Goal: Task Accomplishment & Management: Manage account settings

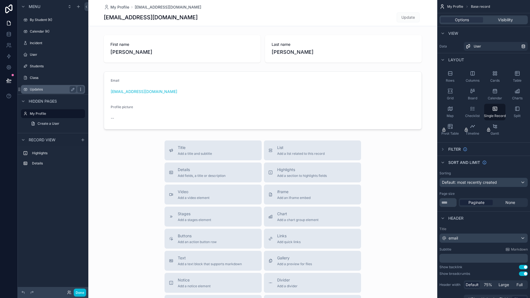
click at [80, 89] on icon "scrollable content" at bounding box center [80, 89] width 4 height 4
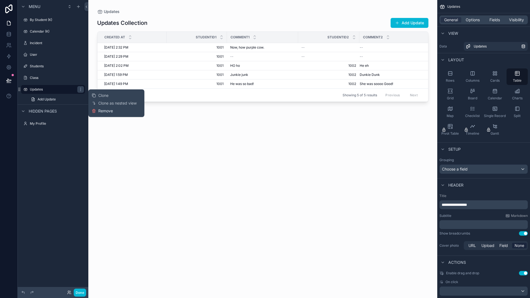
click at [111, 111] on span "Remove" at bounding box center [105, 111] width 15 height 6
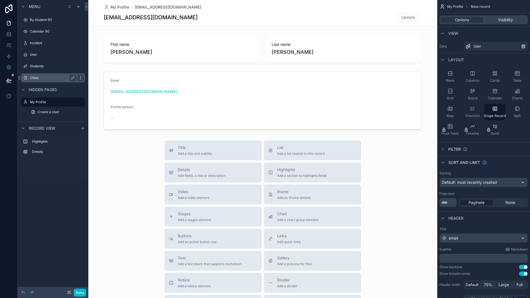
click at [81, 78] on icon "scrollable content" at bounding box center [80, 78] width 0 height 0
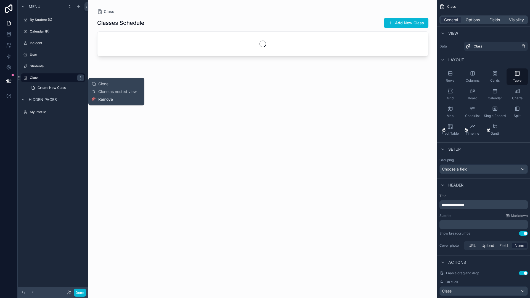
click at [99, 100] on span "Remove" at bounding box center [105, 100] width 15 height 6
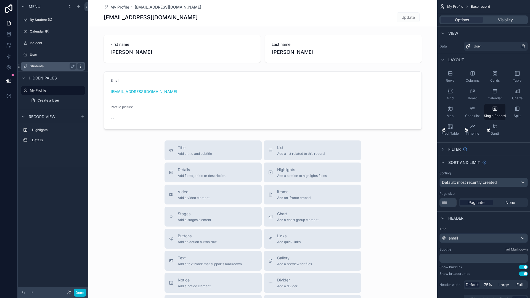
click at [79, 65] on icon "scrollable content" at bounding box center [80, 66] width 4 height 4
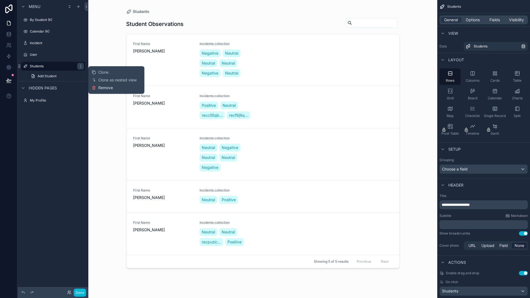
click at [94, 88] on icon at bounding box center [94, 88] width 4 height 4
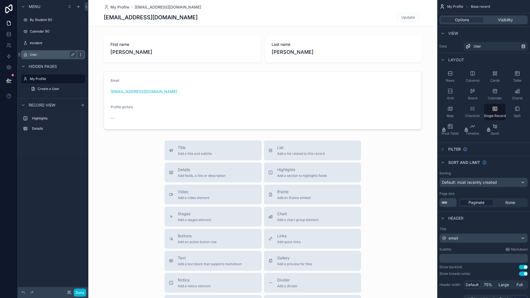
click at [81, 54] on icon "scrollable content" at bounding box center [80, 54] width 0 height 0
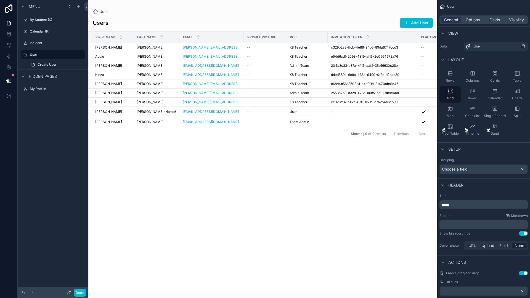
click at [74, 138] on div "Menu By Student (K) Calendar (K) Incident User Create User Hidden pages My Prof…" at bounding box center [53, 145] width 71 height 291
click at [62, 45] on label "Incident" at bounding box center [52, 43] width 44 height 4
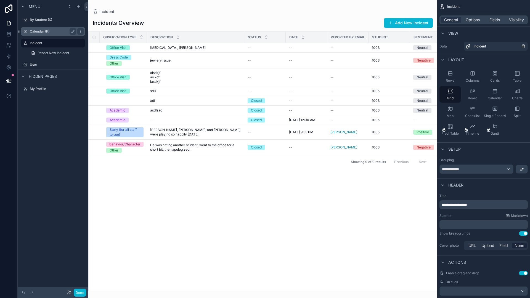
click at [57, 30] on label "Calendar (K)" at bounding box center [52, 31] width 44 height 4
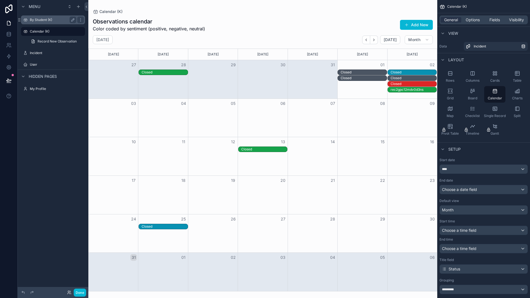
click at [56, 20] on label "By Student (K)" at bounding box center [52, 20] width 44 height 4
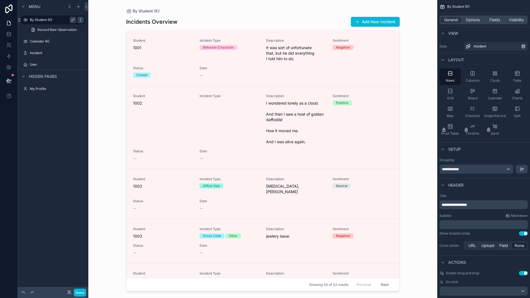
click at [81, 20] on icon "scrollable content" at bounding box center [80, 20] width 4 height 4
click at [101, 41] on span "Remove" at bounding box center [105, 42] width 15 height 6
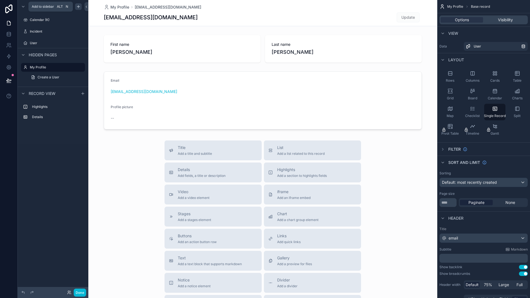
click at [79, 7] on icon "scrollable content" at bounding box center [78, 7] width 2 height 0
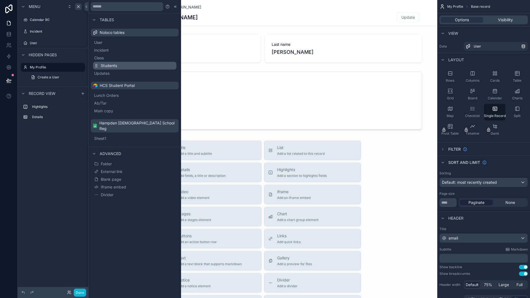
click at [106, 64] on span "Students" at bounding box center [109, 66] width 16 height 6
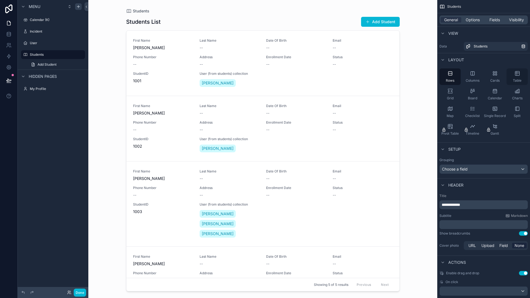
click at [515, 77] on div "Table" at bounding box center [516, 76] width 21 height 17
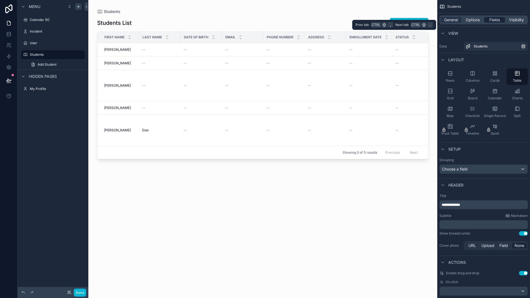
click at [496, 22] on span "Fields" at bounding box center [494, 20] width 10 height 6
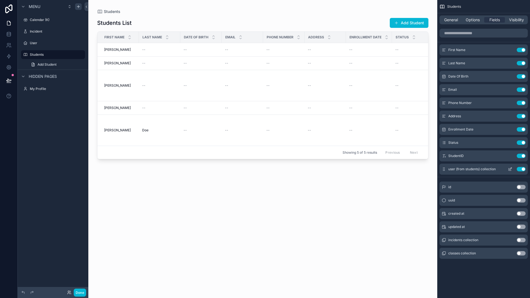
click at [519, 168] on button "Use setting" at bounding box center [521, 169] width 9 height 4
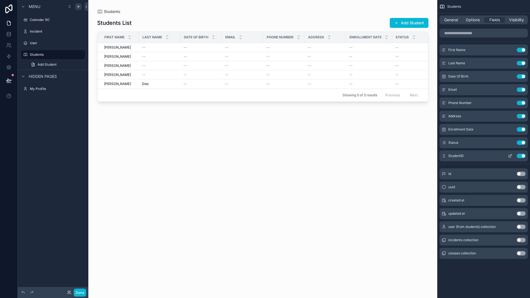
click at [519, 156] on button "Use setting" at bounding box center [521, 156] width 9 height 4
click at [518, 143] on button "Use setting" at bounding box center [521, 142] width 9 height 4
click at [518, 130] on button "Use setting" at bounding box center [521, 129] width 9 height 4
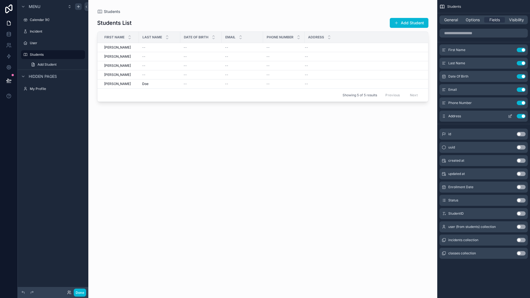
click at [519, 115] on button "Use setting" at bounding box center [521, 116] width 9 height 4
click at [518, 102] on button "Use setting" at bounding box center [521, 103] width 9 height 4
click at [519, 89] on button "Use setting" at bounding box center [521, 89] width 9 height 4
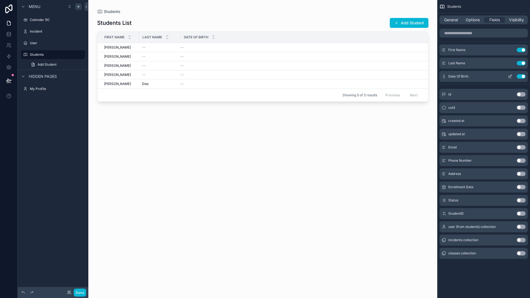
click at [518, 77] on button "Use setting" at bounding box center [521, 76] width 9 height 4
click at [523, 240] on button "Use setting" at bounding box center [521, 240] width 9 height 4
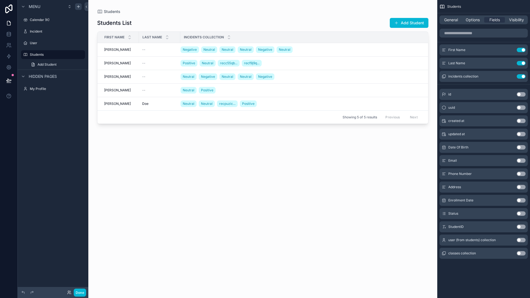
click at [122, 50] on div "scrollable content" at bounding box center [262, 145] width 349 height 291
click at [122, 49] on div "[PERSON_NAME]" at bounding box center [119, 49] width 31 height 4
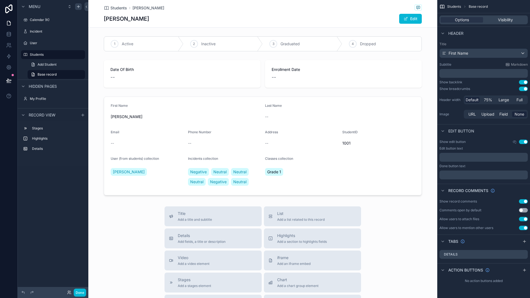
click at [519, 201] on button "Use setting" at bounding box center [523, 201] width 9 height 4
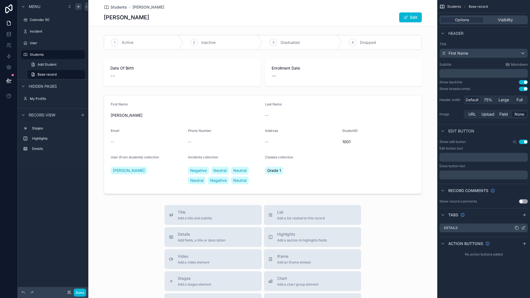
click at [504, 230] on div "Details" at bounding box center [483, 228] width 88 height 9
click at [509, 19] on span "Visibility" at bounding box center [505, 20] width 15 height 6
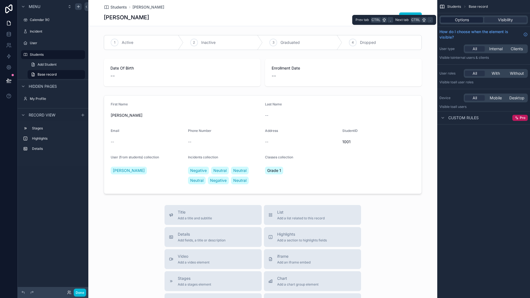
click at [477, 18] on div "Options" at bounding box center [461, 20] width 42 height 6
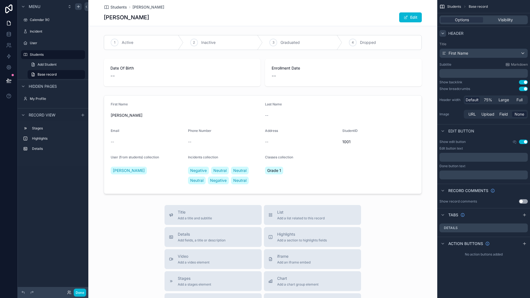
click at [444, 34] on icon "scrollable content" at bounding box center [442, 33] width 4 height 4
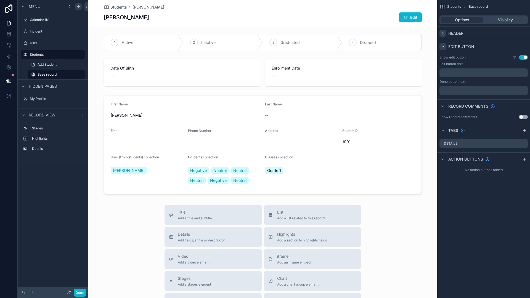
click at [443, 44] on icon "scrollable content" at bounding box center [442, 46] width 4 height 4
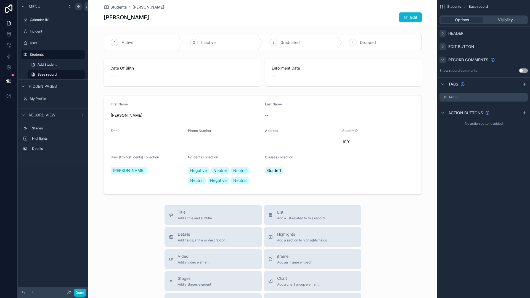
click at [443, 58] on icon "scrollable content" at bounding box center [442, 60] width 4 height 4
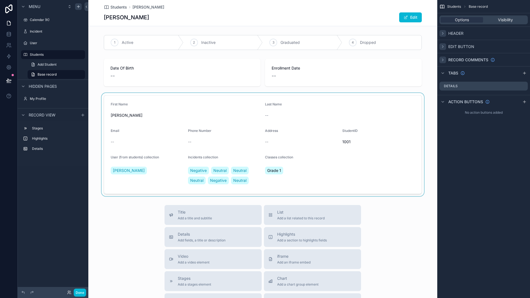
click at [329, 116] on div "scrollable content" at bounding box center [262, 144] width 349 height 103
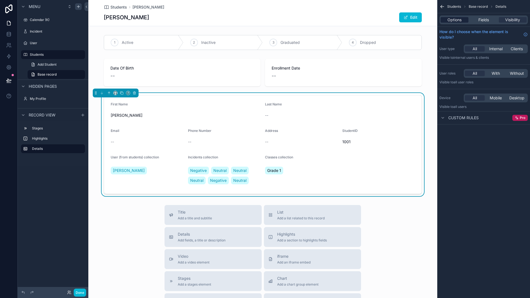
click at [452, 17] on span "Options" at bounding box center [454, 20] width 14 height 6
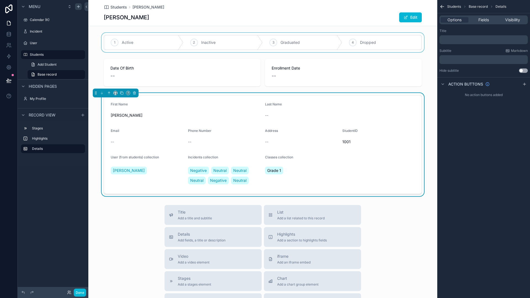
click at [235, 43] on div "scrollable content" at bounding box center [262, 42] width 349 height 19
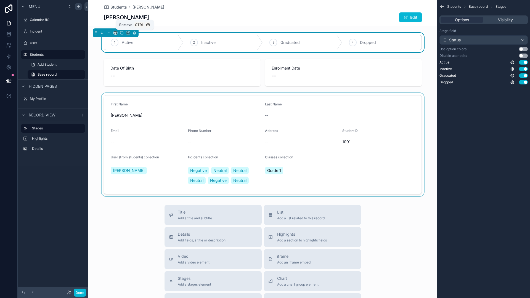
click at [135, 33] on icon "scrollable content" at bounding box center [135, 33] width 0 height 1
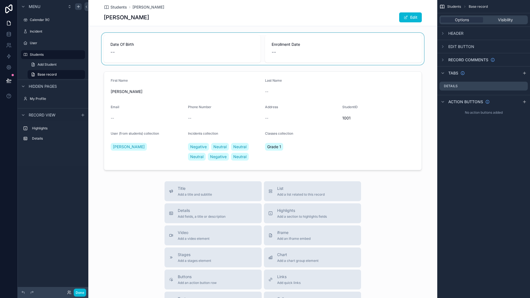
click at [142, 48] on div "scrollable content" at bounding box center [262, 49] width 349 height 32
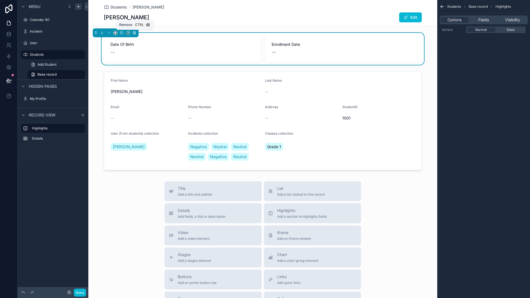
click at [134, 33] on icon "scrollable content" at bounding box center [134, 33] width 4 height 4
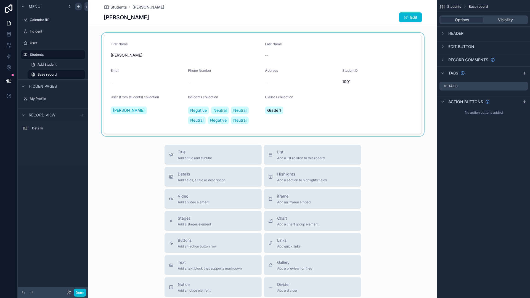
click at [144, 58] on div "scrollable content" at bounding box center [262, 84] width 349 height 103
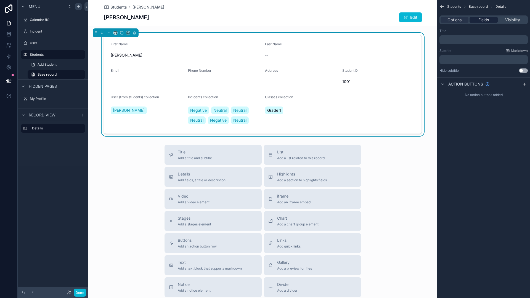
click at [484, 20] on span "Fields" at bounding box center [483, 20] width 10 height 6
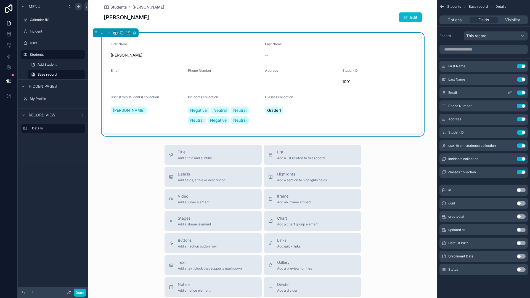
click at [520, 93] on button "Use setting" at bounding box center [521, 93] width 9 height 4
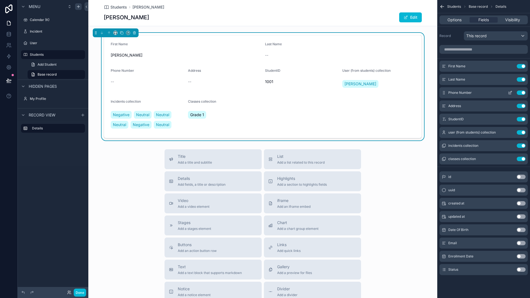
click at [519, 94] on button "Use setting" at bounding box center [521, 93] width 9 height 4
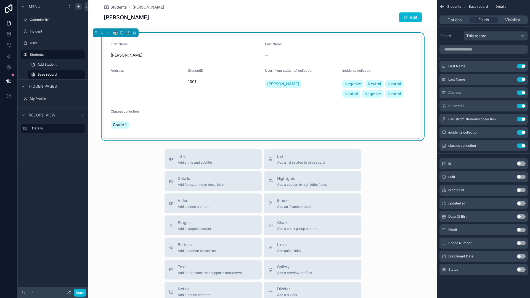
click at [519, 94] on button "Use setting" at bounding box center [521, 93] width 9 height 4
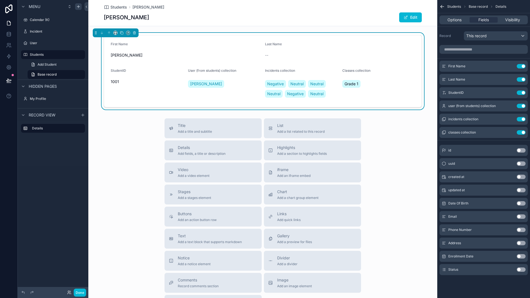
click at [519, 94] on button "Use setting" at bounding box center [521, 93] width 9 height 4
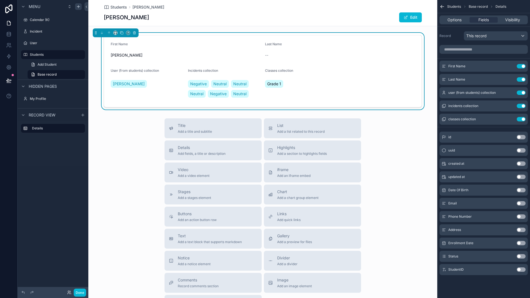
click at [519, 94] on button "Use setting" at bounding box center [521, 93] width 9 height 4
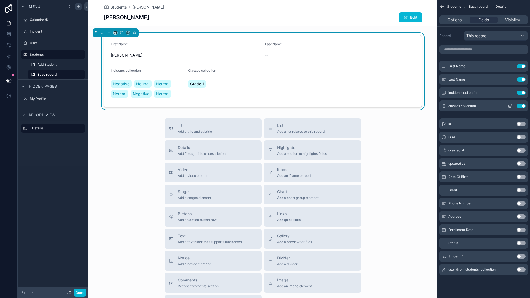
click at [519, 106] on button "Use setting" at bounding box center [521, 106] width 9 height 4
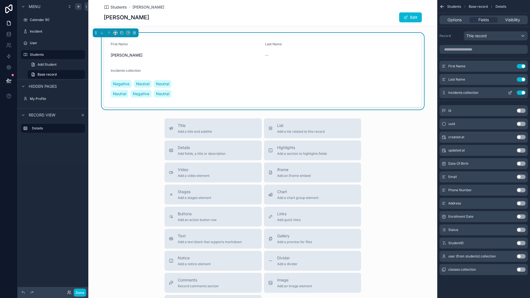
click at [519, 93] on button "Use setting" at bounding box center [521, 93] width 9 height 4
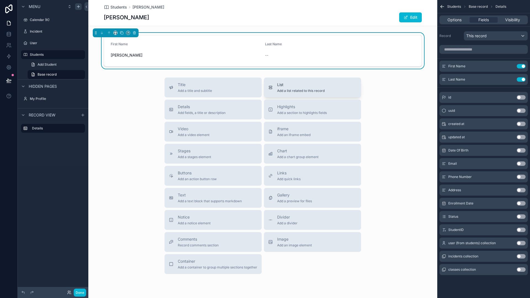
click at [327, 88] on div "List Add a list related to this record" at bounding box center [312, 87] width 88 height 11
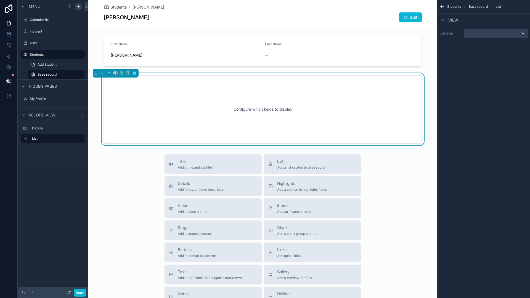
click at [512, 33] on div "scrollable content" at bounding box center [495, 33] width 63 height 9
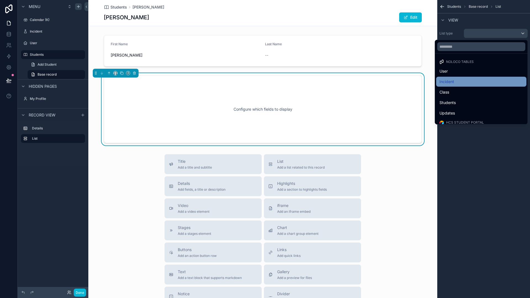
click at [481, 80] on div "Incident" at bounding box center [481, 81] width 84 height 7
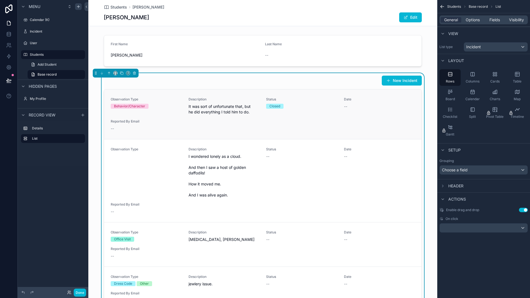
click at [399, 115] on div "Date --" at bounding box center [379, 106] width 71 height 18
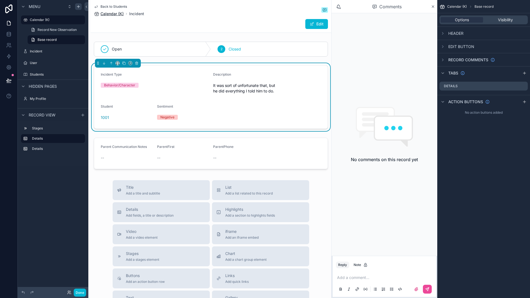
click at [105, 14] on span "Calendar (K)" at bounding box center [111, 14] width 23 height 6
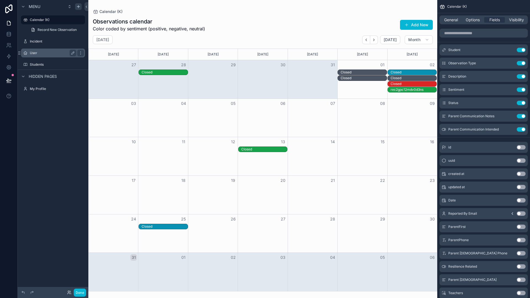
click at [33, 54] on label "User" at bounding box center [52, 53] width 44 height 4
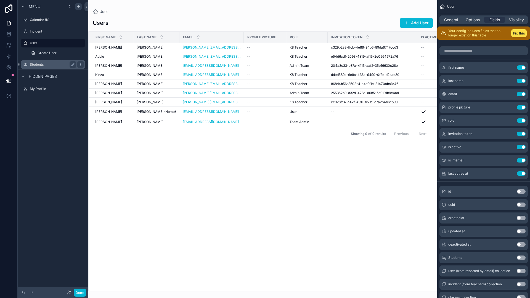
click at [34, 63] on label "Students" at bounding box center [52, 64] width 44 height 4
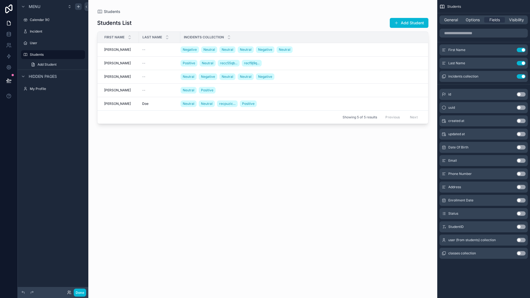
click at [155, 49] on div "scrollable content" at bounding box center [262, 145] width 349 height 291
click at [127, 47] on td "[PERSON_NAME]" at bounding box center [117, 50] width 41 height 14
click at [128, 50] on div "[PERSON_NAME]" at bounding box center [119, 49] width 31 height 4
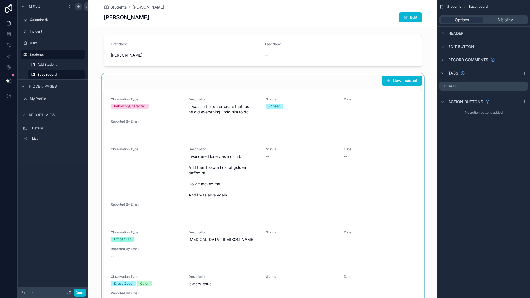
click at [365, 105] on div "scrollable content" at bounding box center [262, 194] width 349 height 242
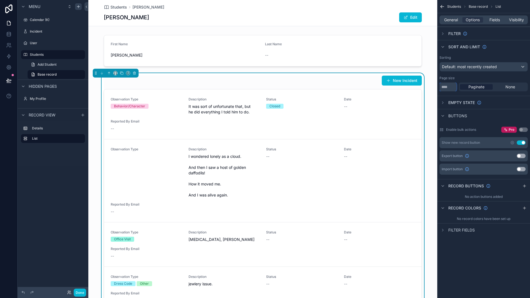
drag, startPoint x: 448, startPoint y: 86, endPoint x: 435, endPoint y: 87, distance: 12.5
click at [435, 87] on div "Calendar (K) 32 Incident User Students My Profile Powered by DH [PERSON_NAME] S…" at bounding box center [309, 149] width 442 height 298
type input "**"
click at [490, 21] on span "Fields" at bounding box center [494, 20] width 10 height 6
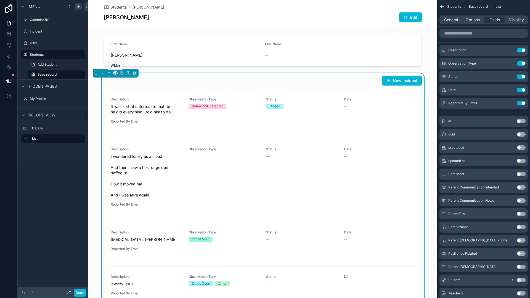
click at [116, 73] on icon "scrollable content" at bounding box center [115, 73] width 4 height 4
click at [116, 73] on div "scrollable content" at bounding box center [265, 149] width 530 height 298
click at [167, 127] on div "--" at bounding box center [146, 129] width 71 height 6
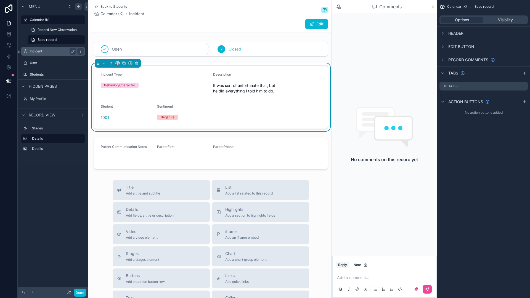
click at [37, 52] on label "Incident" at bounding box center [52, 51] width 44 height 4
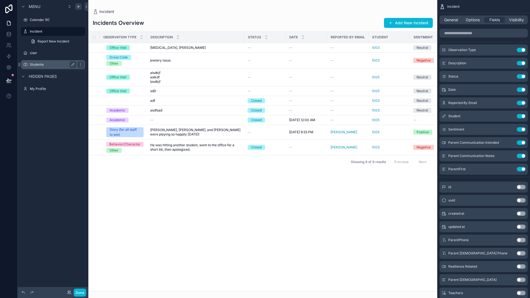
click at [38, 61] on div "Students" at bounding box center [53, 64] width 46 height 7
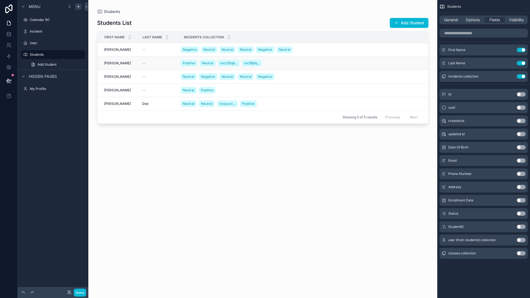
click at [118, 68] on td "[PERSON_NAME]" at bounding box center [117, 64] width 41 height 14
click at [119, 65] on div "[PERSON_NAME]" at bounding box center [119, 63] width 31 height 4
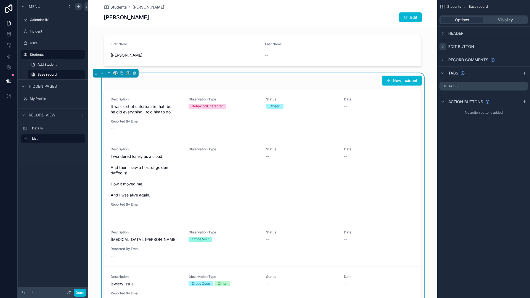
click at [444, 45] on icon "scrollable content" at bounding box center [442, 46] width 4 height 4
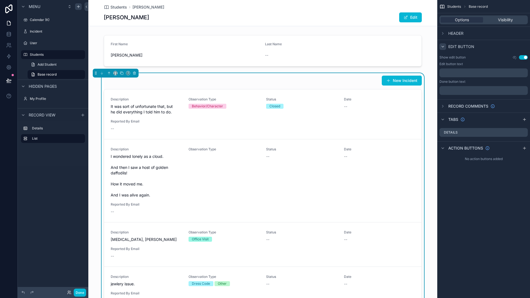
click at [444, 45] on icon "scrollable content" at bounding box center [442, 46] width 4 height 4
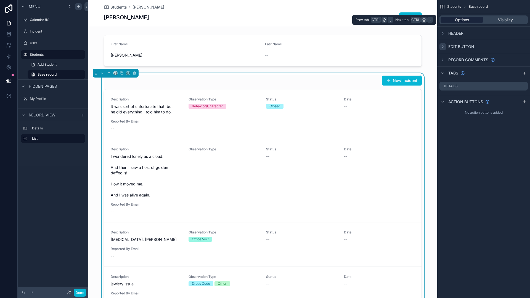
click at [455, 20] on span "Options" at bounding box center [462, 20] width 14 height 6
click at [233, 127] on div "Description It was sort of unfortunate that, but he did everything I told him t…" at bounding box center [263, 114] width 304 height 34
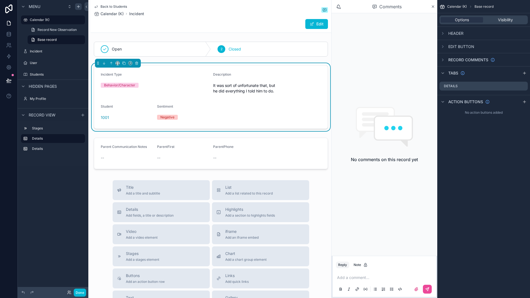
click at [121, 5] on span "Back to Students" at bounding box center [113, 6] width 26 height 4
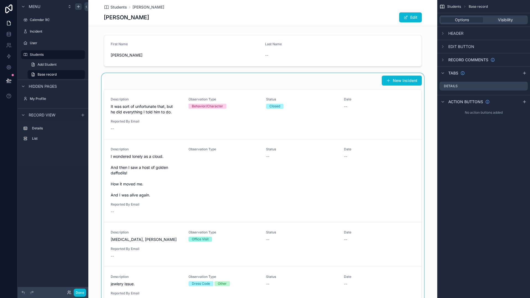
click at [138, 76] on div "scrollable content" at bounding box center [262, 194] width 349 height 242
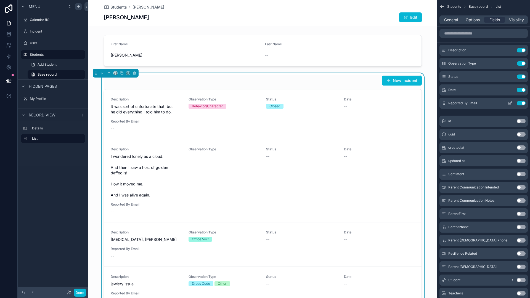
click at [517, 103] on button "Use setting" at bounding box center [521, 103] width 9 height 4
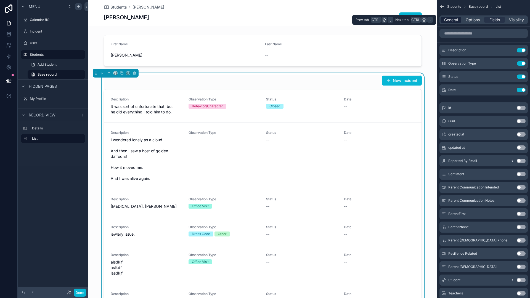
click at [455, 17] on span "General" at bounding box center [451, 20] width 14 height 6
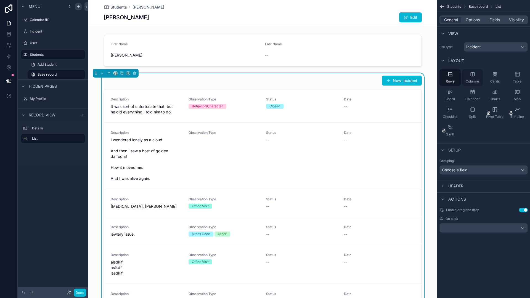
click at [473, 75] on icon "scrollable content" at bounding box center [473, 74] width 6 height 6
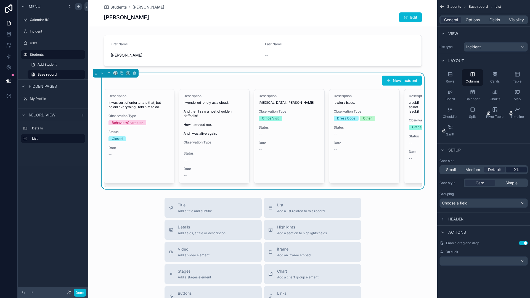
click at [517, 170] on span "XL" at bounding box center [516, 170] width 5 height 6
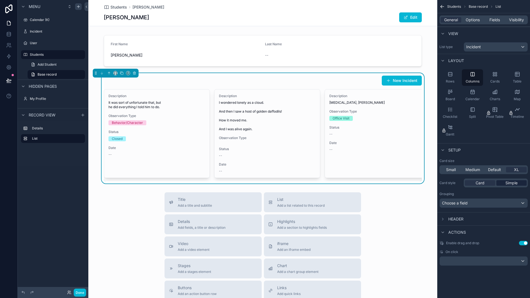
click at [512, 185] on span "Simple" at bounding box center [511, 183] width 12 height 6
click at [506, 183] on span "Simple" at bounding box center [511, 183] width 12 height 6
click at [474, 183] on div "Card" at bounding box center [480, 183] width 30 height 6
click at [491, 73] on div "Cards" at bounding box center [494, 77] width 21 height 17
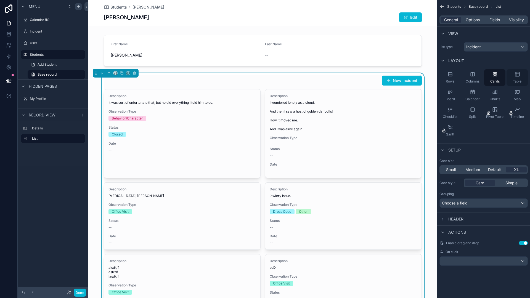
click at [519, 78] on div "Table" at bounding box center [516, 77] width 21 height 17
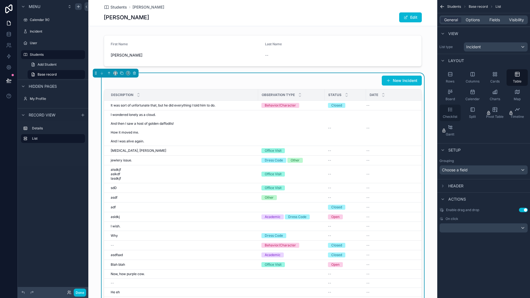
click at [456, 115] on span "Checklist" at bounding box center [450, 117] width 15 height 4
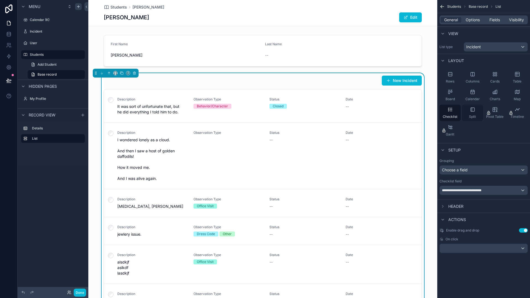
click at [473, 114] on div "Split" at bounding box center [472, 113] width 21 height 17
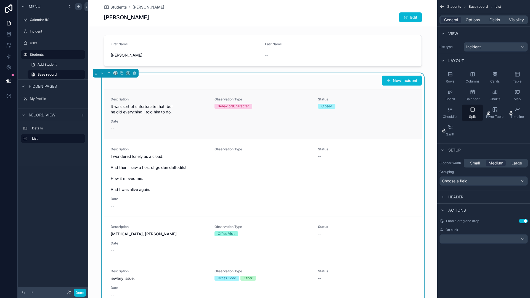
click at [403, 121] on div "Description It was sort of unfortunate that, but he did everything I told him t…" at bounding box center [263, 114] width 304 height 34
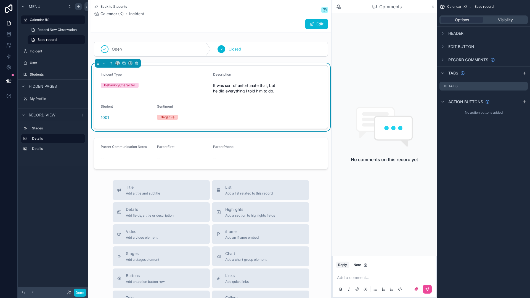
click at [106, 7] on span "Back to Students" at bounding box center [113, 6] width 26 height 4
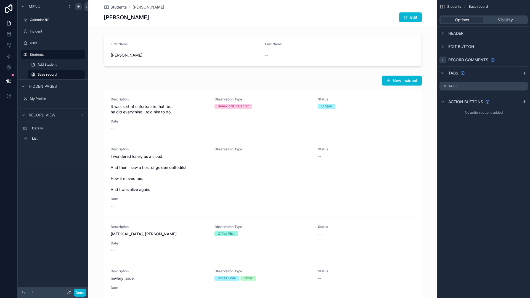
click at [442, 57] on div "scrollable content" at bounding box center [442, 60] width 7 height 7
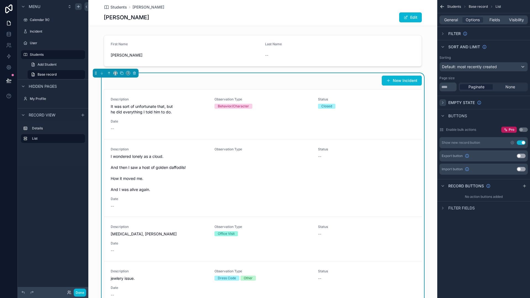
click at [440, 102] on icon "scrollable content" at bounding box center [442, 102] width 4 height 4
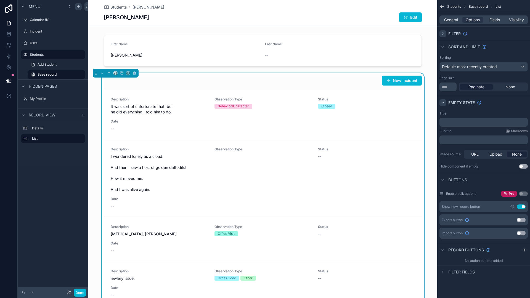
click at [441, 33] on icon "scrollable content" at bounding box center [442, 33] width 4 height 4
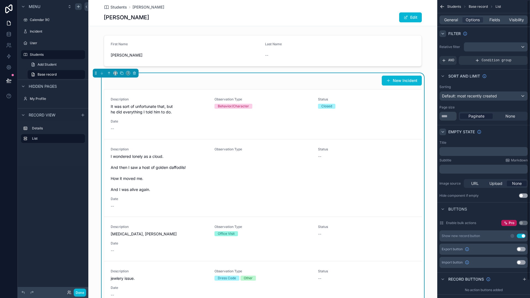
click at [441, 33] on icon "scrollable content" at bounding box center [442, 33] width 4 height 4
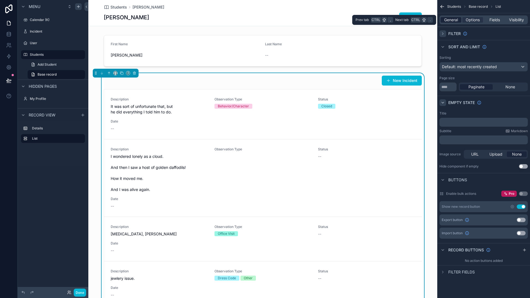
click at [457, 21] on span "General" at bounding box center [451, 20] width 14 height 6
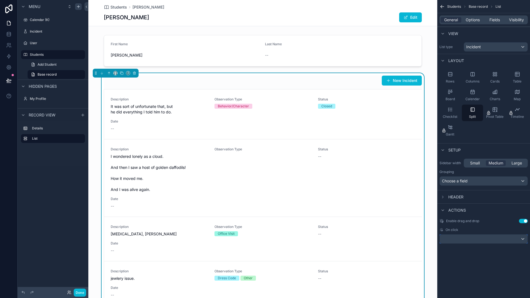
click at [462, 240] on div "scrollable content" at bounding box center [484, 239] width 88 height 9
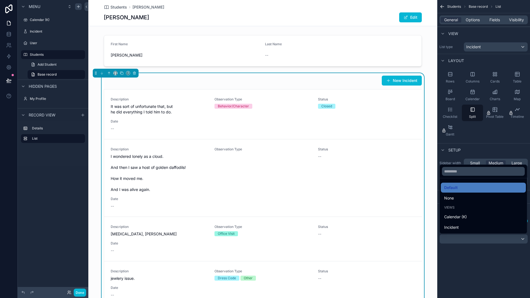
click at [39, 172] on div "scrollable content" at bounding box center [265, 149] width 530 height 298
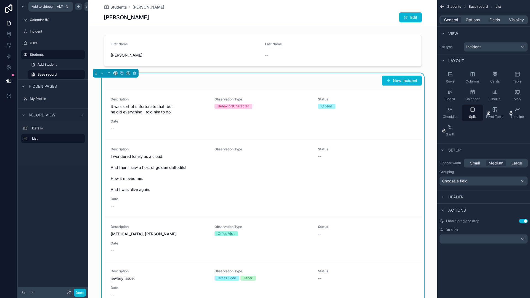
click at [77, 8] on icon "scrollable content" at bounding box center [78, 6] width 4 height 4
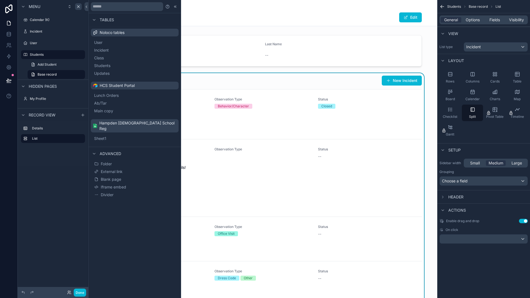
click at [44, 174] on div "Menu Calendar (K) Incident User Students Add Student Base record Hidden pages M…" at bounding box center [53, 145] width 71 height 291
click at [81, 31] on icon "scrollable content" at bounding box center [80, 31] width 0 height 0
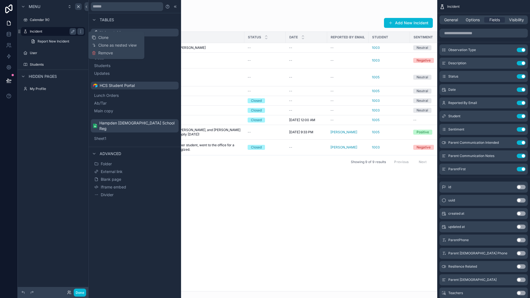
click at [56, 30] on label "Incident" at bounding box center [52, 31] width 44 height 4
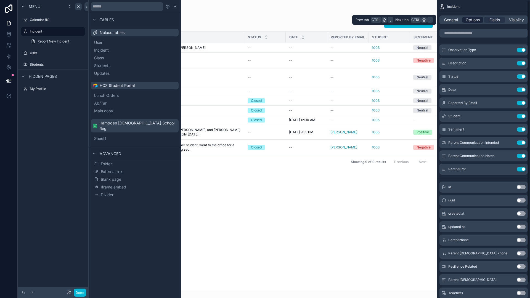
click at [467, 20] on span "Options" at bounding box center [473, 20] width 14 height 6
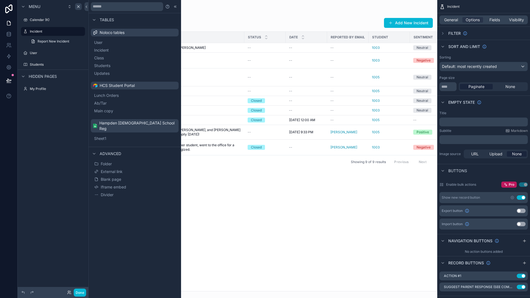
click at [519, 197] on button "Use setting" at bounding box center [521, 197] width 9 height 4
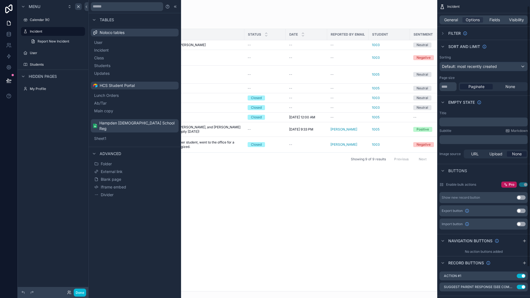
scroll to position [28, 0]
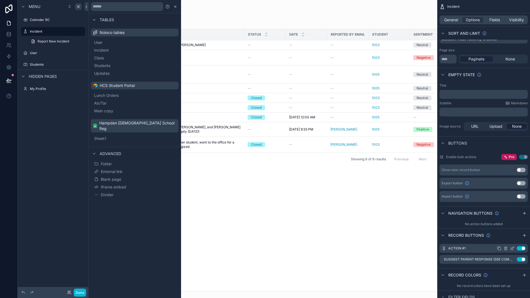
click at [518, 249] on button "Use setting" at bounding box center [521, 248] width 9 height 4
click at [519, 259] on button "Use setting" at bounding box center [521, 259] width 9 height 4
click at [56, 64] on label "Students" at bounding box center [52, 64] width 44 height 4
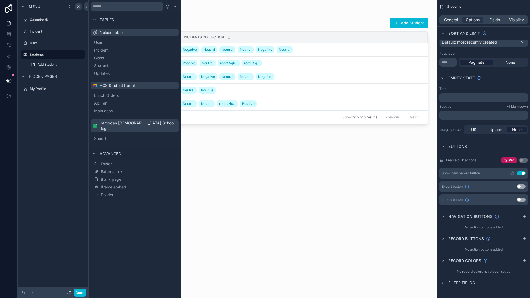
click at [279, 179] on div "Students List Add Student First Name Last Name Incidents collection [PERSON_NAM…" at bounding box center [262, 152] width 331 height 277
click at [38, 55] on label "Students" at bounding box center [52, 54] width 44 height 4
click at [177, 6] on icon at bounding box center [175, 6] width 4 height 4
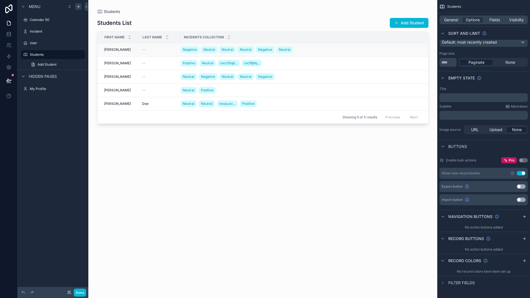
click at [128, 51] on div "[PERSON_NAME]" at bounding box center [119, 49] width 31 height 4
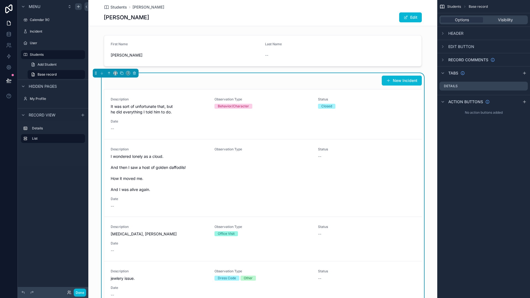
click at [354, 83] on div "New Incident" at bounding box center [263, 80] width 318 height 10
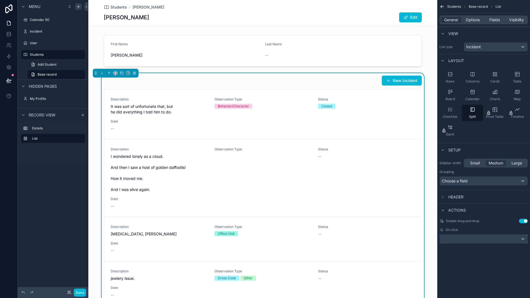
click at [490, 238] on div "scrollable content" at bounding box center [484, 239] width 88 height 9
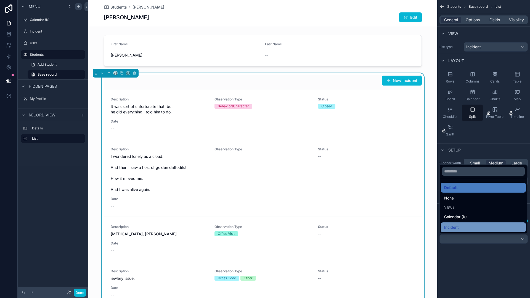
click at [470, 230] on div "Incident" at bounding box center [483, 227] width 78 height 7
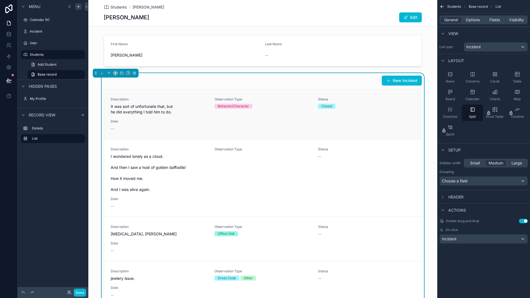
click at [152, 124] on div "Date --" at bounding box center [159, 125] width 97 height 12
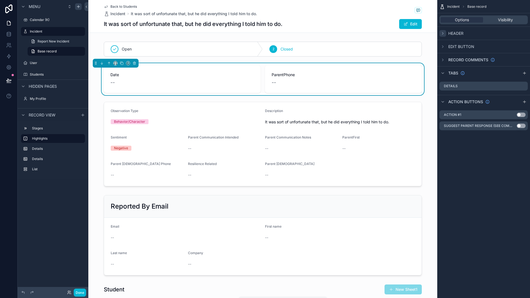
click at [444, 32] on icon "scrollable content" at bounding box center [442, 33] width 4 height 4
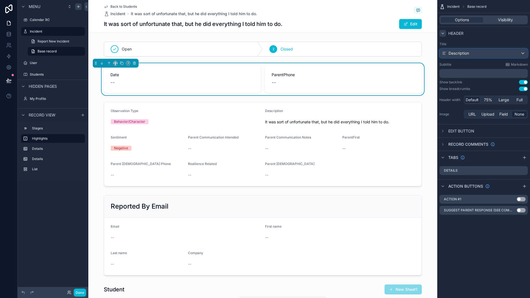
click at [470, 55] on div "Description" at bounding box center [484, 53] width 88 height 9
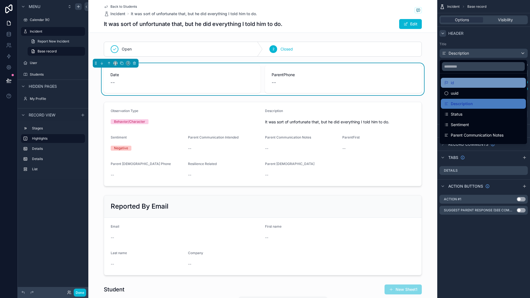
click at [471, 84] on div "id" at bounding box center [483, 82] width 78 height 7
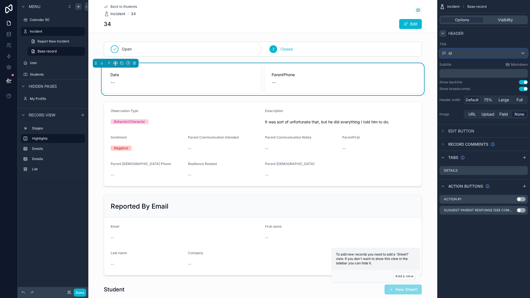
click at [468, 55] on div "id" at bounding box center [484, 53] width 88 height 9
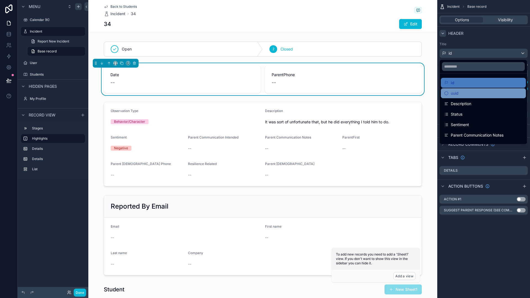
click at [460, 90] on div "uuid" at bounding box center [483, 93] width 85 height 10
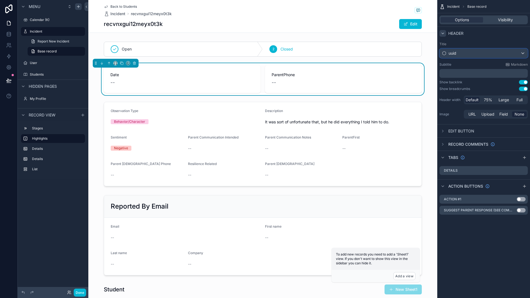
click at [468, 55] on div "uuid" at bounding box center [484, 53] width 88 height 9
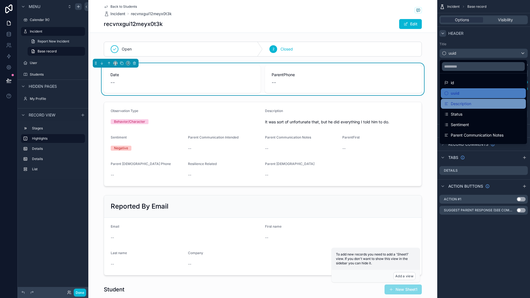
click at [466, 103] on span "Description" at bounding box center [461, 103] width 20 height 7
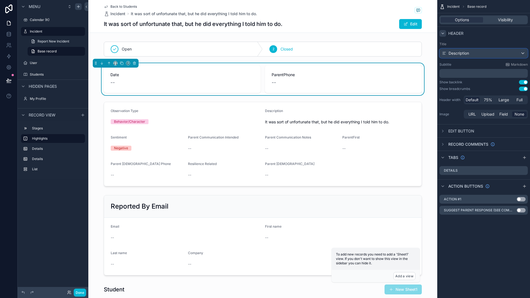
click at [468, 52] on span "Description" at bounding box center [458, 53] width 20 height 6
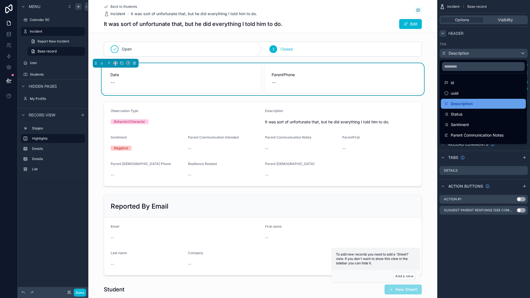
click at [465, 105] on span "Description" at bounding box center [462, 103] width 22 height 7
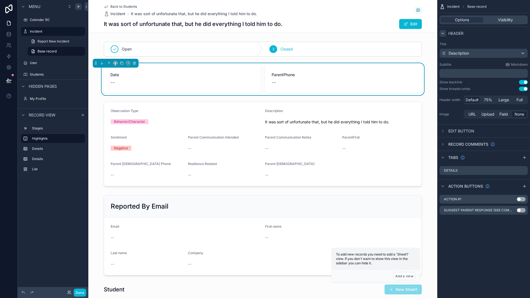
click at [358, 79] on div "--" at bounding box center [343, 83] width 143 height 8
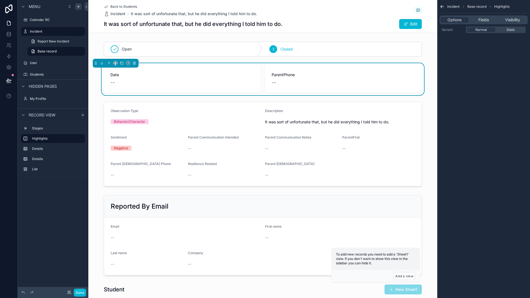
click at [243, 75] on span "Date" at bounding box center [181, 75] width 143 height 6
click at [483, 21] on span "Fields" at bounding box center [483, 20] width 10 height 6
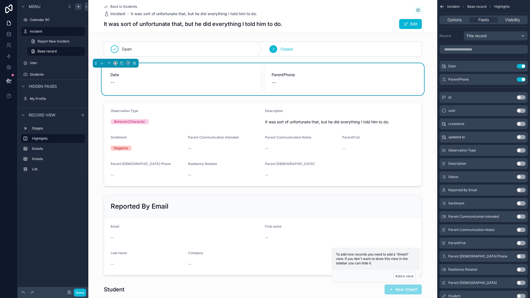
click at [402, 71] on div "ParentPhone --" at bounding box center [343, 79] width 157 height 28
click at [135, 62] on icon "scrollable content" at bounding box center [134, 63] width 4 height 4
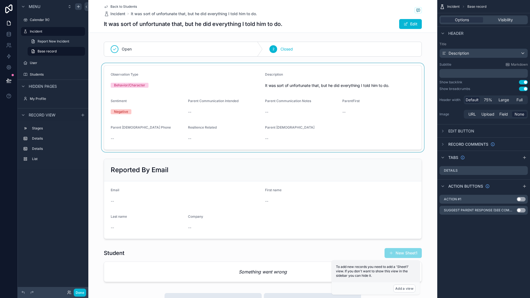
click at [141, 98] on div "scrollable content" at bounding box center [262, 107] width 349 height 89
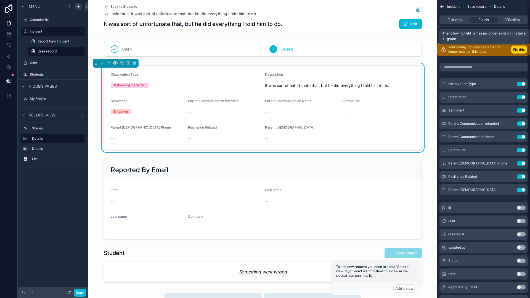
click at [522, 50] on button "Fix this" at bounding box center [518, 50] width 15 height 8
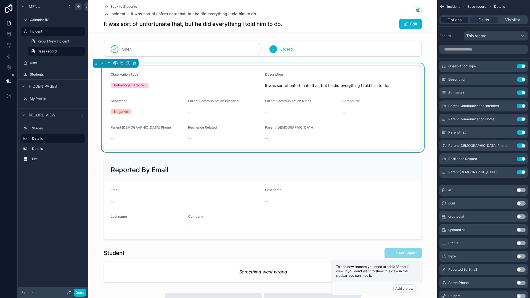
click at [454, 21] on span "Options" at bounding box center [454, 20] width 14 height 6
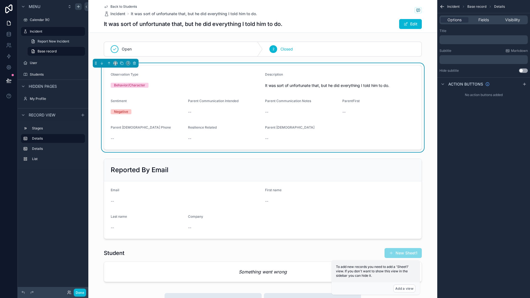
click at [408, 76] on div "Description" at bounding box center [340, 75] width 150 height 7
click at [136, 62] on icon "scrollable content" at bounding box center [134, 63] width 4 height 4
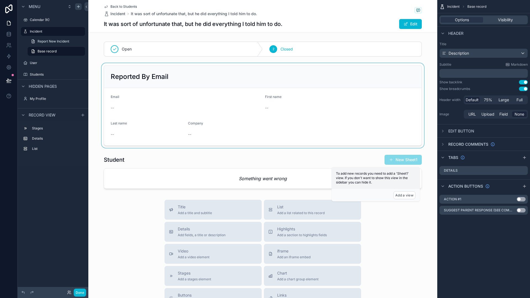
click at [148, 92] on div "scrollable content" at bounding box center [262, 105] width 349 height 85
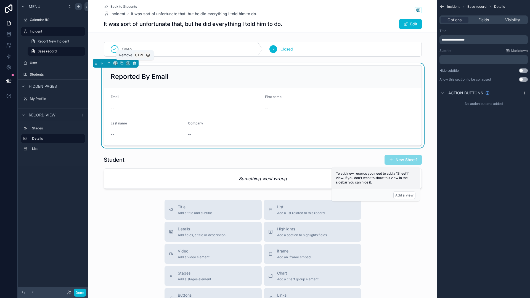
click at [135, 62] on icon "scrollable content" at bounding box center [134, 62] width 2 height 0
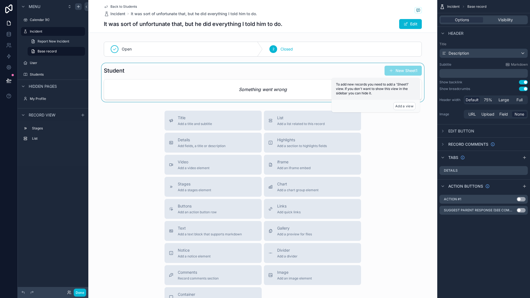
click at [143, 81] on div "scrollable content" at bounding box center [262, 82] width 349 height 39
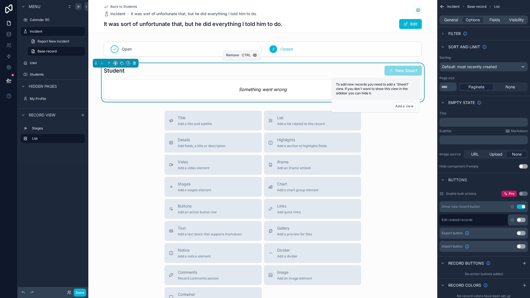
click at [134, 63] on icon "scrollable content" at bounding box center [134, 63] width 4 height 4
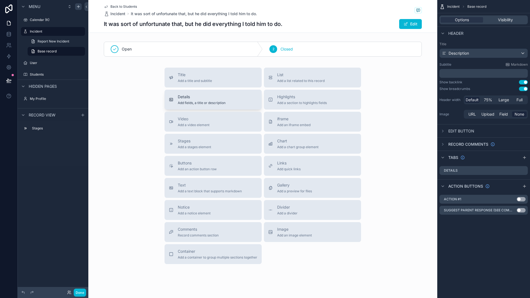
click at [185, 99] on span "Details" at bounding box center [202, 97] width 48 height 6
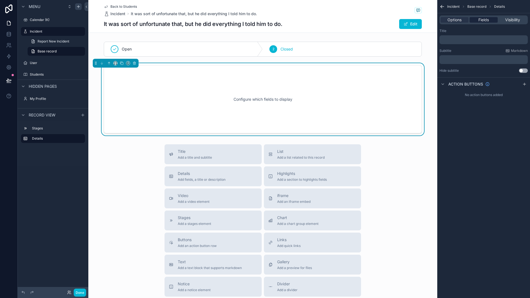
click at [480, 21] on span "Fields" at bounding box center [483, 20] width 10 height 6
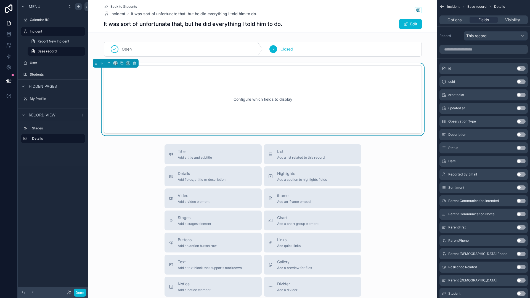
click at [522, 135] on button "Use setting" at bounding box center [521, 134] width 9 height 4
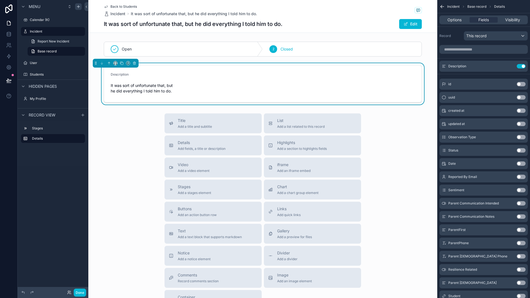
click at [522, 165] on button "Use setting" at bounding box center [521, 163] width 9 height 4
click at [518, 80] on button "Use setting" at bounding box center [521, 79] width 9 height 4
click at [164, 86] on span "It was sort of unfortunate that, but he did everything I told him to do." at bounding box center [147, 88] width 73 height 11
click at [207, 84] on form "Description It was sort of unfortunate that, but he did everything I told him t…" at bounding box center [262, 84] width 317 height 36
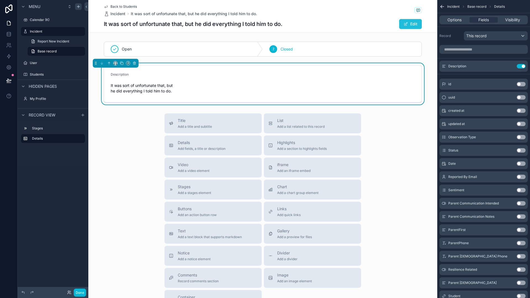
click at [403, 25] on span "scrollable content" at bounding box center [405, 24] width 4 height 4
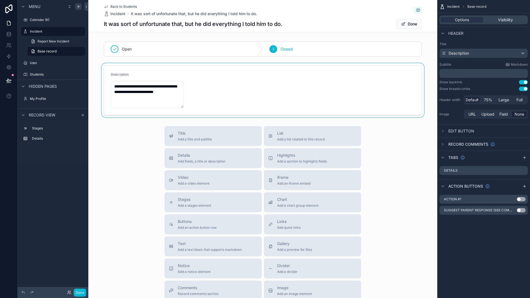
click at [177, 101] on div "scrollable content" at bounding box center [262, 90] width 349 height 54
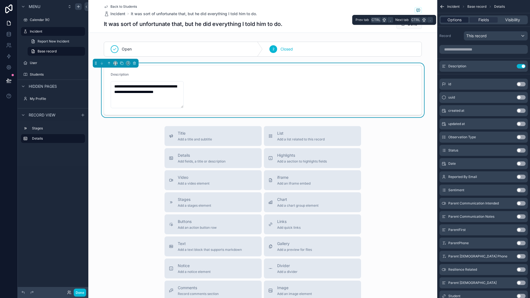
click at [466, 20] on div "Options" at bounding box center [454, 20] width 28 height 6
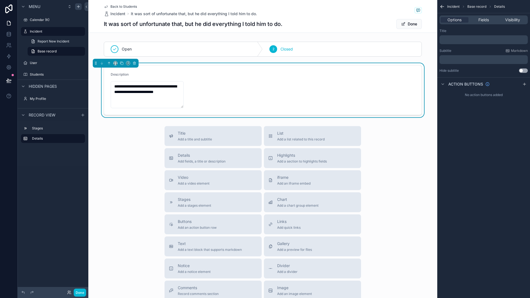
click at [399, 70] on form "**********" at bounding box center [262, 90] width 317 height 49
click at [508, 20] on span "Visibility" at bounding box center [512, 20] width 15 height 6
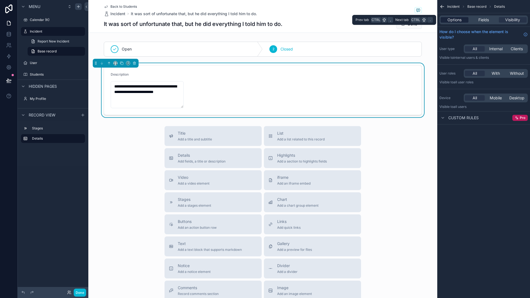
click at [465, 21] on div "Options" at bounding box center [454, 20] width 28 height 6
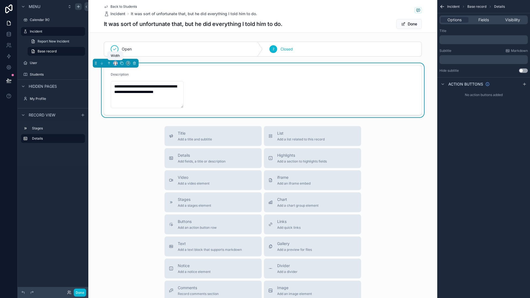
click at [116, 64] on icon "scrollable content" at bounding box center [115, 63] width 4 height 4
click at [131, 120] on span "Full width" at bounding box center [126, 121] width 17 height 7
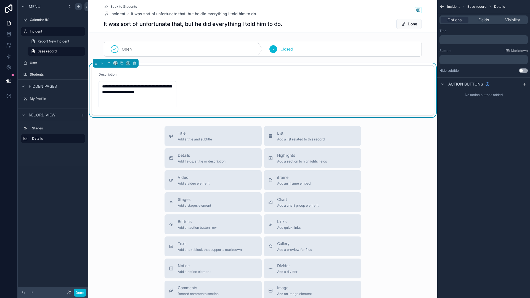
drag, startPoint x: 175, startPoint y: 108, endPoint x: 221, endPoint y: 108, distance: 45.8
click at [221, 108] on form "**********" at bounding box center [263, 90] width 342 height 49
click at [167, 92] on textarea "**********" at bounding box center [138, 94] width 78 height 27
click at [171, 86] on textarea "**********" at bounding box center [138, 94] width 78 height 27
click at [134, 64] on icon "scrollable content" at bounding box center [134, 63] width 4 height 4
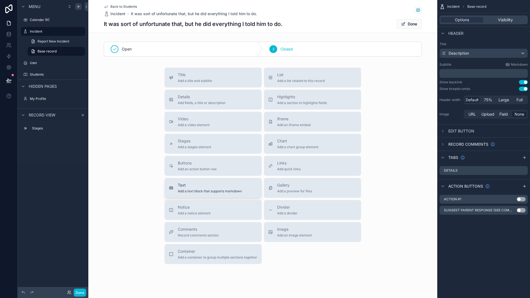
click at [213, 186] on span "Text" at bounding box center [210, 185] width 64 height 6
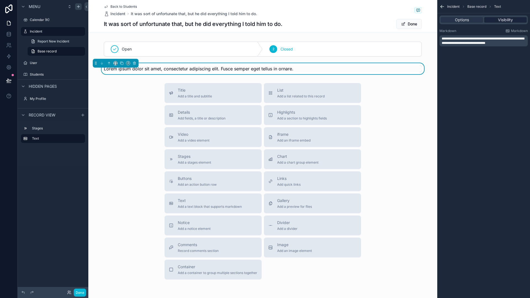
click at [493, 17] on div "Visibility" at bounding box center [505, 20] width 42 height 6
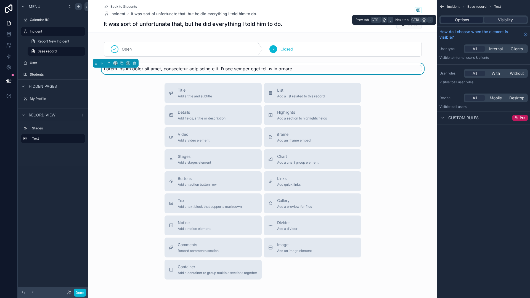
click at [465, 19] on span "Options" at bounding box center [462, 20] width 14 height 6
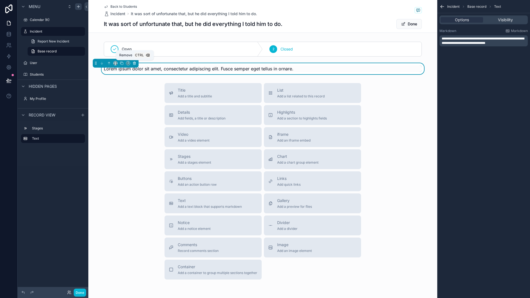
click at [137, 65] on button "scrollable content" at bounding box center [134, 63] width 6 height 6
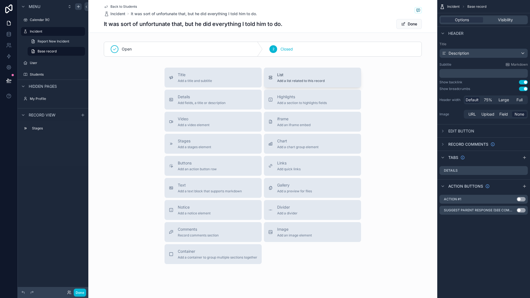
click at [297, 82] on span "Add a list related to this record" at bounding box center [300, 81] width 47 height 4
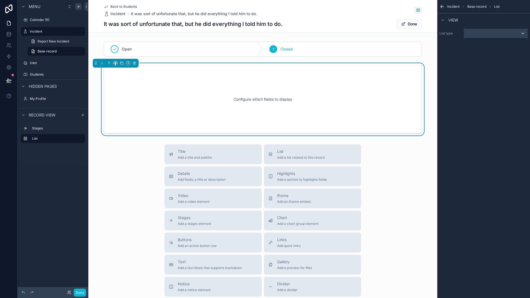
click at [476, 30] on div "scrollable content" at bounding box center [495, 33] width 63 height 9
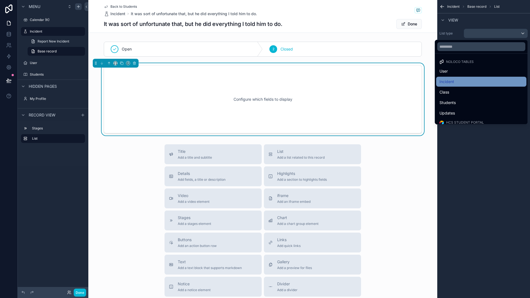
click at [474, 78] on div "Incident" at bounding box center [481, 82] width 90 height 10
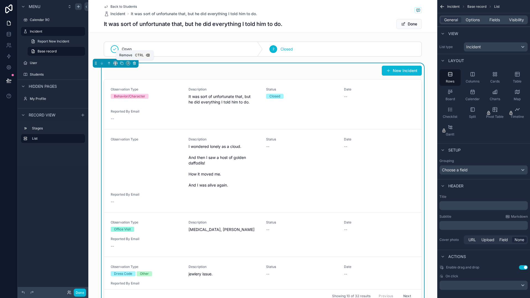
click at [135, 64] on icon "scrollable content" at bounding box center [134, 63] width 2 height 2
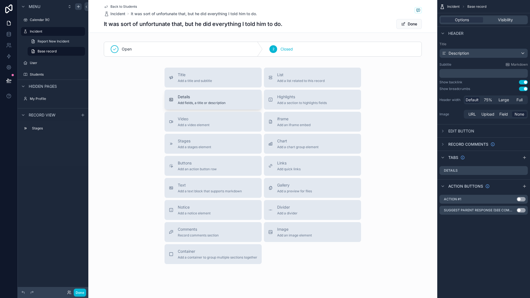
click at [201, 96] on span "Details" at bounding box center [202, 97] width 48 height 6
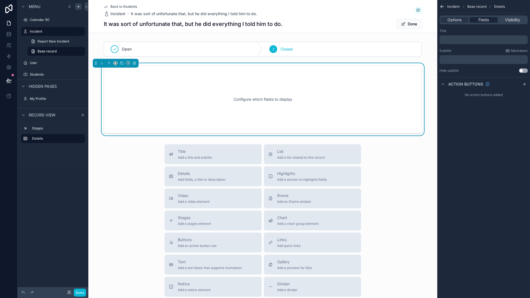
click at [481, 21] on span "Fields" at bounding box center [483, 20] width 10 height 6
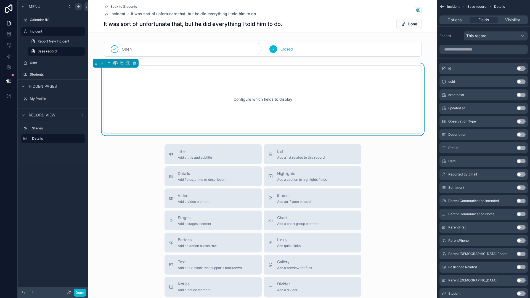
click at [523, 136] on button "Use setting" at bounding box center [521, 134] width 9 height 4
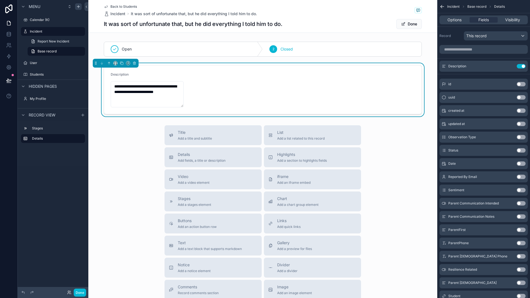
drag, startPoint x: 179, startPoint y: 106, endPoint x: 191, endPoint y: 102, distance: 12.7
click at [195, 105] on form "**********" at bounding box center [262, 90] width 317 height 48
click at [524, 191] on button "Use setting" at bounding box center [521, 190] width 9 height 4
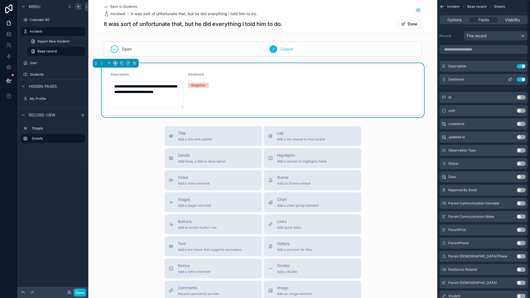
click at [518, 78] on button "Use setting" at bounding box center [521, 79] width 9 height 4
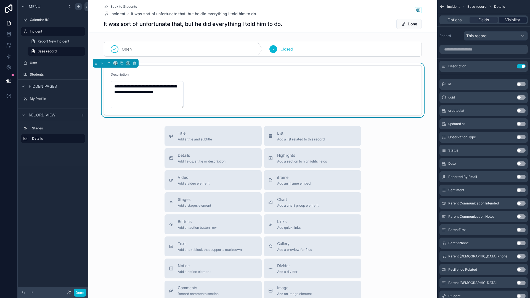
click at [514, 21] on span "Visibility" at bounding box center [512, 20] width 15 height 6
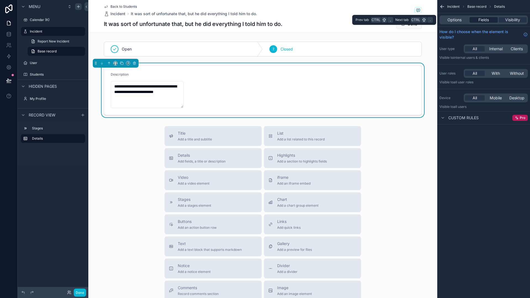
click at [493, 21] on div "Fields" at bounding box center [483, 20] width 28 height 6
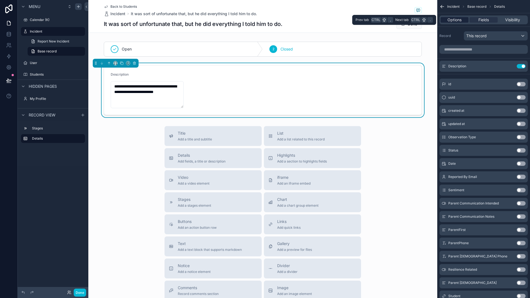
click at [458, 21] on span "Options" at bounding box center [454, 20] width 14 height 6
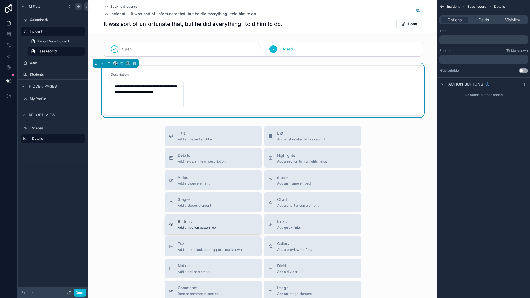
scroll to position [28, 0]
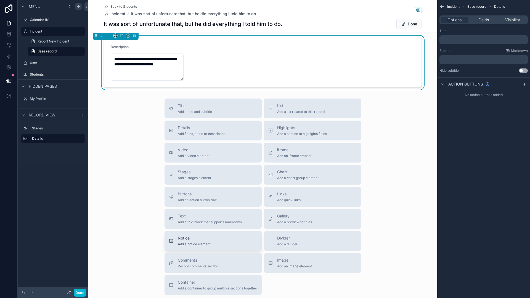
click at [216, 239] on div "Notice Add a notice element" at bounding box center [213, 240] width 88 height 11
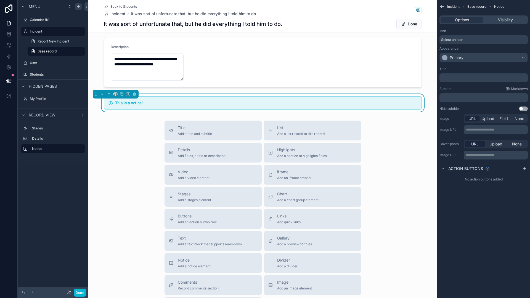
scroll to position [0, 0]
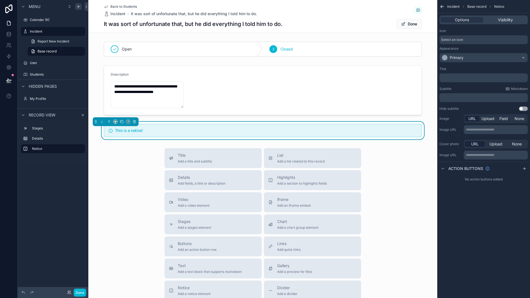
click at [468, 75] on div "﻿" at bounding box center [483, 77] width 88 height 9
click at [468, 77] on p "﻿" at bounding box center [484, 78] width 85 height 4
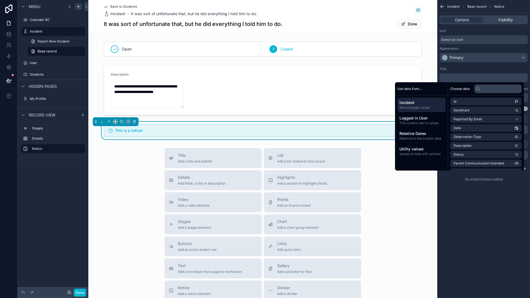
click at [495, 207] on div "**********" at bounding box center [483, 149] width 93 height 298
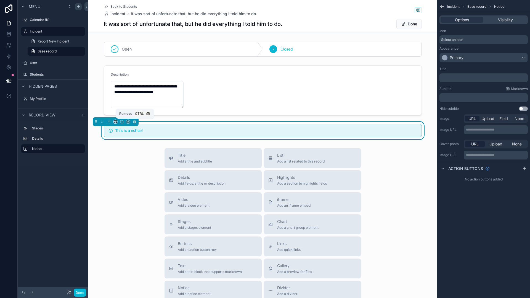
click at [134, 121] on icon "scrollable content" at bounding box center [134, 122] width 4 height 4
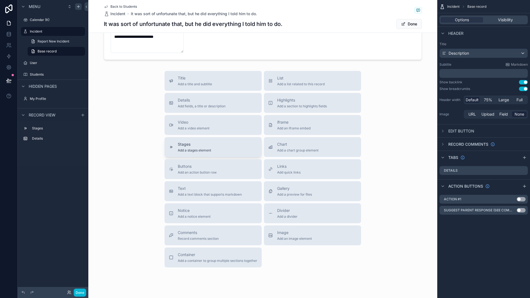
scroll to position [69, 0]
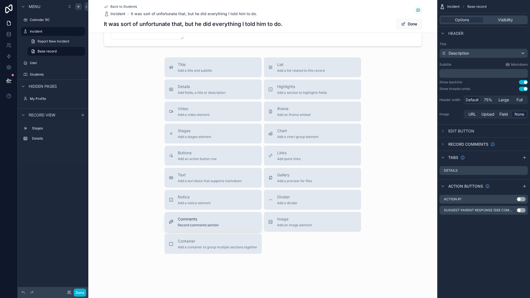
click at [189, 223] on div "Comments Record comments section" at bounding box center [198, 221] width 41 height 11
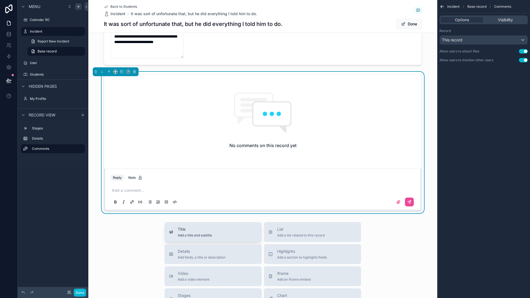
scroll to position [49, 0]
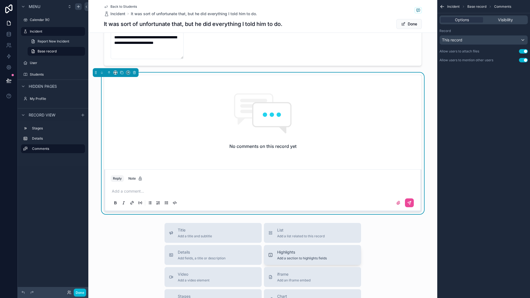
click at [283, 256] on span "Add a section to highlights fields" at bounding box center [302, 258] width 50 height 4
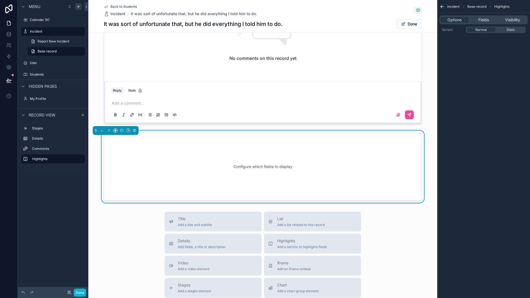
scroll to position [155, 0]
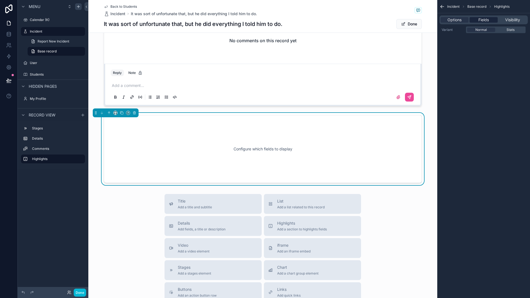
click at [485, 20] on span "Fields" at bounding box center [483, 20] width 10 height 6
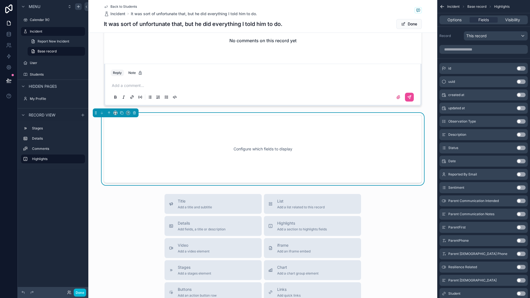
click at [524, 134] on button "Use setting" at bounding box center [521, 134] width 9 height 4
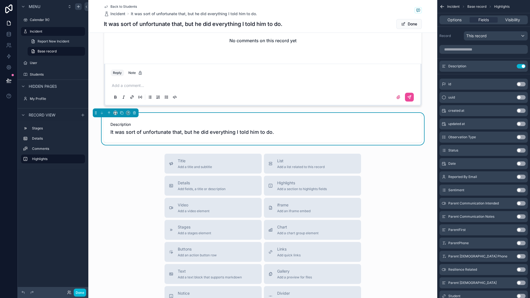
click at [266, 132] on span "It was sort of unfortunate that, but he did everything I told him to do." at bounding box center [262, 132] width 305 height 8
click at [281, 134] on span "It was sort of unfortunate that, but he did everything I told him to do." at bounding box center [262, 132] width 305 height 8
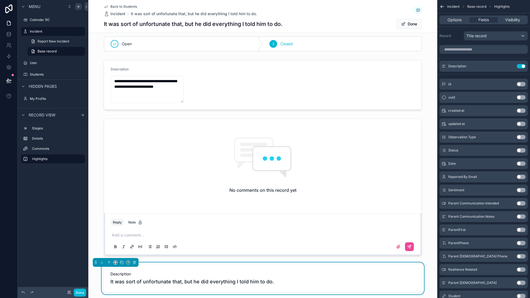
scroll to position [0, 0]
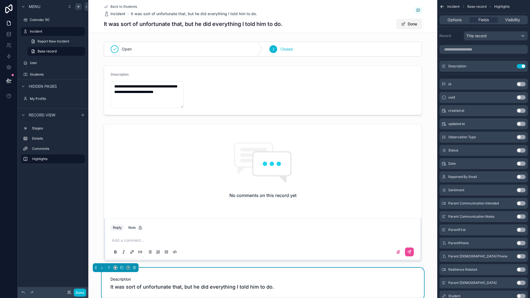
click at [401, 24] on span "scrollable content" at bounding box center [403, 24] width 4 height 4
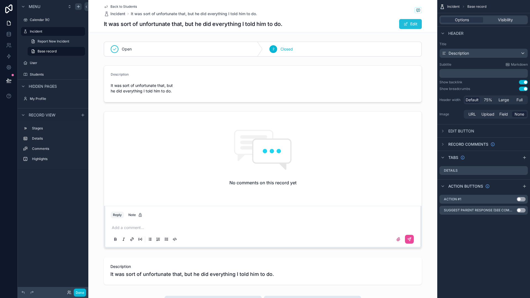
click at [401, 24] on button "Edit" at bounding box center [410, 24] width 23 height 10
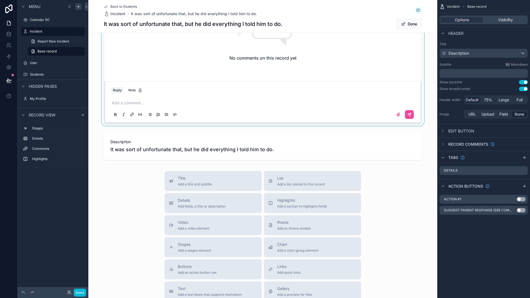
scroll to position [138, 0]
click at [277, 151] on div "scrollable content" at bounding box center [262, 146] width 349 height 32
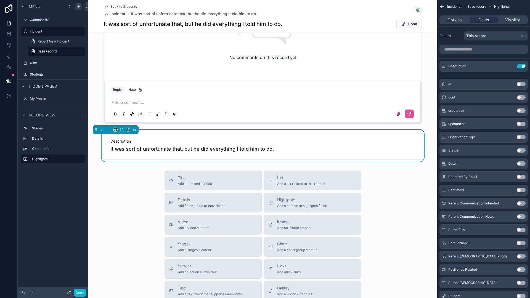
click at [272, 148] on span "It was sort of unfortunate that, but he did everything I told him to do." at bounding box center [262, 149] width 305 height 8
click at [278, 147] on span "It was sort of unfortunate that, but he did everything I told him to do." at bounding box center [262, 149] width 305 height 8
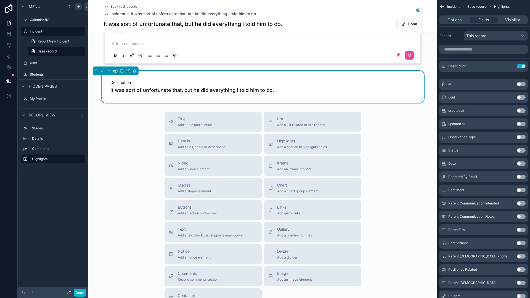
scroll to position [166, 0]
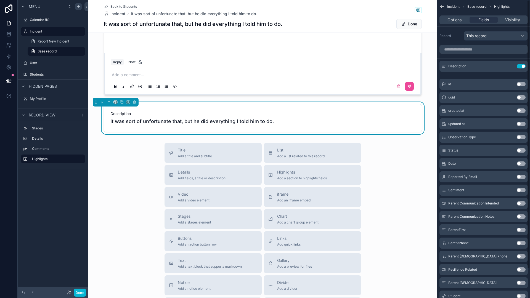
click at [453, 16] on div "Options Fields Visibility" at bounding box center [483, 19] width 88 height 9
click at [456, 22] on span "Options" at bounding box center [454, 20] width 14 height 6
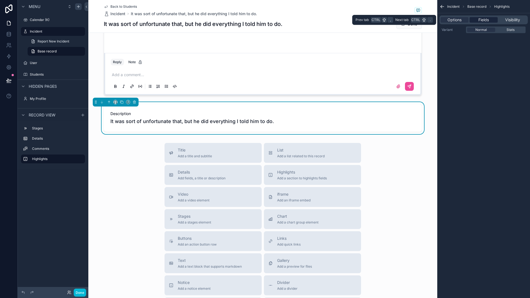
click at [478, 19] on span "Fields" at bounding box center [483, 20] width 10 height 6
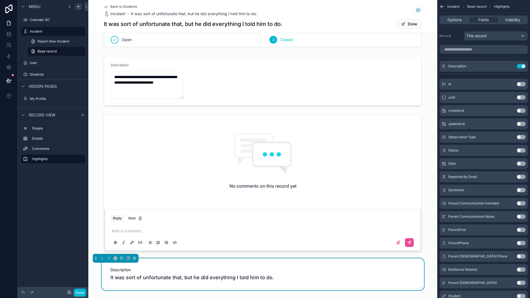
scroll to position [0, 0]
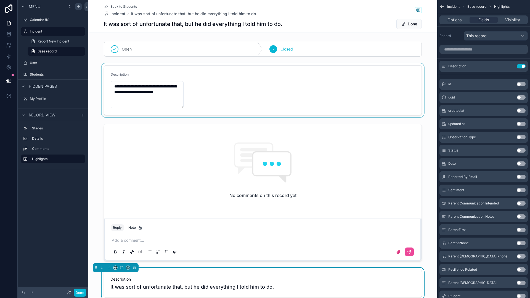
click at [238, 96] on div "scrollable content" at bounding box center [262, 90] width 349 height 54
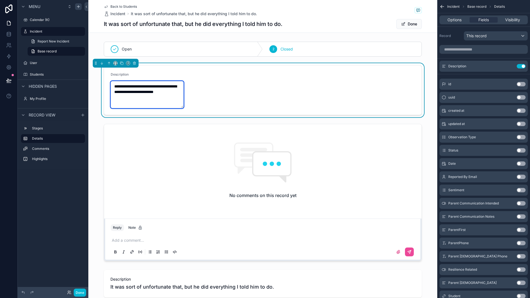
click at [171, 95] on textarea "**********" at bounding box center [147, 94] width 73 height 27
click at [174, 93] on textarea "**********" at bounding box center [147, 94] width 73 height 27
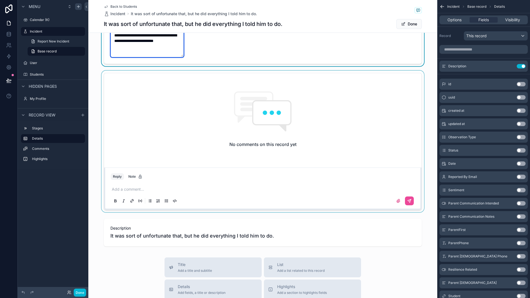
scroll to position [110, 0]
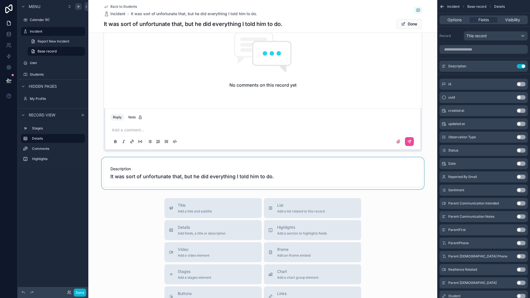
click at [228, 173] on div "scrollable content" at bounding box center [262, 173] width 349 height 32
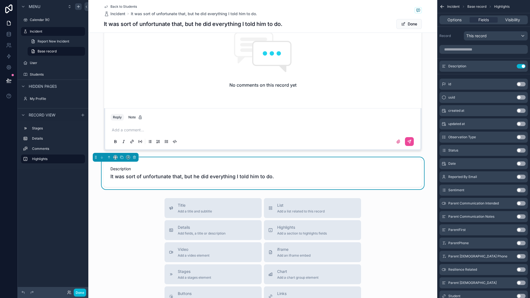
click at [228, 173] on span "It was sort of unfortunate that, but he did everything I told him to do." at bounding box center [262, 177] width 305 height 8
click at [262, 175] on span "It was sort of unfortunate that, but he did everything I told him to do." at bounding box center [262, 177] width 305 height 8
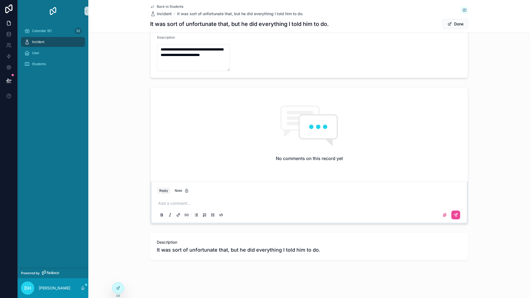
scroll to position [37, 0]
click at [424, 272] on div "**********" at bounding box center [309, 130] width 442 height 335
click at [454, 28] on button "Done" at bounding box center [455, 24] width 25 height 10
click at [459, 23] on button "Edit" at bounding box center [456, 24] width 23 height 10
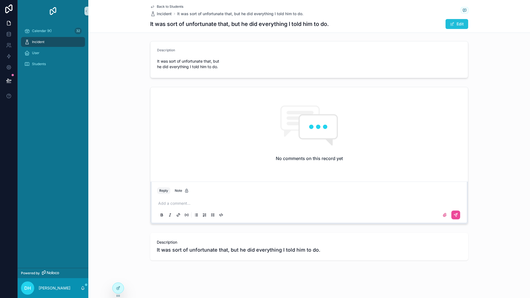
scroll to position [37, 0]
click at [318, 252] on span "It was sort of unfortunate that, but he did everything I told him to do." at bounding box center [309, 250] width 305 height 8
click at [195, 203] on p "scrollable content" at bounding box center [310, 204] width 304 height 6
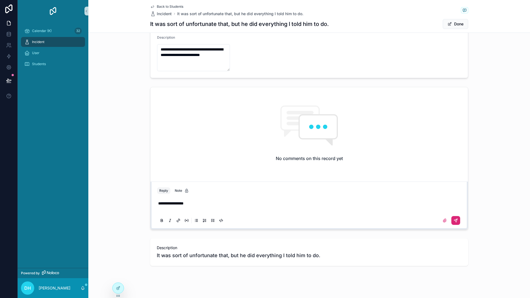
click at [453, 222] on icon "scrollable content" at bounding box center [455, 220] width 4 height 4
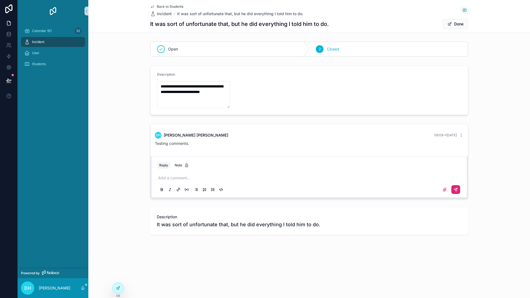
scroll to position [0, 0]
click at [225, 92] on textarea "**********" at bounding box center [193, 94] width 73 height 27
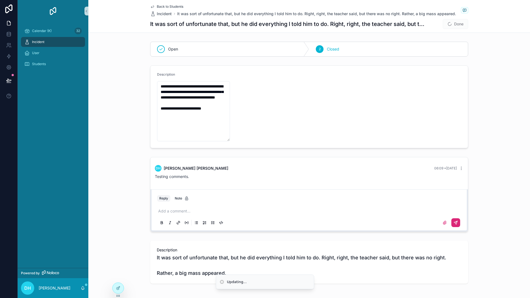
click at [458, 23] on span "Done" at bounding box center [455, 24] width 25 height 10
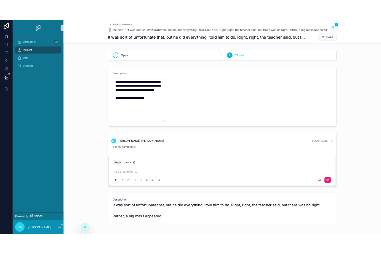
scroll to position [23, 0]
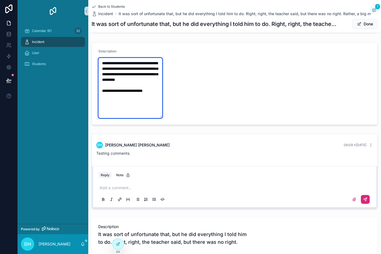
click at [155, 99] on textarea "**********" at bounding box center [131, 88] width 64 height 60
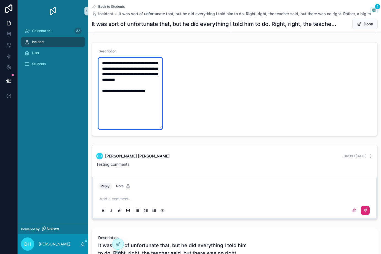
paste textarea "**********"
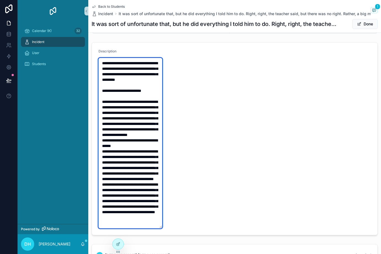
scroll to position [58, 0]
type textarea "**********"
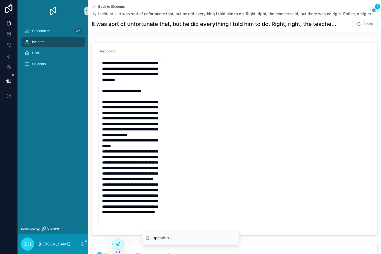
click at [223, 153] on form "**********" at bounding box center [235, 138] width 286 height 193
click at [358, 25] on button "Done" at bounding box center [364, 24] width 25 height 10
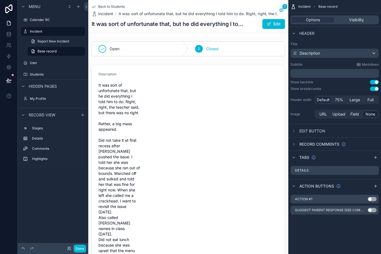
scroll to position [0, 0]
drag, startPoint x: 130, startPoint y: 70, endPoint x: 144, endPoint y: 263, distance: 192.8
click at [144, 254] on html "Menu Calendar (K) Incident Report New Incident Base record User Students Hidden…" at bounding box center [190, 127] width 381 height 254
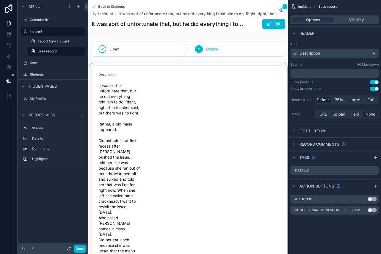
click at [181, 113] on div "scrollable content" at bounding box center [188, 219] width 200 height 312
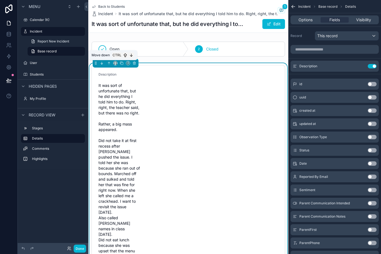
click at [102, 64] on icon "scrollable content" at bounding box center [101, 63] width 1 height 1
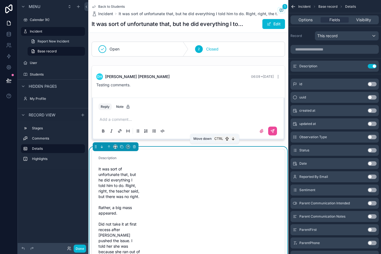
click at [102, 147] on icon "scrollable content" at bounding box center [102, 147] width 4 height 4
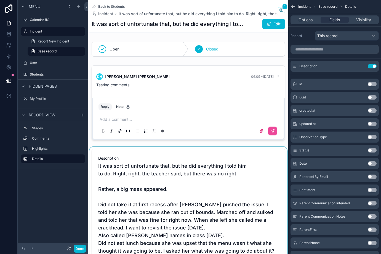
click at [125, 163] on div "scrollable content" at bounding box center [188, 228] width 200 height 163
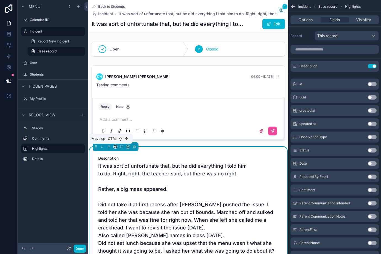
click at [108, 146] on icon "scrollable content" at bounding box center [108, 146] width 1 height 1
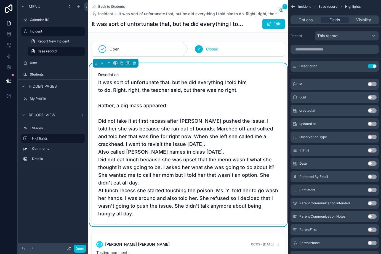
click at [151, 193] on span "It was sort of unfortunate that, but he did everything I told him to do. Right,…" at bounding box center [188, 148] width 180 height 139
click at [162, 198] on span "It was sort of unfortunate that, but he did everything I told him to do. Right,…" at bounding box center [188, 148] width 180 height 139
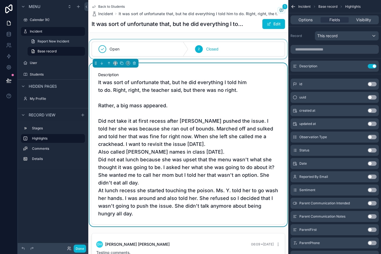
click at [139, 47] on div "scrollable content" at bounding box center [188, 48] width 200 height 19
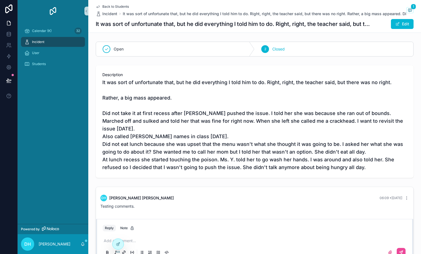
click at [225, 171] on span "It was sort of unfortunate that, but he did everything I told him to do. Right,…" at bounding box center [254, 125] width 305 height 93
click at [151, 48] on div "Open" at bounding box center [175, 49] width 159 height 14
click at [273, 50] on span "Closed" at bounding box center [278, 49] width 12 height 6
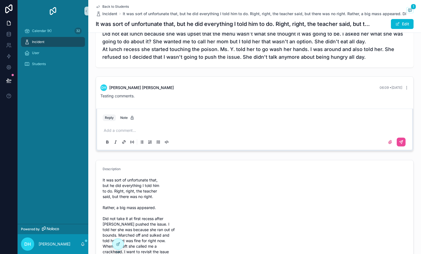
scroll to position [83, 0]
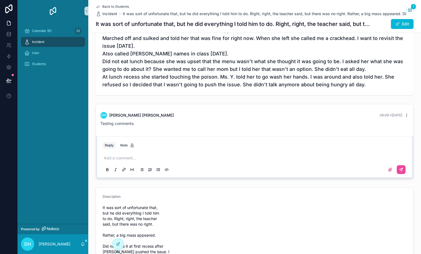
click at [405, 115] on icon "scrollable content" at bounding box center [407, 115] width 4 height 4
click at [405, 116] on icon "scrollable content" at bounding box center [407, 115] width 4 height 4
click at [346, 113] on div "DH [PERSON_NAME] 06:09 • [DATE]" at bounding box center [254, 115] width 309 height 7
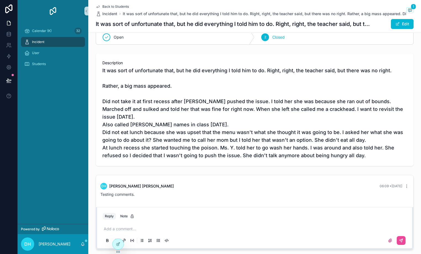
scroll to position [0, 0]
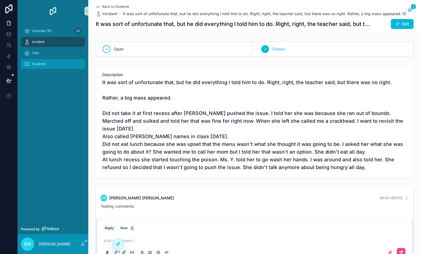
click at [43, 67] on div "Students" at bounding box center [52, 64] width 57 height 9
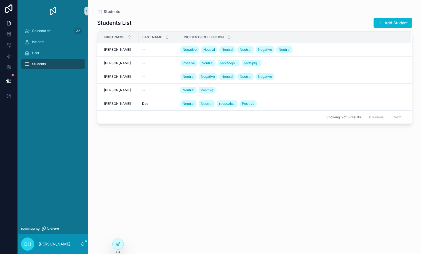
click at [40, 47] on div "Incident" at bounding box center [53, 41] width 71 height 11
click at [42, 49] on div "User" at bounding box center [52, 53] width 57 height 9
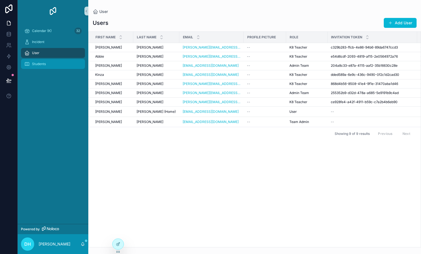
click at [42, 63] on span "Students" at bounding box center [39, 64] width 14 height 4
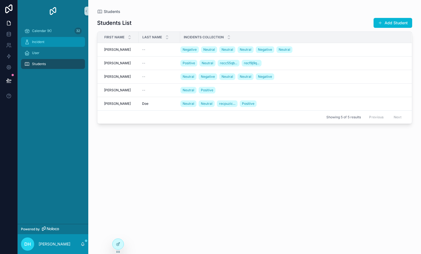
click at [41, 39] on div "Incident" at bounding box center [52, 42] width 57 height 9
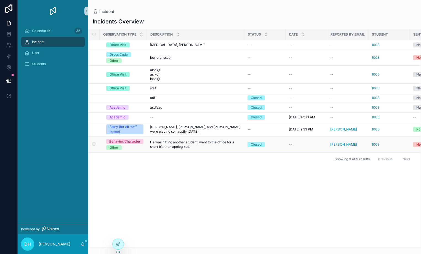
click at [175, 147] on span "He was hitting another student, went to the office for a short bit, then apolog…" at bounding box center [195, 144] width 91 height 9
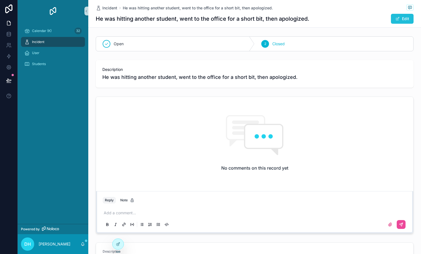
click at [395, 21] on span "scrollable content" at bounding box center [397, 19] width 4 height 4
click at [397, 15] on button "Done" at bounding box center [400, 19] width 25 height 10
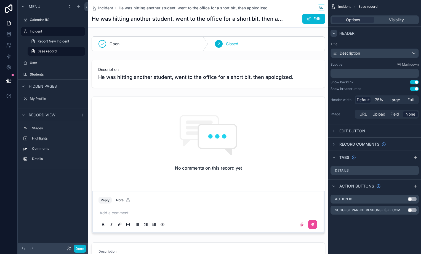
click at [334, 34] on icon "scrollable content" at bounding box center [334, 33] width 4 height 4
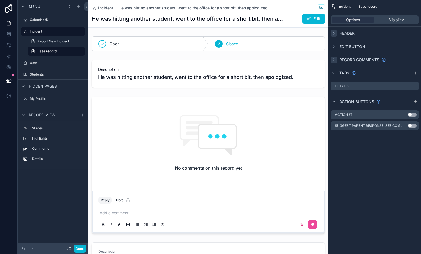
click at [335, 58] on icon "scrollable content" at bounding box center [334, 60] width 4 height 4
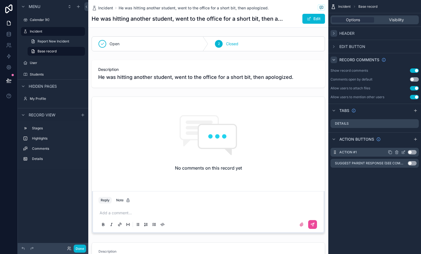
click at [413, 150] on button "Use setting" at bounding box center [412, 152] width 9 height 4
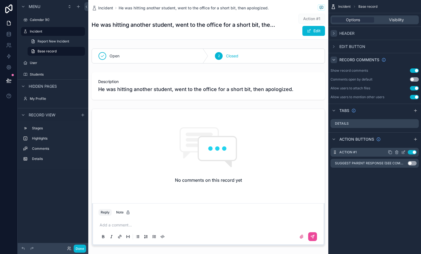
click at [411, 153] on button "Use setting" at bounding box center [412, 152] width 9 height 4
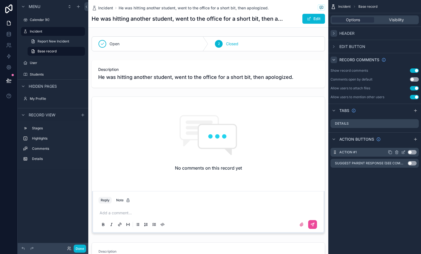
click at [411, 153] on button "Use setting" at bounding box center [412, 152] width 9 height 4
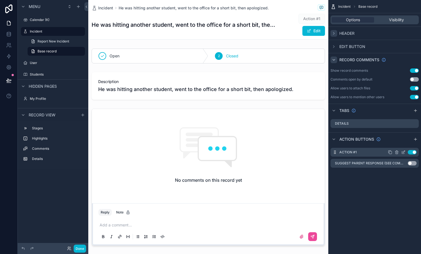
click at [410, 154] on button "Use setting" at bounding box center [412, 152] width 9 height 4
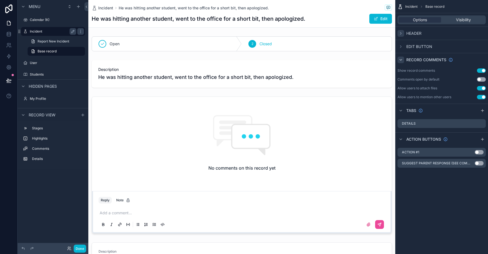
click at [51, 30] on label "Incident" at bounding box center [52, 31] width 44 height 4
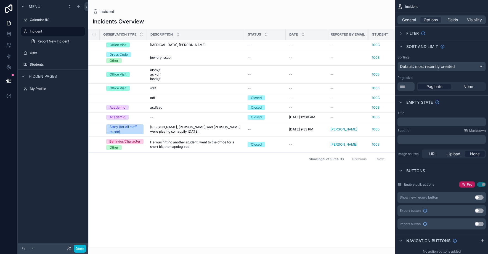
click at [166, 141] on div "scrollable content" at bounding box center [241, 127] width 307 height 254
click at [166, 141] on span "He was hitting another student, went to the office for a short bit, then apolog…" at bounding box center [195, 144] width 91 height 9
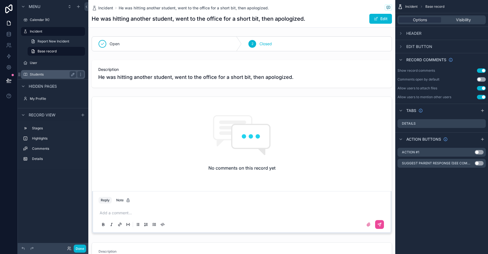
click at [53, 74] on label "Students" at bounding box center [52, 74] width 44 height 4
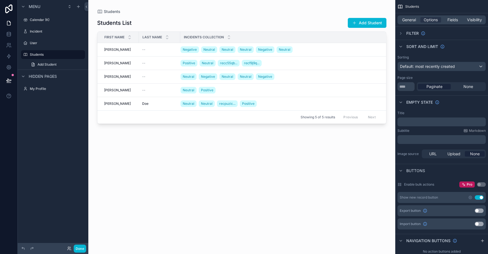
click at [156, 49] on div "scrollable content" at bounding box center [241, 124] width 307 height 248
click at [156, 49] on div "--" at bounding box center [159, 49] width 35 height 4
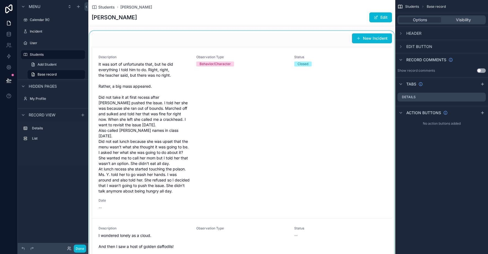
scroll to position [55, 0]
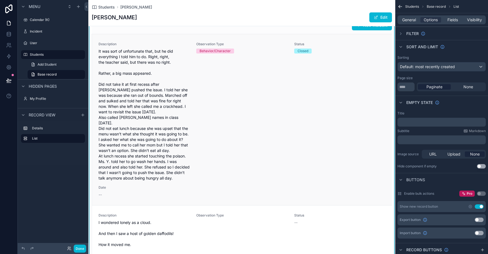
click at [229, 109] on div "Observation Type Behavior/Character" at bounding box center [241, 111] width 91 height 139
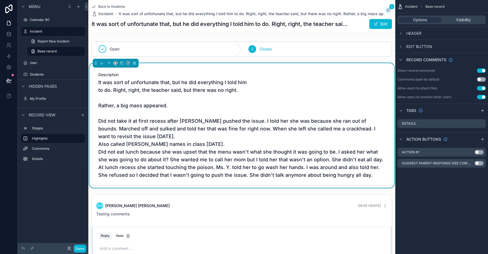
click at [350, 25] on div "Edit" at bounding box center [370, 24] width 41 height 10
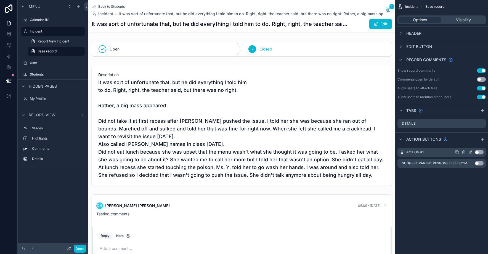
click at [469, 152] on icon "scrollable content" at bounding box center [470, 152] width 4 height 4
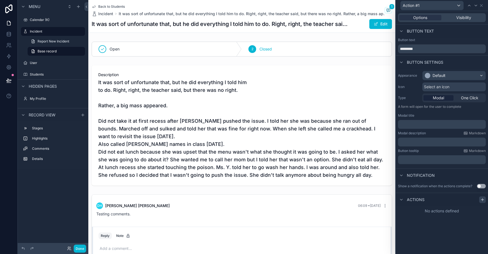
click at [481, 201] on icon at bounding box center [482, 200] width 4 height 4
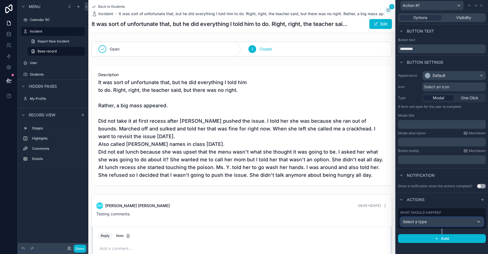
click at [446, 220] on div "Select a type" at bounding box center [441, 221] width 83 height 9
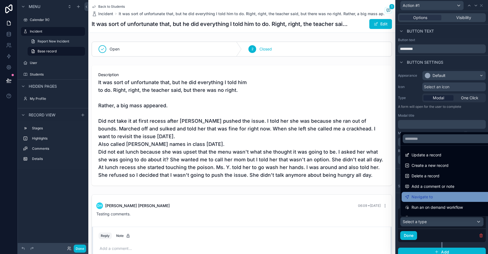
click at [428, 197] on span "Navigate to" at bounding box center [421, 197] width 21 height 7
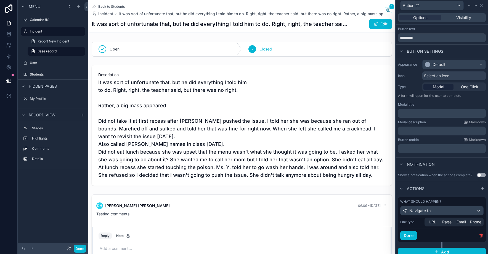
scroll to position [15, 0]
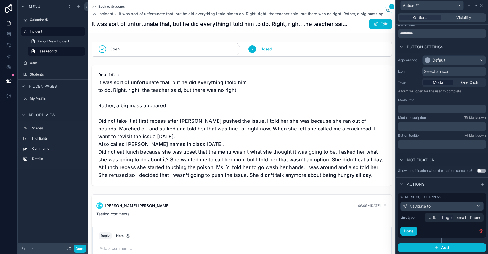
click at [446, 218] on span "Page" at bounding box center [446, 218] width 9 height 6
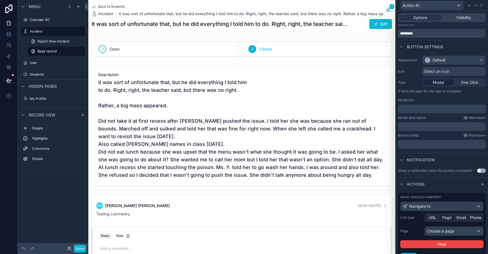
scroll to position [42, 0]
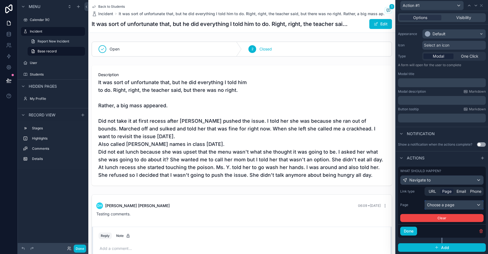
click at [448, 205] on div "Choose a page" at bounding box center [454, 205] width 59 height 9
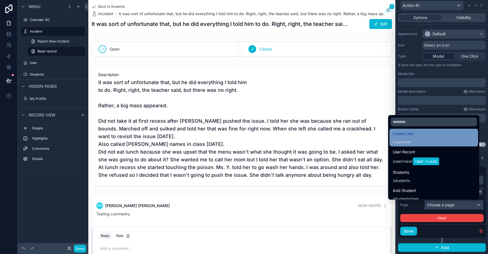
scroll to position [219, 0]
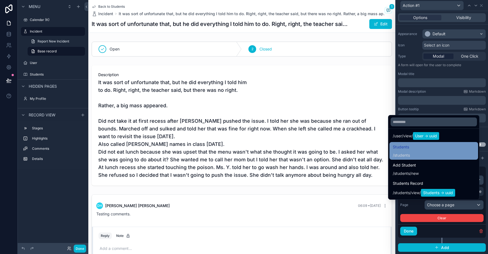
click at [411, 155] on div "Students / students" at bounding box center [434, 151] width 82 height 14
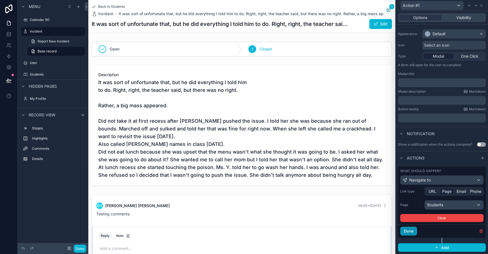
click at [411, 231] on button "Done" at bounding box center [408, 231] width 17 height 9
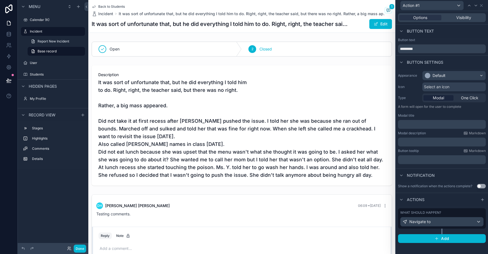
scroll to position [0, 0]
click at [435, 124] on p "﻿" at bounding box center [442, 125] width 84 height 6
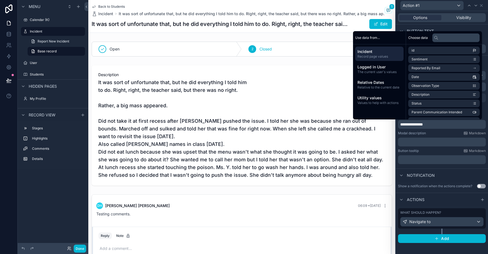
click at [409, 250] on div "**********" at bounding box center [442, 132] width 92 height 243
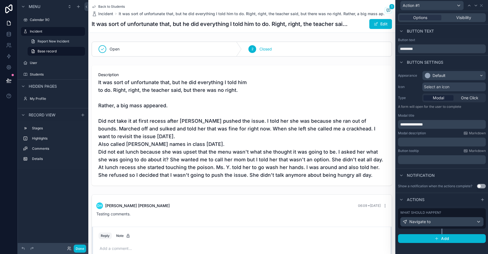
click at [435, 86] on span "Select an icon" at bounding box center [436, 87] width 25 height 6
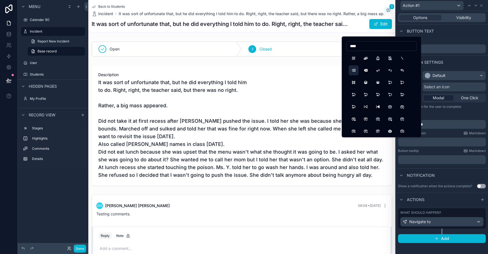
type input "****"
click at [353, 70] on button "Backspace" at bounding box center [354, 70] width 10 height 10
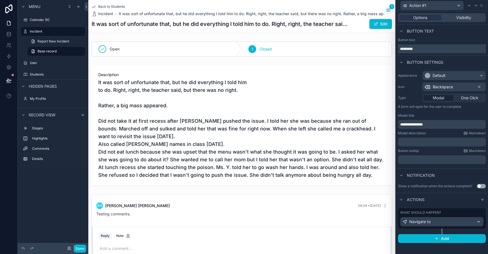
click at [419, 47] on input "*********" at bounding box center [442, 48] width 88 height 9
type input "**********"
click at [445, 77] on div "Default" at bounding box center [438, 76] width 13 height 6
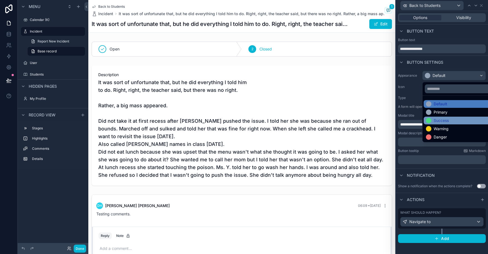
click at [453, 117] on div "Success" at bounding box center [460, 121] width 73 height 8
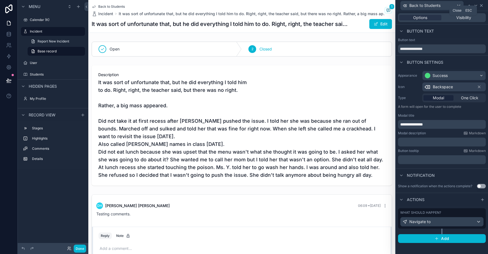
click at [480, 6] on icon at bounding box center [481, 5] width 4 height 4
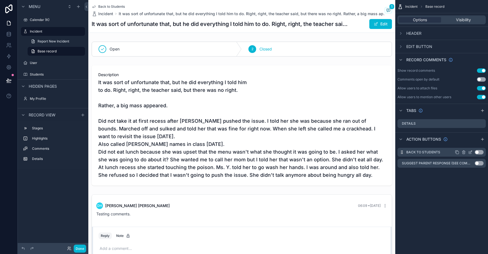
click at [479, 153] on button "Use setting" at bounding box center [479, 152] width 9 height 4
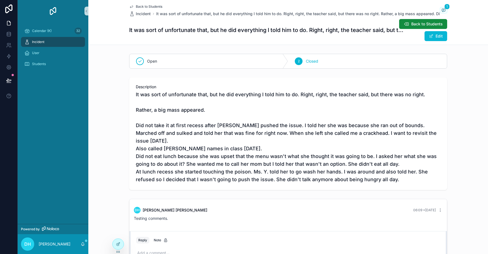
click at [368, 216] on div "DH [PERSON_NAME] 06:09 • [DATE] Testing comments." at bounding box center [288, 214] width 315 height 21
click at [414, 25] on span "Back to Students" at bounding box center [426, 24] width 31 height 6
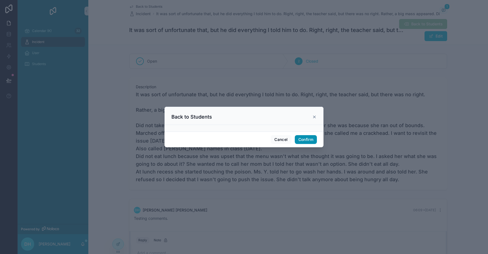
click at [306, 142] on button "Confirm" at bounding box center [306, 139] width 22 height 9
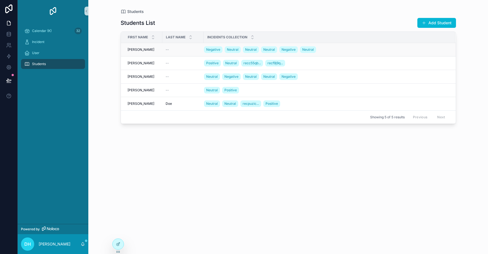
click at [141, 52] on td "[PERSON_NAME]" at bounding box center [141, 50] width 41 height 14
click at [147, 48] on div "[PERSON_NAME]" at bounding box center [142, 49] width 31 height 4
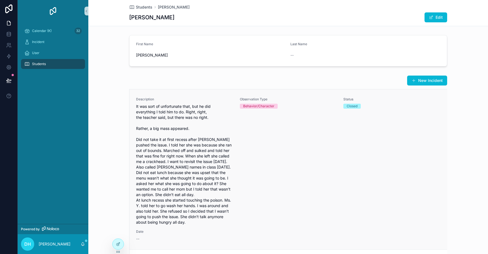
click at [166, 132] on span "It was sort of unfortunate that, but he did everything I told him to do. Right,…" at bounding box center [184, 164] width 97 height 121
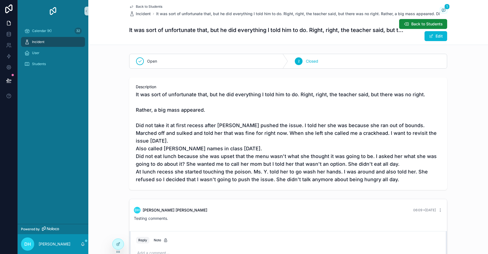
click at [154, 6] on span "Back to Students" at bounding box center [149, 6] width 26 height 4
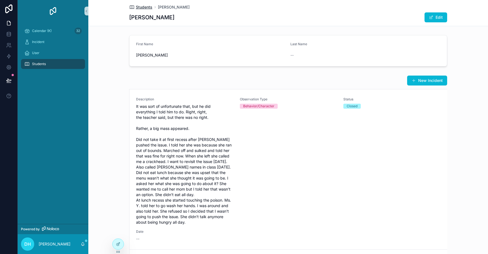
click at [142, 6] on span "Students" at bounding box center [144, 7] width 17 height 6
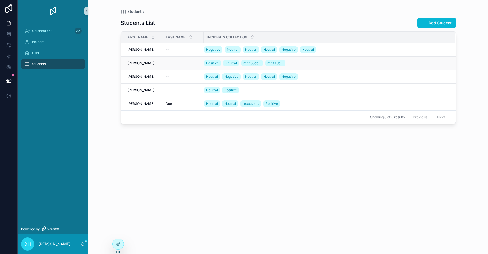
click at [147, 62] on div "[PERSON_NAME]" at bounding box center [142, 63] width 31 height 4
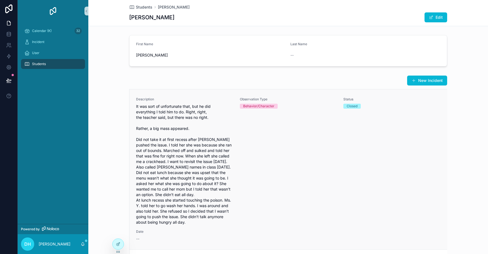
click at [150, 108] on span "It was sort of unfortunate that, but he did everything I told him to do. Right,…" at bounding box center [184, 164] width 97 height 121
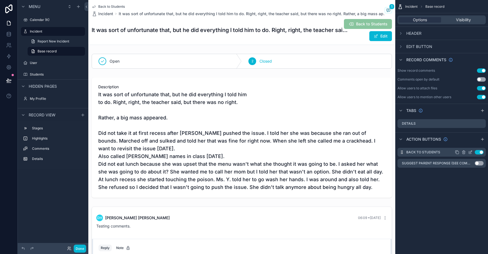
click at [476, 152] on button "Use setting" at bounding box center [479, 152] width 9 height 4
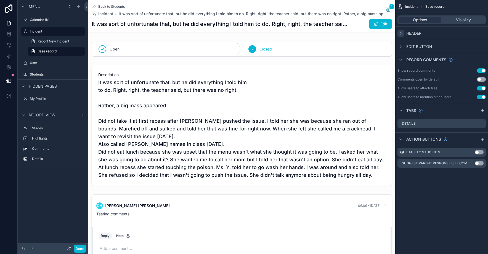
click at [401, 33] on icon "scrollable content" at bounding box center [400, 33] width 1 height 2
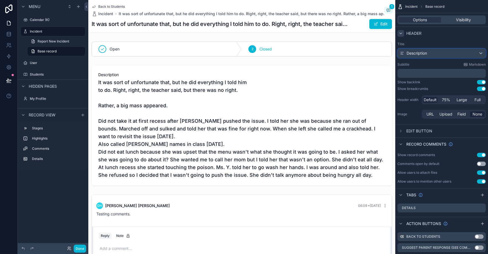
click at [426, 52] on span "Description" at bounding box center [416, 53] width 20 height 6
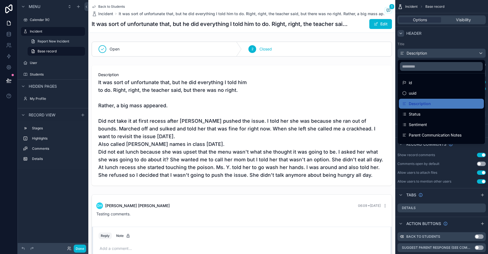
click at [426, 52] on div "scrollable content" at bounding box center [244, 127] width 488 height 254
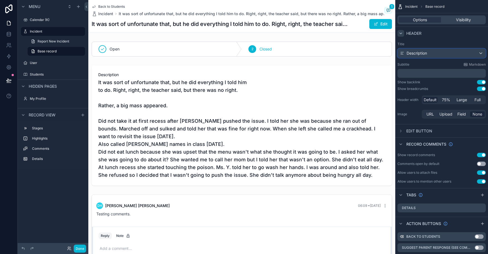
click at [426, 52] on span "Description" at bounding box center [416, 53] width 20 height 6
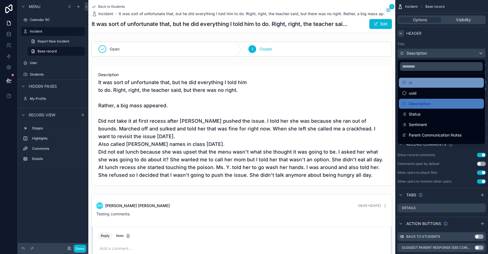
click at [429, 86] on div "id" at bounding box center [441, 82] width 78 height 7
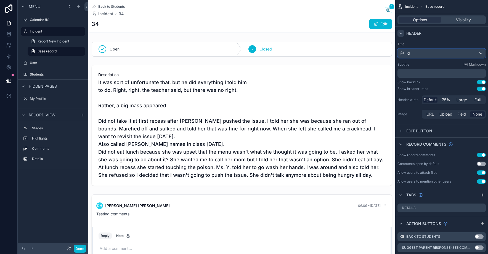
click at [427, 55] on div "id" at bounding box center [442, 53] width 88 height 9
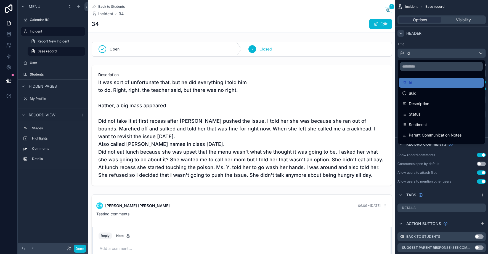
click at [427, 55] on div "scrollable content" at bounding box center [244, 127] width 488 height 254
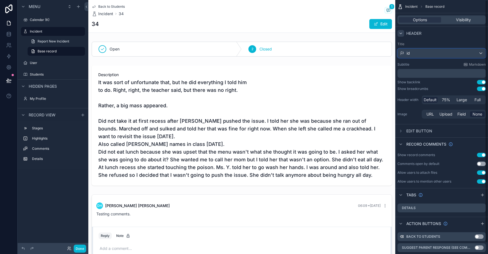
click at [427, 55] on div "id" at bounding box center [442, 53] width 88 height 9
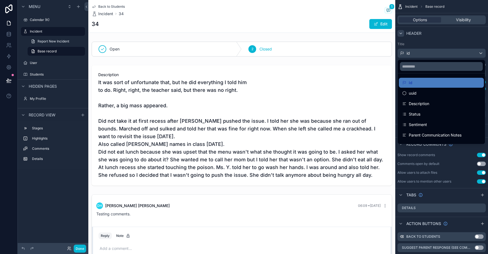
click at [427, 55] on div "scrollable content" at bounding box center [244, 127] width 488 height 254
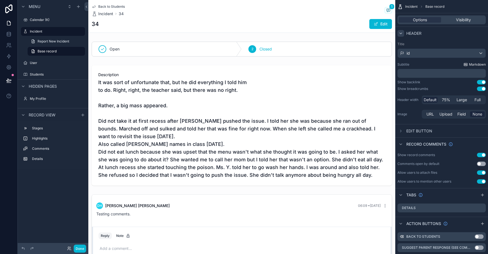
click at [472, 64] on span "Markdown" at bounding box center [477, 64] width 17 height 4
click at [435, 53] on div "id" at bounding box center [442, 53] width 88 height 9
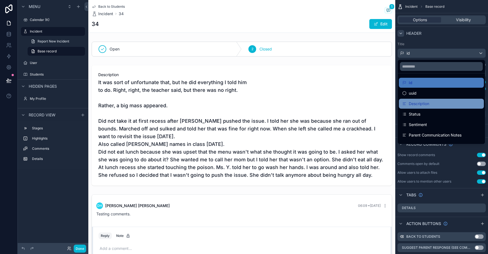
click at [418, 103] on span "Description" at bounding box center [419, 103] width 20 height 7
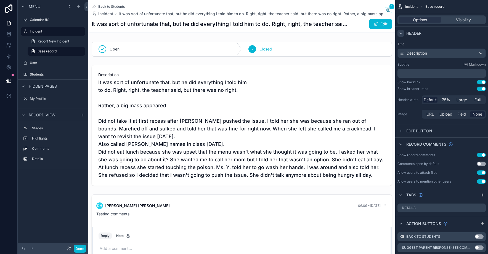
click at [478, 89] on button "Use setting" at bounding box center [481, 89] width 9 height 4
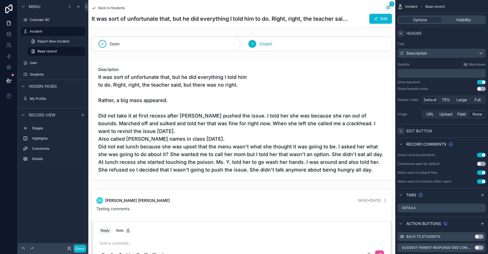
click at [401, 131] on icon "scrollable content" at bounding box center [400, 131] width 1 height 2
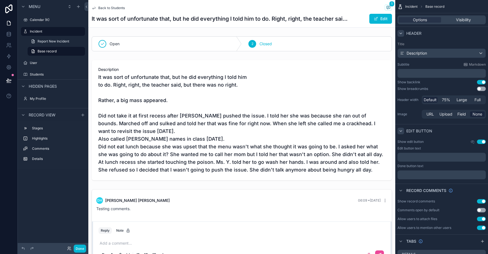
click at [413, 156] on p "﻿" at bounding box center [442, 157] width 85 height 4
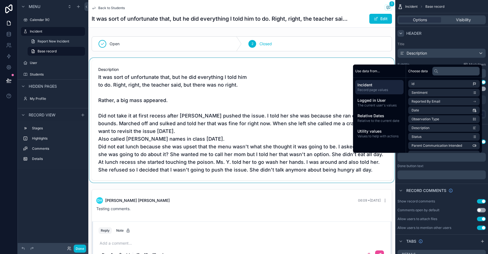
click at [329, 130] on div "scrollable content" at bounding box center [241, 120] width 307 height 125
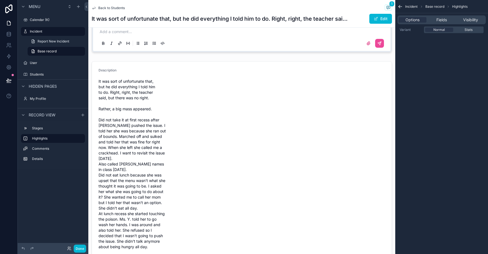
scroll to position [221, 0]
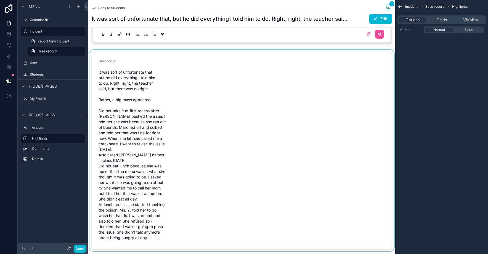
click at [289, 158] on div "scrollable content" at bounding box center [241, 150] width 307 height 201
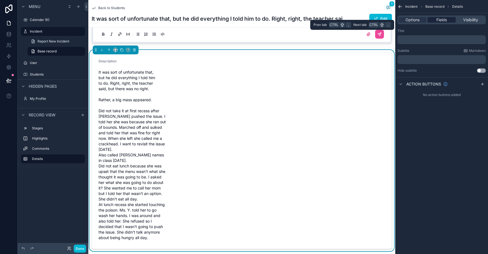
click at [441, 21] on span "Fields" at bounding box center [441, 20] width 10 height 6
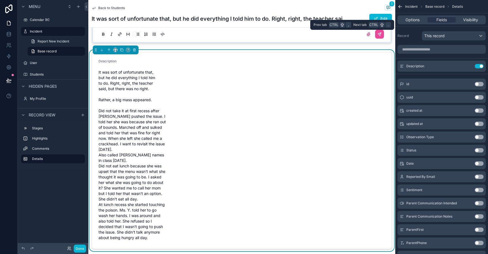
click at [410, 17] on div "Options Fields Visibility" at bounding box center [441, 19] width 88 height 9
click at [410, 20] on span "Options" at bounding box center [412, 20] width 14 height 6
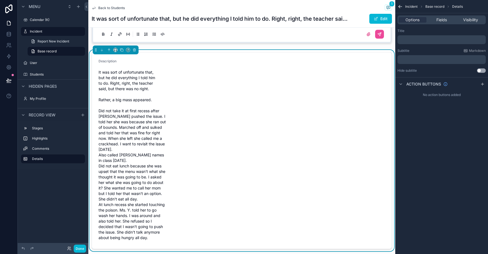
click at [321, 103] on form "Description It was sort of unfortunate that, but he did everything I told him t…" at bounding box center [242, 150] width 300 height 196
click at [429, 7] on span "Base record" at bounding box center [434, 6] width 19 height 4
click at [430, 6] on span "Base record" at bounding box center [434, 6] width 19 height 4
click at [411, 7] on span "Incident" at bounding box center [411, 6] width 12 height 4
click at [400, 7] on icon "scrollable content" at bounding box center [399, 7] width 3 height 0
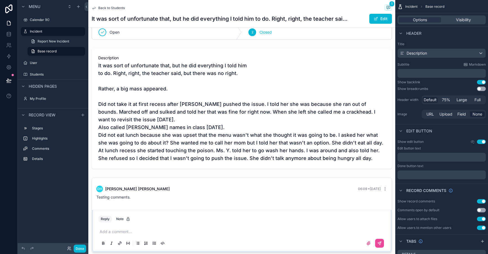
scroll to position [0, 0]
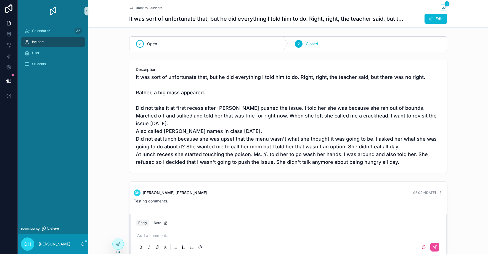
click at [230, 156] on span "It was sort of unfortunate that, but he did everything I told him to do. Right,…" at bounding box center [288, 119] width 305 height 93
click at [49, 54] on div "User" at bounding box center [52, 53] width 57 height 9
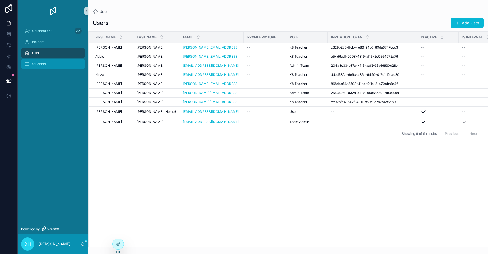
click at [44, 65] on span "Students" at bounding box center [39, 64] width 14 height 4
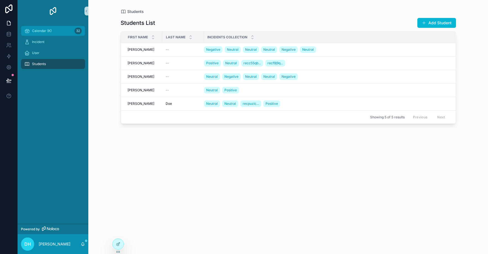
click at [45, 32] on span "Calendar (K)" at bounding box center [42, 31] width 20 height 4
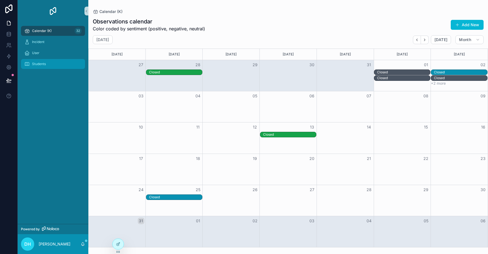
click at [39, 66] on span "Students" at bounding box center [39, 64] width 14 height 4
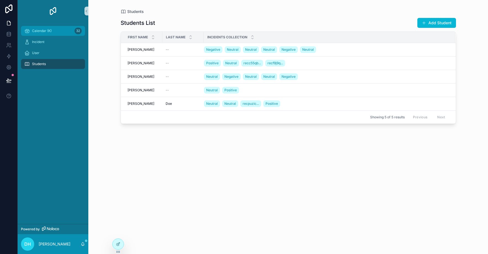
click at [45, 28] on div "Calendar (K) 32" at bounding box center [52, 30] width 57 height 9
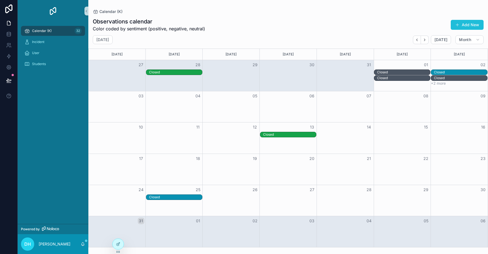
click at [459, 25] on span "scrollable content" at bounding box center [457, 25] width 4 height 4
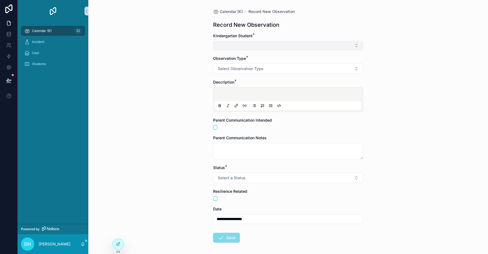
click at [263, 47] on button "Select Button" at bounding box center [288, 45] width 150 height 9
click at [389, 62] on div "**********" at bounding box center [288, 127] width 400 height 254
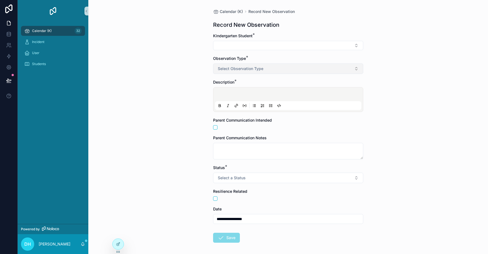
click at [327, 73] on button "Select Observation Type" at bounding box center [288, 68] width 150 height 10
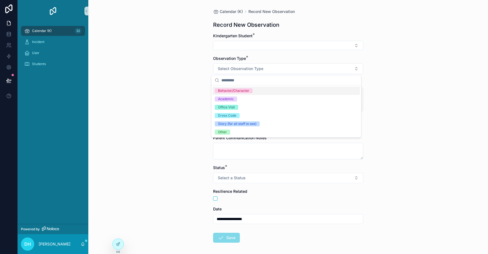
click at [404, 78] on div "**********" at bounding box center [288, 127] width 400 height 254
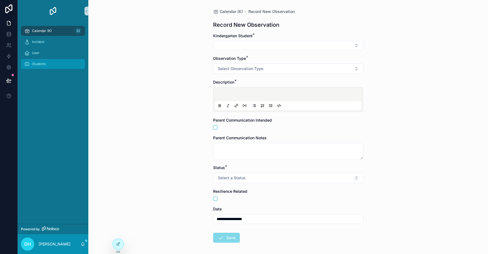
click at [46, 65] on span "Students" at bounding box center [39, 64] width 14 height 4
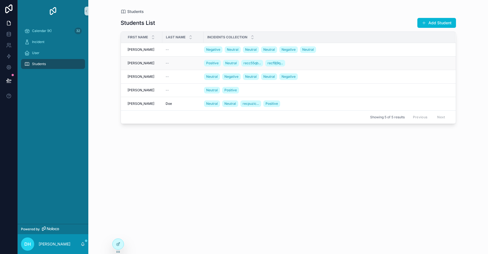
click at [147, 62] on div "[PERSON_NAME]" at bounding box center [142, 63] width 31 height 4
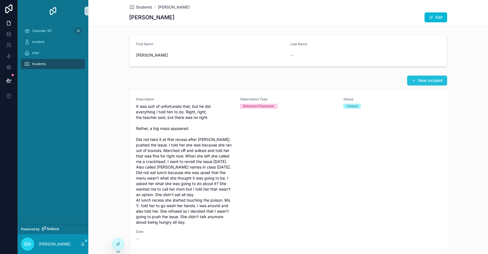
click at [419, 82] on button "New Incident" at bounding box center [427, 81] width 40 height 10
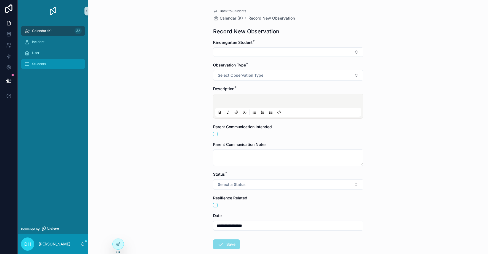
click at [52, 62] on div "Students" at bounding box center [52, 64] width 57 height 9
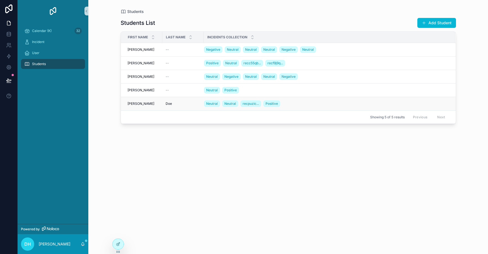
click at [141, 104] on div "[PERSON_NAME]" at bounding box center [142, 104] width 31 height 4
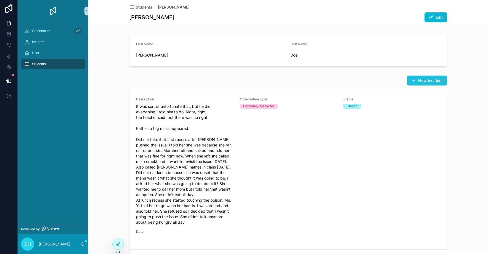
click at [413, 82] on span "scrollable content" at bounding box center [413, 80] width 4 height 4
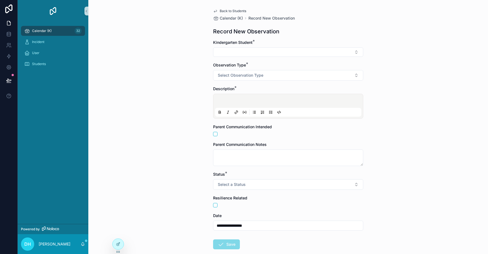
type input "**********"
click at [38, 62] on span "Students" at bounding box center [39, 64] width 14 height 4
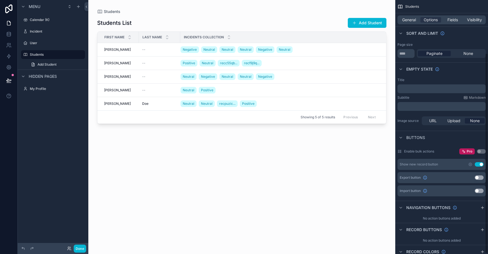
scroll to position [68, 0]
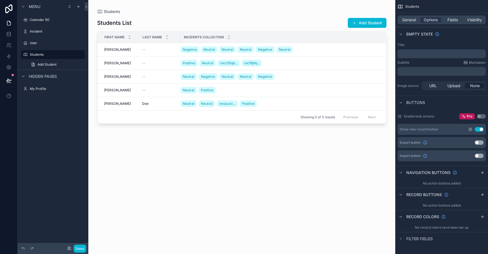
click at [470, 128] on icon "scrollable content" at bounding box center [470, 129] width 4 height 4
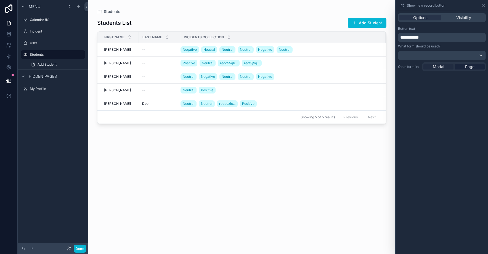
click at [442, 68] on span "Modal" at bounding box center [438, 67] width 11 height 6
click at [365, 25] on div "scrollable content" at bounding box center [241, 124] width 307 height 248
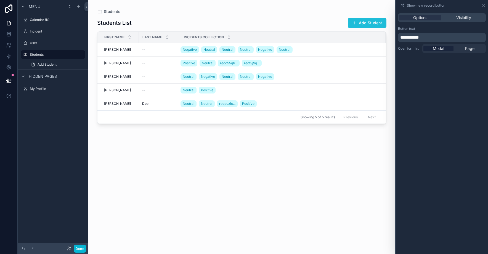
click at [365, 23] on button "Add Student" at bounding box center [367, 23] width 39 height 10
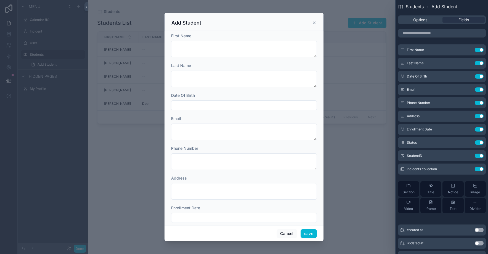
click at [315, 22] on icon "scrollable content" at bounding box center [314, 23] width 4 height 4
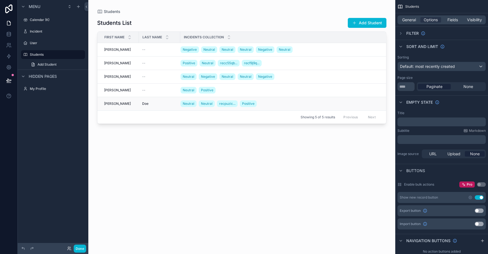
click at [121, 106] on div "[PERSON_NAME]" at bounding box center [119, 104] width 31 height 4
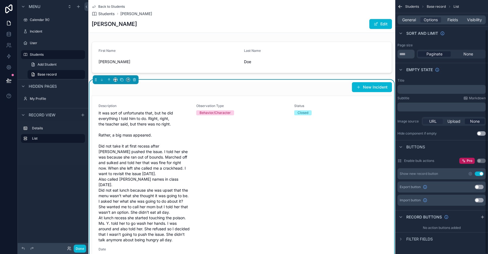
scroll to position [33, 0]
click at [468, 173] on icon "scrollable content" at bounding box center [470, 173] width 4 height 4
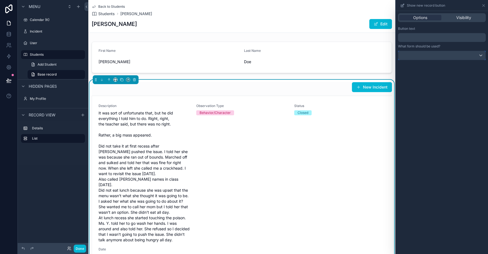
click at [442, 56] on div at bounding box center [441, 55] width 87 height 9
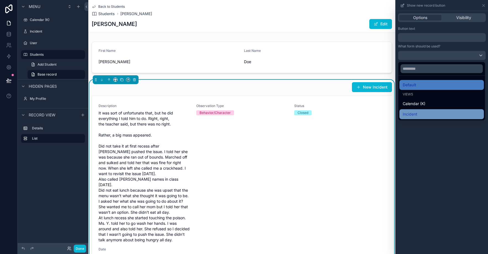
click at [421, 113] on div "Incident" at bounding box center [442, 114] width 78 height 7
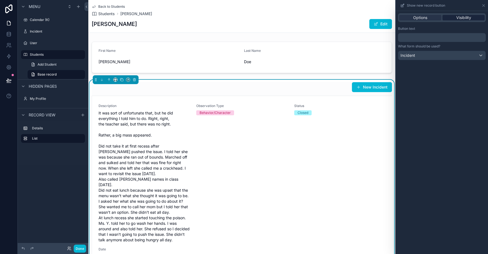
click at [460, 20] on span "Visibility" at bounding box center [463, 18] width 15 height 6
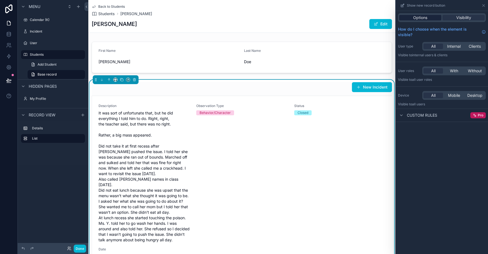
click at [424, 20] on span "Options" at bounding box center [420, 18] width 14 height 6
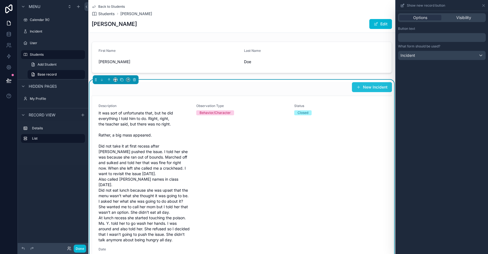
click at [368, 89] on button "New Incident" at bounding box center [372, 87] width 40 height 10
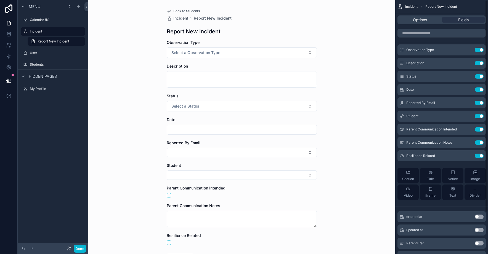
click at [422, 23] on div "Options Fields" at bounding box center [441, 19] width 88 height 9
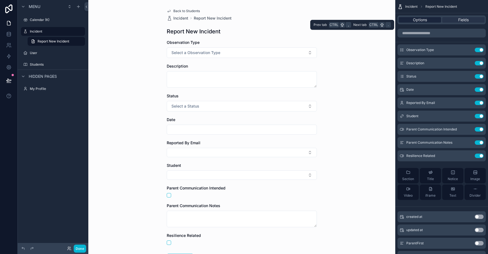
click at [422, 20] on span "Options" at bounding box center [420, 20] width 14 height 6
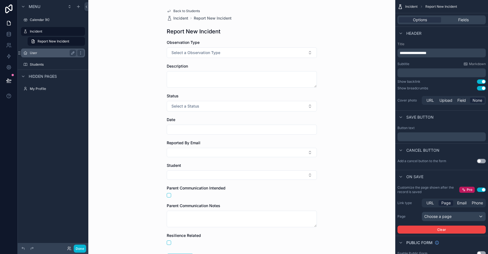
click at [36, 53] on label "User" at bounding box center [52, 53] width 44 height 4
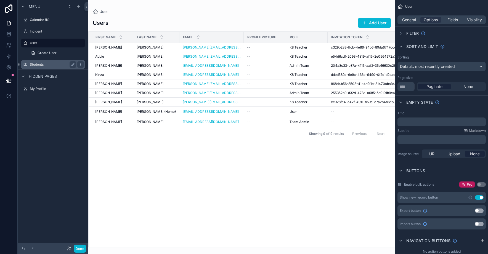
click at [35, 63] on label "Students" at bounding box center [52, 64] width 44 height 4
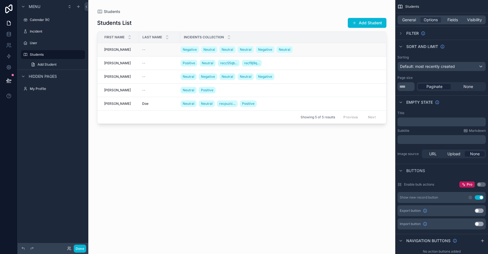
click at [115, 50] on div "[PERSON_NAME]" at bounding box center [119, 49] width 31 height 4
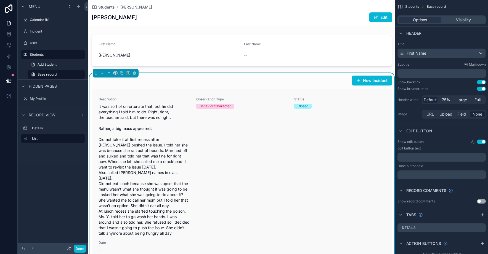
click at [362, 129] on div "Status Closed" at bounding box center [339, 166] width 91 height 139
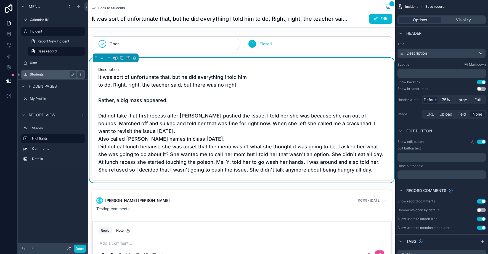
click at [46, 71] on div "Students" at bounding box center [53, 74] width 62 height 9
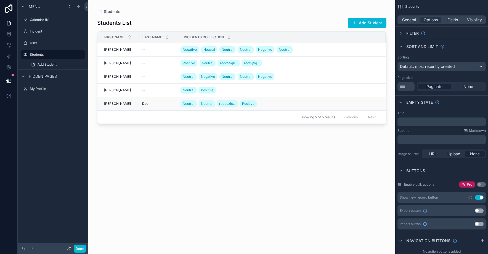
click at [114, 102] on div "[PERSON_NAME]" at bounding box center [119, 104] width 31 height 4
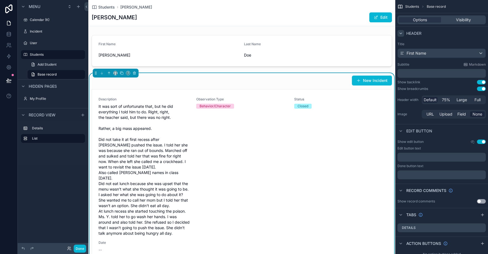
click at [399, 34] on icon "scrollable content" at bounding box center [400, 33] width 4 height 4
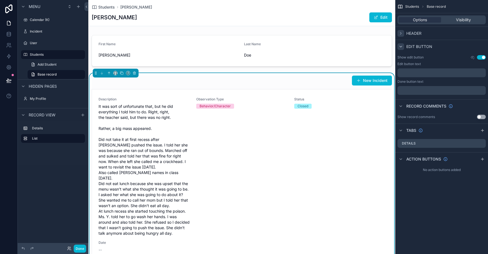
click at [401, 47] on icon "scrollable content" at bounding box center [400, 46] width 4 height 4
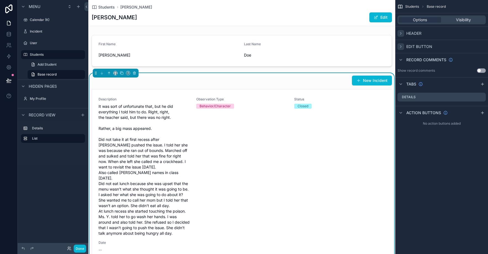
click at [400, 47] on icon "scrollable content" at bounding box center [400, 47] width 1 height 2
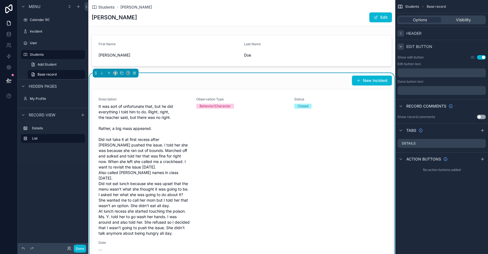
click at [478, 59] on button "Use setting" at bounding box center [481, 57] width 9 height 4
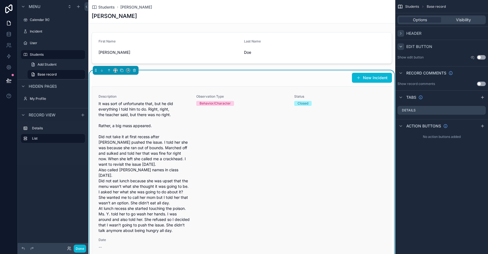
click at [382, 93] on link "Description It was sort of unfortunate that, but he did everything I told him t…" at bounding box center [242, 172] width 300 height 171
click at [294, 77] on div "New Incident" at bounding box center [242, 78] width 300 height 10
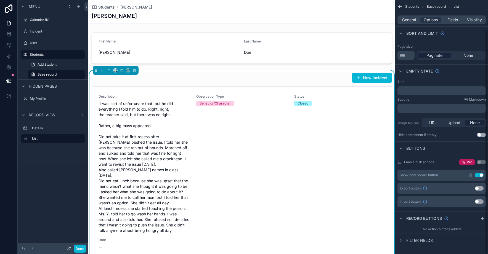
scroll to position [33, 0]
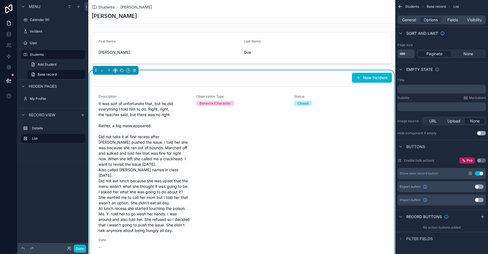
click at [470, 173] on icon "scrollable content" at bounding box center [470, 173] width 4 height 4
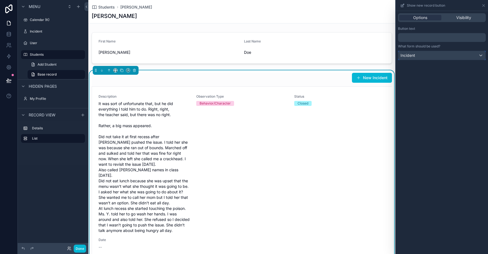
click at [454, 57] on div "Incident" at bounding box center [441, 55] width 87 height 9
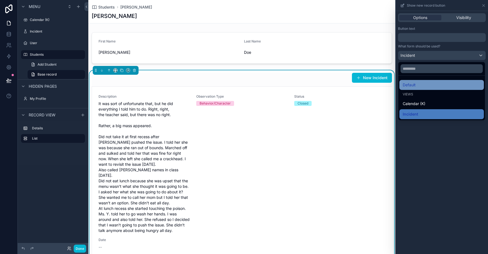
click at [416, 87] on div "Default" at bounding box center [442, 85] width 78 height 7
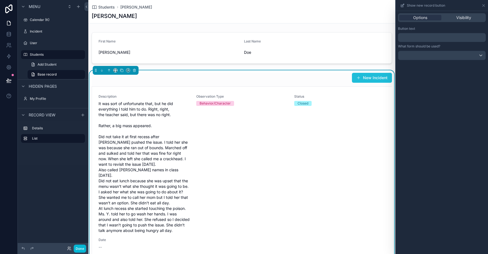
click at [376, 78] on button "New Incident" at bounding box center [372, 78] width 40 height 10
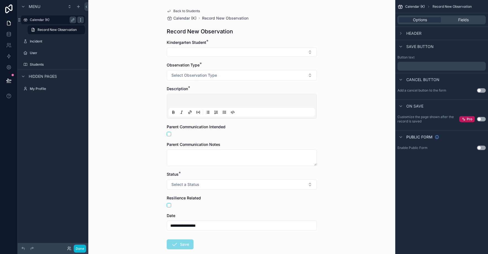
click at [80, 20] on icon "scrollable content" at bounding box center [80, 20] width 4 height 4
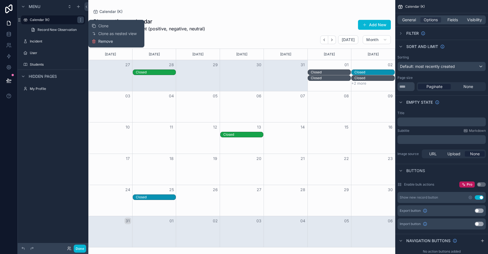
click at [99, 40] on span "Remove" at bounding box center [105, 42] width 15 height 6
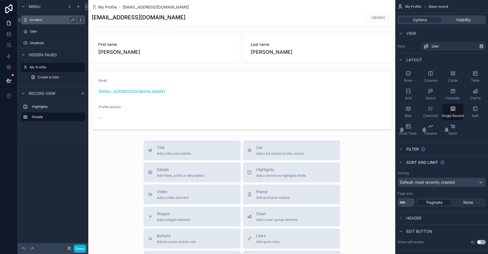
click at [79, 20] on icon "scrollable content" at bounding box center [80, 20] width 4 height 4
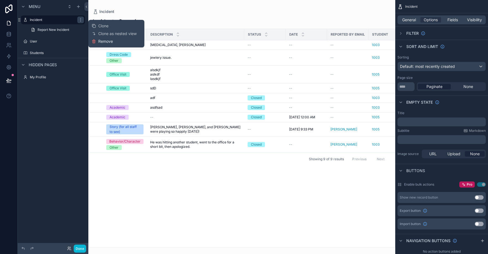
click at [97, 40] on button "Remove" at bounding box center [102, 42] width 21 height 6
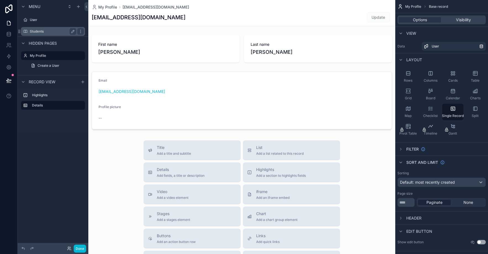
click at [52, 30] on label "Students" at bounding box center [52, 31] width 44 height 4
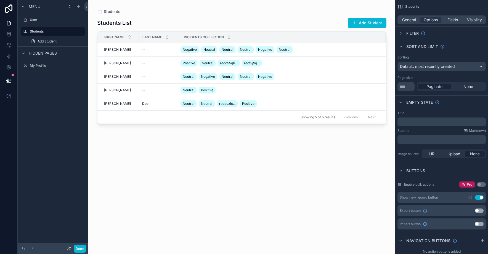
click at [110, 48] on div "scrollable content" at bounding box center [241, 124] width 307 height 248
click at [113, 52] on span "[PERSON_NAME]" at bounding box center [117, 49] width 27 height 4
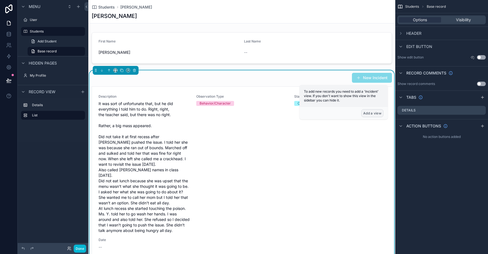
click at [377, 113] on button "Add a view" at bounding box center [372, 113] width 22 height 8
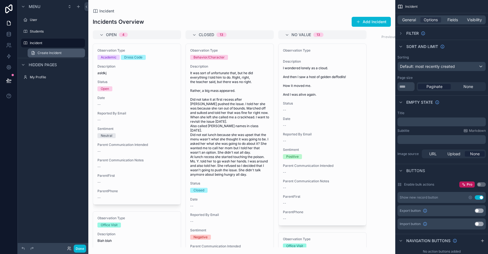
click at [56, 53] on span "Create Incident" at bounding box center [50, 53] width 24 height 4
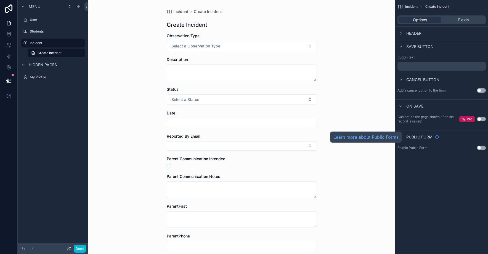
click at [437, 137] on icon "scrollable content" at bounding box center [437, 137] width 0 height 0
click at [398, 35] on div "scrollable content" at bounding box center [400, 33] width 7 height 7
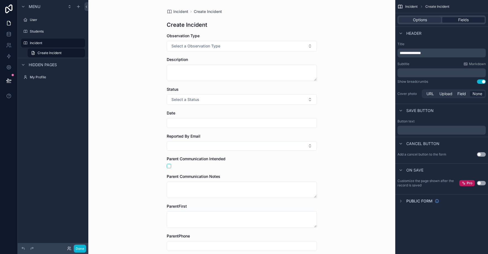
click at [461, 18] on span "Fields" at bounding box center [463, 20] width 10 height 6
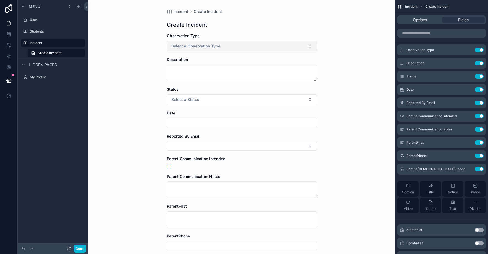
click at [249, 48] on button "Select a Observation Type" at bounding box center [242, 46] width 150 height 10
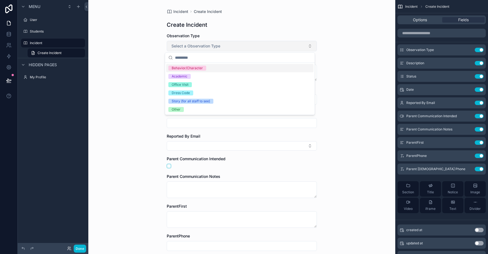
click at [249, 48] on button "Select a Observation Type" at bounding box center [242, 46] width 150 height 10
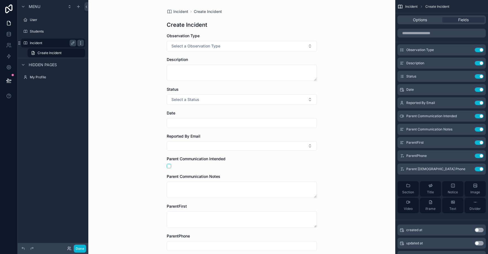
click icon "scrollable content"
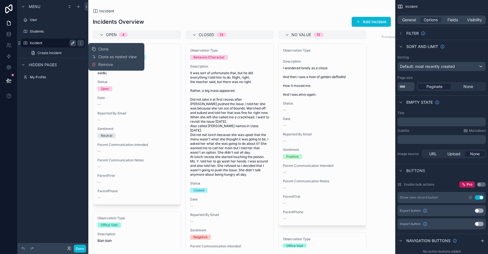
click icon "scrollable content"
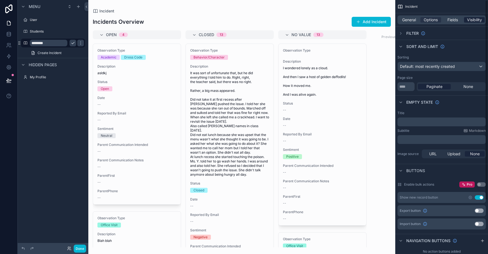
click span "Visibility"
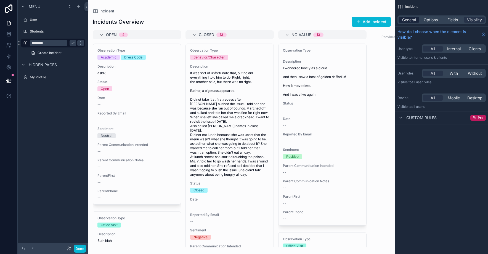
click span "General"
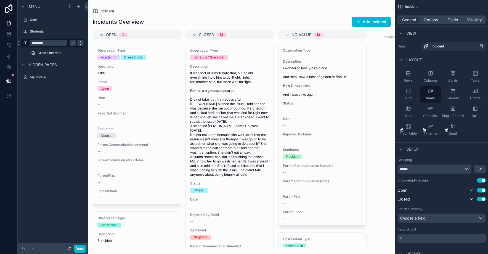
click icon "scrollable content"
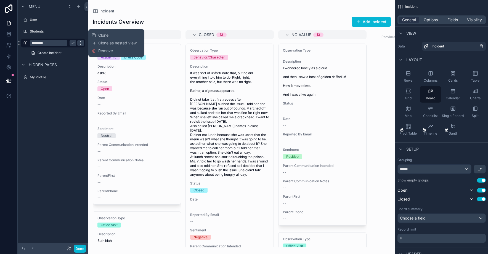
click icon "scrollable content"
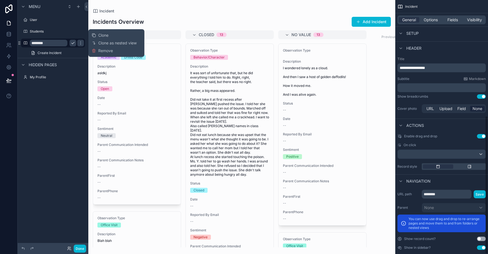
scroll to position [213, 0]
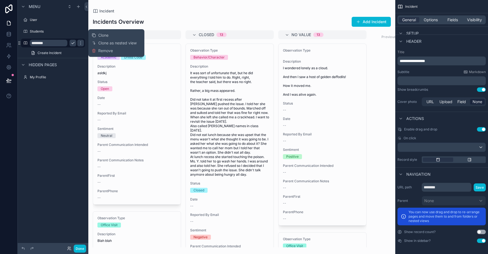
click button "Use setting"
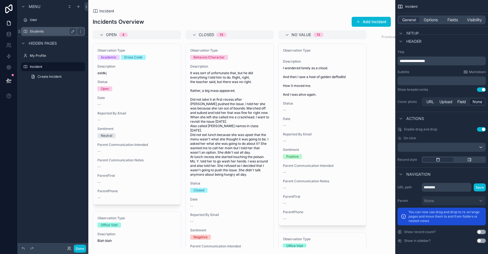
click label "Students"
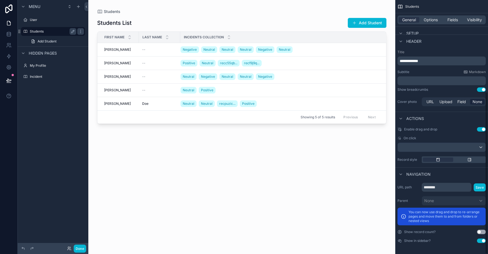
scroll to position [144, 0]
click div "[PERSON_NAME]"
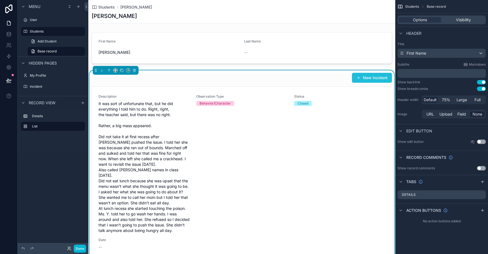
click button "New Incident"
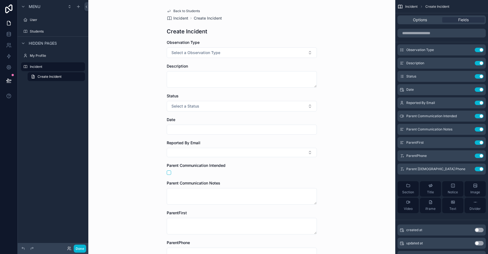
click div "Menu User Students Hidden pages My Profile Incident Create Incident"
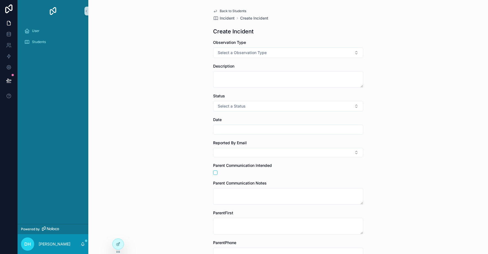
click div "User Students"
click div "Students"
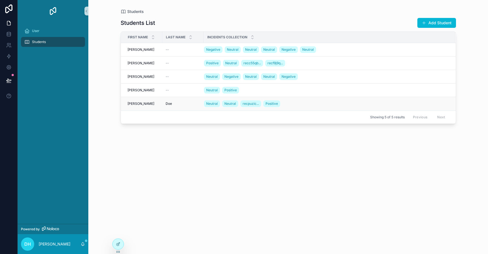
click div "[PERSON_NAME]"
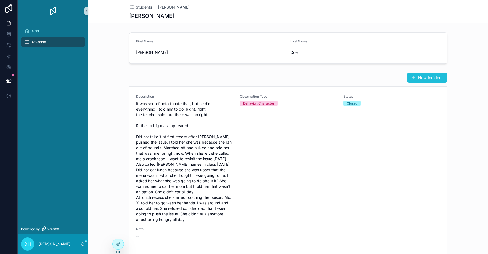
click button "New Incident"
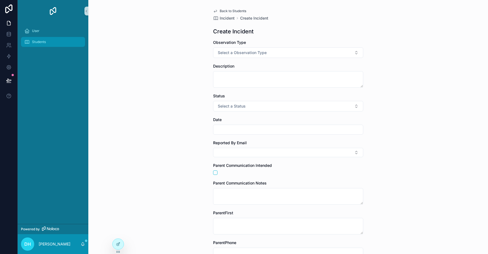
click span "Students"
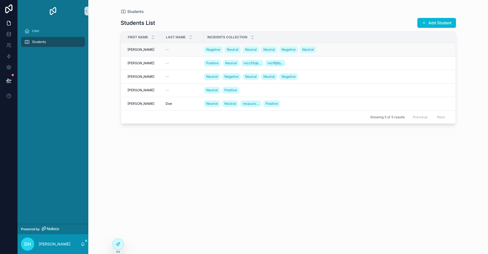
click div "[PERSON_NAME]"
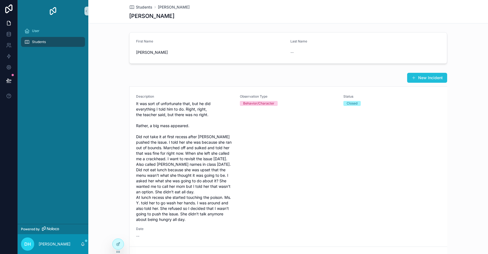
click button "New Incident"
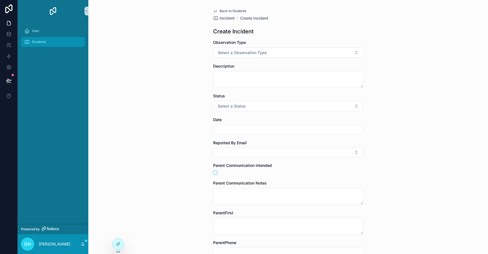
click div "Students"
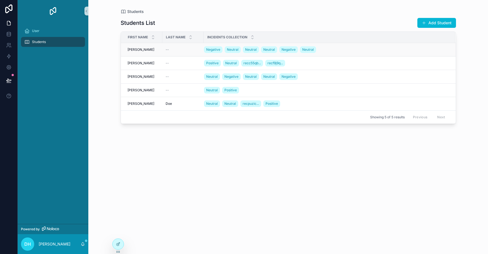
click span "[PERSON_NAME]"
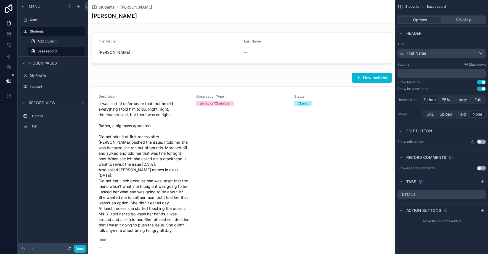
click div "scrollable content"
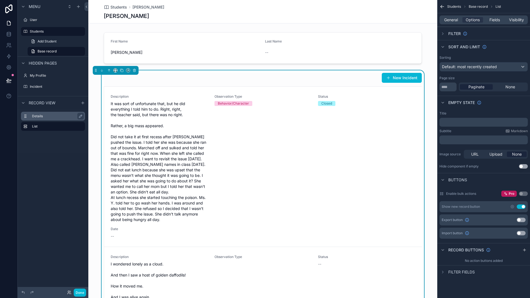
click label "Details"
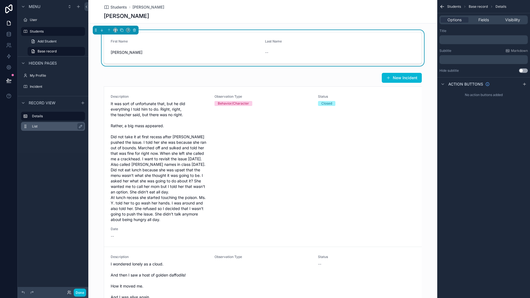
click label "List"
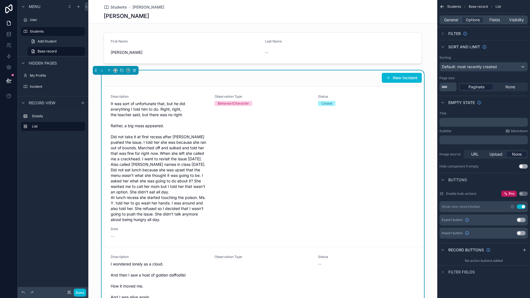
click button "Use setting"
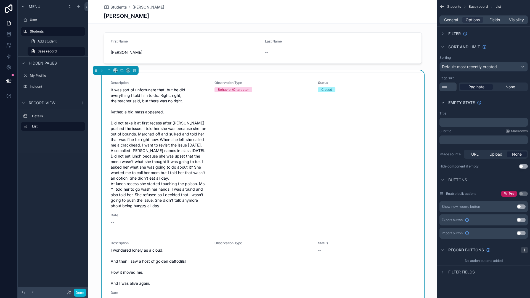
click icon "scrollable content"
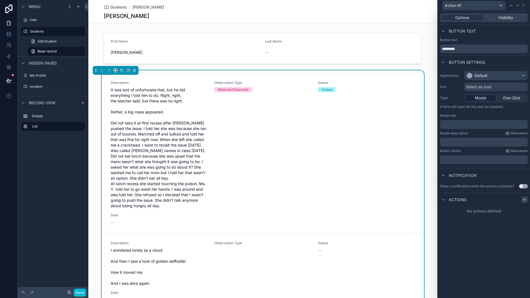
click icon
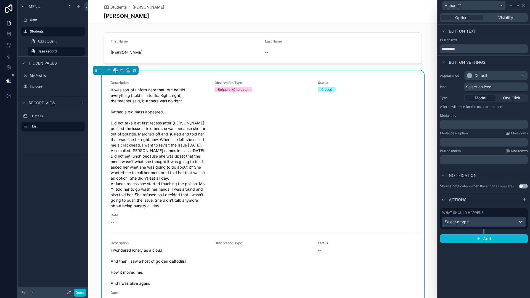
click div "Select a type"
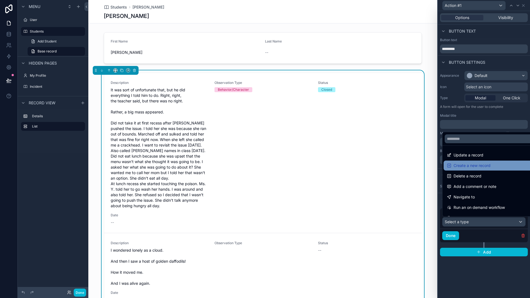
click div "Create a new record"
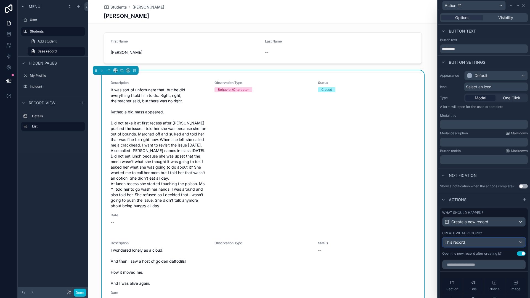
click div "This record"
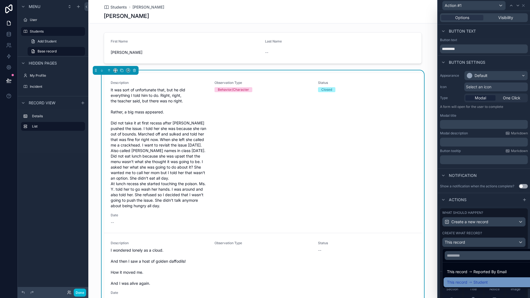
click icon
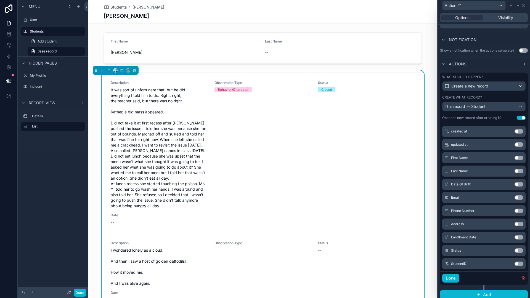
scroll to position [139, 0]
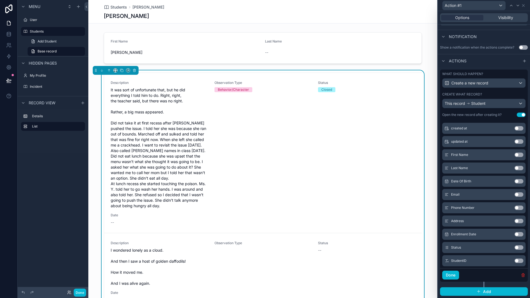
click icon "button"
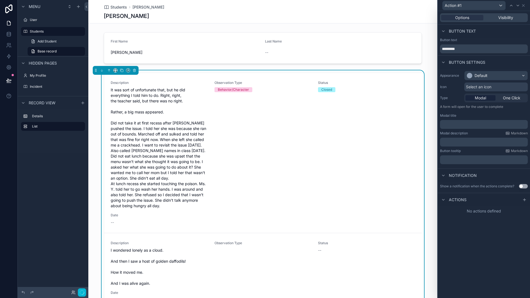
scroll to position [0, 0]
click input "*********"
type input "******"
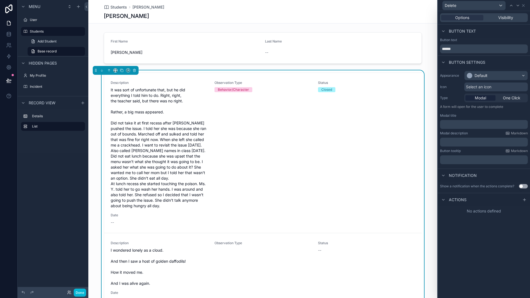
click span "Actions"
click icon
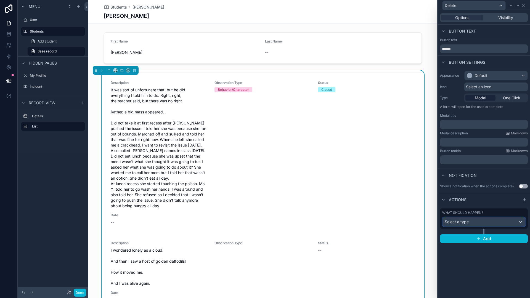
click div "Select a type"
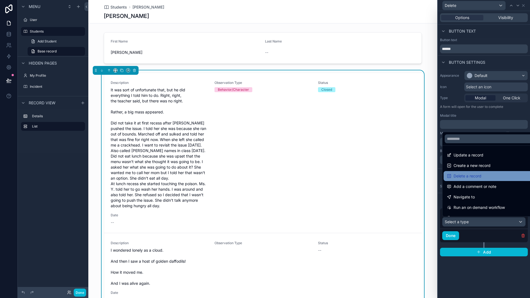
click span "Delete a record"
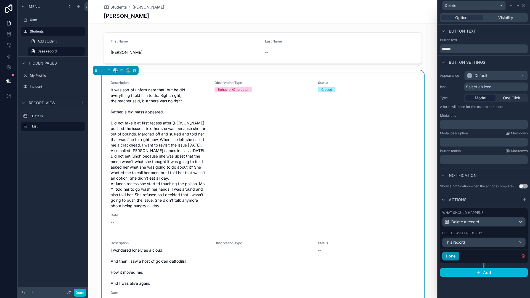
click button "Done"
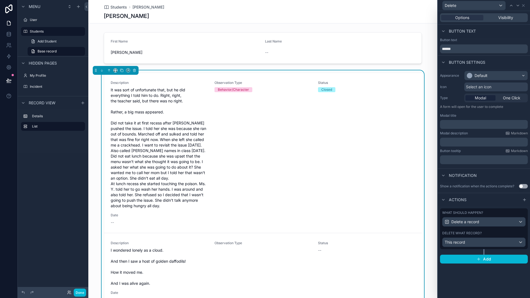
click span "Select an icon"
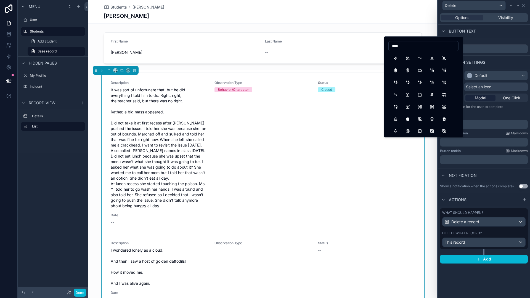
type input "*****"
drag, startPoint x: 0, startPoint y: 0, endPoint x: 396, endPoint y: 59, distance: 400.7
click at [396, 59] on button "Trash" at bounding box center [395, 58] width 10 height 10
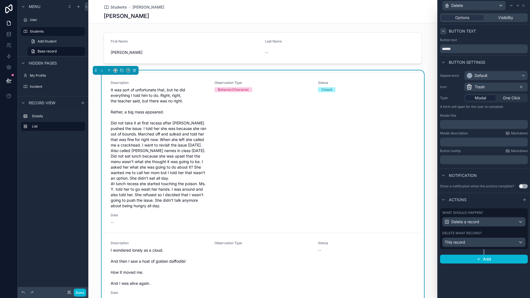
click at [445, 32] on icon at bounding box center [443, 31] width 4 height 4
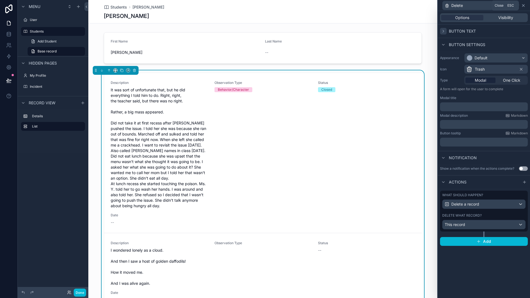
click at [523, 6] on icon at bounding box center [523, 5] width 4 height 4
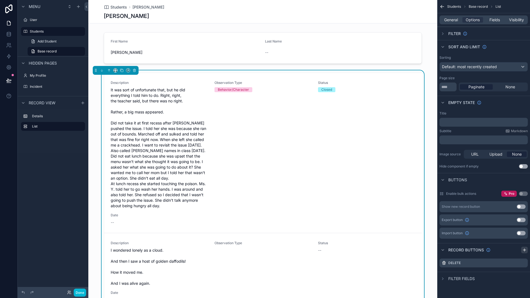
click at [522, 248] on icon "scrollable content" at bounding box center [524, 250] width 4 height 4
click at [523, 274] on icon "scrollable content" at bounding box center [524, 273] width 2 height 2
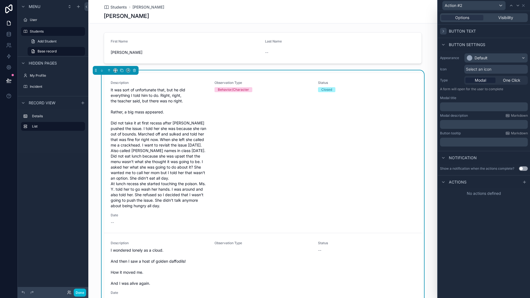
click at [444, 33] on icon at bounding box center [443, 31] width 4 height 4
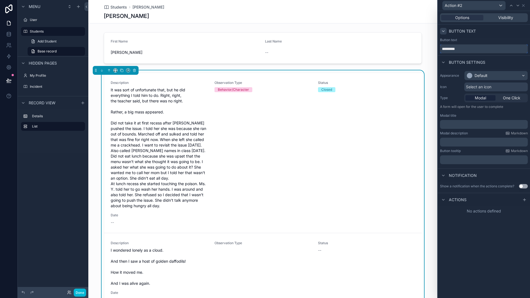
click at [464, 49] on input "*********" at bounding box center [484, 48] width 88 height 9
type input "****"
click at [483, 86] on span "Select an icon" at bounding box center [478, 87] width 25 height 6
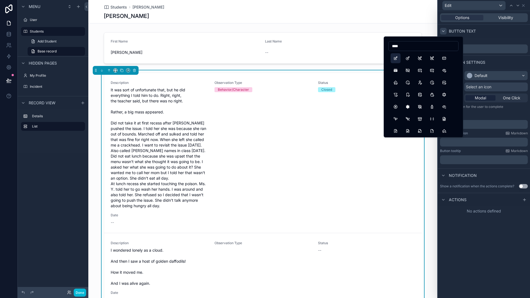
type input "****"
click at [398, 60] on button "Edit" at bounding box center [395, 58] width 10 height 10
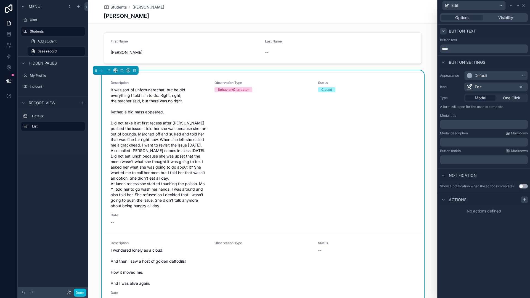
click at [523, 197] on div at bounding box center [524, 199] width 7 height 7
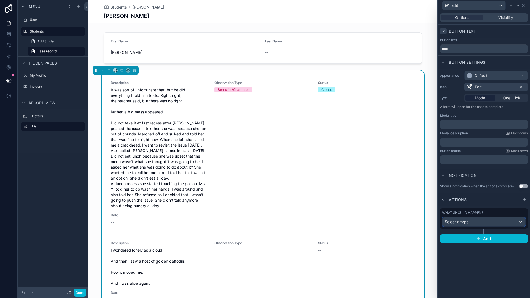
click at [497, 224] on div "Select a type" at bounding box center [483, 221] width 83 height 9
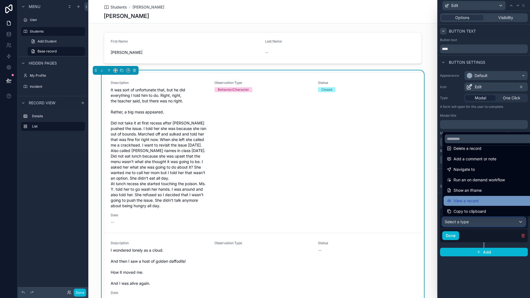
scroll to position [50, 0]
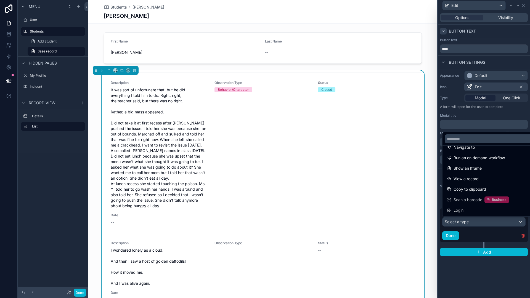
click at [498, 284] on div at bounding box center [484, 149] width 92 height 298
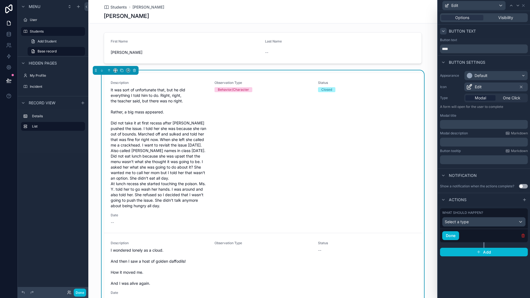
click at [522, 233] on icon "button" at bounding box center [523, 235] width 4 height 4
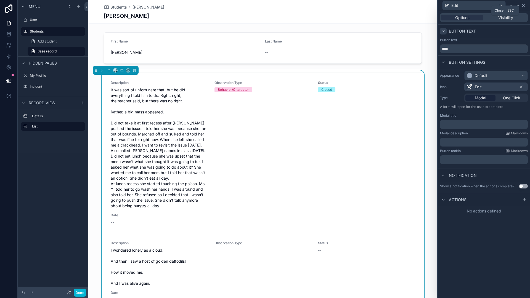
click at [524, 7] on icon at bounding box center [523, 5] width 4 height 4
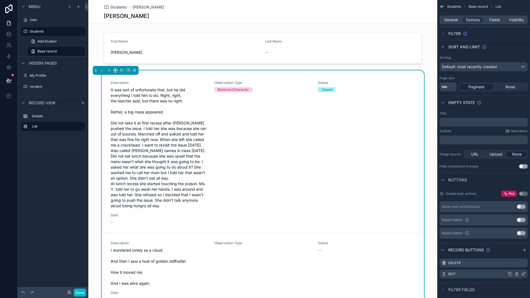
click at [516, 273] on icon "scrollable content" at bounding box center [516, 274] width 4 height 4
click at [520, 265] on icon at bounding box center [521, 265] width 4 height 4
click at [517, 274] on icon "scrollable content" at bounding box center [517, 274] width 0 height 1
click at [514, 265] on icon at bounding box center [514, 265] width 4 height 4
click at [326, 171] on div "Status Closed" at bounding box center [366, 145] width 97 height 128
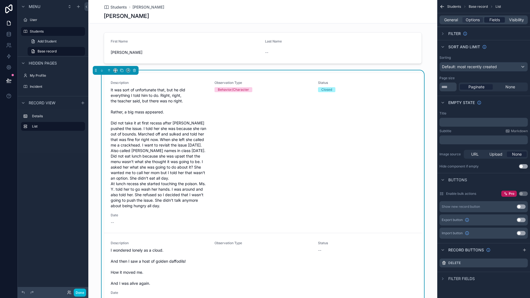
click at [491, 22] on span "Fields" at bounding box center [494, 20] width 10 height 6
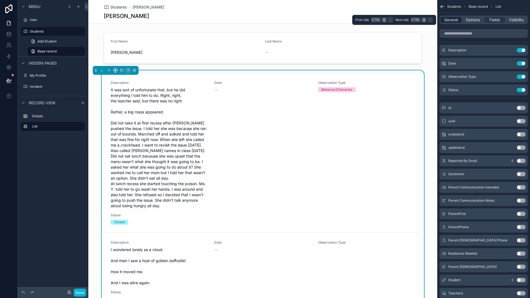
click at [453, 21] on span "General" at bounding box center [451, 20] width 14 height 6
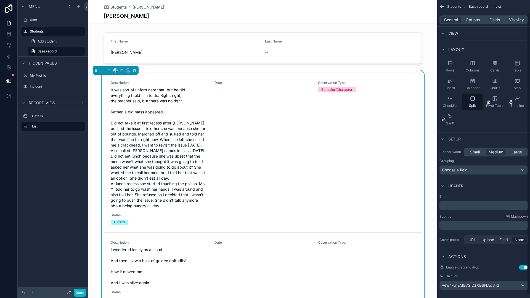
scroll to position [16, 0]
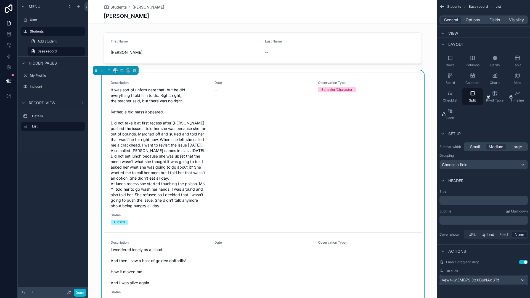
click at [502, 281] on div "vew4-wjEMB7SIDzXB6NAq3Tz" at bounding box center [484, 280] width 88 height 9
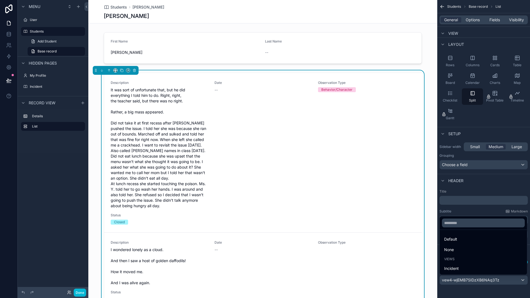
click at [502, 281] on div "scrollable content" at bounding box center [265, 149] width 530 height 298
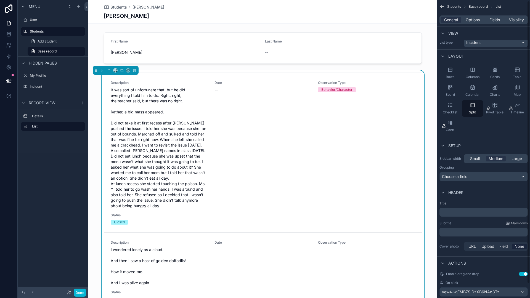
scroll to position [0, 0]
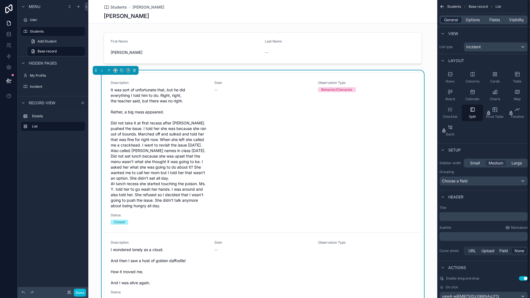
click at [450, 19] on span "General" at bounding box center [451, 20] width 14 height 6
click at [443, 35] on icon "scrollable content" at bounding box center [442, 33] width 4 height 4
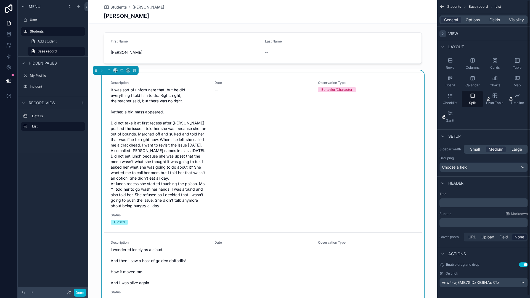
click at [443, 35] on icon "scrollable content" at bounding box center [442, 33] width 4 height 4
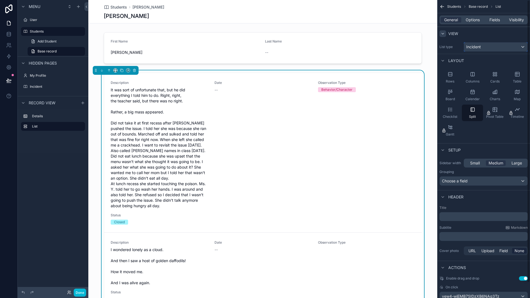
click at [480, 47] on span "Incident" at bounding box center [473, 47] width 15 height 6
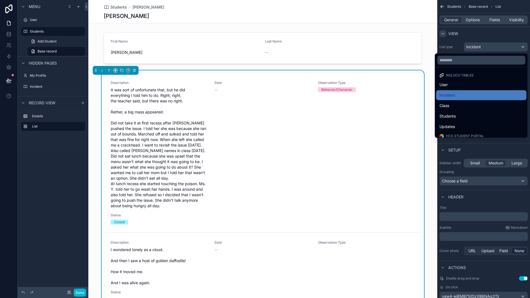
click at [480, 47] on div "scrollable content" at bounding box center [265, 149] width 530 height 298
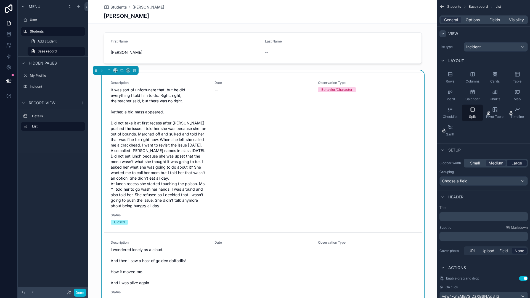
click at [514, 162] on span "Large" at bounding box center [516, 163] width 10 height 6
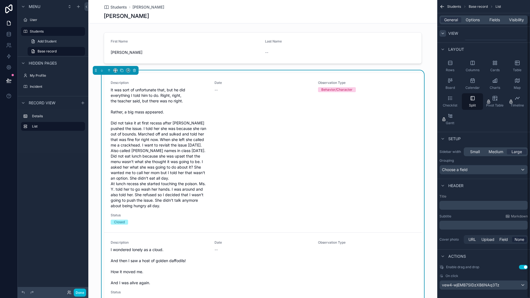
scroll to position [16, 0]
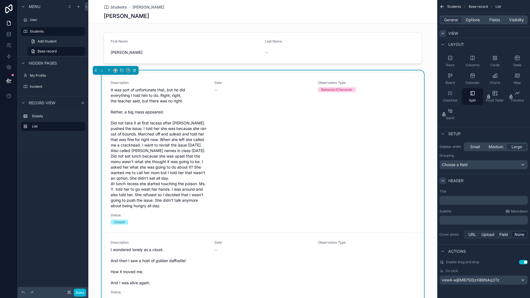
click at [441, 179] on icon "scrollable content" at bounding box center [442, 181] width 4 height 4
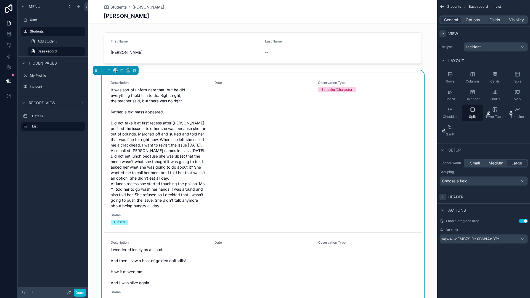
scroll to position [0, 0]
click at [477, 22] on span "Options" at bounding box center [473, 20] width 14 height 6
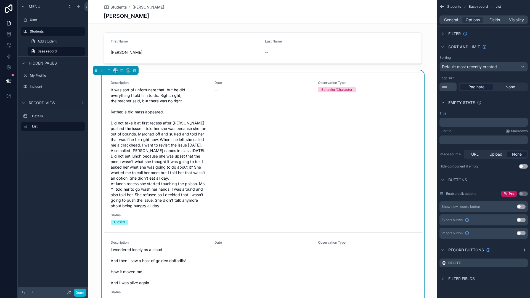
click at [521, 206] on button "Use setting" at bounding box center [521, 206] width 9 height 4
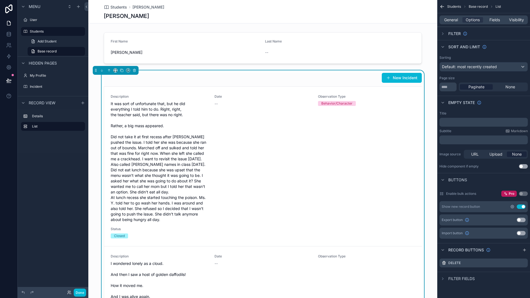
click at [511, 206] on icon "scrollable content" at bounding box center [511, 206] width 3 height 3
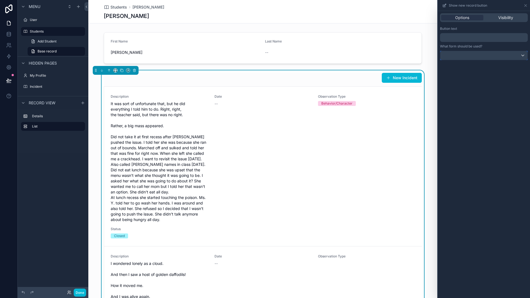
click at [507, 58] on div at bounding box center [483, 55] width 87 height 9
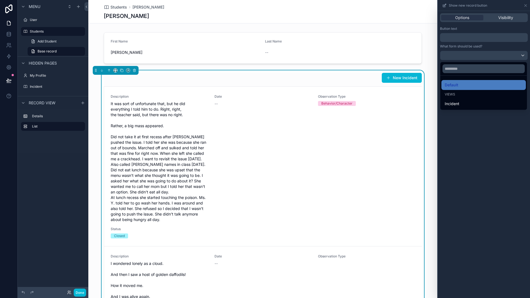
click at [507, 58] on div at bounding box center [484, 149] width 92 height 298
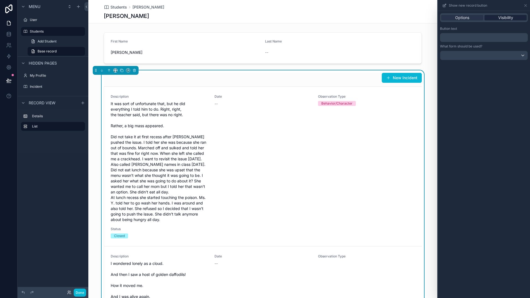
click at [504, 19] on span "Visibility" at bounding box center [505, 18] width 15 height 6
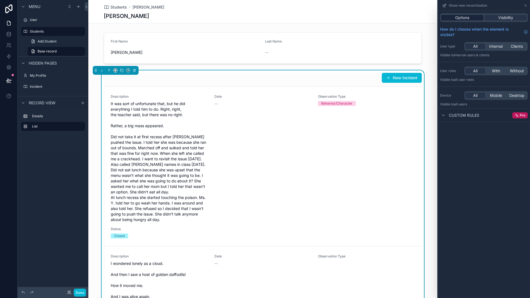
click at [475, 18] on div "Options" at bounding box center [462, 18] width 42 height 6
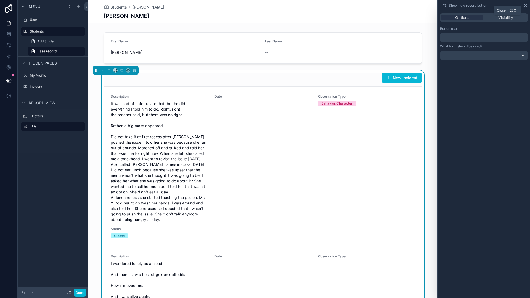
click at [525, 6] on icon at bounding box center [525, 5] width 2 height 2
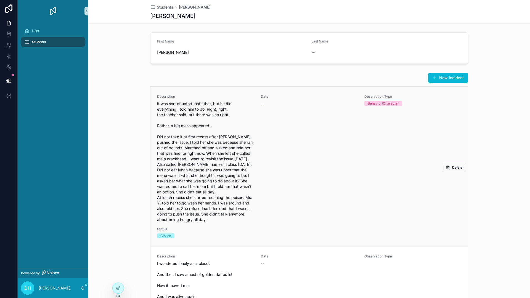
click at [398, 159] on div "Observation Type Behavior/Character" at bounding box center [412, 158] width 97 height 128
click at [456, 77] on button "New Incident" at bounding box center [448, 78] width 40 height 10
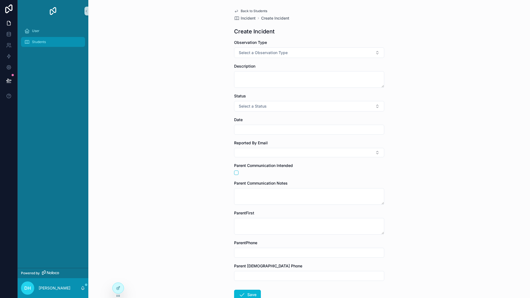
click at [52, 41] on div "Students" at bounding box center [52, 42] width 57 height 9
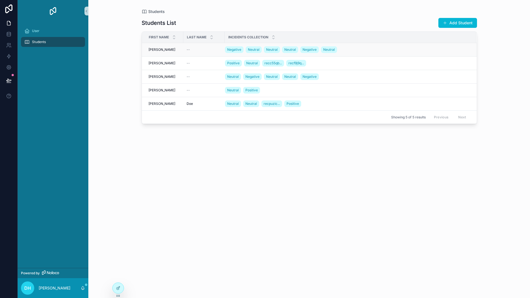
click at [171, 50] on div "[PERSON_NAME]" at bounding box center [163, 49] width 31 height 4
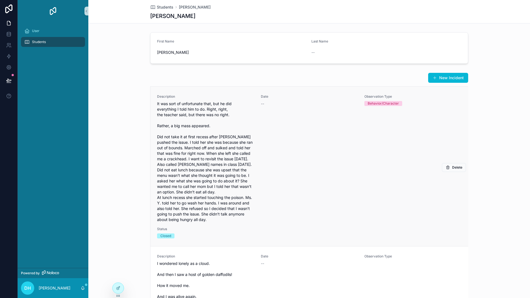
click at [347, 151] on div "Date --" at bounding box center [309, 158] width 97 height 128
click at [301, 138] on div "Date --" at bounding box center [309, 158] width 97 height 128
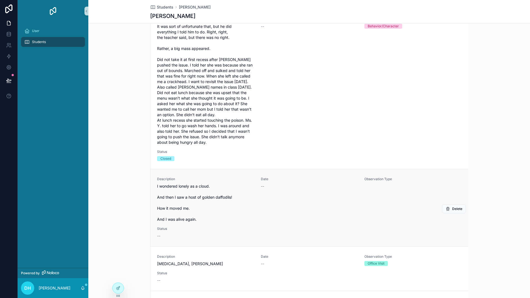
scroll to position [83, 0]
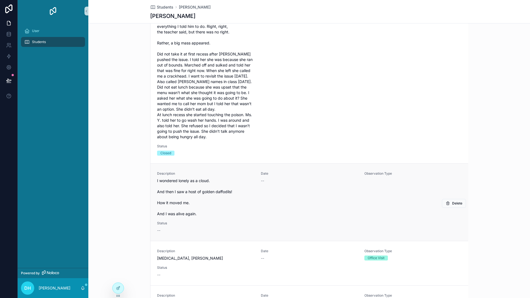
click at [211, 205] on span "I wondered lonely as a cloud. And then I saw a host of golden daffodils! How it…" at bounding box center [205, 197] width 97 height 39
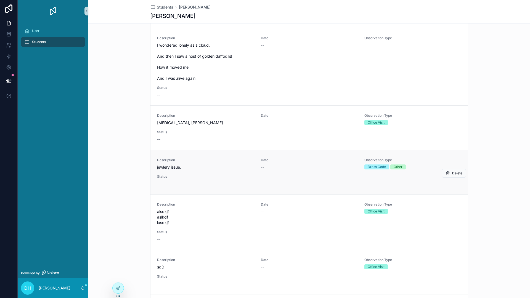
scroll to position [221, 0]
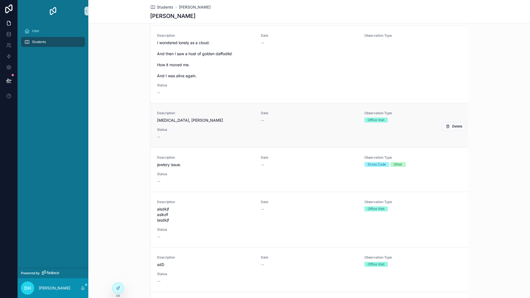
click at [214, 140] on div "--" at bounding box center [205, 137] width 97 height 6
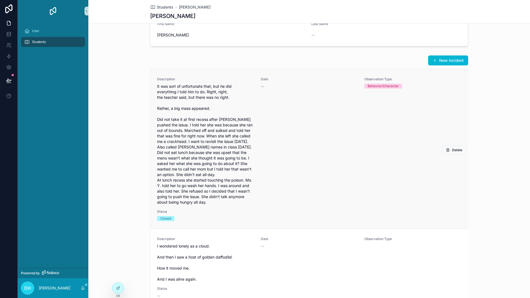
scroll to position [0, 0]
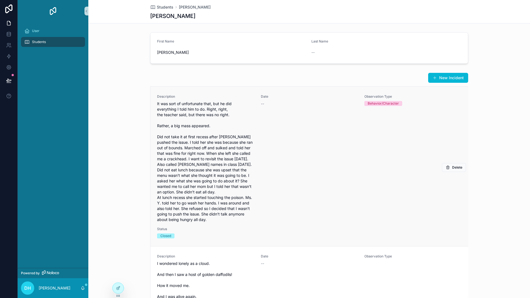
click at [225, 113] on span "It was sort of unfortunate that, but he did everything I told him to do. Right,…" at bounding box center [205, 161] width 97 height 121
click at [247, 119] on span "It was sort of unfortunate that, but he did everything I told him to do. Right,…" at bounding box center [205, 161] width 97 height 121
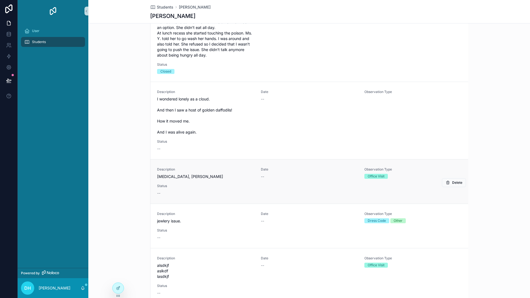
scroll to position [166, 0]
click at [449, 186] on button "Delete" at bounding box center [454, 181] width 24 height 9
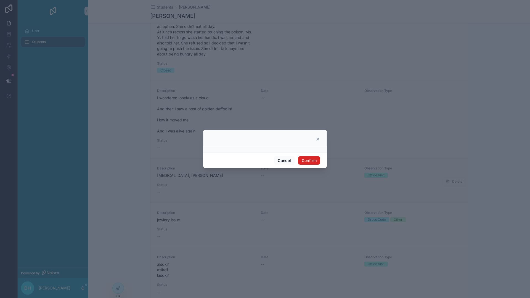
click at [307, 163] on button "Confirm" at bounding box center [309, 160] width 22 height 9
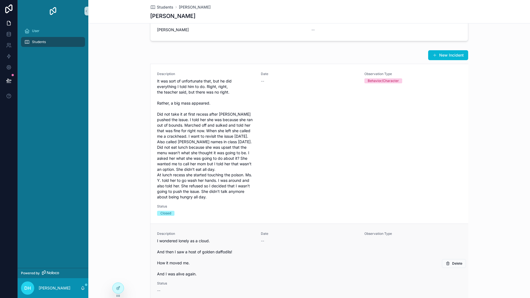
scroll to position [0, 0]
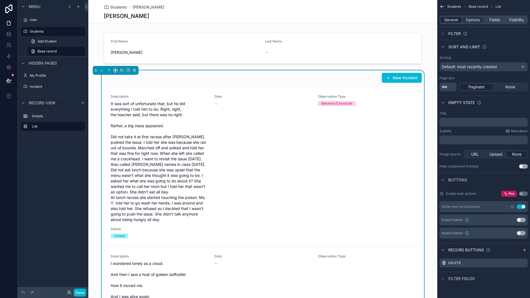
click at [452, 22] on span "General" at bounding box center [451, 20] width 14 height 6
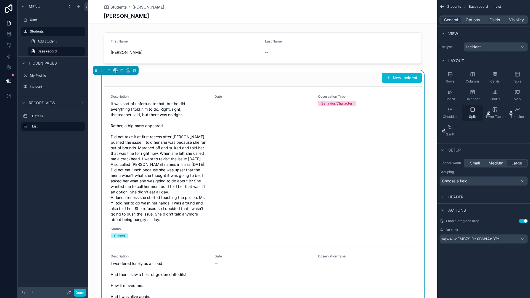
click at [469, 110] on div "Split" at bounding box center [472, 113] width 21 height 17
click at [466, 239] on span "vew4-wjEMB7SIDzXB6NAq3Tz" at bounding box center [470, 239] width 57 height 6
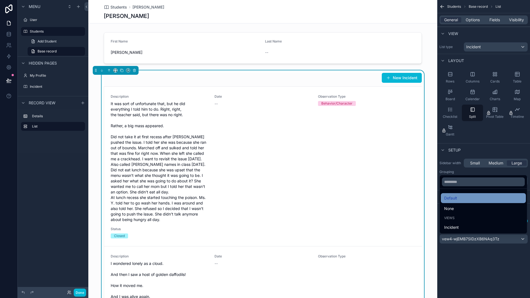
click at [457, 199] on span "Default" at bounding box center [450, 198] width 13 height 7
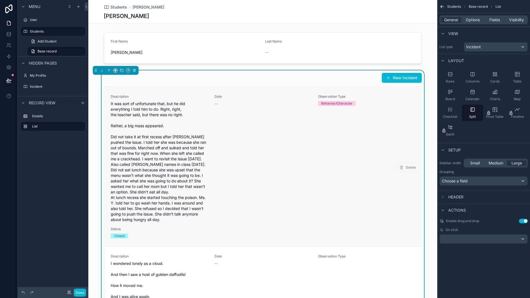
click at [347, 193] on div "Observation Type Behavior/Character" at bounding box center [366, 158] width 97 height 128
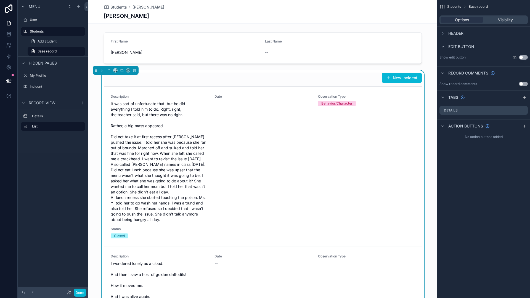
click at [302, 81] on div "New Incident" at bounding box center [263, 78] width 318 height 10
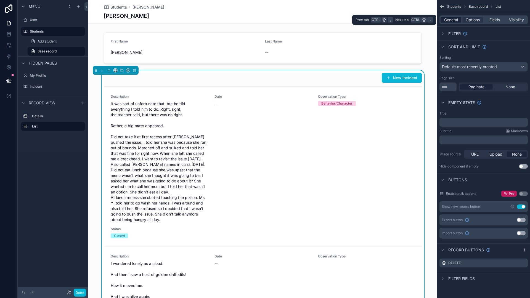
click at [455, 20] on span "General" at bounding box center [451, 20] width 14 height 6
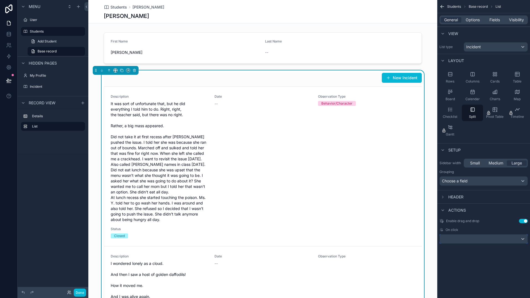
click at [469, 239] on div "scrollable content" at bounding box center [484, 239] width 88 height 9
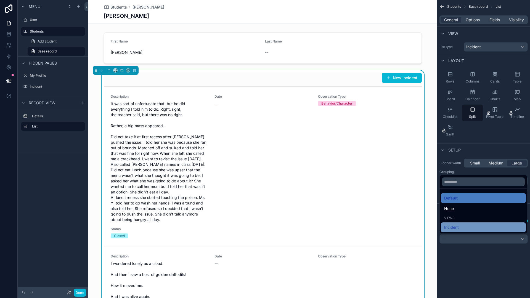
click at [461, 227] on div "Incident" at bounding box center [483, 227] width 78 height 7
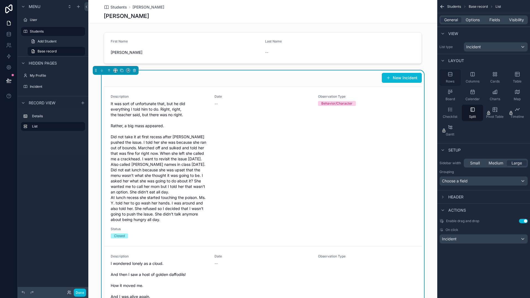
click at [453, 78] on div "Rows" at bounding box center [449, 77] width 21 height 17
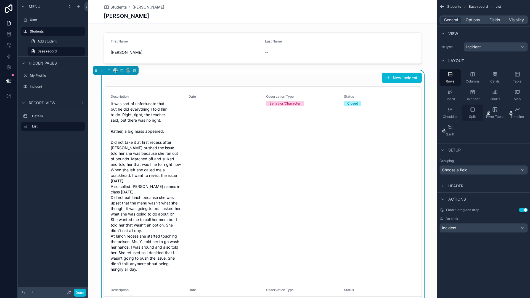
click at [470, 114] on div "Split" at bounding box center [472, 113] width 21 height 17
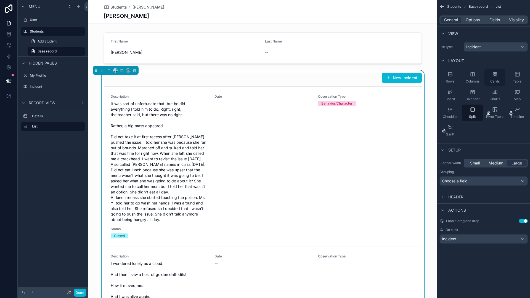
click at [490, 81] on span "Cards" at bounding box center [494, 81] width 9 height 4
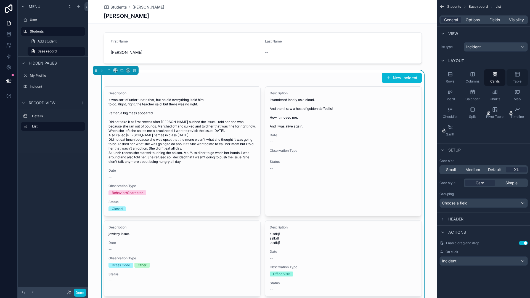
click at [516, 81] on span "Table" at bounding box center [517, 81] width 9 height 4
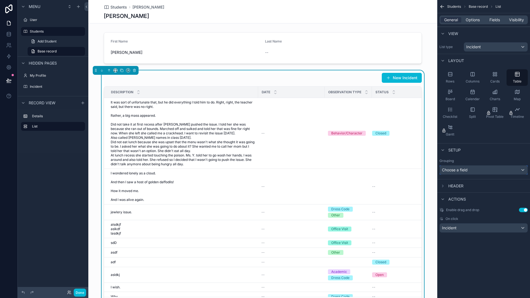
click at [458, 171] on span "Choose a field" at bounding box center [455, 169] width 26 height 5
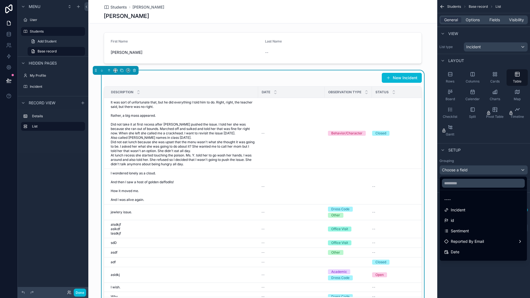
click at [458, 171] on div "scrollable content" at bounding box center [265, 149] width 530 height 298
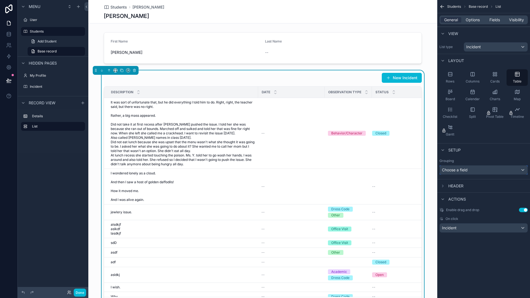
click at [458, 171] on span "Choose a field" at bounding box center [455, 169] width 26 height 5
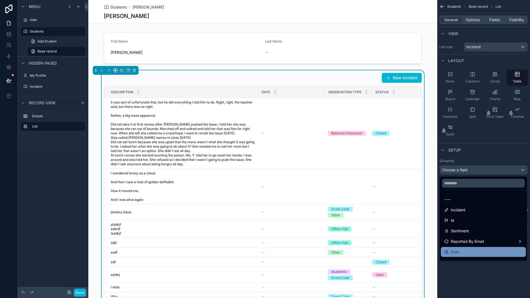
click at [463, 251] on div "Date" at bounding box center [483, 252] width 78 height 7
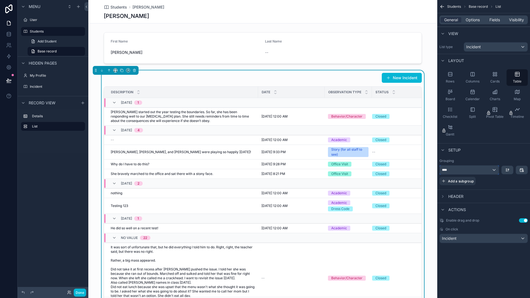
click at [458, 170] on div "****" at bounding box center [469, 170] width 59 height 9
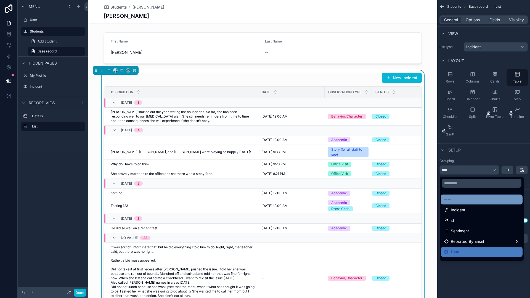
click at [459, 201] on div "----" at bounding box center [481, 199] width 75 height 7
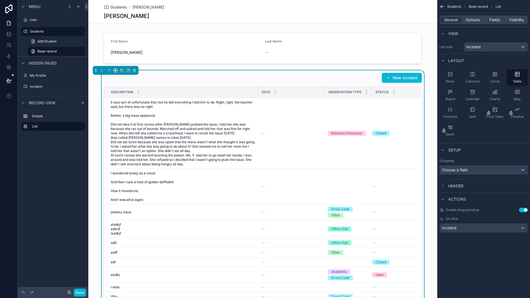
click at [464, 172] on div "Choose a field" at bounding box center [484, 170] width 88 height 9
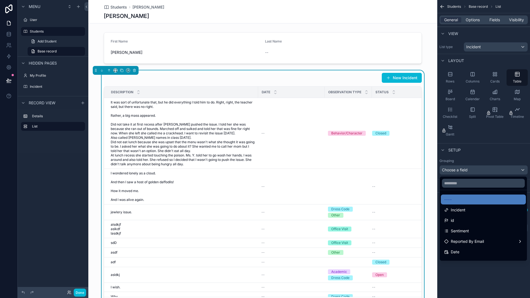
click at [483, 272] on div "scrollable content" at bounding box center [265, 149] width 530 height 298
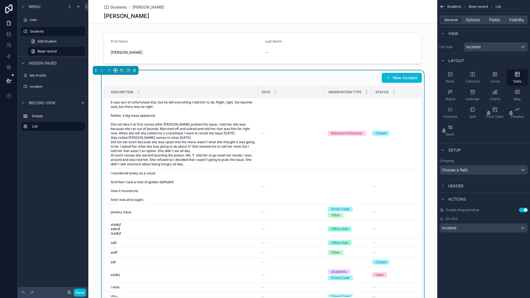
drag, startPoint x: 520, startPoint y: 210, endPoint x: 522, endPoint y: 213, distance: 3.5
click at [520, 210] on button "Use setting" at bounding box center [523, 210] width 9 height 4
click at [403, 79] on button "New Incident" at bounding box center [402, 78] width 40 height 10
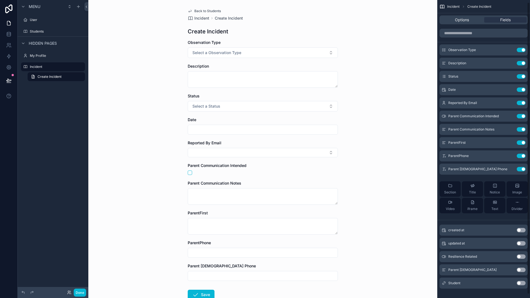
scroll to position [6, 0]
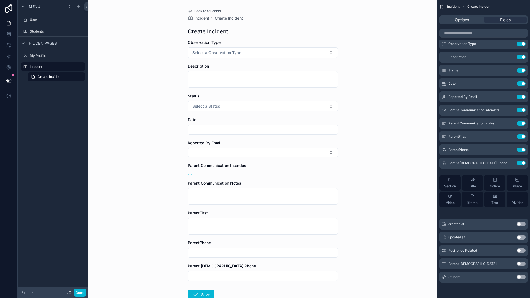
click at [522, 277] on button "Use setting" at bounding box center [521, 277] width 9 height 4
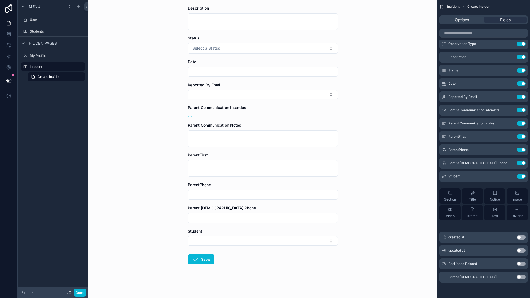
scroll to position [60, 0]
click at [221, 237] on button "Select Button" at bounding box center [263, 239] width 150 height 9
click at [382, 212] on div "Back to Students Incident Create Incident Create Incident Observation Type Sele…" at bounding box center [262, 89] width 349 height 298
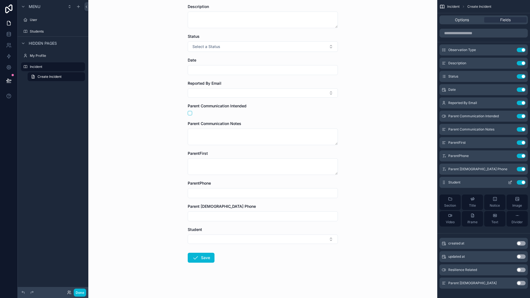
click at [518, 183] on button "Use setting" at bounding box center [521, 182] width 9 height 4
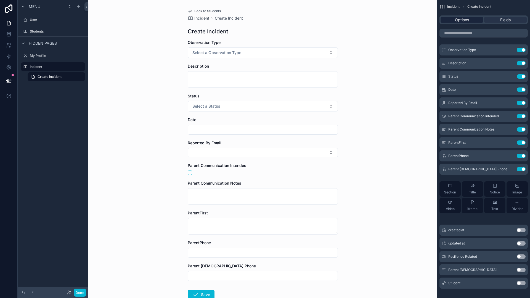
click at [467, 22] on span "Options" at bounding box center [462, 20] width 14 height 6
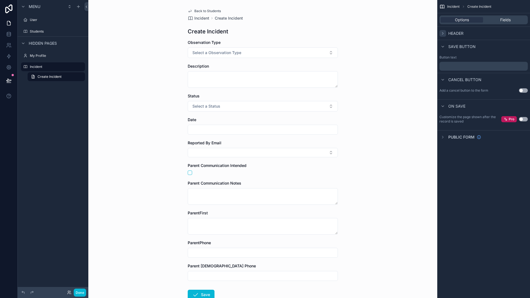
click at [444, 34] on icon "scrollable content" at bounding box center [442, 33] width 4 height 4
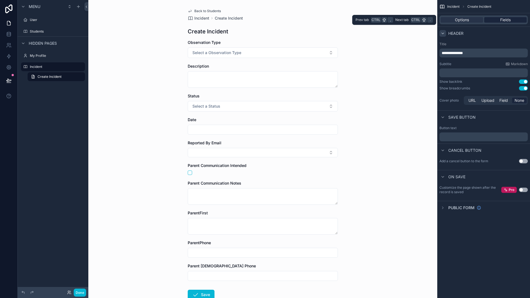
click at [502, 19] on span "Fields" at bounding box center [505, 20] width 10 height 6
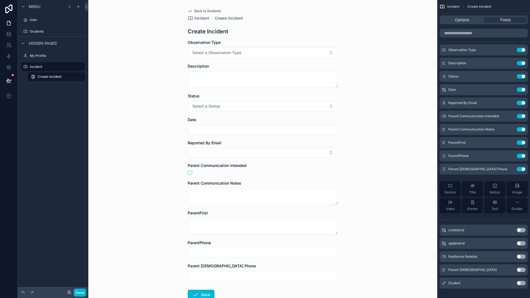
scroll to position [6, 0]
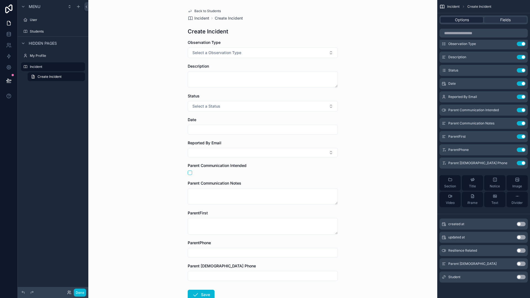
click at [456, 19] on span "Options" at bounding box center [462, 20] width 14 height 6
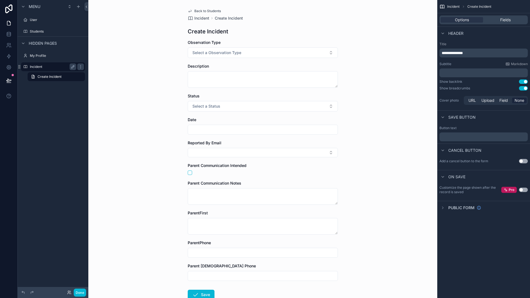
click at [56, 66] on label "Incident" at bounding box center [52, 67] width 44 height 4
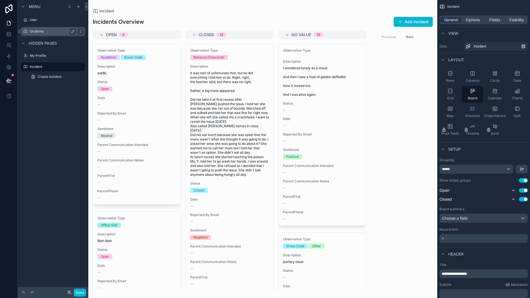
click at [36, 30] on label "Students" at bounding box center [52, 31] width 44 height 4
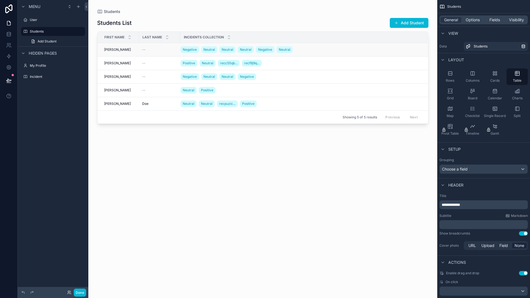
click at [346, 51] on div "Negative Neutral Neutral Neutral Negative Neutral" at bounding box center [300, 49] width 240 height 9
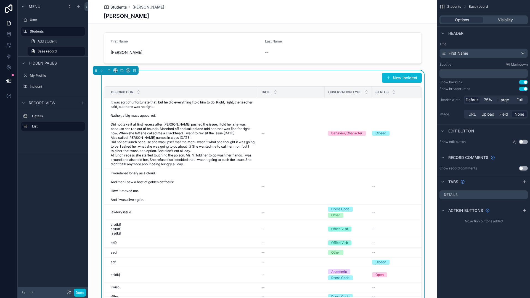
click at [117, 9] on span "Students" at bounding box center [118, 7] width 17 height 6
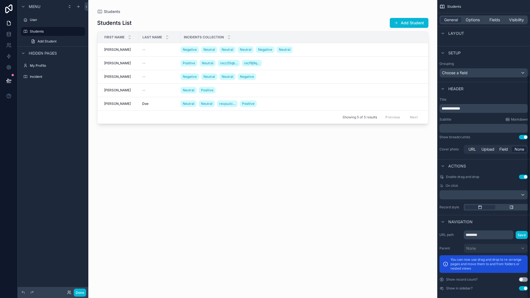
scroll to position [100, 0]
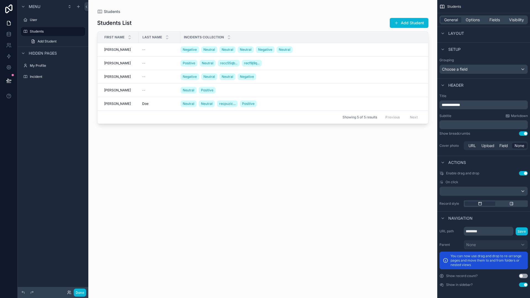
click at [524, 276] on button "Use setting" at bounding box center [523, 276] width 9 height 4
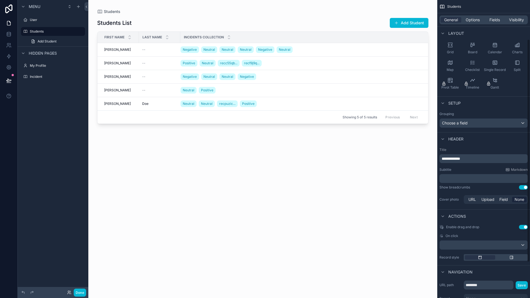
scroll to position [55, 0]
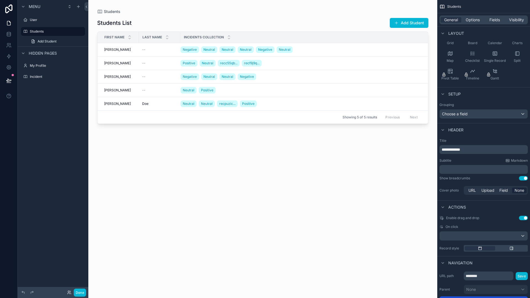
click at [521, 219] on button "Use setting" at bounding box center [523, 218] width 9 height 4
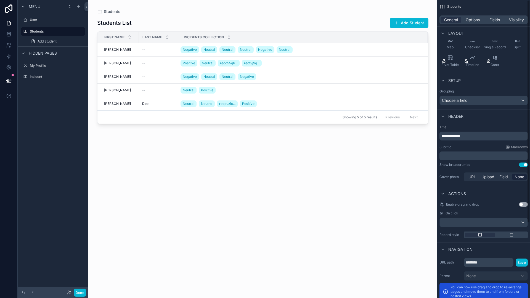
scroll to position [0, 0]
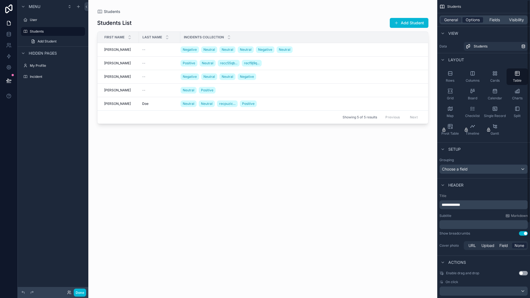
click at [470, 19] on span "Options" at bounding box center [473, 20] width 14 height 6
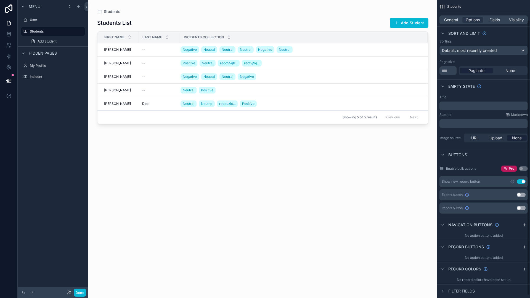
scroll to position [24, 0]
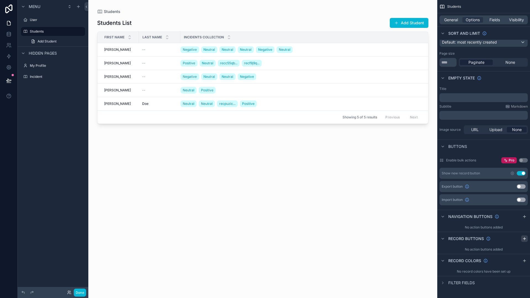
click at [523, 239] on icon "scrollable content" at bounding box center [524, 239] width 2 height 0
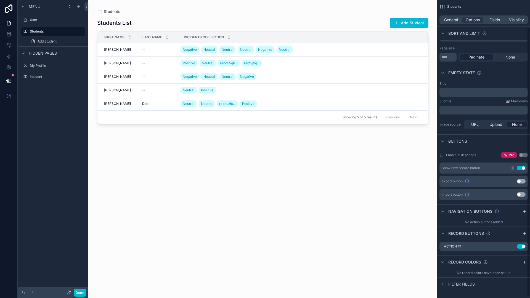
scroll to position [31, 0]
click at [512, 245] on icon "scrollable content" at bounding box center [512, 245] width 4 height 4
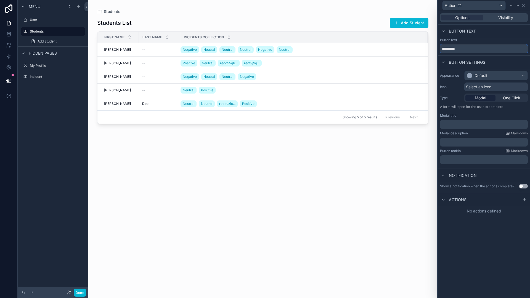
click at [473, 51] on input "*********" at bounding box center [484, 48] width 88 height 9
type input "**********"
click at [526, 200] on icon at bounding box center [524, 200] width 4 height 4
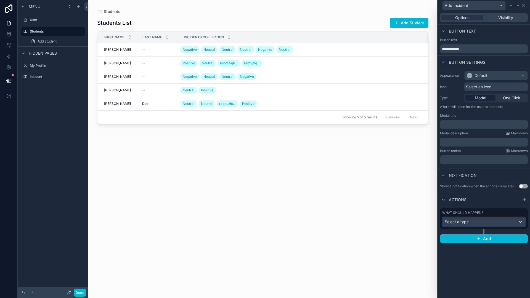
click at [513, 222] on div "Select a type" at bounding box center [483, 221] width 83 height 9
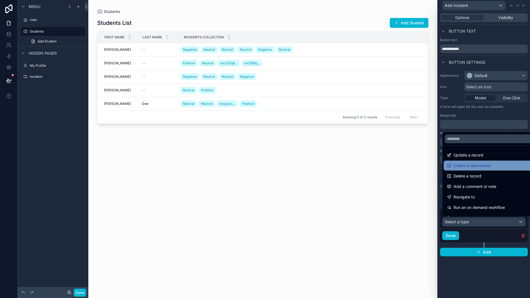
click at [486, 168] on span "Create a new record" at bounding box center [471, 165] width 37 height 7
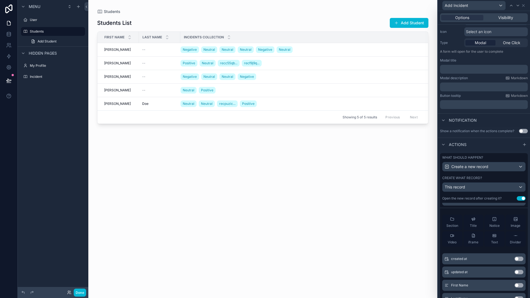
scroll to position [0, 0]
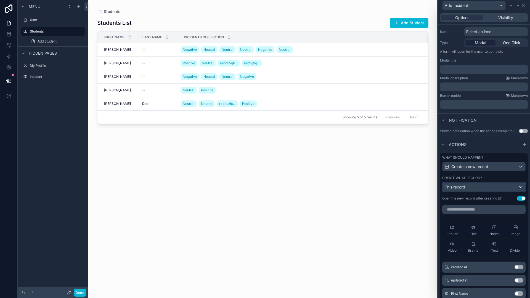
click at [505, 187] on div "This record" at bounding box center [483, 187] width 83 height 9
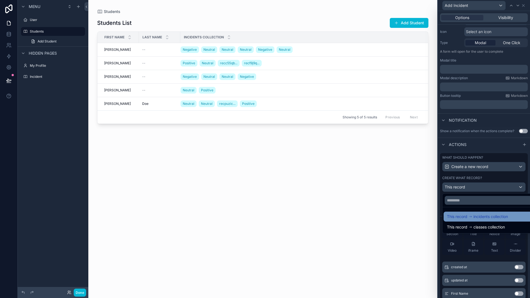
click at [500, 218] on span "incidents collection" at bounding box center [490, 216] width 34 height 7
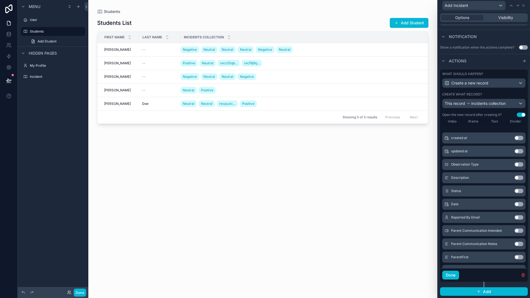
scroll to position [55, 0]
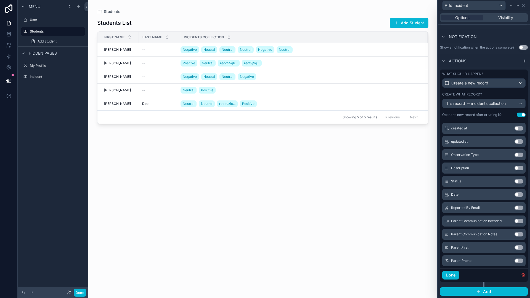
click at [514, 154] on button "Use setting" at bounding box center [518, 155] width 9 height 4
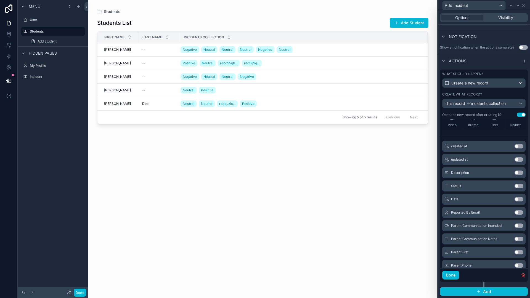
click at [514, 172] on button "Use setting" at bounding box center [518, 173] width 9 height 4
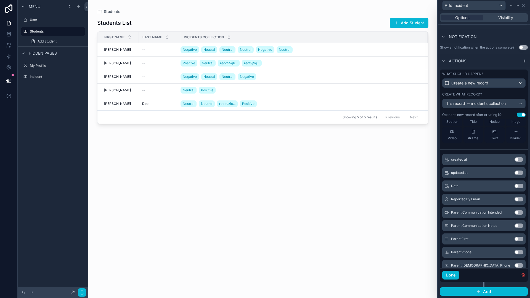
scroll to position [82, 0]
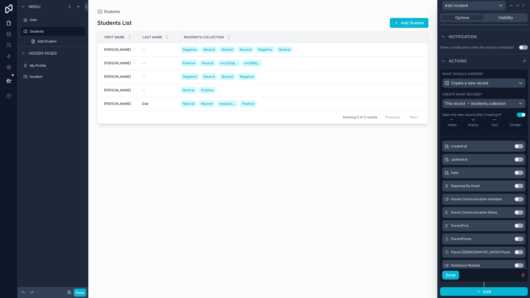
click at [514, 173] on button "Use setting" at bounding box center [518, 173] width 9 height 4
click at [452, 275] on button "Done" at bounding box center [450, 275] width 17 height 9
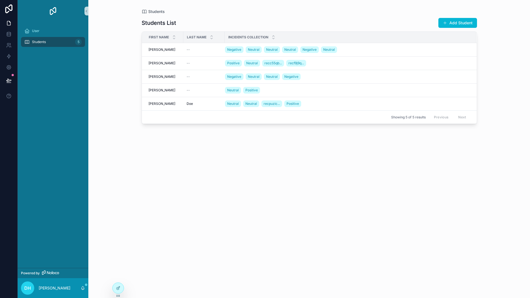
click at [414, 166] on div "Students List Add Student First Name Last Name Incidents collection Angelo Ange…" at bounding box center [309, 152] width 335 height 277
click at [454, 98] on span "Add Incident" at bounding box center [461, 97] width 20 height 4
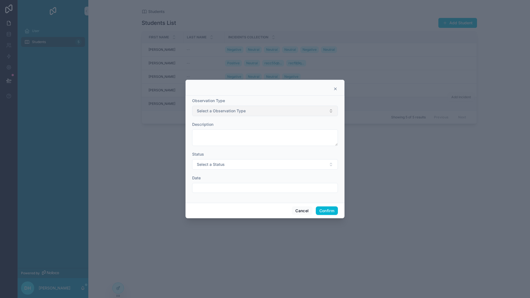
click at [262, 110] on button "Select a Observation Type" at bounding box center [265, 111] width 146 height 10
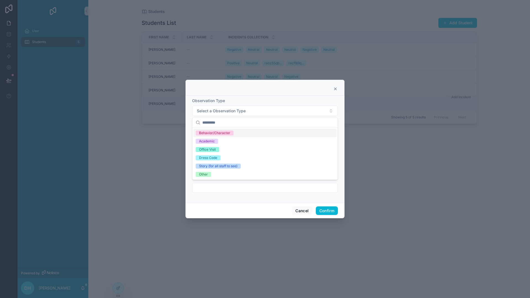
click at [226, 132] on div "Behavior/Character" at bounding box center [214, 133] width 31 height 5
click at [328, 199] on div "Observation Type Behavior/Character Description Status Select a Status Date" at bounding box center [264, 149] width 159 height 107
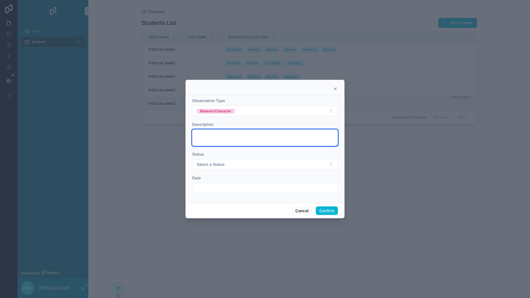
click at [270, 141] on textarea at bounding box center [265, 137] width 146 height 17
type textarea "*"
type textarea "**********"
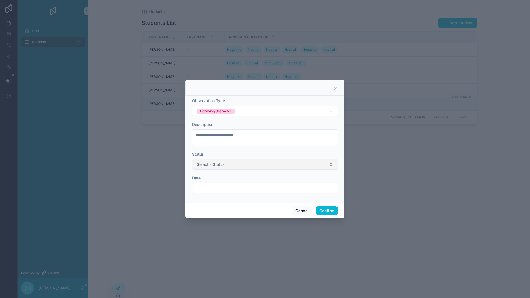
click at [251, 168] on button "Select a Status" at bounding box center [265, 164] width 146 height 10
click at [239, 187] on div "Open" at bounding box center [264, 186] width 143 height 8
click at [236, 190] on input "text" at bounding box center [264, 188] width 145 height 8
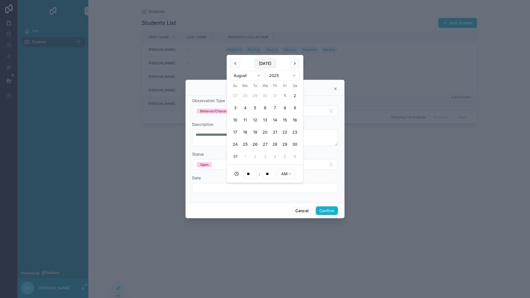
click at [265, 66] on button "[DATE]" at bounding box center [265, 64] width 22 height 10
type input "**********"
click at [322, 211] on button "Confirm" at bounding box center [327, 210] width 22 height 9
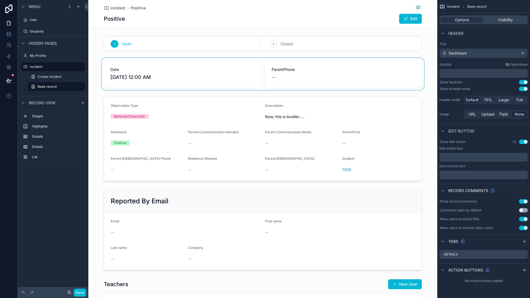
click at [406, 67] on div "scrollable content" at bounding box center [262, 74] width 349 height 32
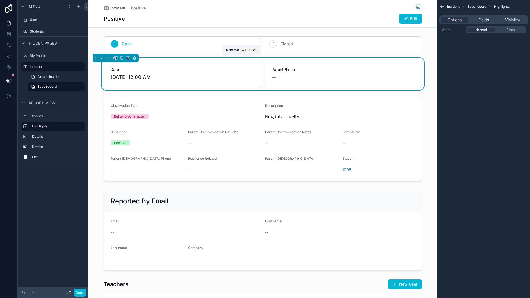
click at [134, 59] on icon "scrollable content" at bounding box center [134, 58] width 2 height 2
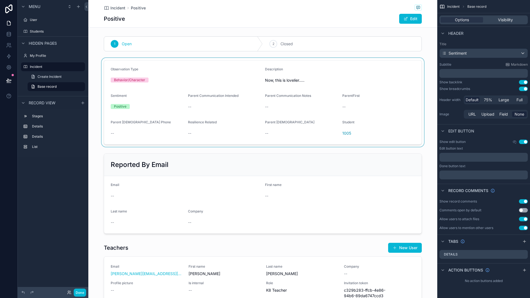
click at [408, 69] on div "scrollable content" at bounding box center [262, 102] width 349 height 89
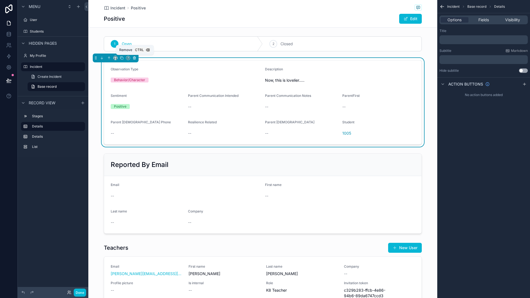
click at [133, 58] on icon "scrollable content" at bounding box center [134, 58] width 2 height 2
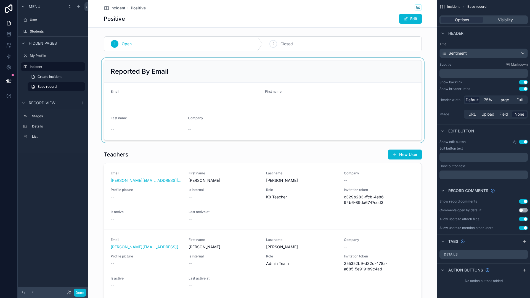
click at [160, 65] on div "scrollable content" at bounding box center [262, 100] width 349 height 85
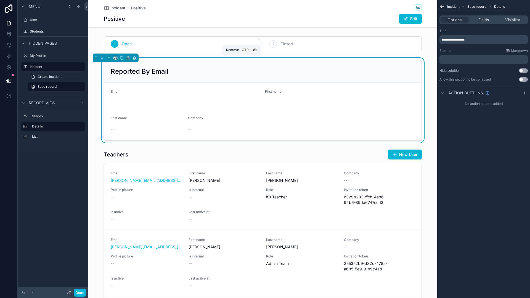
click at [136, 58] on icon "scrollable content" at bounding box center [134, 58] width 4 height 4
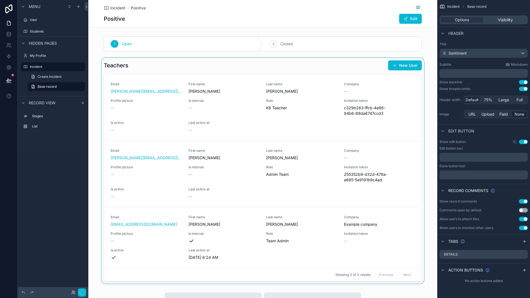
click at [135, 67] on div "scrollable content" at bounding box center [262, 171] width 349 height 226
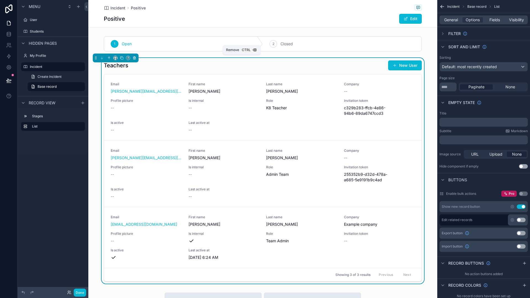
click at [135, 58] on icon "scrollable content" at bounding box center [134, 58] width 2 height 2
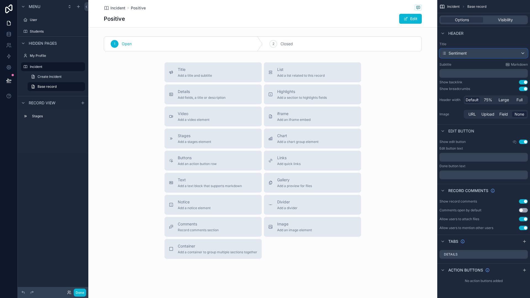
click at [467, 55] on div "Sentiment" at bounding box center [484, 53] width 88 height 9
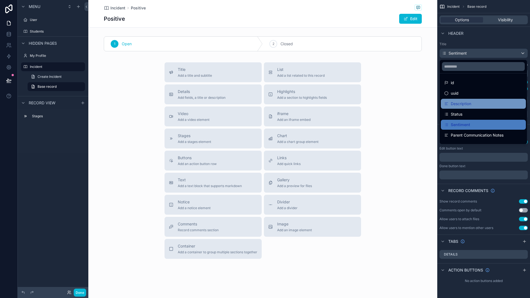
click at [468, 101] on span "Description" at bounding box center [461, 103] width 20 height 7
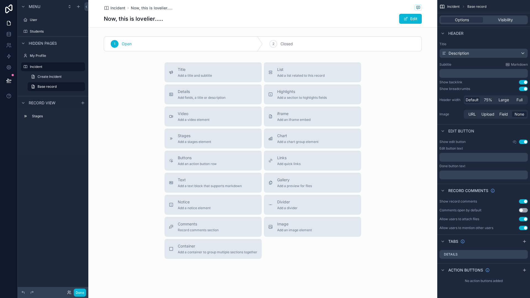
click at [519, 87] on button "Use setting" at bounding box center [523, 89] width 9 height 4
click at [300, 99] on span "Add a section to highlights fields" at bounding box center [302, 97] width 50 height 4
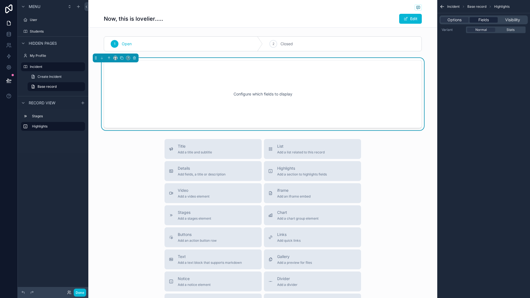
click at [486, 21] on span "Fields" at bounding box center [483, 20] width 10 height 6
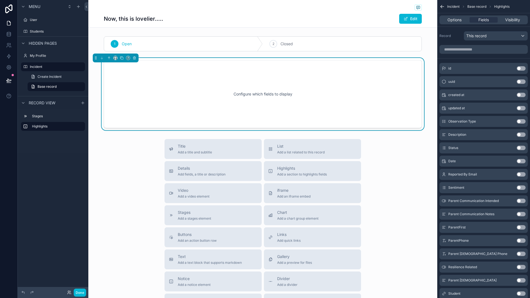
click at [522, 136] on button "Use setting" at bounding box center [521, 134] width 9 height 4
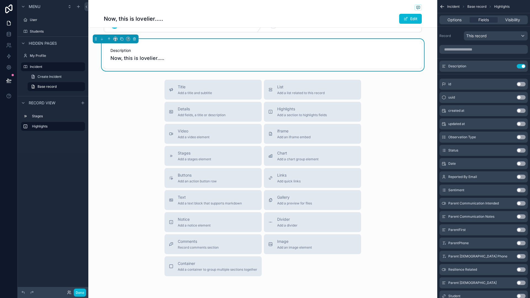
scroll to position [28, 0]
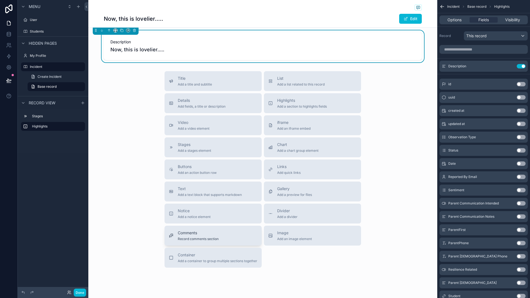
click at [248, 236] on div "Comments Record comments section" at bounding box center [213, 235] width 88 height 11
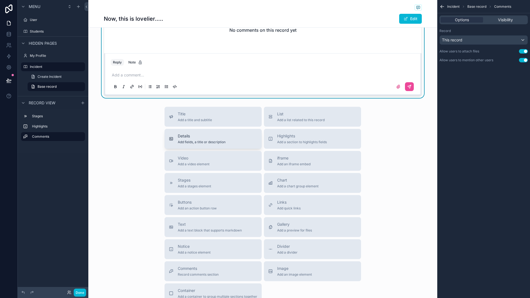
scroll to position [166, 0]
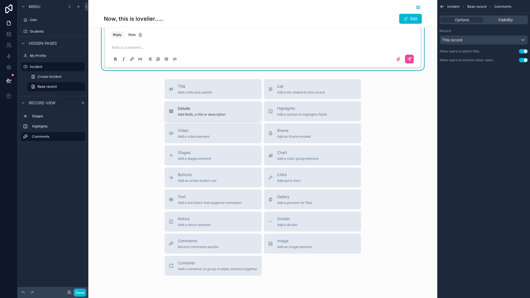
click at [184, 104] on button "Details Add fields, a title or description" at bounding box center [212, 111] width 97 height 20
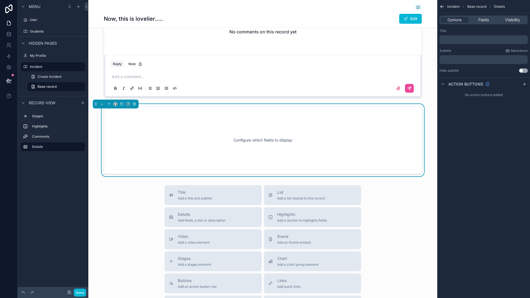
scroll to position [127, 0]
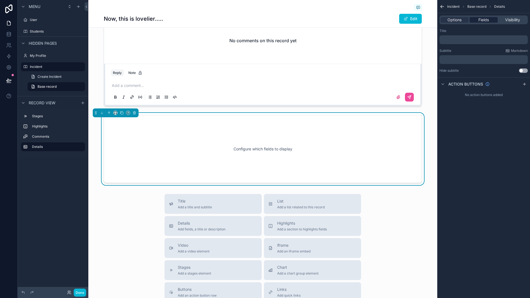
click at [485, 21] on span "Fields" at bounding box center [483, 20] width 10 height 6
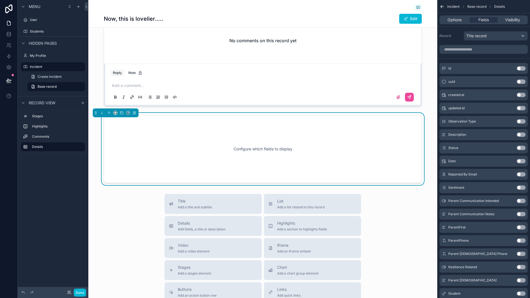
click at [522, 135] on button "Use setting" at bounding box center [521, 134] width 9 height 4
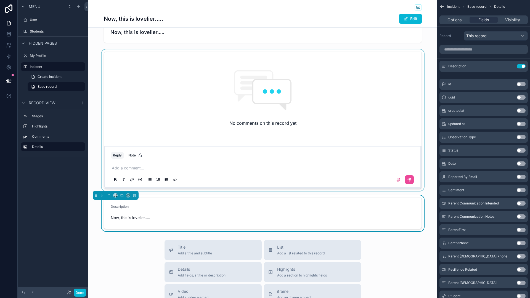
scroll to position [55, 0]
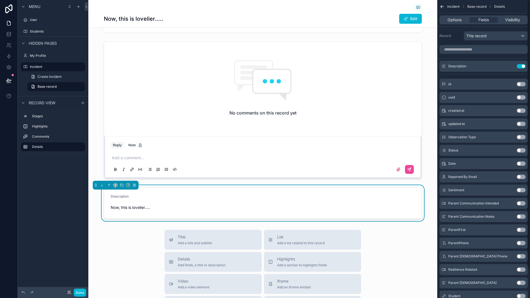
click at [523, 137] on button "Use setting" at bounding box center [521, 137] width 9 height 4
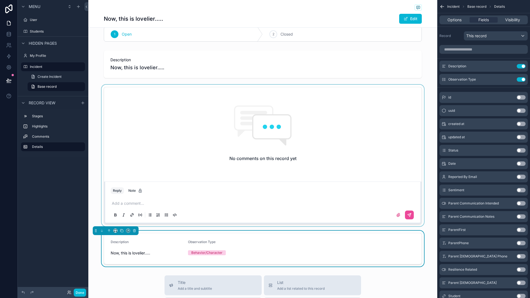
scroll to position [0, 0]
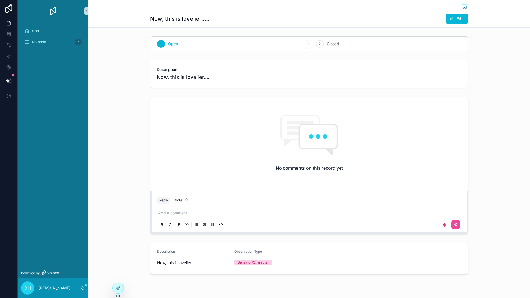
click at [240, 157] on div "No comments on this record yet" at bounding box center [308, 143] width 317 height 92
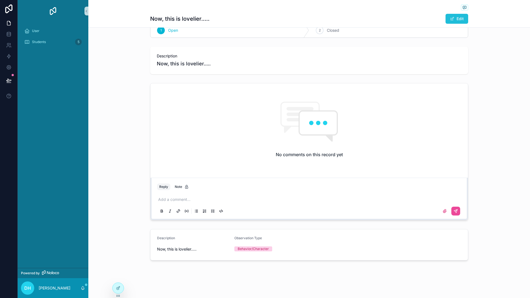
click at [459, 22] on button "Edit" at bounding box center [456, 19] width 23 height 10
click at [277, 254] on button "Behavior/Character" at bounding box center [270, 250] width 73 height 10
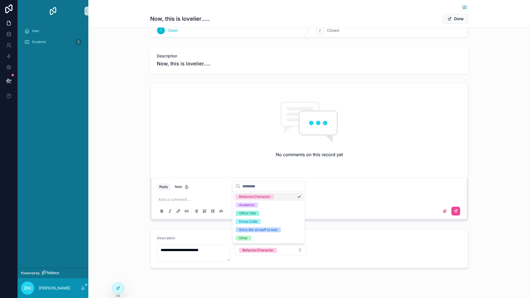
click at [355, 250] on form "**********" at bounding box center [308, 248] width 317 height 39
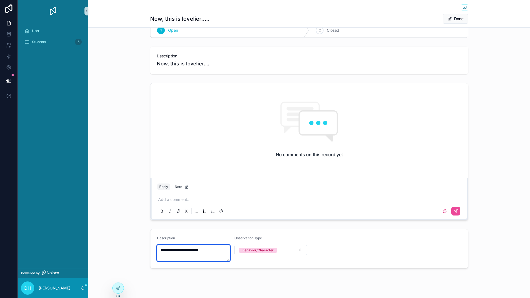
click at [212, 254] on textarea "**********" at bounding box center [193, 253] width 73 height 17
click at [337, 251] on form "**********" at bounding box center [308, 248] width 317 height 39
click at [341, 241] on form "**********" at bounding box center [308, 248] width 317 height 39
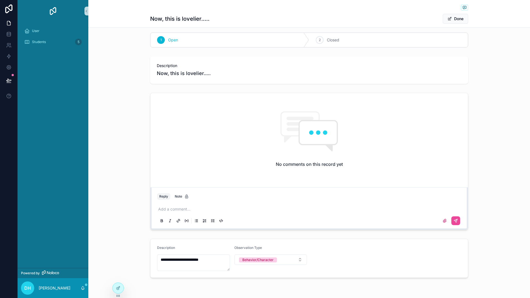
scroll to position [0, 0]
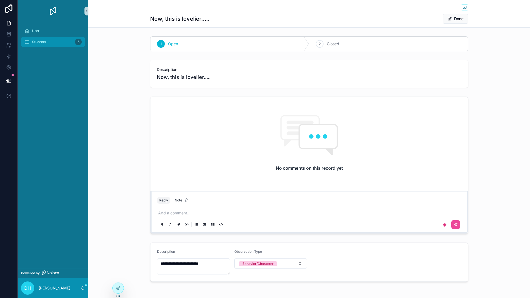
click at [60, 38] on div "Students 5" at bounding box center [52, 42] width 57 height 9
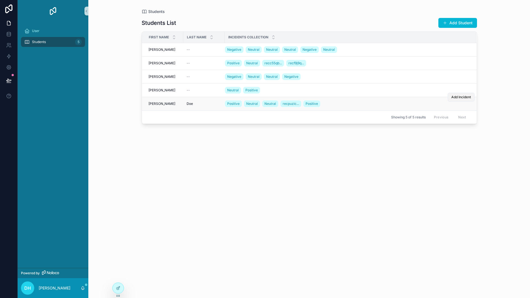
click at [467, 100] on button "Add Incident" at bounding box center [461, 97] width 27 height 9
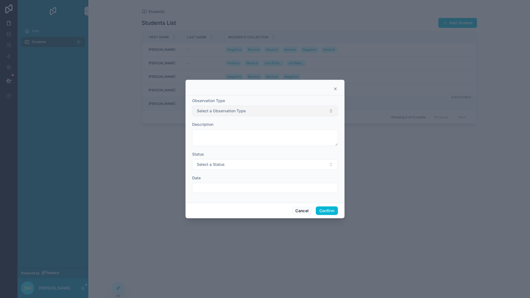
click at [268, 115] on button "Select a Observation Type" at bounding box center [265, 111] width 146 height 10
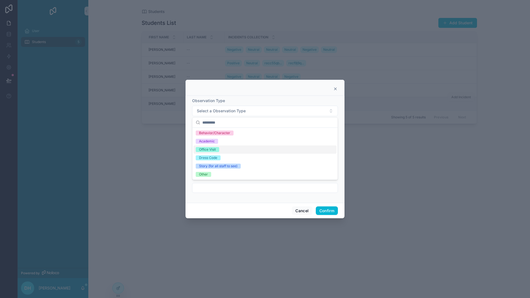
click at [219, 147] on div "Office Visit" at bounding box center [264, 149] width 143 height 8
click at [335, 200] on div "Observation Type Office Visit Description Status Select a Status Date" at bounding box center [264, 149] width 159 height 107
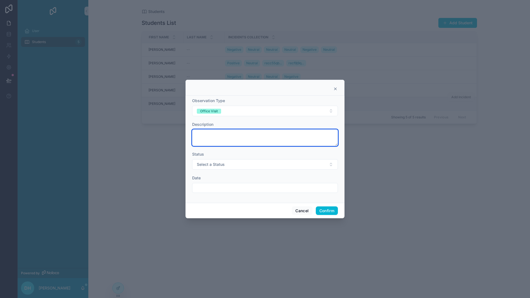
click at [262, 137] on textarea at bounding box center [265, 137] width 146 height 17
type textarea "**********"
click at [334, 212] on button "Confirm" at bounding box center [327, 210] width 22 height 9
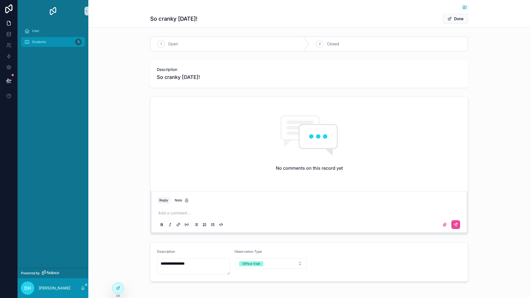
click at [38, 42] on span "Students" at bounding box center [39, 42] width 14 height 4
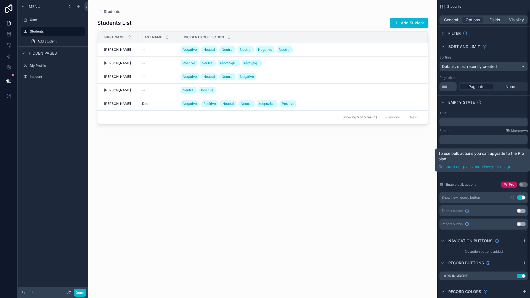
scroll to position [31, 0]
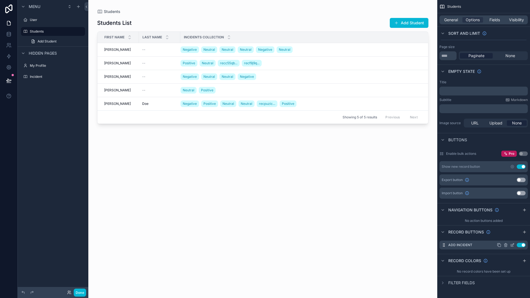
click at [512, 244] on icon "scrollable content" at bounding box center [512, 245] width 4 height 4
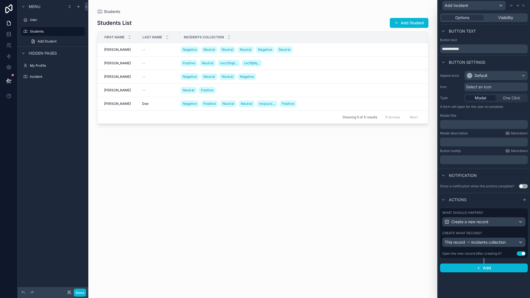
click at [519, 254] on button "Use setting" at bounding box center [521, 253] width 9 height 4
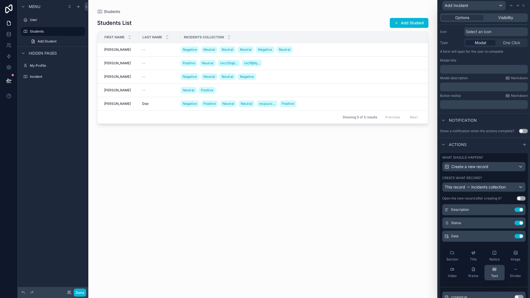
scroll to position [0, 0]
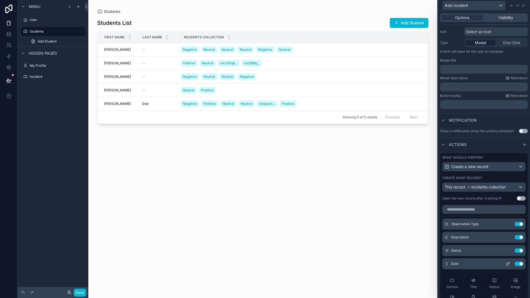
click at [506, 263] on icon at bounding box center [508, 264] width 4 height 4
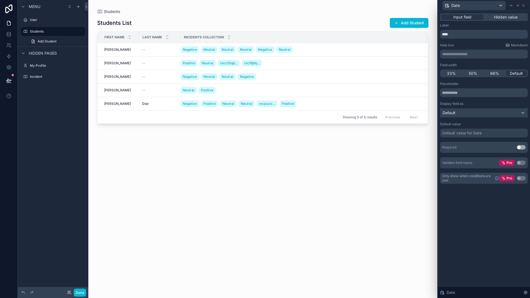
click at [467, 117] on div "Default" at bounding box center [483, 112] width 87 height 9
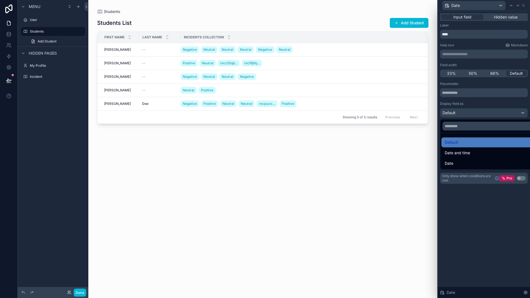
click at [468, 113] on div at bounding box center [484, 149] width 92 height 298
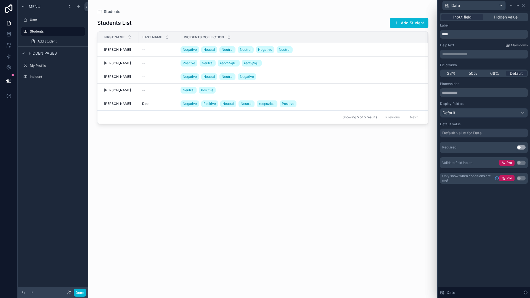
click at [472, 132] on div "Default value for Date" at bounding box center [461, 133] width 39 height 6
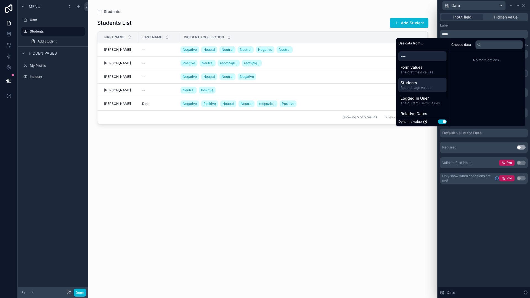
scroll to position [24, 0]
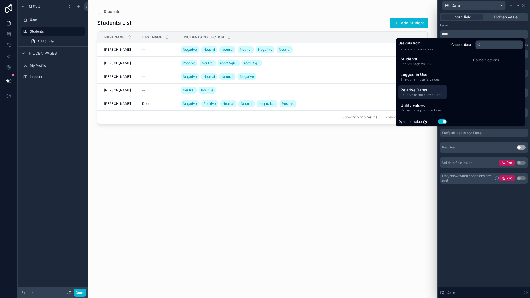
click at [420, 95] on span "Relative to the current date" at bounding box center [422, 95] width 44 height 4
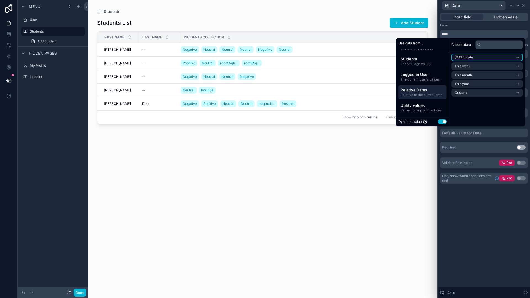
click at [469, 57] on span "Today's date" at bounding box center [463, 57] width 18 height 4
click at [486, 194] on div "**********" at bounding box center [484, 104] width 92 height 186
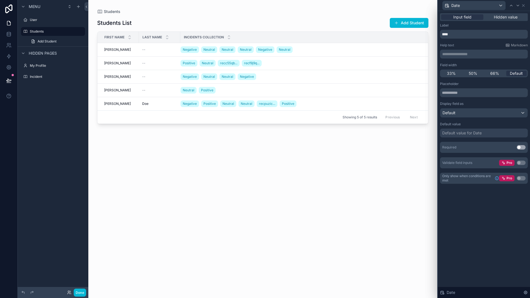
click at [480, 134] on div "Default value for Date" at bounding box center [461, 133] width 39 height 6
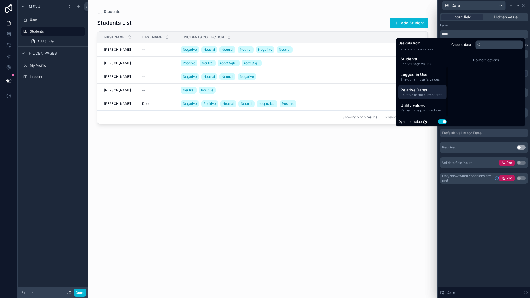
click at [418, 94] on span "Relative to the current date" at bounding box center [422, 95] width 44 height 4
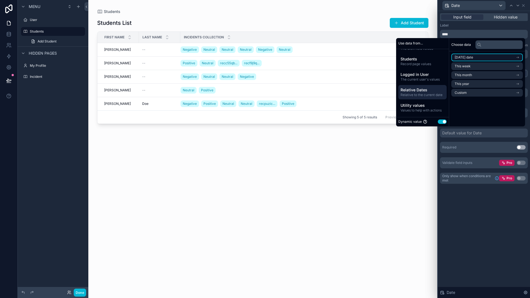
click at [494, 57] on li "Today's date" at bounding box center [486, 58] width 71 height 8
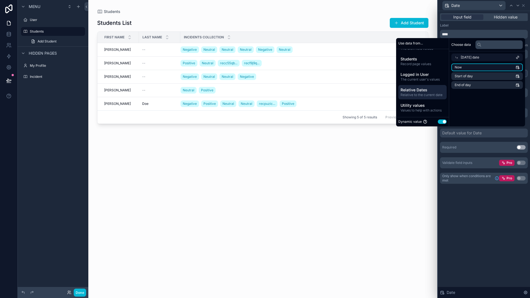
click at [487, 68] on li "Now" at bounding box center [486, 67] width 71 height 8
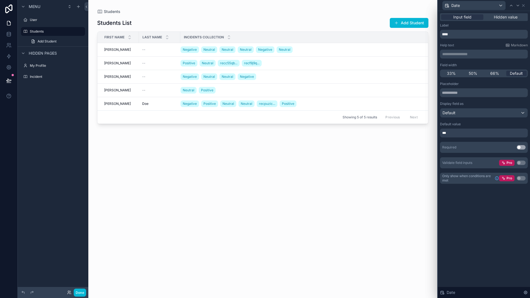
click at [475, 210] on div "**********" at bounding box center [484, 154] width 92 height 287
click at [523, 148] on button "Use setting" at bounding box center [521, 147] width 9 height 4
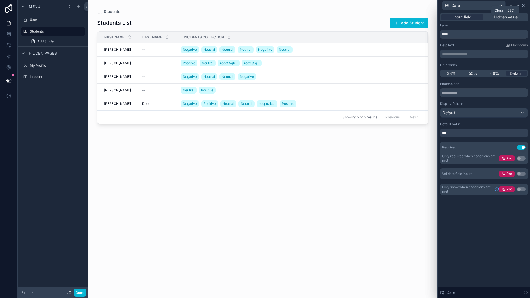
click at [524, 6] on icon at bounding box center [523, 5] width 4 height 4
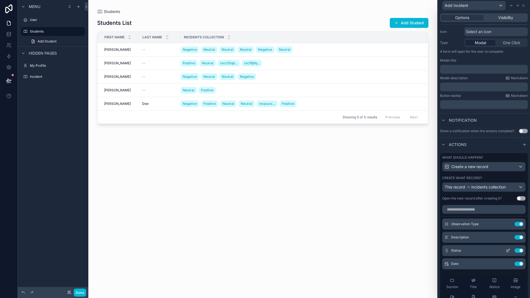
click at [506, 249] on icon at bounding box center [508, 250] width 4 height 4
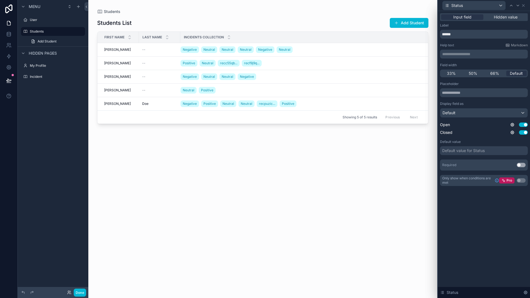
click at [468, 151] on div "Default value for Status" at bounding box center [463, 151] width 42 height 6
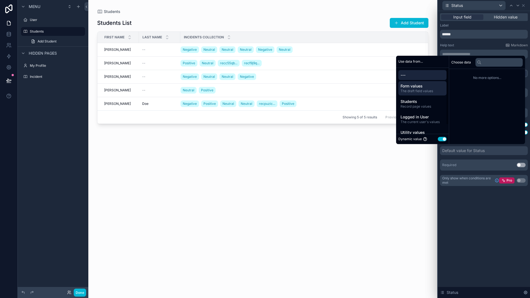
click at [424, 93] on div "Form values The draft field values" at bounding box center [422, 88] width 48 height 14
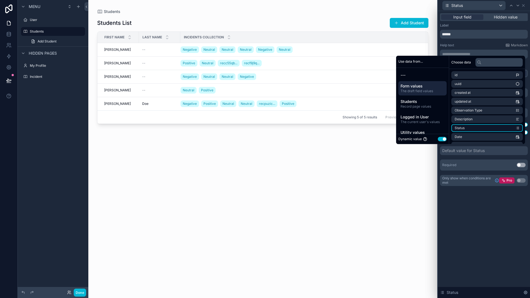
click at [483, 127] on li "Status" at bounding box center [486, 128] width 71 height 8
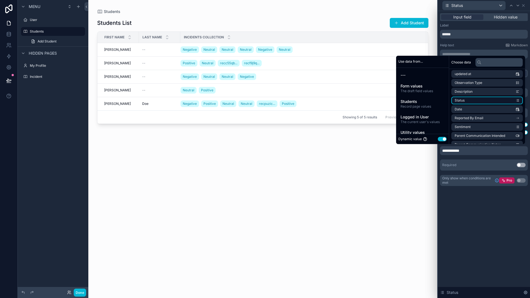
click at [517, 101] on icon "scrollable content" at bounding box center [517, 101] width 4 height 4
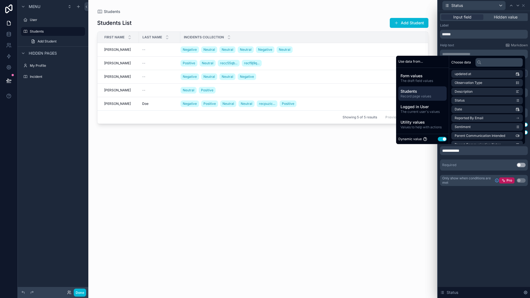
click at [426, 97] on span "Record page values" at bounding box center [422, 96] width 44 height 4
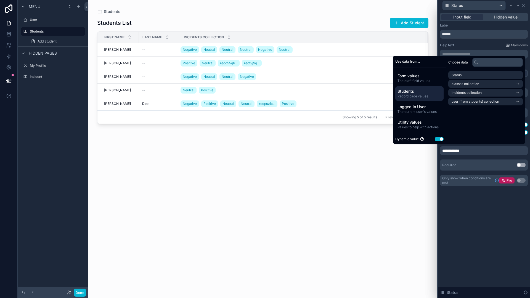
scroll to position [0, 0]
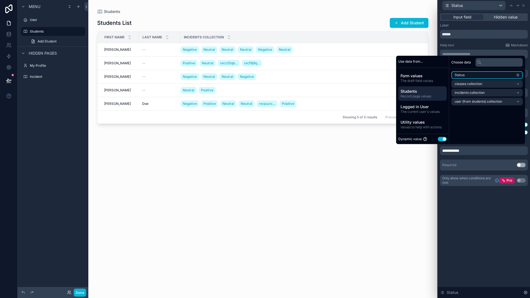
click at [470, 77] on li "Status" at bounding box center [486, 75] width 71 height 8
click at [429, 105] on span "Logged in User" at bounding box center [422, 107] width 44 height 6
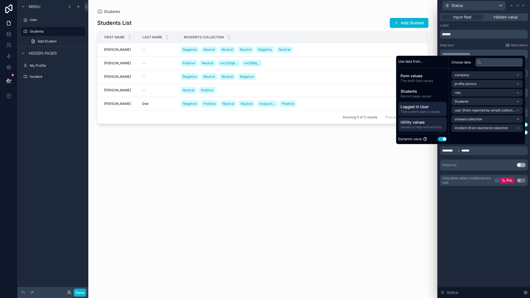
click at [423, 123] on span "Utility values" at bounding box center [422, 122] width 44 height 6
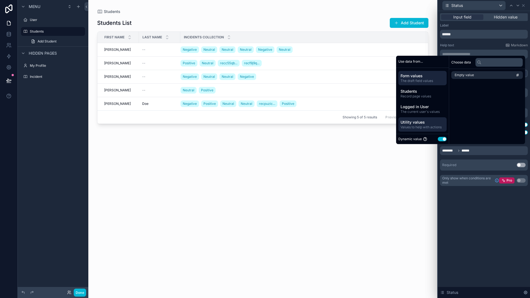
click at [415, 77] on span "Form values" at bounding box center [422, 76] width 44 height 6
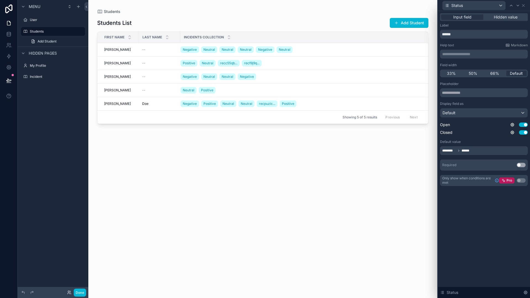
click at [483, 221] on div "**********" at bounding box center [484, 154] width 92 height 287
click at [487, 116] on div "Default" at bounding box center [483, 112] width 87 height 9
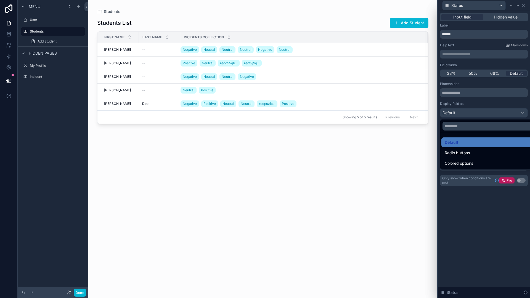
click at [487, 116] on div at bounding box center [484, 149] width 92 height 298
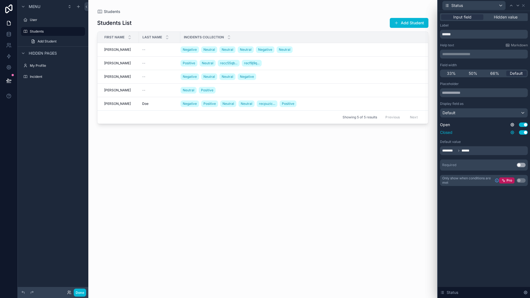
click at [511, 133] on icon at bounding box center [512, 132] width 4 height 4
click at [512, 126] on icon at bounding box center [512, 125] width 4 height 4
click at [501, 192] on div "**********" at bounding box center [484, 105] width 92 height 188
click at [468, 151] on span "******" at bounding box center [466, 150] width 10 height 4
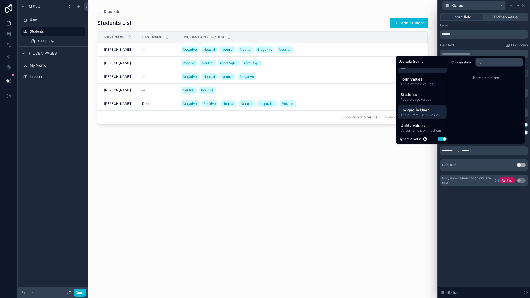
scroll to position [10, 0]
click at [419, 80] on span "The draft field values" at bounding box center [422, 81] width 44 height 4
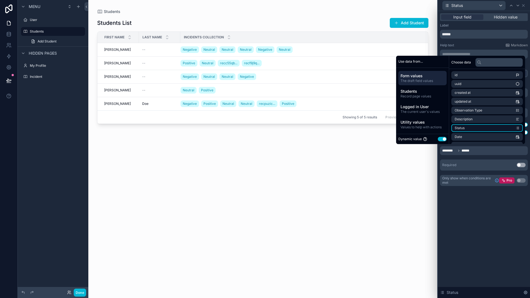
click at [509, 128] on li "Status" at bounding box center [486, 128] width 71 height 8
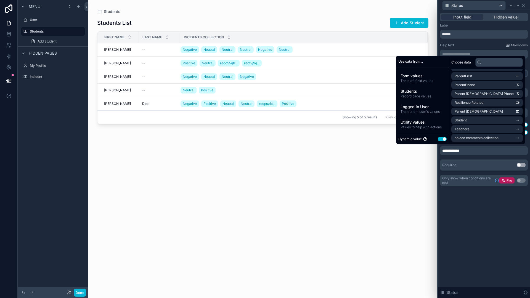
scroll to position [0, 0]
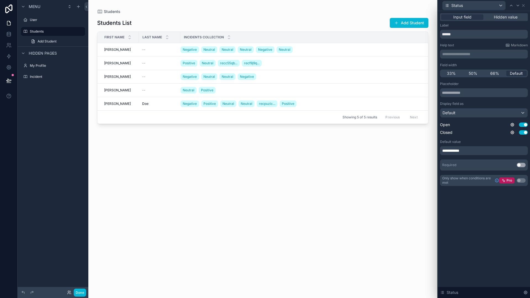
click at [496, 209] on div "**********" at bounding box center [484, 154] width 92 height 287
click at [476, 152] on div "**********" at bounding box center [484, 150] width 88 height 9
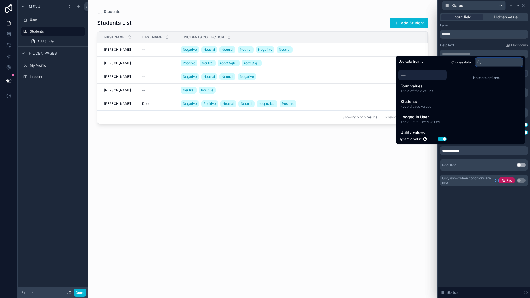
click at [491, 63] on input "text" at bounding box center [498, 62] width 47 height 9
type input "******"
click at [417, 89] on span "The draft field values" at bounding box center [422, 91] width 44 height 4
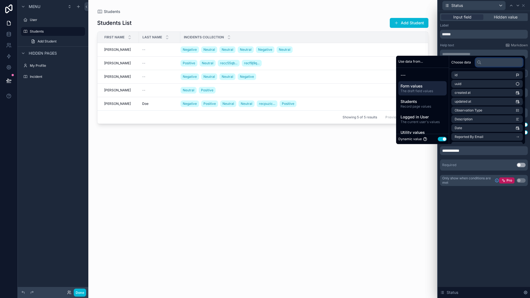
click at [487, 60] on input "text" at bounding box center [498, 62] width 47 height 9
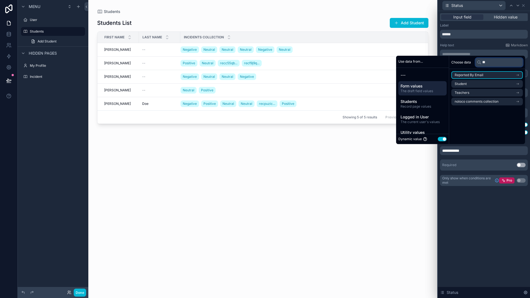
type input "*"
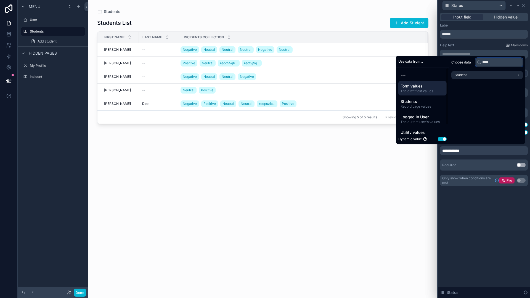
type input "****"
click at [421, 90] on span "The draft field values" at bounding box center [422, 91] width 44 height 4
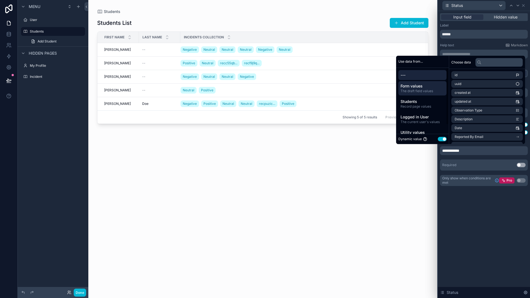
click at [415, 75] on span "---" at bounding box center [422, 75] width 44 height 6
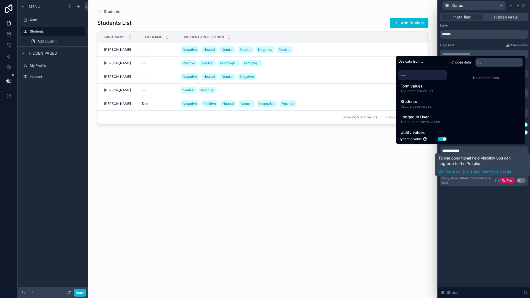
click at [492, 218] on div "**********" at bounding box center [484, 154] width 92 height 287
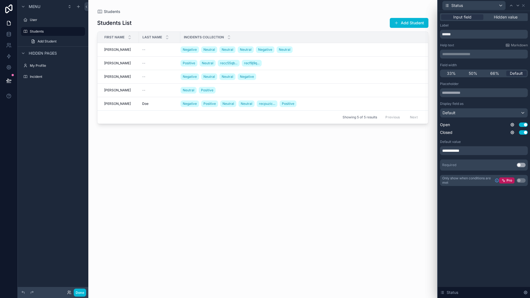
click at [473, 149] on div "**********" at bounding box center [484, 150] width 88 height 9
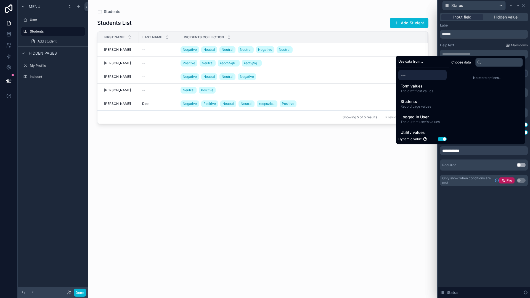
click at [438, 140] on button "Use setting" at bounding box center [442, 139] width 9 height 4
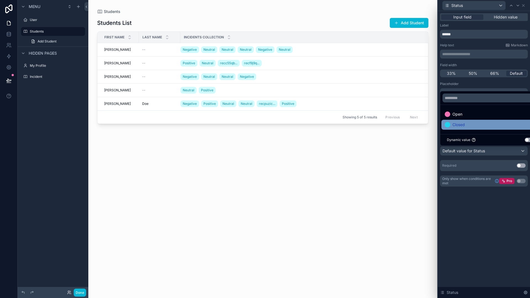
click at [463, 126] on span "Closed" at bounding box center [458, 124] width 12 height 7
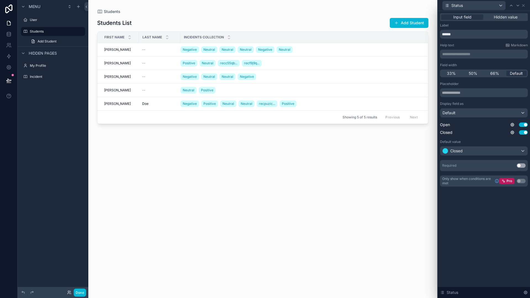
click at [491, 214] on div "**********" at bounding box center [484, 154] width 92 height 287
click at [523, 6] on icon at bounding box center [523, 5] width 2 height 2
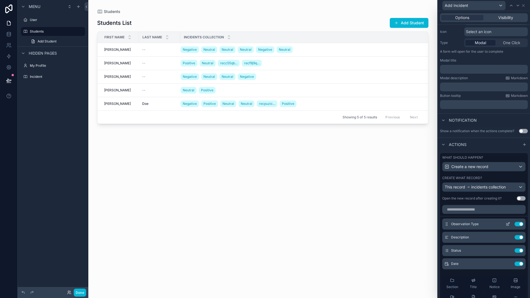
click at [506, 223] on icon at bounding box center [508, 224] width 4 height 4
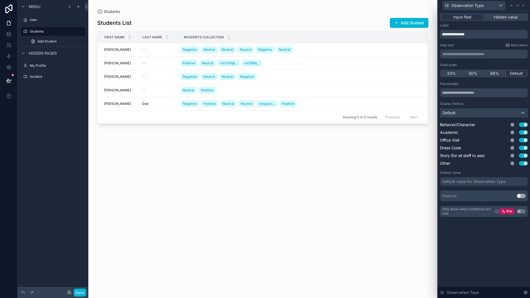
click at [462, 113] on div "Default" at bounding box center [483, 112] width 87 height 9
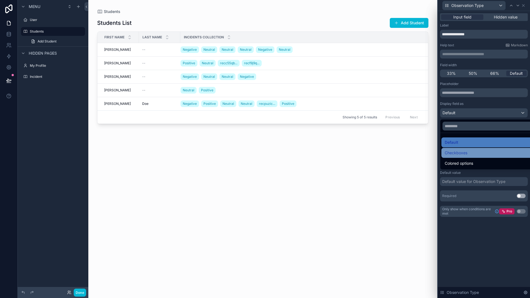
click at [461, 152] on span "Checkboxes" at bounding box center [456, 153] width 23 height 7
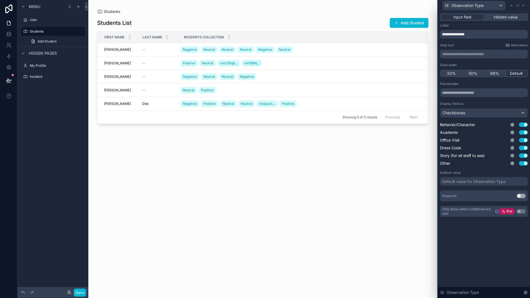
click at [501, 183] on div "Default value for Observation Type" at bounding box center [473, 182] width 63 height 6
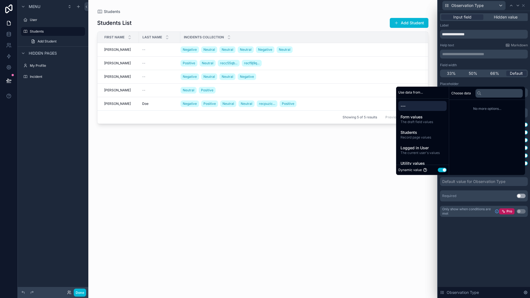
click at [438, 170] on button "Use setting" at bounding box center [442, 170] width 9 height 4
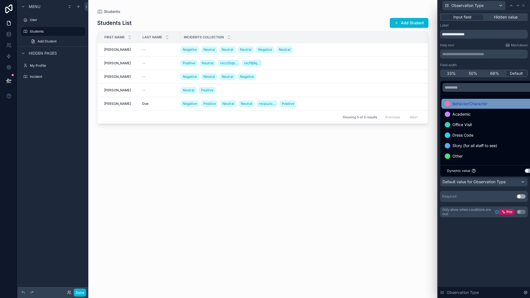
click at [479, 106] on span "Behavior/Character" at bounding box center [469, 103] width 35 height 7
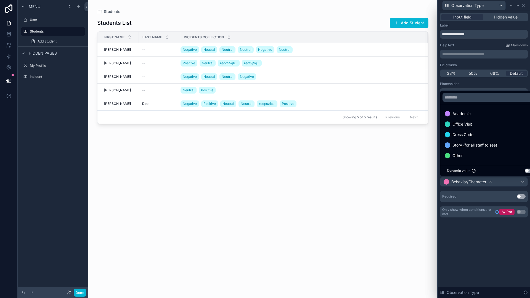
click at [478, 246] on div "**********" at bounding box center [484, 154] width 92 height 287
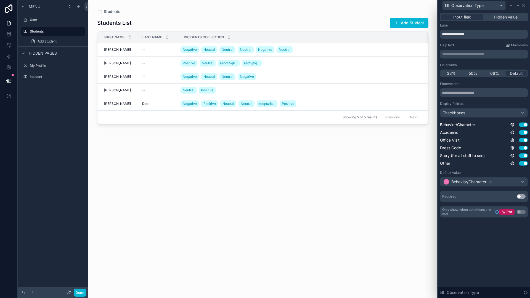
click at [524, 196] on button "Use setting" at bounding box center [521, 196] width 9 height 4
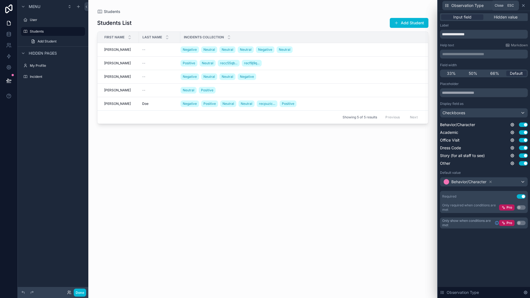
click at [524, 7] on icon at bounding box center [523, 5] width 4 height 4
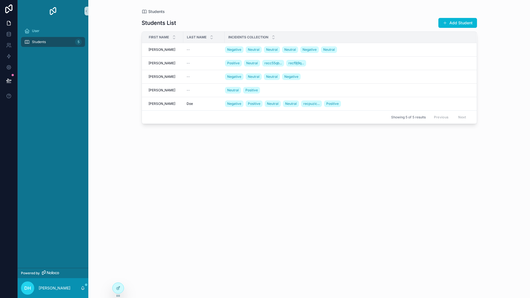
click at [433, 170] on div "Students List Add Student First Name Last Name Incidents collection Angelo Ange…" at bounding box center [309, 152] width 335 height 277
click at [456, 56] on span "Add Incident" at bounding box center [461, 56] width 20 height 4
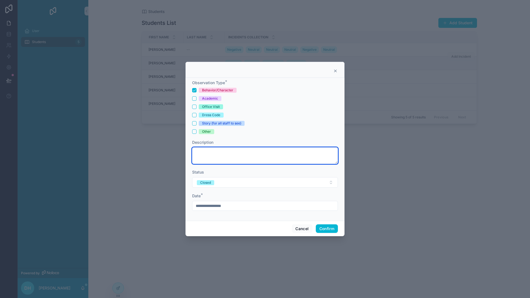
click at [288, 155] on textarea at bounding box center [265, 155] width 146 height 17
type textarea "**********"
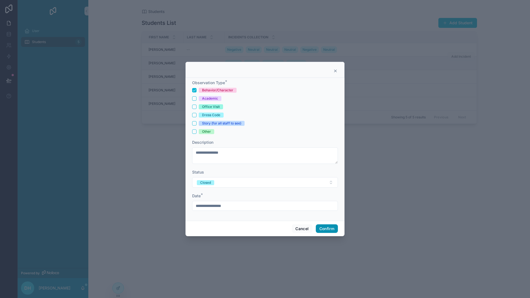
click at [324, 228] on button "Confirm" at bounding box center [327, 228] width 22 height 9
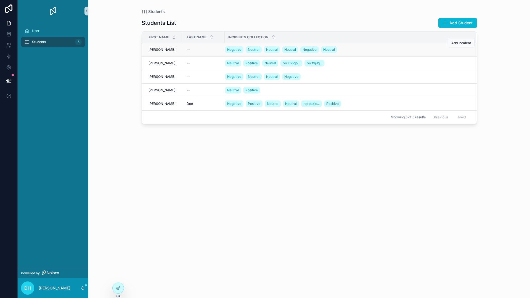
click at [167, 48] on div "[PERSON_NAME]" at bounding box center [163, 49] width 31 height 4
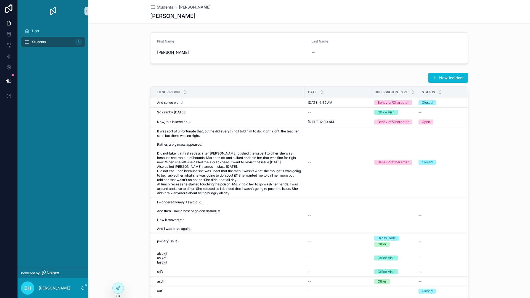
click at [36, 41] on span "Students" at bounding box center [39, 42] width 14 height 4
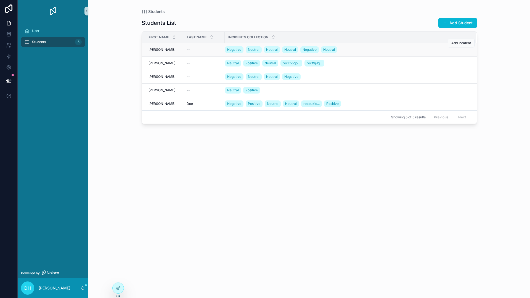
click at [172, 51] on div "[PERSON_NAME]" at bounding box center [163, 49] width 31 height 4
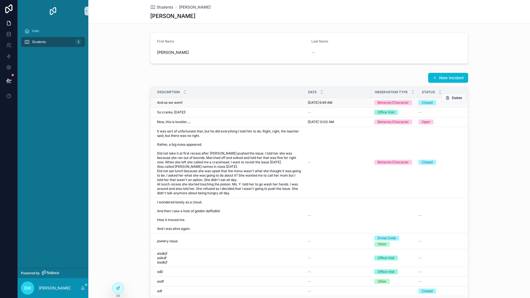
click at [217, 103] on div "And so we went! And so we went!" at bounding box center [229, 102] width 144 height 4
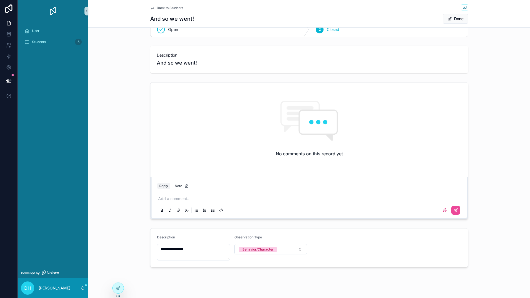
scroll to position [21, 0]
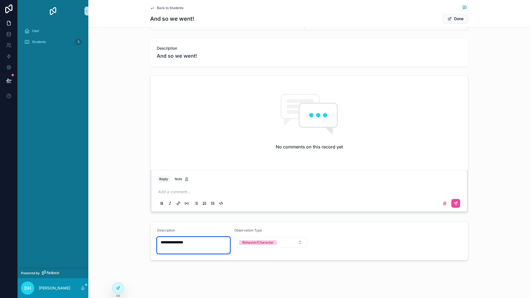
click at [197, 242] on textarea "**********" at bounding box center [193, 245] width 73 height 17
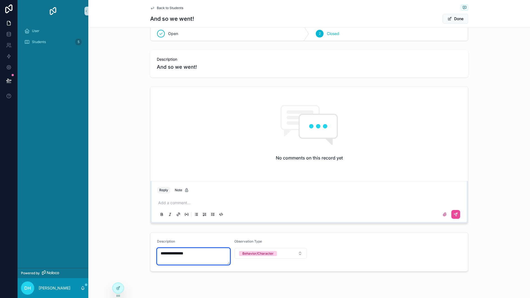
scroll to position [0, 0]
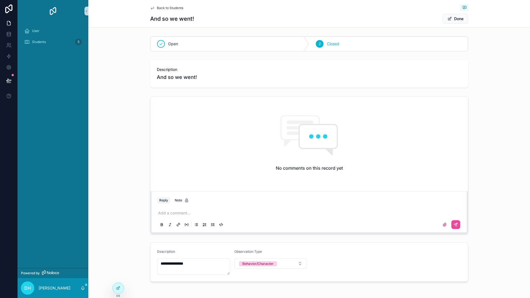
click at [154, 7] on link "Back to Students" at bounding box center [166, 8] width 33 height 4
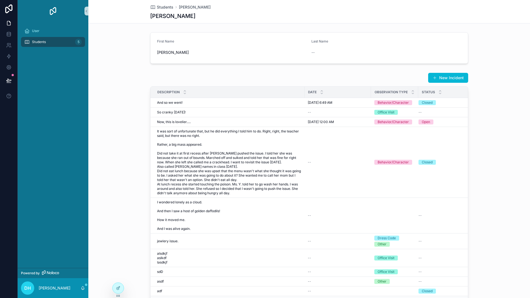
click at [62, 39] on div "Students 5" at bounding box center [52, 42] width 57 height 9
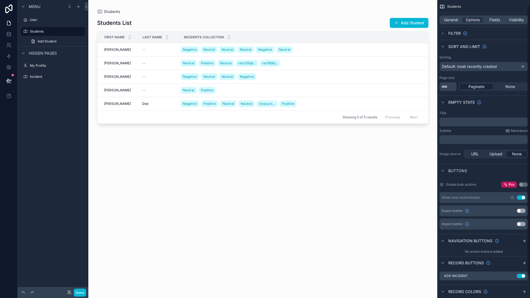
scroll to position [31, 0]
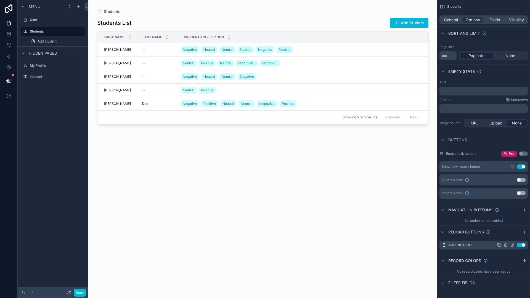
click at [513, 245] on icon "scrollable content" at bounding box center [513, 244] width 2 height 2
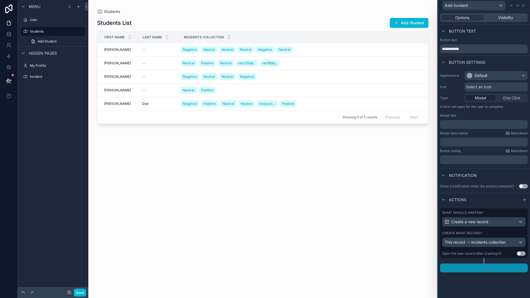
click at [496, 269] on button "Add" at bounding box center [484, 268] width 88 height 9
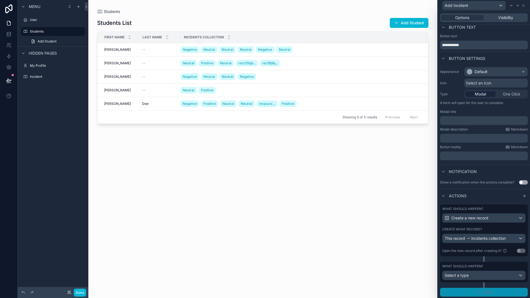
scroll to position [5, 0]
click at [493, 276] on div "Select a type" at bounding box center [483, 274] width 83 height 9
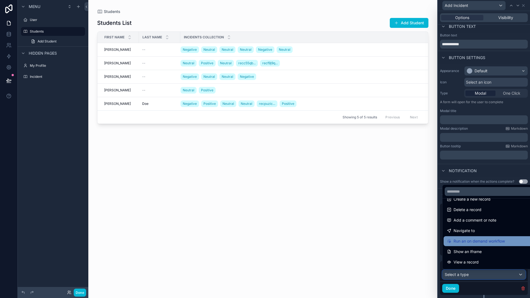
scroll to position [28, 0]
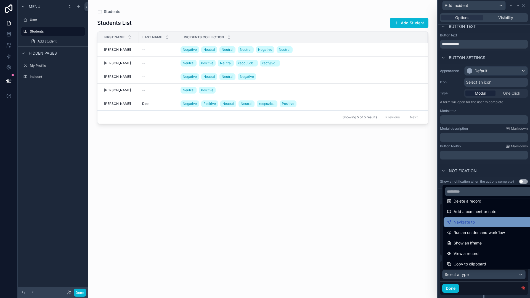
click at [480, 224] on div "Navigate to" at bounding box center [488, 222] width 83 height 7
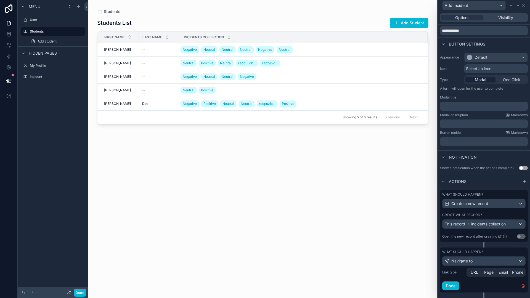
scroll to position [29, 0]
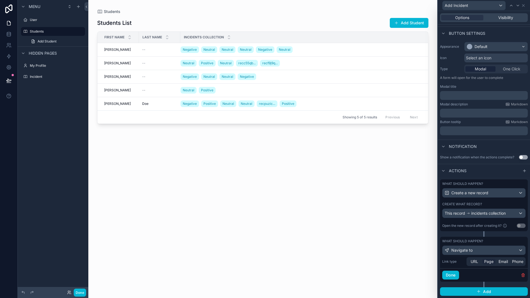
click at [488, 263] on span "Page" at bounding box center [488, 262] width 9 height 6
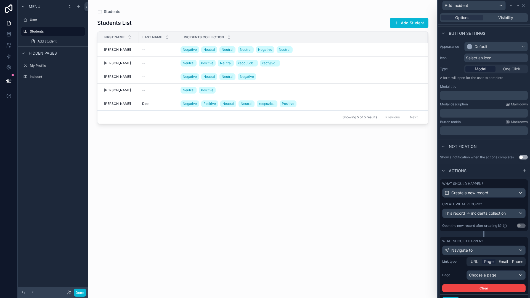
scroll to position [55, 0]
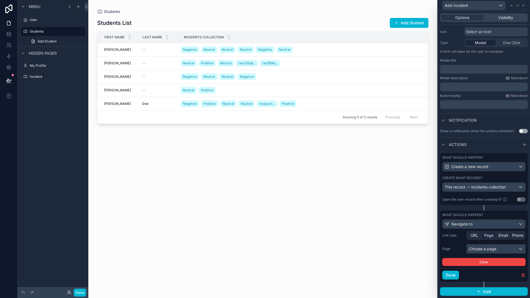
click at [485, 251] on div "Choose a page" at bounding box center [496, 248] width 59 height 9
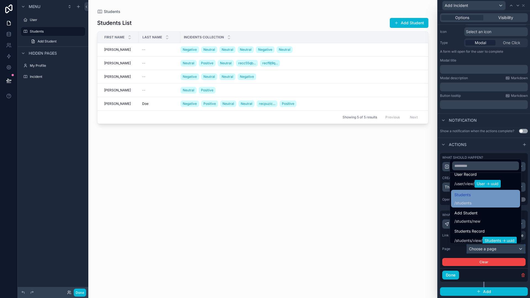
scroll to position [110, 0]
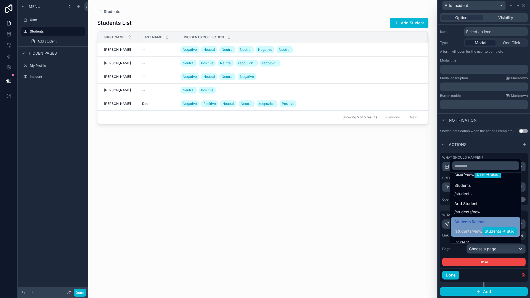
click at [475, 226] on div "Students Record / students / view / Students -> uuid" at bounding box center [485, 227] width 62 height 17
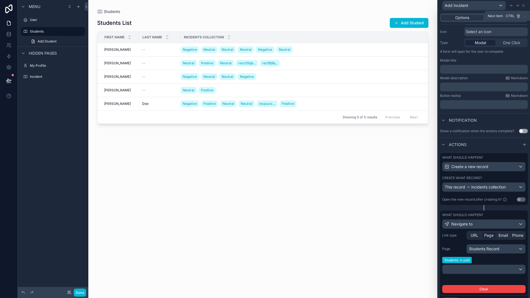
click at [406, 54] on div "scrollable content" at bounding box center [262, 145] width 349 height 291
click at [409, 43] on span "Add Incident" at bounding box center [412, 43] width 27 height 4
click at [405, 42] on span "Add Incident" at bounding box center [412, 43] width 27 height 4
click at [523, 6] on icon at bounding box center [523, 5] width 2 height 2
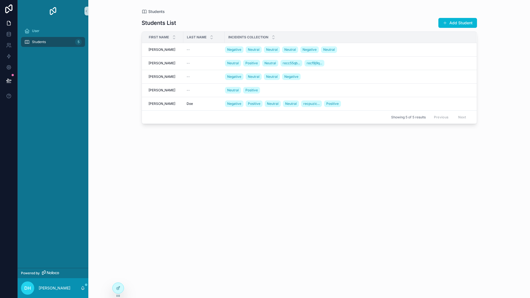
click at [432, 158] on div "Students List Add Student First Name Last Name Incidents collection Angelo Ange…" at bounding box center [309, 152] width 335 height 277
click at [461, 100] on button "Add Incident" at bounding box center [461, 97] width 27 height 9
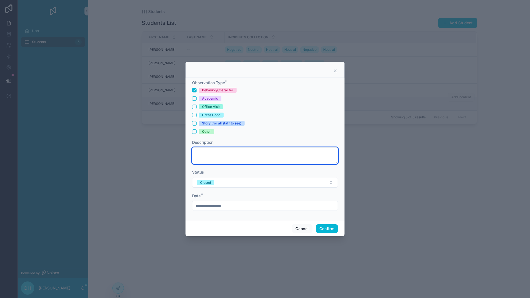
click at [250, 155] on textarea at bounding box center [265, 155] width 146 height 17
type textarea "****"
click at [328, 229] on button "Confirm" at bounding box center [327, 228] width 22 height 9
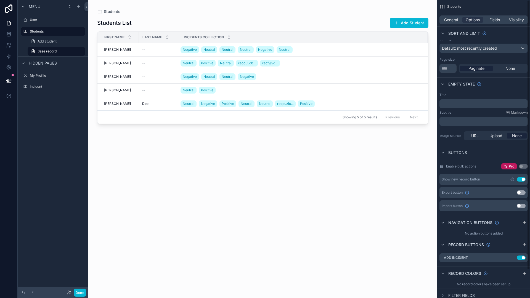
scroll to position [31, 0]
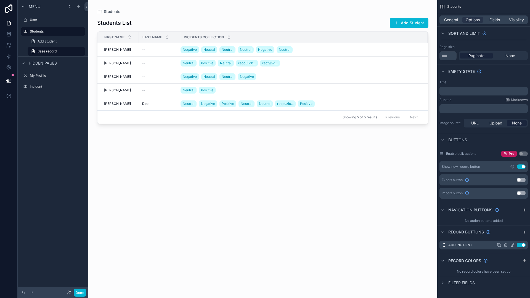
click at [511, 245] on icon "scrollable content" at bounding box center [512, 245] width 2 height 2
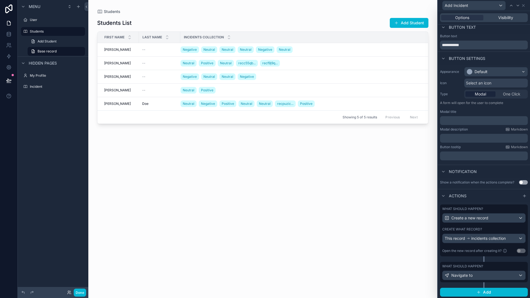
scroll to position [5, 0]
click at [496, 274] on div "Navigate to" at bounding box center [483, 274] width 83 height 9
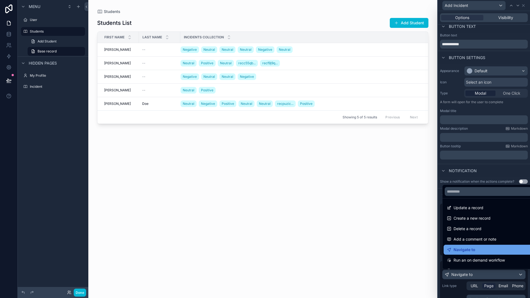
click at [472, 250] on span "Navigate to" at bounding box center [464, 249] width 22 height 7
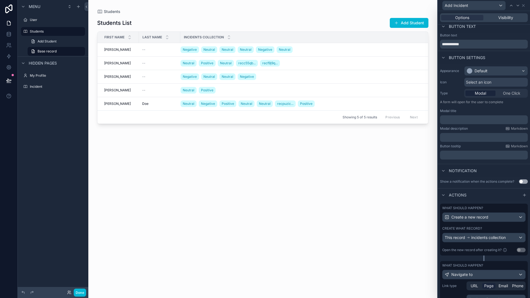
click at [485, 285] on span "Page" at bounding box center [488, 286] width 9 height 6
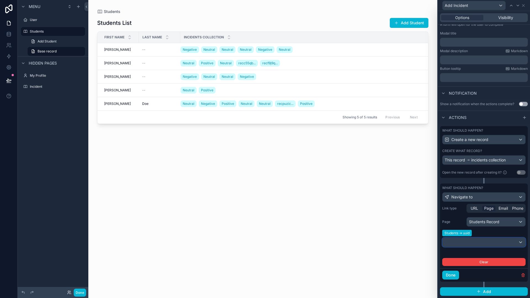
click at [490, 243] on div at bounding box center [483, 242] width 83 height 9
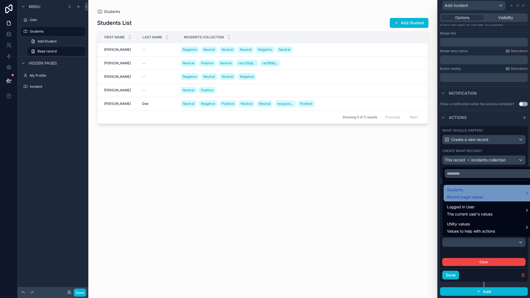
click at [488, 197] on div "Students Record page values" at bounding box center [488, 193] width 83 height 13
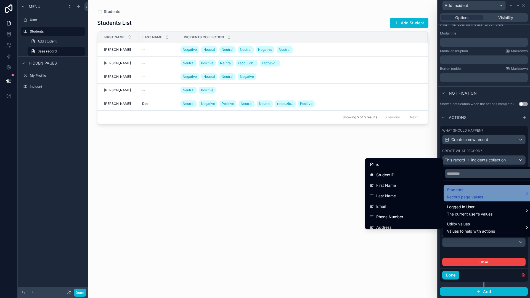
click at [488, 197] on div "Students Record page values" at bounding box center [488, 193] width 83 height 13
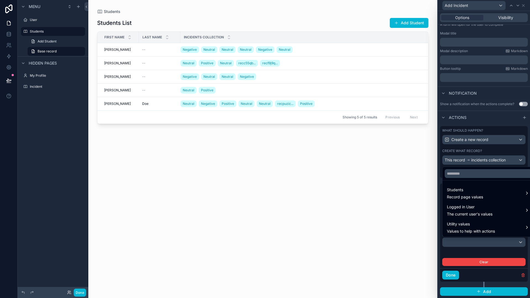
click at [461, 254] on div at bounding box center [484, 149] width 92 height 298
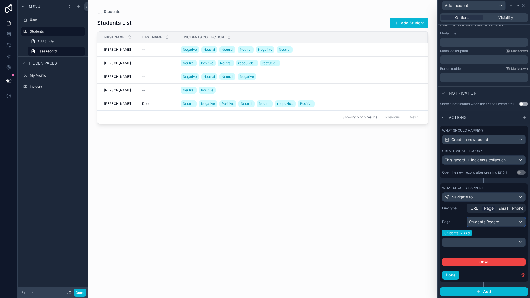
click at [487, 221] on div "Students Record" at bounding box center [496, 221] width 59 height 9
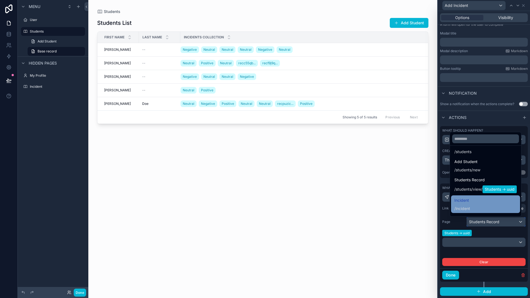
scroll to position [134, 0]
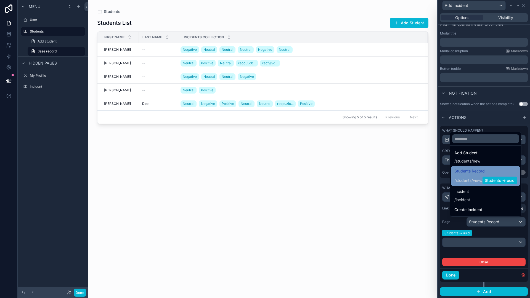
click at [492, 179] on span "Students -> uuid" at bounding box center [499, 181] width 34 height 8
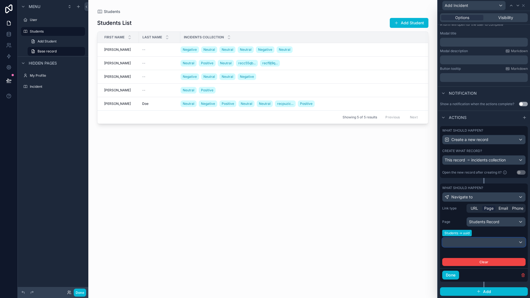
click at [487, 245] on div at bounding box center [483, 242] width 83 height 9
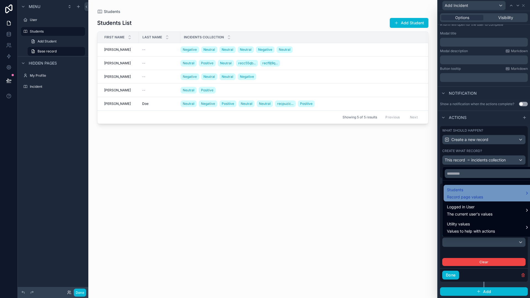
click at [485, 188] on div "Students Record page values" at bounding box center [488, 193] width 83 height 13
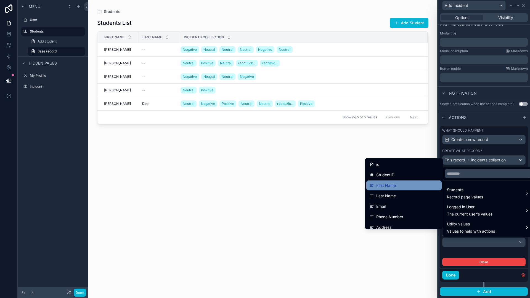
click at [415, 184] on div "First Name" at bounding box center [403, 185] width 69 height 7
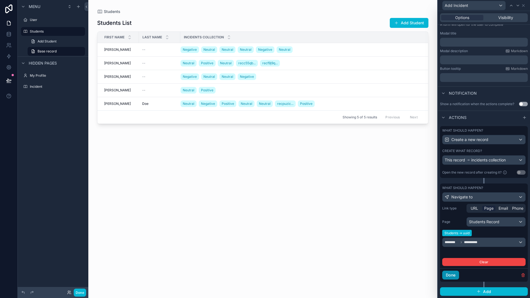
click at [449, 276] on button "Done" at bounding box center [450, 275] width 17 height 9
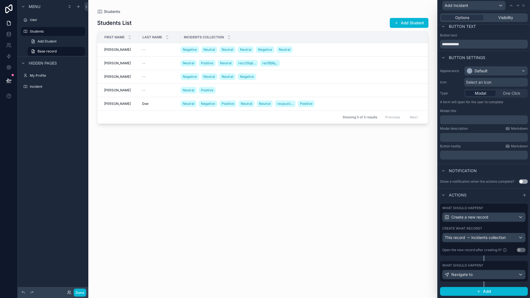
scroll to position [5, 0]
click at [395, 173] on div "scrollable content" at bounding box center [262, 145] width 349 height 291
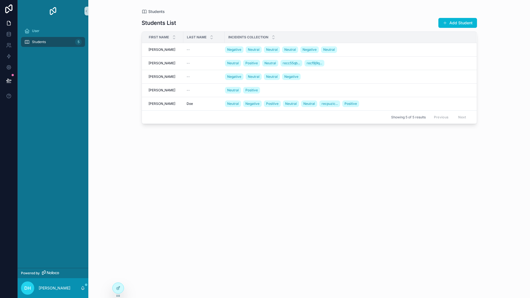
click at [484, 113] on div "Students Students List Add Student First Name Last Name Incidents collection An…" at bounding box center [309, 145] width 353 height 291
click at [461, 99] on button "Add Incident" at bounding box center [461, 97] width 27 height 9
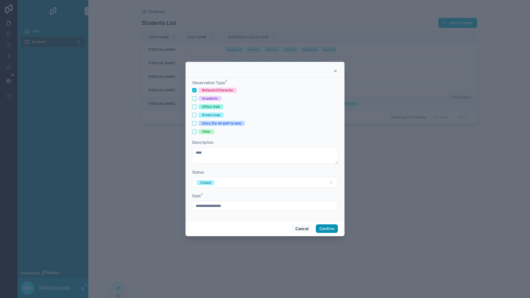
click at [328, 232] on button "Confirm" at bounding box center [327, 228] width 22 height 9
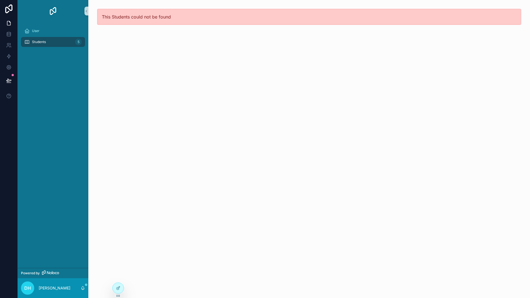
click at [62, 41] on div "Students 5" at bounding box center [52, 42] width 57 height 9
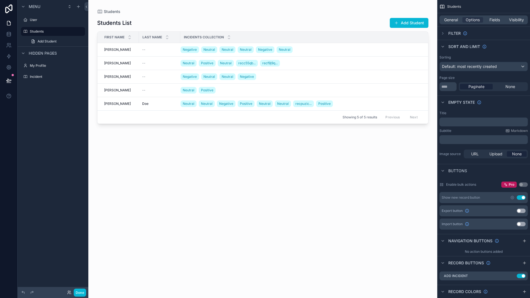
click at [414, 168] on div "scrollable content" at bounding box center [262, 145] width 349 height 291
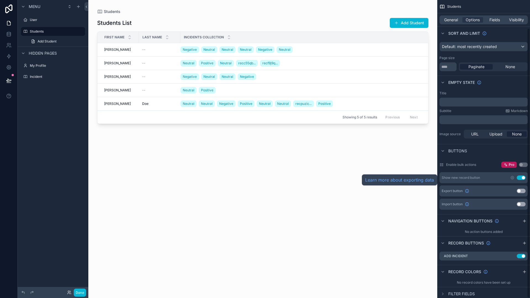
scroll to position [31, 0]
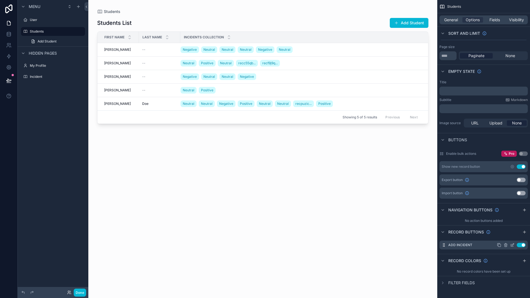
click at [512, 245] on icon "scrollable content" at bounding box center [513, 244] width 2 height 2
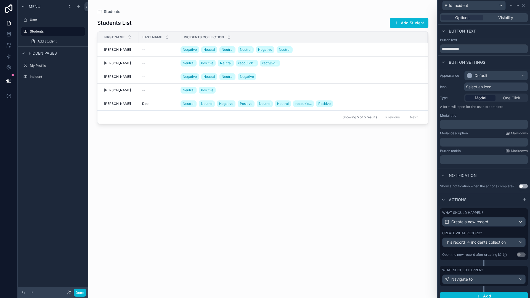
scroll to position [5, 0]
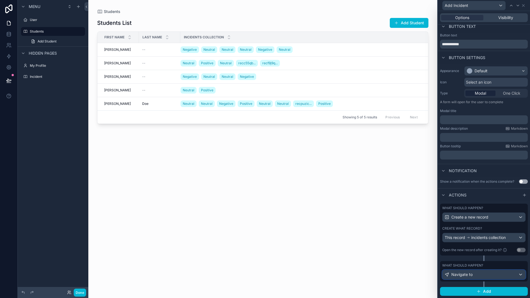
click at [486, 273] on div "Navigate to" at bounding box center [483, 274] width 83 height 9
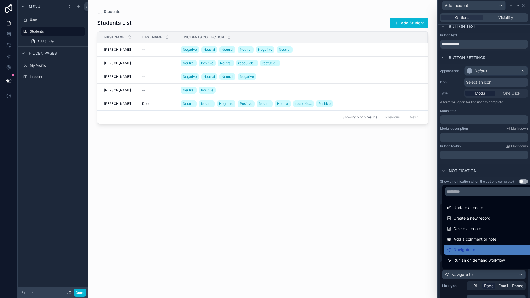
click at [486, 273] on div at bounding box center [484, 149] width 92 height 298
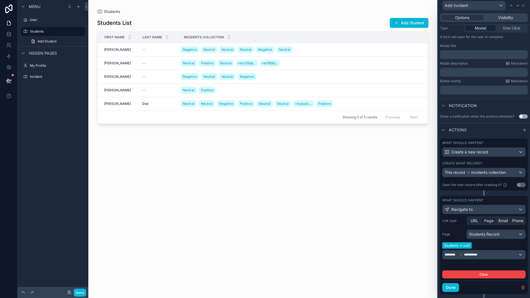
scroll to position [82, 0]
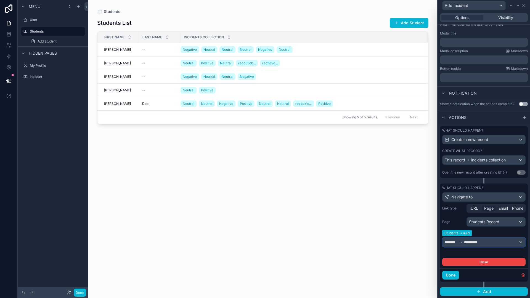
click at [485, 245] on div "**********" at bounding box center [483, 242] width 83 height 9
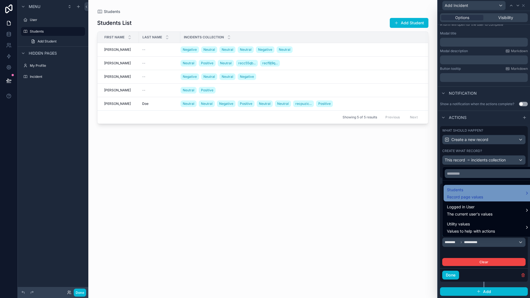
click at [482, 191] on span "Students" at bounding box center [465, 190] width 36 height 7
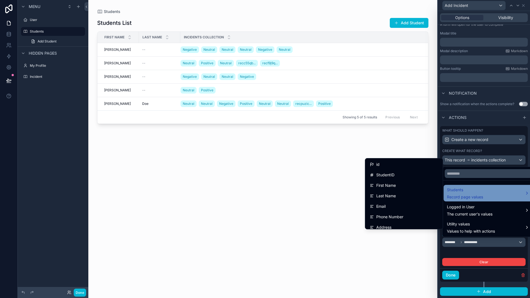
click at [482, 191] on span "Students" at bounding box center [465, 190] width 36 height 7
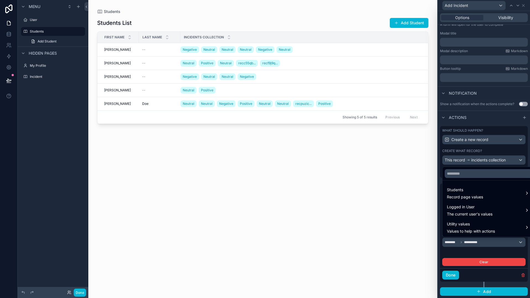
click at [494, 251] on div at bounding box center [484, 149] width 92 height 298
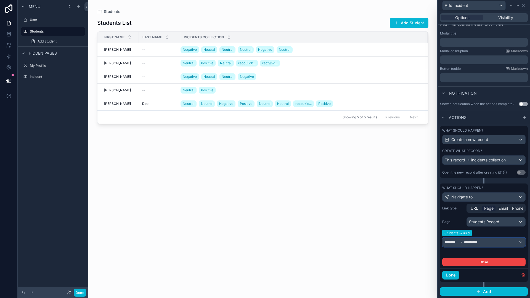
click at [492, 243] on div "**********" at bounding box center [483, 242] width 83 height 9
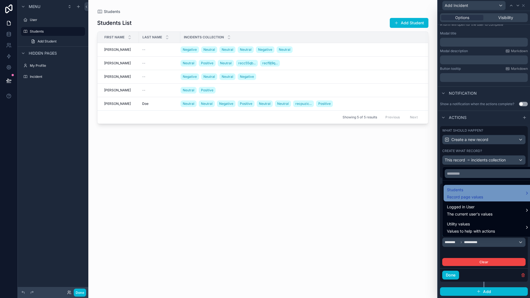
click at [485, 194] on div "Students Record page values" at bounding box center [488, 193] width 83 height 13
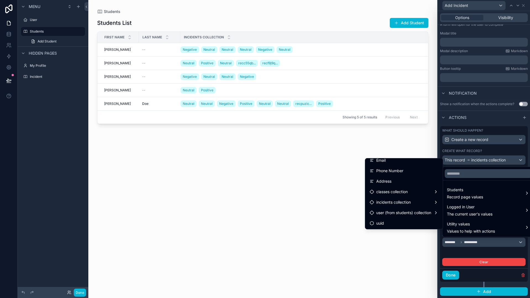
scroll to position [46, 0]
click at [403, 221] on div "uuid" at bounding box center [403, 223] width 69 height 7
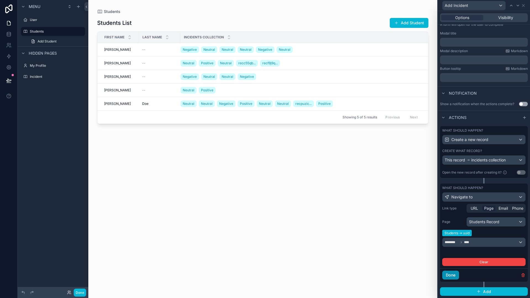
click at [450, 275] on button "Done" at bounding box center [450, 275] width 17 height 9
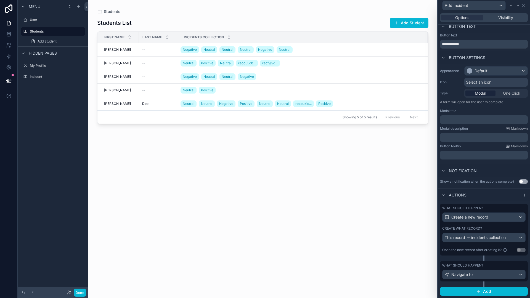
click at [418, 271] on div "Students List Add Student First Name Last Name Incidents collection Angelo Ange…" at bounding box center [262, 152] width 331 height 277
click at [398, 256] on div "Students List Add Student First Name Last Name Incidents collection Angelo Ange…" at bounding box center [262, 152] width 331 height 277
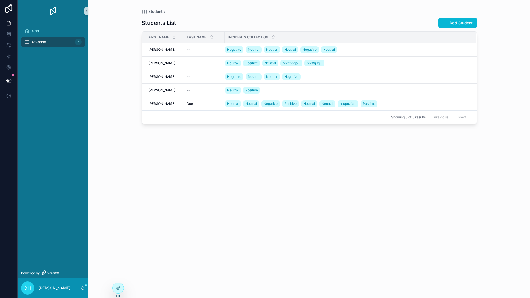
click at [488, 115] on div "Students Students List Add Student First Name Last Name Incidents collection An…" at bounding box center [309, 149] width 442 height 298
click at [459, 98] on span "Add Incident" at bounding box center [461, 97] width 20 height 4
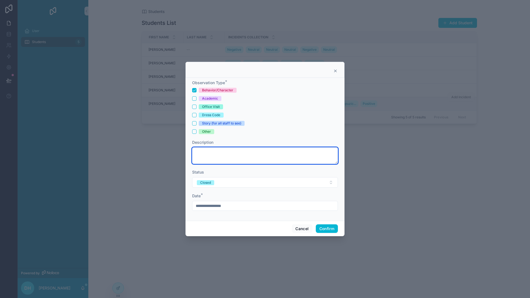
click at [286, 151] on textarea at bounding box center [265, 155] width 146 height 17
type textarea "********"
click at [331, 228] on button "Confirm" at bounding box center [327, 228] width 22 height 9
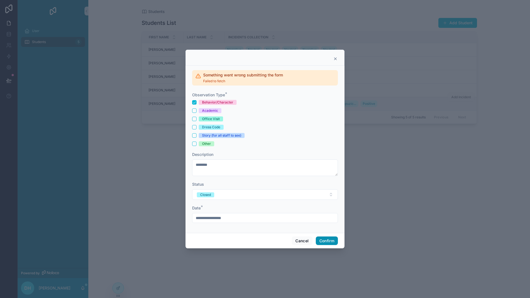
click at [324, 240] on button "Confirm" at bounding box center [327, 240] width 22 height 9
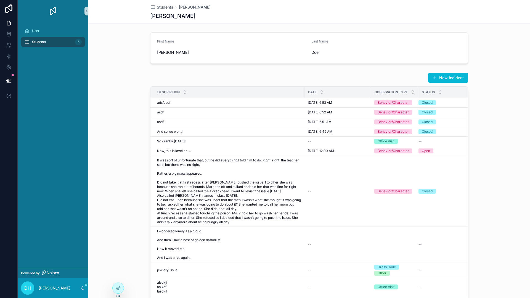
click at [50, 41] on div "Students 5" at bounding box center [52, 42] width 57 height 9
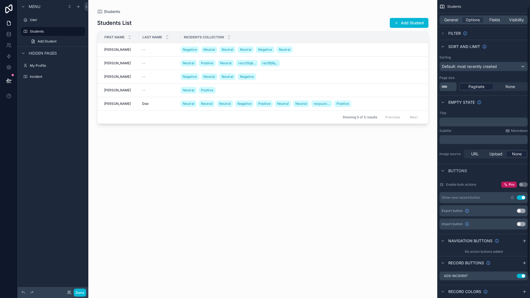
scroll to position [31, 0]
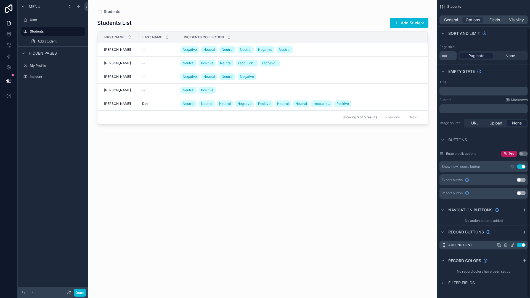
click at [513, 245] on icon "scrollable content" at bounding box center [512, 245] width 4 height 4
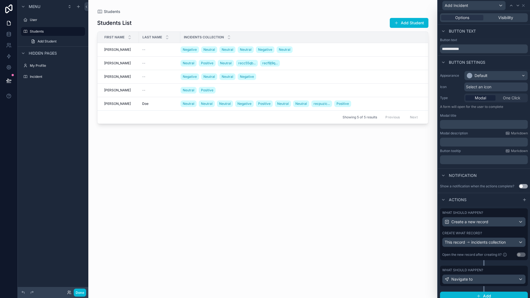
scroll to position [5, 0]
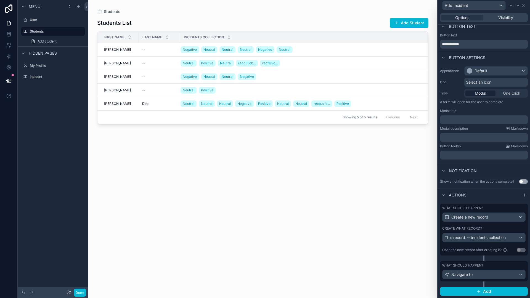
click at [512, 259] on div "What should happen? Create a new record Create what record? This record inciden…" at bounding box center [484, 232] width 88 height 57
click at [514, 275] on div "Navigate to" at bounding box center [483, 274] width 83 height 9
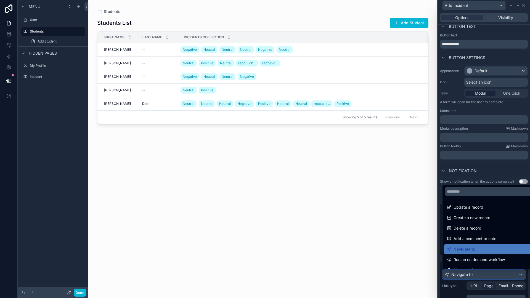
scroll to position [0, 0]
click at [474, 193] on input "text" at bounding box center [488, 191] width 87 height 9
click at [438, 225] on div at bounding box center [484, 149] width 92 height 298
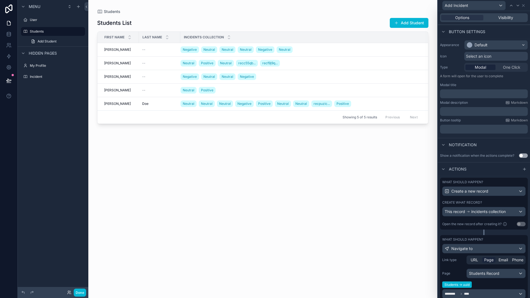
scroll to position [82, 0]
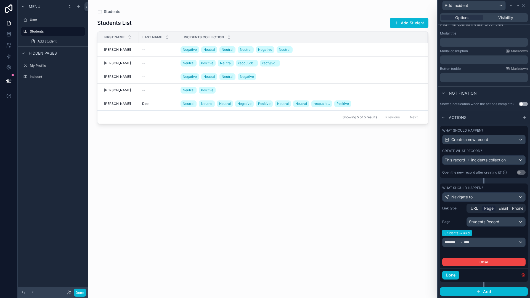
click at [523, 276] on icon "button" at bounding box center [523, 275] width 0 height 1
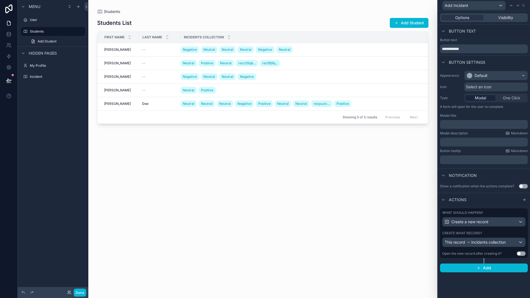
scroll to position [0, 0]
click at [481, 87] on span "Select an icon" at bounding box center [478, 87] width 25 height 6
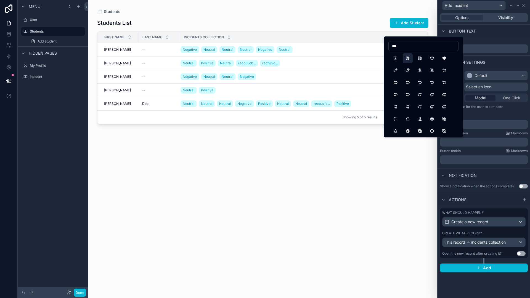
type input "***"
click at [409, 59] on button "News" at bounding box center [408, 58] width 10 height 10
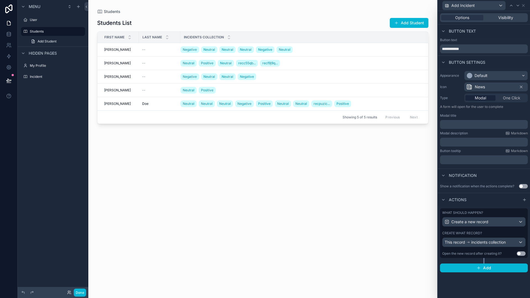
click at [477, 85] on span "News" at bounding box center [480, 87] width 10 height 6
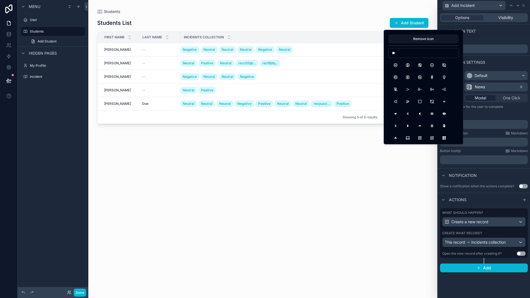
type input "*"
type input "***"
click at [406, 91] on button "Ad2" at bounding box center [408, 89] width 10 height 10
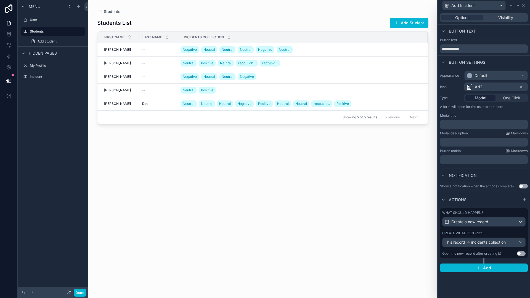
click at [390, 169] on div "scrollable content" at bounding box center [262, 145] width 349 height 291
click at [498, 76] on div "Default" at bounding box center [495, 75] width 63 height 9
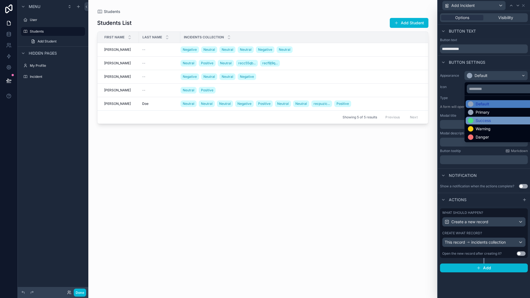
click at [486, 119] on div "Success" at bounding box center [482, 121] width 15 height 6
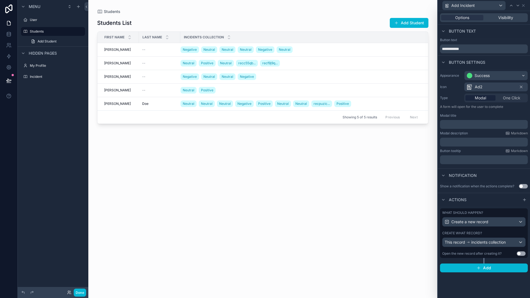
click at [415, 151] on div "Students List Add Student First Name Last Name Incidents collection Angelo Ange…" at bounding box center [262, 152] width 331 height 277
click at [443, 198] on icon at bounding box center [443, 200] width 4 height 4
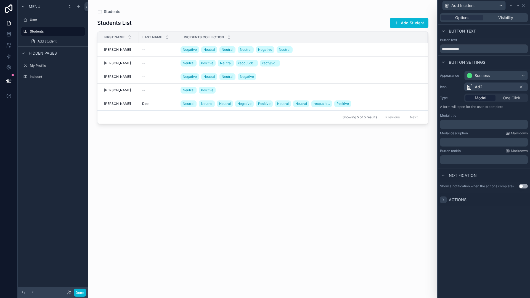
click at [523, 186] on button "Use setting" at bounding box center [523, 186] width 9 height 4
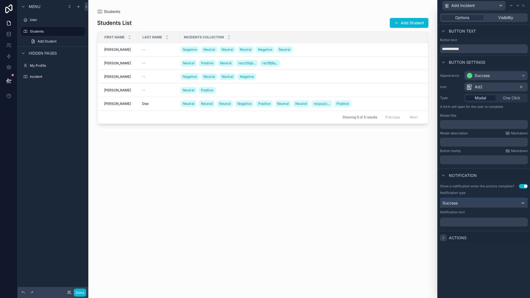
click at [493, 203] on div "Success" at bounding box center [483, 203] width 87 height 9
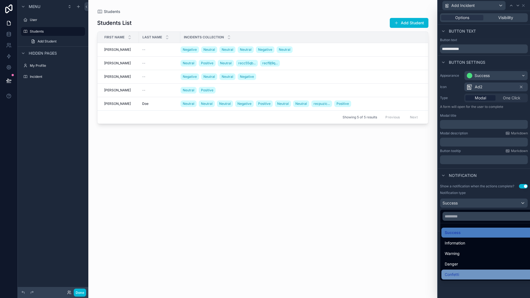
click at [462, 271] on div "Confetti" at bounding box center [490, 274] width 91 height 7
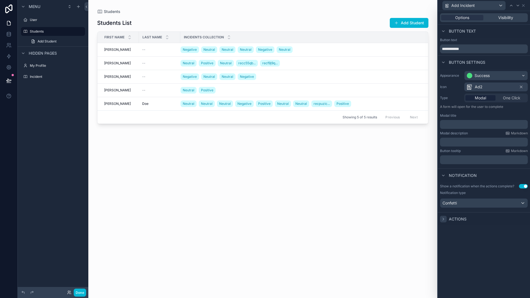
click at [418, 254] on div "Students List Add Student First Name Last Name Incidents collection Angelo Ange…" at bounding box center [262, 152] width 331 height 277
click at [73, 77] on icon "scrollable content" at bounding box center [73, 77] width 4 height 4
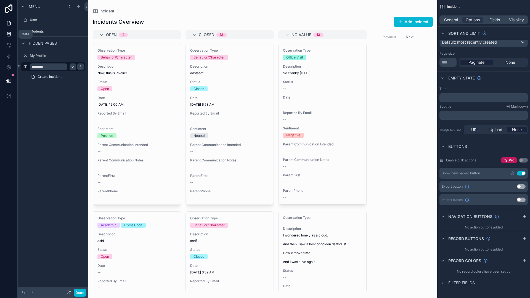
click at [8, 34] on icon at bounding box center [9, 32] width 4 height 1
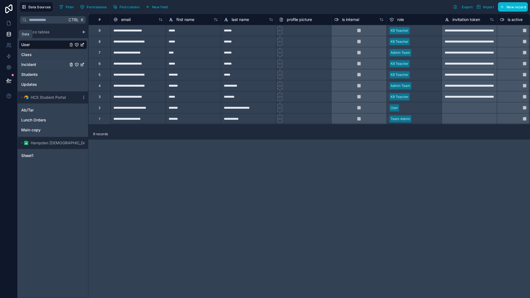
click at [43, 64] on div "Incident" at bounding box center [53, 64] width 68 height 9
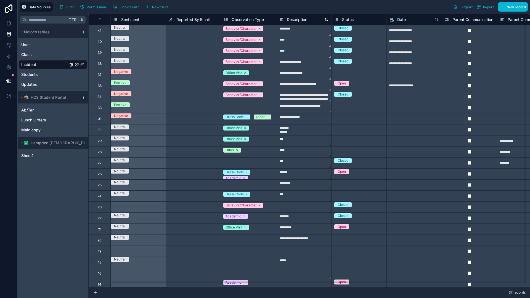
click at [307, 20] on span "Description" at bounding box center [297, 20] width 20 height 6
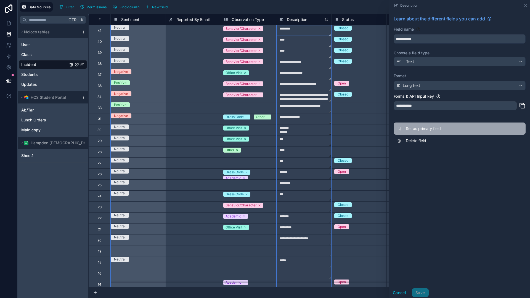
click at [431, 129] on span "Set as primary field" at bounding box center [445, 129] width 79 height 6
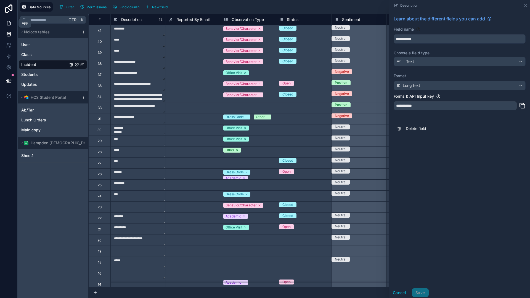
click at [7, 23] on icon at bounding box center [8, 23] width 3 height 4
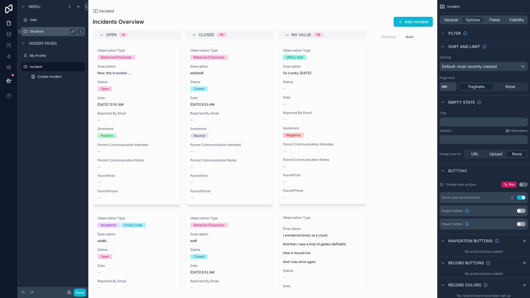
click at [46, 33] on label "Students" at bounding box center [52, 31] width 44 height 4
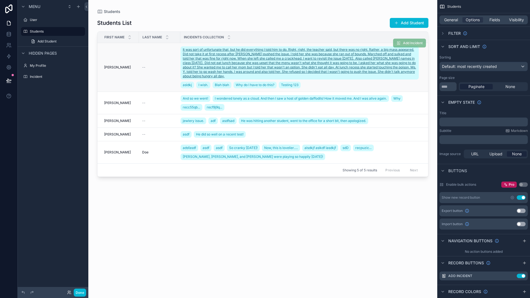
click at [293, 65] on span "It was sort of unfortunate that, but he did everything I told him to do. Right,…" at bounding box center [300, 62] width 234 height 31
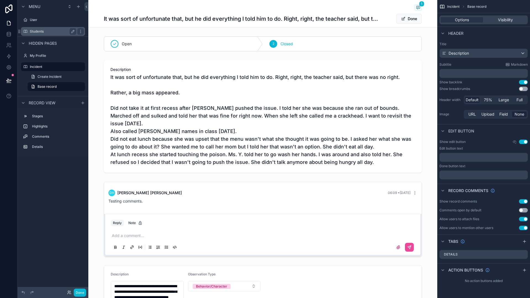
click at [38, 29] on div "Students" at bounding box center [53, 31] width 46 height 7
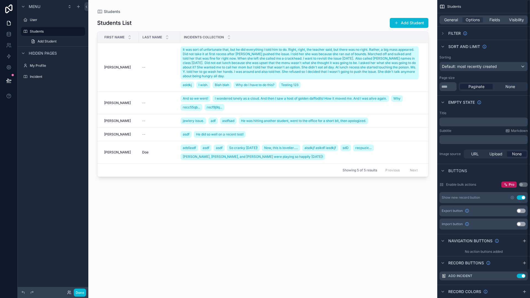
click at [449, 23] on div "General Options Fields Visibility" at bounding box center [483, 19] width 88 height 9
click at [450, 22] on span "General" at bounding box center [451, 20] width 14 height 6
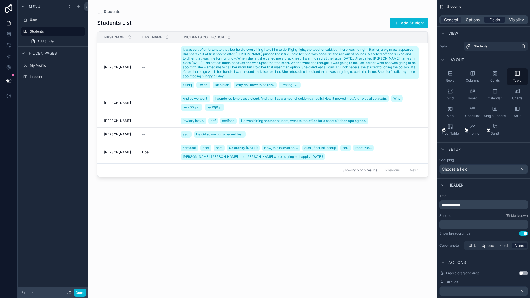
click at [495, 19] on span "Fields" at bounding box center [494, 20] width 10 height 6
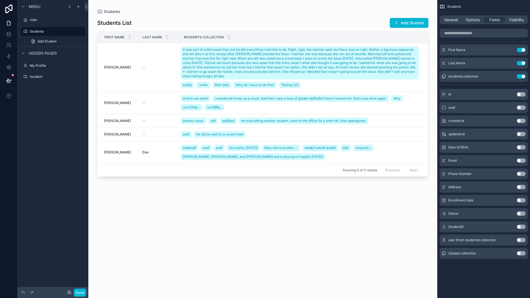
click at [456, 16] on div "General Options Fields Visibility" at bounding box center [483, 19] width 88 height 9
click at [454, 19] on span "General" at bounding box center [451, 20] width 14 height 6
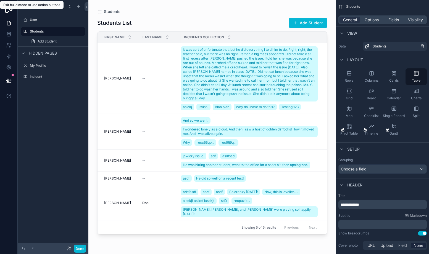
click at [304, 42] on div "Incidents collection" at bounding box center [252, 37] width 145 height 10
click at [318, 45] on span "Add Incident" at bounding box center [308, 43] width 33 height 4
click at [129, 238] on div "Students List Add Student First Name Last Name Incidents collection Angelo Ange…" at bounding box center [212, 130] width 230 height 233
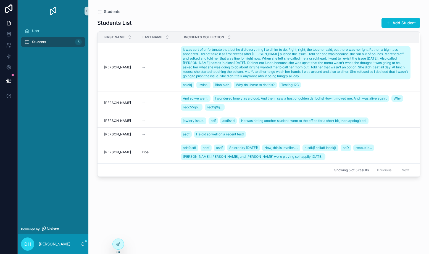
click at [240, 230] on div "Students List Add Student First Name Last Name Incidents collection Angelo Ange…" at bounding box center [258, 130] width 323 height 233
click at [403, 45] on span "Add Incident" at bounding box center [404, 43] width 20 height 4
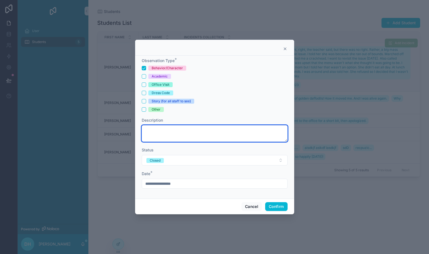
click at [164, 134] on textarea at bounding box center [215, 133] width 146 height 17
paste textarea "**********"
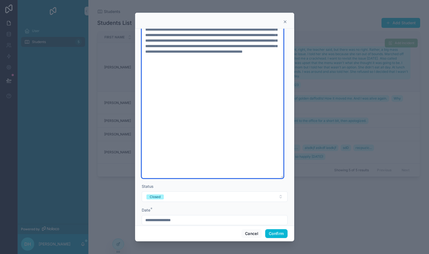
scroll to position [89, 0]
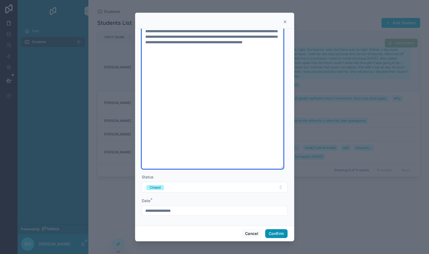
type textarea "**********"
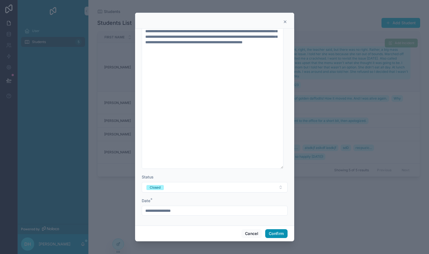
click at [275, 236] on button "Confirm" at bounding box center [276, 233] width 22 height 9
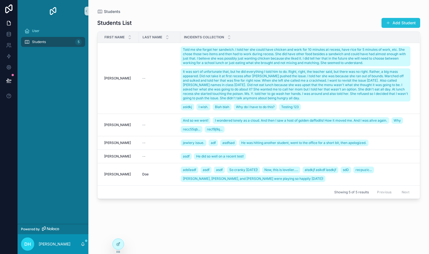
click at [391, 22] on button "Add Student" at bounding box center [400, 23] width 39 height 10
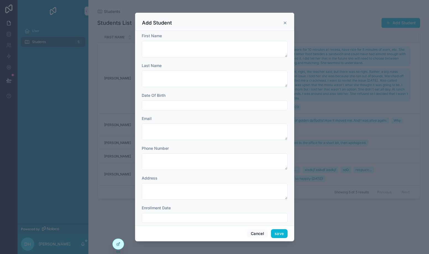
click at [284, 24] on icon "scrollable content" at bounding box center [285, 23] width 4 height 4
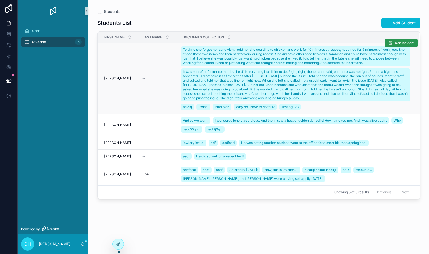
click at [394, 42] on span "Add Incident" at bounding box center [404, 43] width 20 height 4
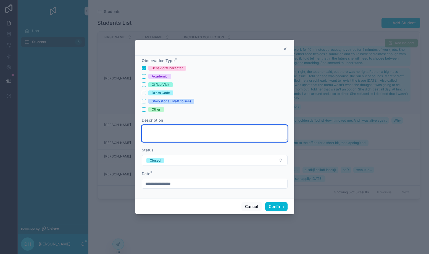
click at [183, 135] on textarea at bounding box center [215, 133] width 146 height 17
paste textarea "**********"
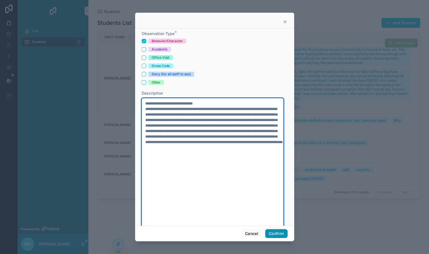
type textarea "**********"
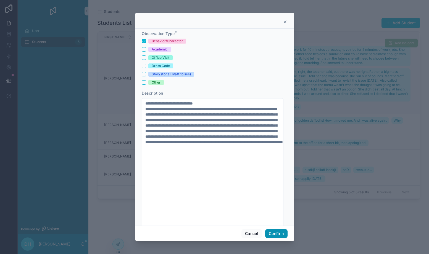
click at [275, 233] on button "Confirm" at bounding box center [276, 233] width 22 height 9
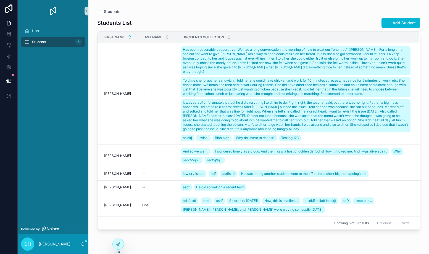
click at [129, 37] on div "scrollable content" at bounding box center [130, 37] width 4 height 6
click at [168, 36] on icon "scrollable content" at bounding box center [167, 36] width 2 height 1
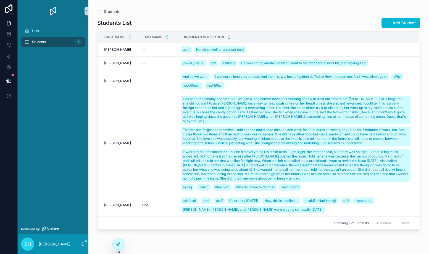
click at [229, 38] on icon "scrollable content" at bounding box center [229, 36] width 4 height 4
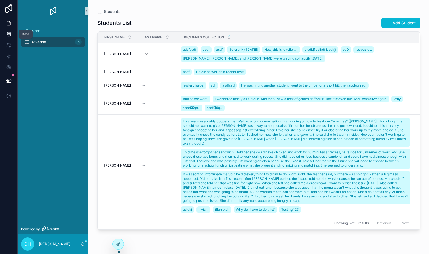
click at [7, 34] on icon at bounding box center [9, 34] width 6 height 6
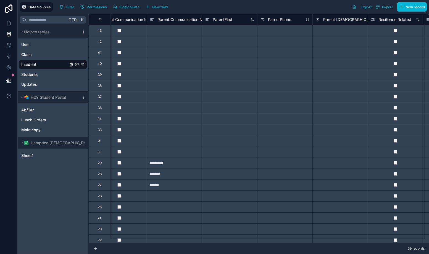
scroll to position [0, 349]
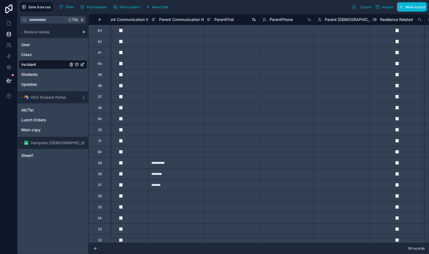
click at [237, 21] on div "ParentFirst" at bounding box center [230, 19] width 49 height 7
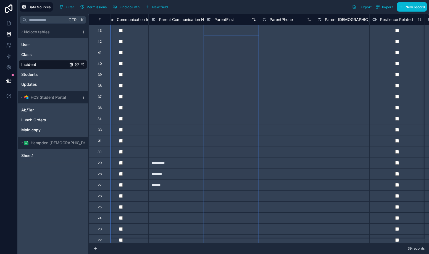
click at [253, 19] on icon at bounding box center [252, 19] width 1 height 2
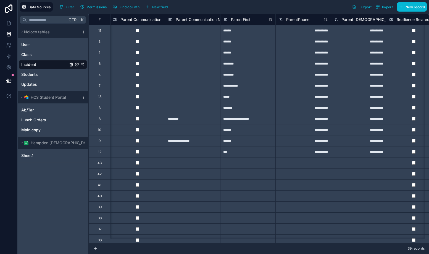
scroll to position [0, 347]
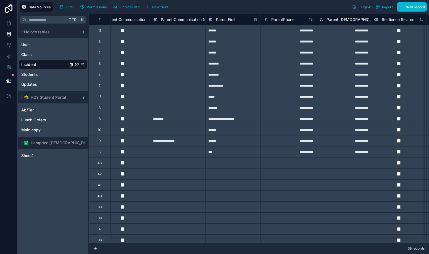
click at [183, 19] on span "Parent Communication Notes" at bounding box center [187, 20] width 53 height 6
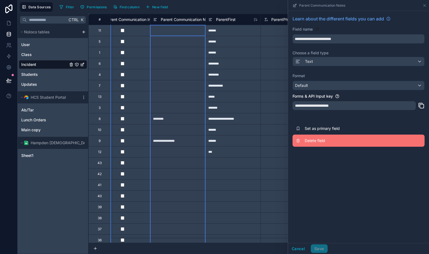
click at [310, 143] on button "Delete field" at bounding box center [358, 141] width 132 height 12
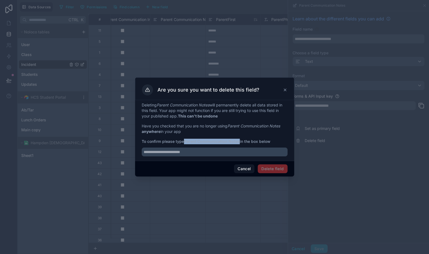
drag, startPoint x: 186, startPoint y: 141, endPoint x: 240, endPoint y: 141, distance: 53.8
click at [240, 141] on strong "Parent Communication Notes" at bounding box center [212, 141] width 56 height 5
copy strong "Parent Communication Notes"
click at [202, 152] on input "text" at bounding box center [215, 152] width 146 height 9
click at [241, 168] on button "Cancel" at bounding box center [244, 168] width 20 height 9
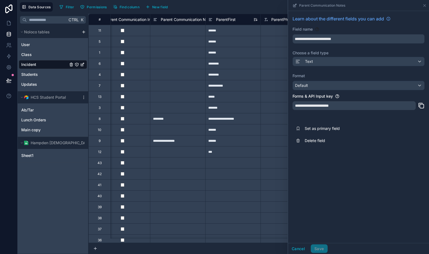
click at [246, 21] on div "ParentFirst" at bounding box center [232, 19] width 49 height 7
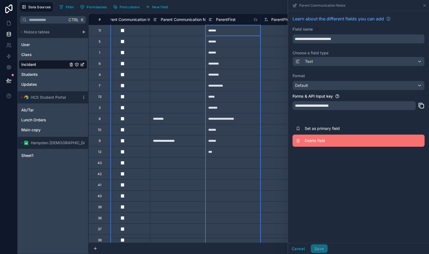
click at [312, 137] on button "Delete field" at bounding box center [358, 141] width 132 height 12
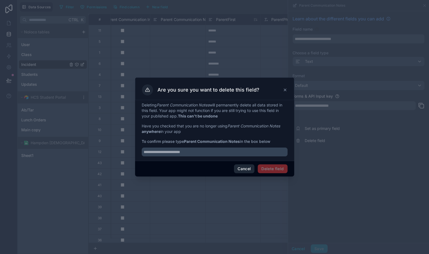
click at [248, 170] on button "Cancel" at bounding box center [244, 168] width 20 height 9
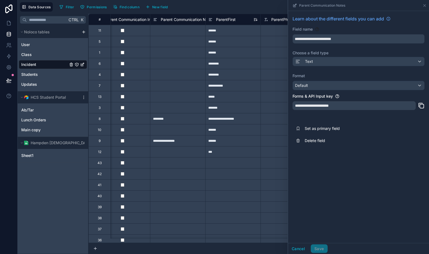
click at [230, 19] on span "ParentFirst" at bounding box center [226, 20] width 20 height 6
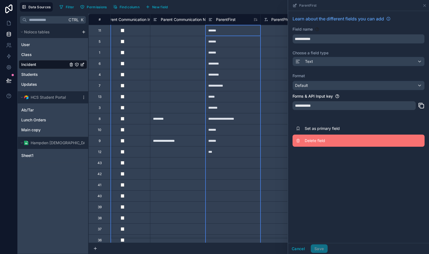
click at [313, 143] on button "Delete field" at bounding box center [358, 141] width 132 height 12
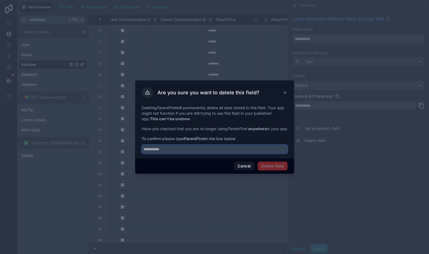
click at [190, 152] on input "text" at bounding box center [215, 149] width 146 height 9
type input "**********"
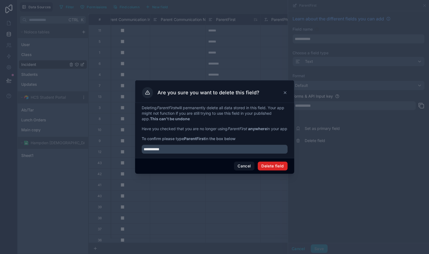
click at [268, 169] on button "Delete field" at bounding box center [272, 166] width 30 height 9
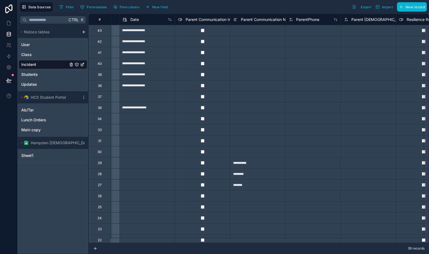
scroll to position [0, 279]
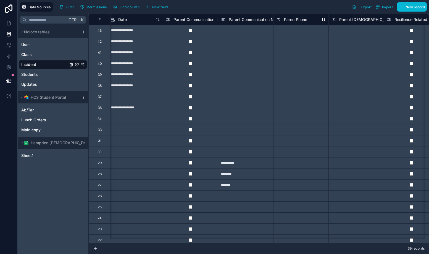
click at [298, 20] on span "ParentPhone" at bounding box center [295, 20] width 23 height 6
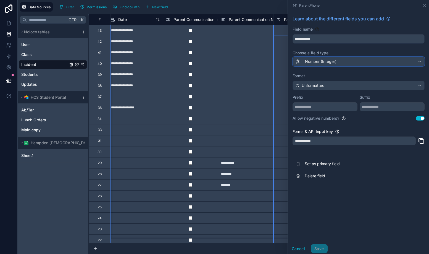
click at [322, 60] on span "Number (Integer)" at bounding box center [320, 62] width 31 height 6
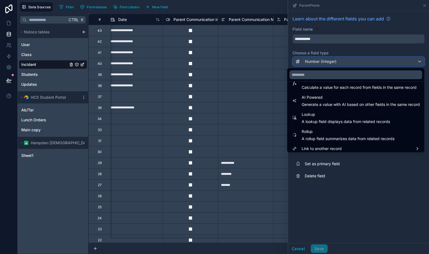
scroll to position [160, 0]
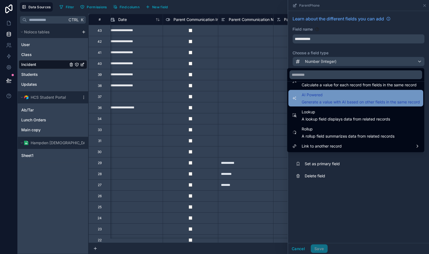
click at [318, 99] on div "AI Powered Generate a value with AI based on other fields in the same record" at bounding box center [360, 98] width 118 height 13
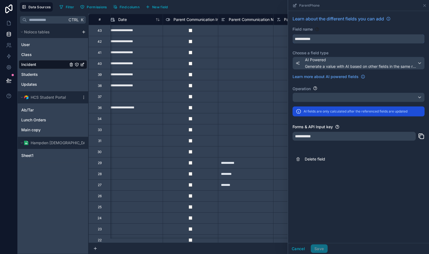
click at [324, 41] on input "**********" at bounding box center [358, 38] width 131 height 9
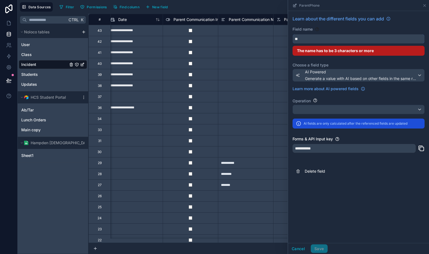
type input "*"
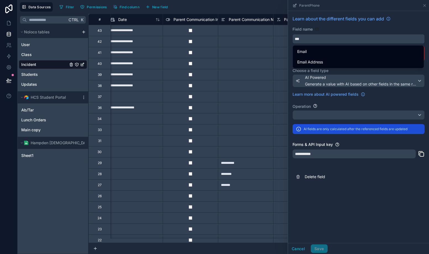
click at [292, 34] on button "**" at bounding box center [358, 38] width 132 height 9
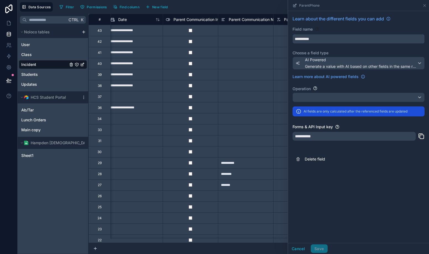
type input "**********"
click at [337, 98] on div at bounding box center [358, 97] width 131 height 9
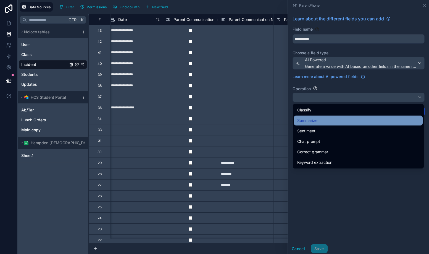
click at [324, 118] on div "Summarize" at bounding box center [358, 120] width 122 height 7
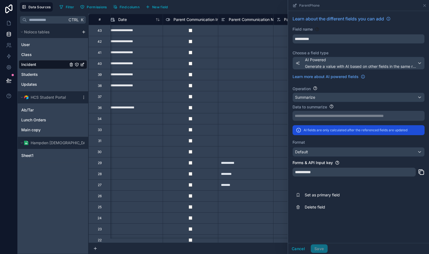
click at [325, 117] on p "**********" at bounding box center [357, 116] width 126 height 6
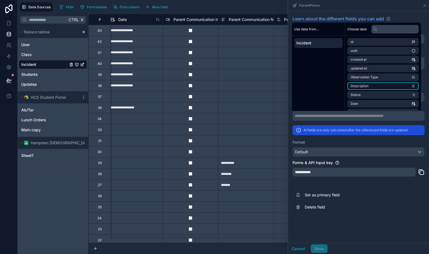
click at [393, 87] on li "Description" at bounding box center [382, 86] width 71 height 8
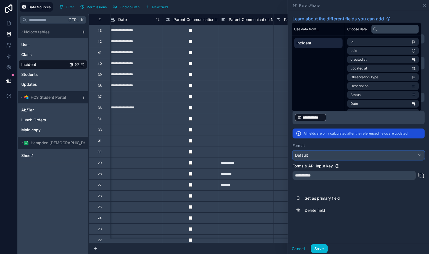
click at [374, 158] on div "Default" at bounding box center [358, 155] width 131 height 9
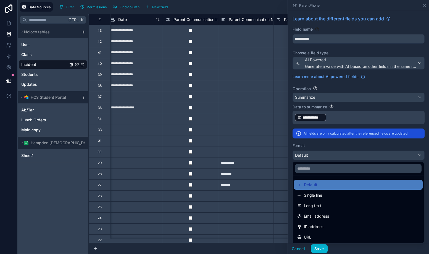
click at [374, 158] on div at bounding box center [358, 127] width 141 height 254
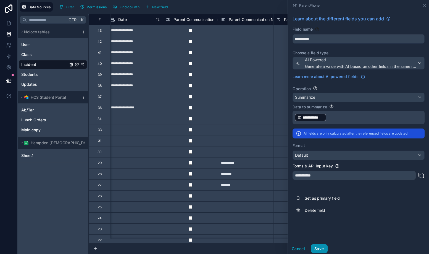
click at [318, 248] on button "Save" at bounding box center [318, 248] width 17 height 9
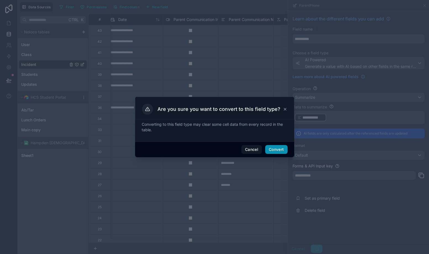
click at [283, 152] on button "Convert" at bounding box center [276, 149] width 22 height 9
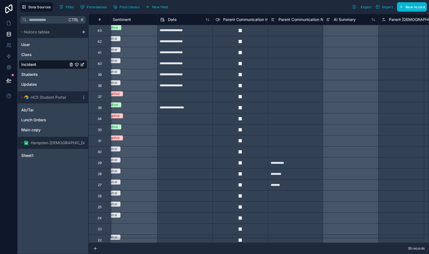
scroll to position [0, 263]
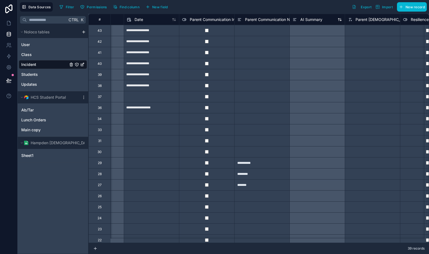
click at [321, 20] on span "AI Summary" at bounding box center [311, 20] width 22 height 6
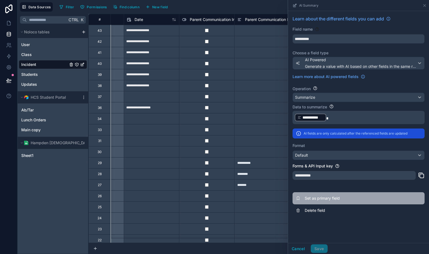
click at [311, 196] on span "Set as primary field" at bounding box center [343, 199] width 79 height 6
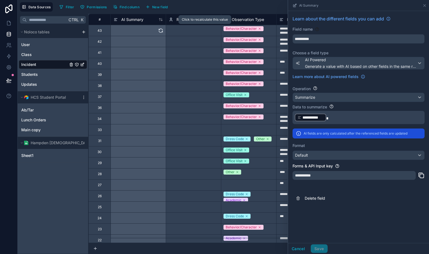
click at [160, 31] on icon at bounding box center [161, 31] width 6 height 6
click at [280, 30] on textarea "**********" at bounding box center [303, 30] width 55 height 11
click at [424, 5] on icon at bounding box center [424, 5] width 4 height 4
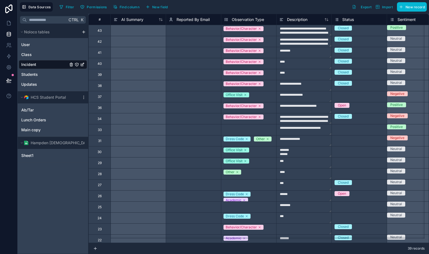
click at [309, 34] on textarea "**********" at bounding box center [303, 30] width 55 height 11
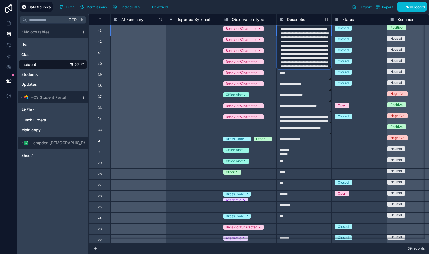
click at [314, 57] on textarea "**********" at bounding box center [303, 47] width 55 height 44
click at [308, 63] on textarea "**********" at bounding box center [303, 47] width 55 height 44
click at [309, 78] on textarea "****" at bounding box center [303, 74] width 55 height 11
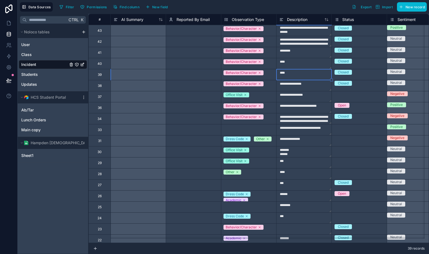
click at [298, 33] on textarea "**********" at bounding box center [303, 30] width 55 height 11
click at [319, 30] on textarea "**********" at bounding box center [303, 30] width 55 height 11
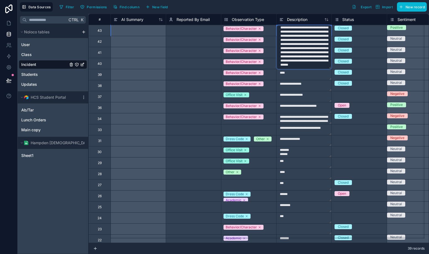
click at [309, 62] on textarea "**********" at bounding box center [303, 47] width 55 height 44
click at [315, 89] on textarea "**********" at bounding box center [303, 85] width 55 height 11
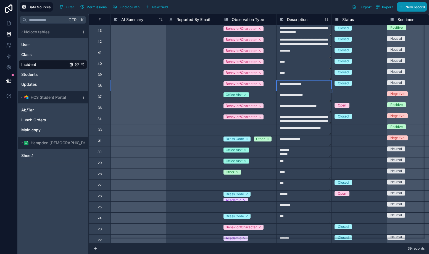
type textarea "**********"
click at [411, 6] on span "New record" at bounding box center [414, 7] width 19 height 4
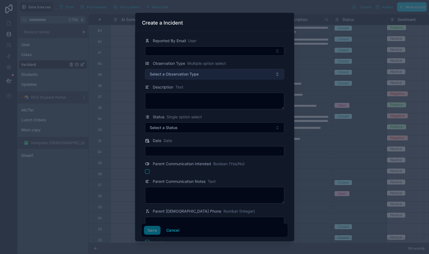
click at [203, 77] on button "Select a Observation Type" at bounding box center [214, 74] width 139 height 10
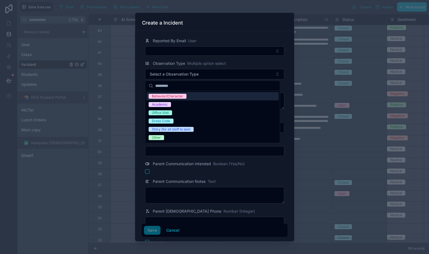
click at [193, 97] on div "Behavior/Character" at bounding box center [212, 96] width 132 height 8
click at [140, 57] on div "Reported By Email User Observation Type Multiple option select Behavior/Charact…" at bounding box center [214, 136] width 159 height 211
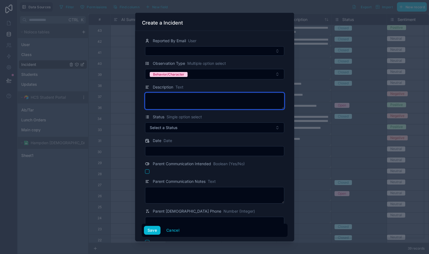
click at [185, 101] on textarea at bounding box center [214, 101] width 139 height 17
click at [176, 98] on textarea at bounding box center [214, 101] width 139 height 17
paste textarea "**********"
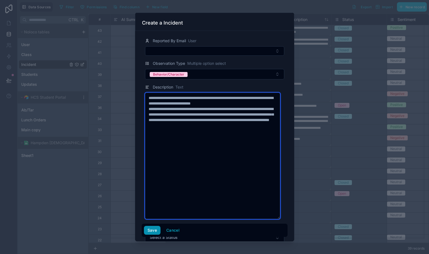
type textarea "**********"
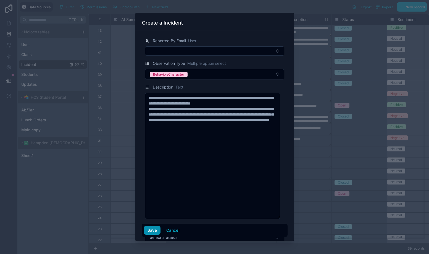
click at [154, 232] on button "Save" at bounding box center [152, 230] width 17 height 9
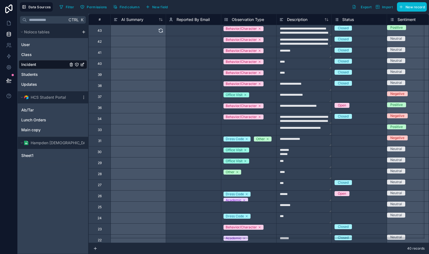
click at [139, 31] on div at bounding box center [138, 30] width 55 height 11
click at [161, 31] on icon at bounding box center [161, 31] width 6 height 6
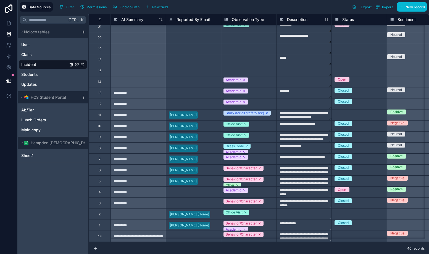
scroll to position [229, 0]
click at [128, 233] on div "**********" at bounding box center [138, 236] width 55 height 11
click at [137, 232] on div "**********" at bounding box center [138, 236] width 55 height 11
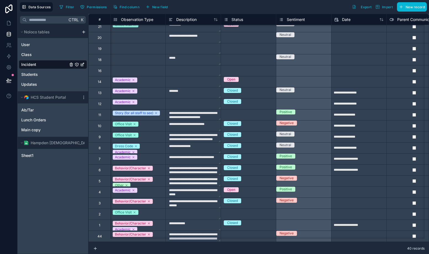
scroll to position [228, 0]
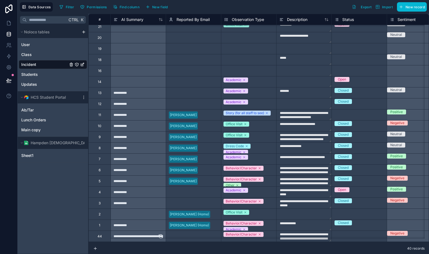
click at [132, 235] on div "**********" at bounding box center [138, 236] width 55 height 11
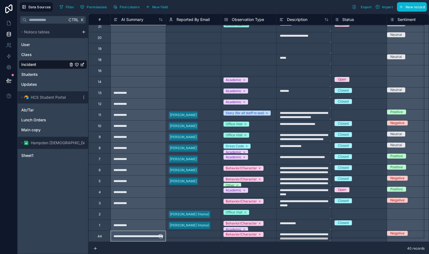
click at [150, 233] on div "**********" at bounding box center [138, 236] width 55 height 11
click at [8, 22] on icon at bounding box center [9, 23] width 6 height 6
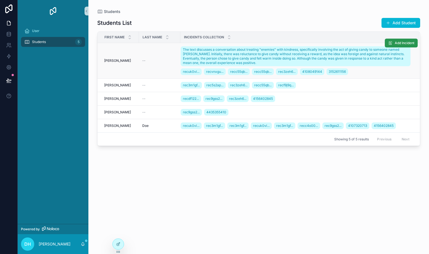
click at [394, 44] on span "Add Incident" at bounding box center [404, 43] width 20 height 4
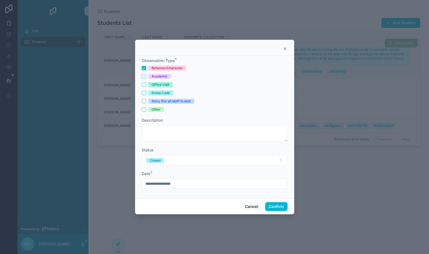
click at [154, 92] on div "Dress Code" at bounding box center [160, 93] width 18 height 5
click at [146, 92] on button "Dress Code" at bounding box center [144, 93] width 4 height 4
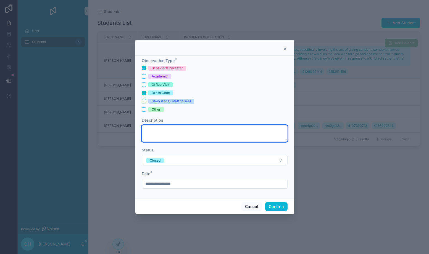
click at [158, 137] on textarea at bounding box center [215, 133] width 146 height 17
click at [195, 134] on textarea at bounding box center [215, 133] width 146 height 17
paste textarea "**********"
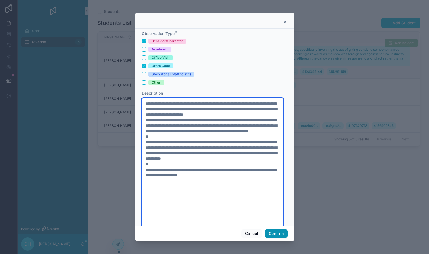
type textarea "**********"
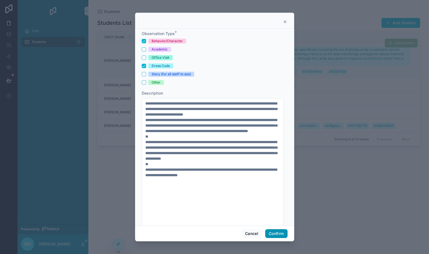
click at [280, 232] on button "Confirm" at bounding box center [276, 233] width 22 height 9
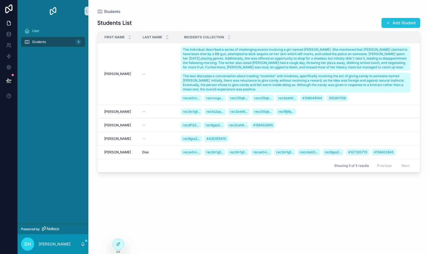
click at [396, 25] on button "Add Student" at bounding box center [400, 23] width 39 height 10
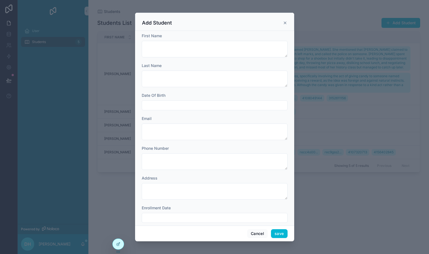
click at [286, 23] on icon "scrollable content" at bounding box center [285, 23] width 4 height 4
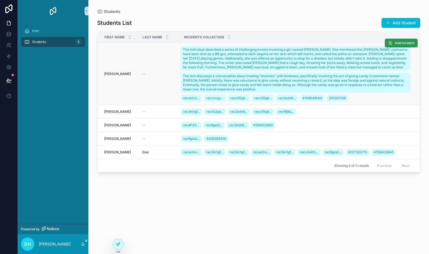
click at [402, 42] on span "Add Incident" at bounding box center [404, 43] width 20 height 4
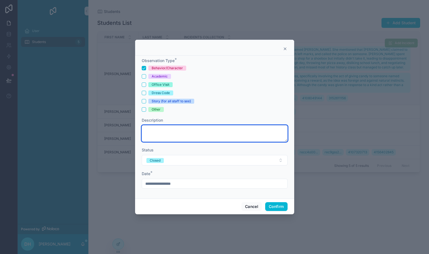
click at [184, 131] on textarea at bounding box center [215, 133] width 146 height 17
paste textarea "**********"
type textarea "**********"
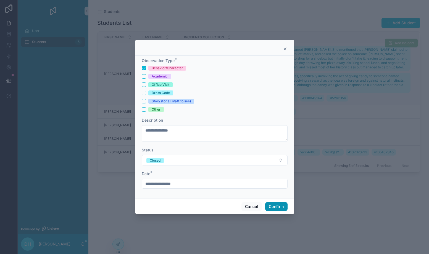
click at [277, 210] on button "Confirm" at bounding box center [276, 206] width 22 height 9
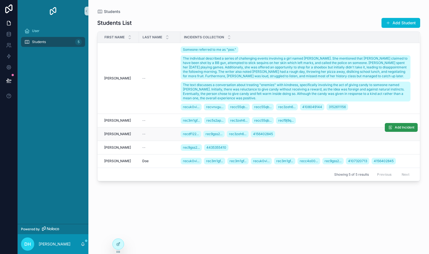
click at [409, 129] on span "Add Incident" at bounding box center [404, 127] width 20 height 4
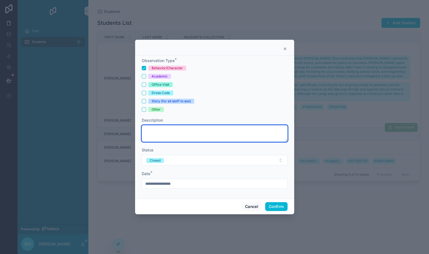
click at [224, 131] on textarea at bounding box center [215, 133] width 146 height 17
paste textarea "**********"
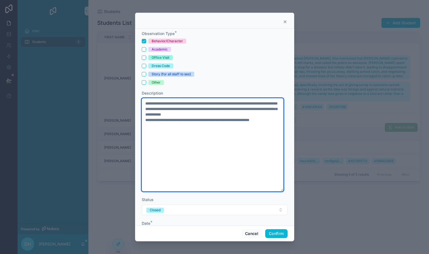
type textarea "**********"
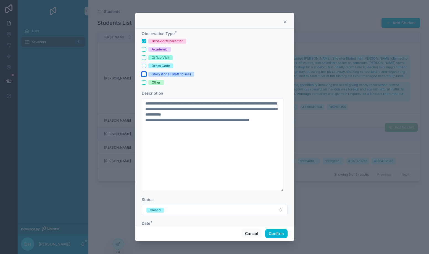
click at [143, 75] on button "Story (for all staff to see)" at bounding box center [144, 74] width 4 height 4
click at [276, 231] on button "Confirm" at bounding box center [276, 233] width 22 height 9
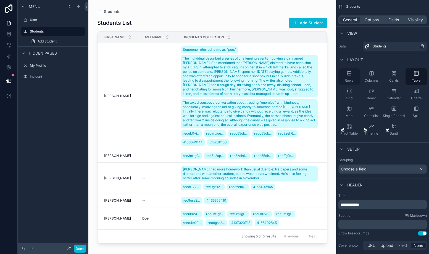
click at [352, 79] on span "Rows" at bounding box center [348, 80] width 9 height 4
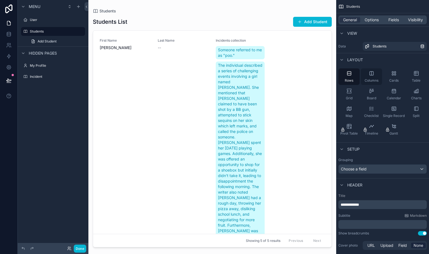
click at [368, 79] on span "Columns" at bounding box center [371, 80] width 14 height 4
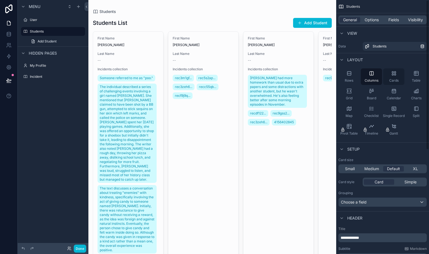
click at [389, 75] on div "Cards" at bounding box center [393, 76] width 21 height 17
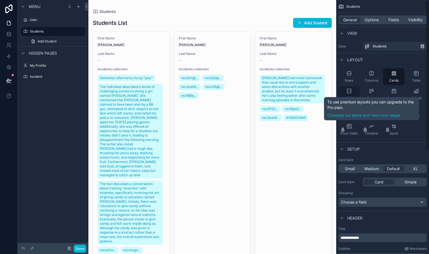
click at [350, 91] on icon "scrollable content" at bounding box center [350, 91] width 2 height 1
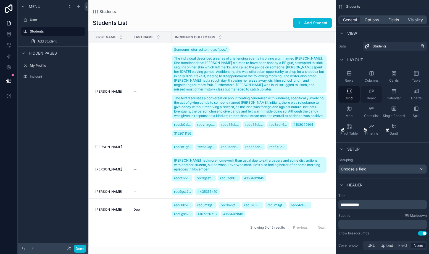
click at [374, 94] on div "Board" at bounding box center [370, 94] width 21 height 17
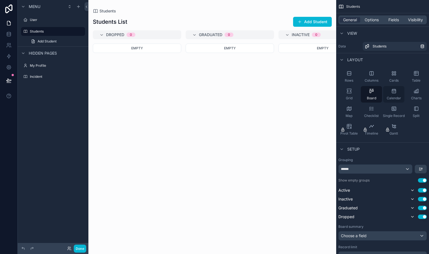
click at [394, 98] on span "Calendar" at bounding box center [393, 98] width 14 height 4
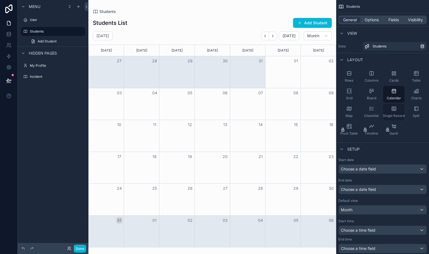
click at [389, 114] on span "Single Record" at bounding box center [393, 116] width 22 height 4
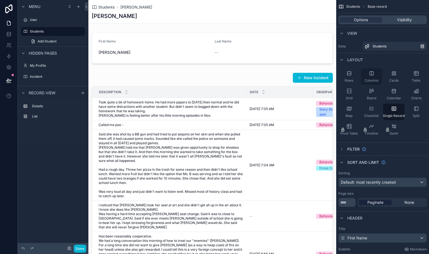
click at [372, 81] on span "Columns" at bounding box center [371, 80] width 14 height 4
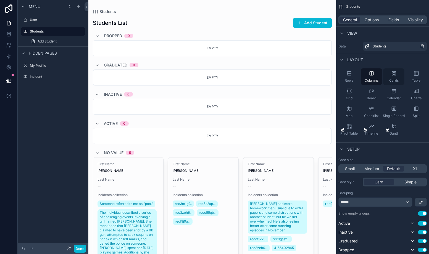
click at [393, 79] on span "Cards" at bounding box center [393, 80] width 9 height 4
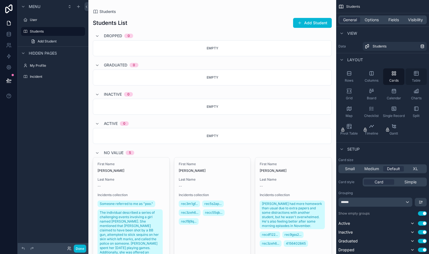
click at [412, 79] on span "Table" at bounding box center [415, 80] width 9 height 4
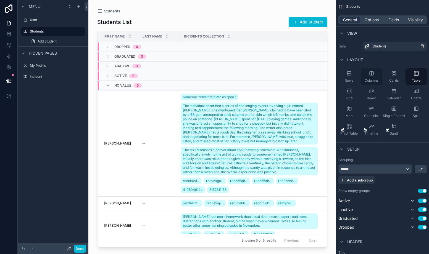
click at [369, 81] on span "Columns" at bounding box center [371, 80] width 14 height 4
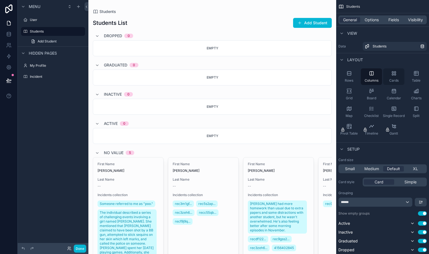
click at [389, 79] on span "Cards" at bounding box center [393, 80] width 9 height 4
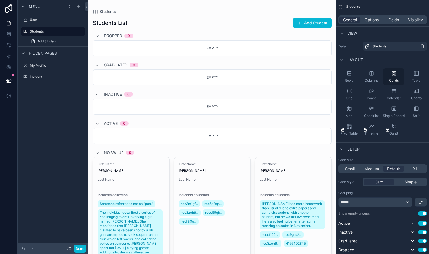
click at [393, 80] on span "Cards" at bounding box center [393, 80] width 9 height 4
click at [365, 202] on div "******" at bounding box center [374, 202] width 73 height 9
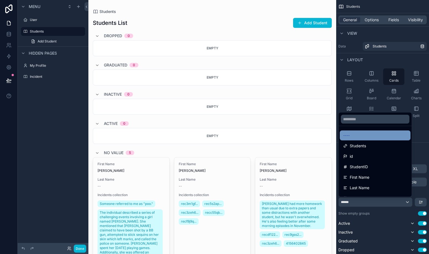
click at [360, 138] on div "----" at bounding box center [375, 135] width 64 height 7
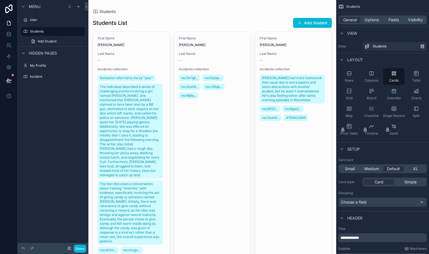
scroll to position [28, 0]
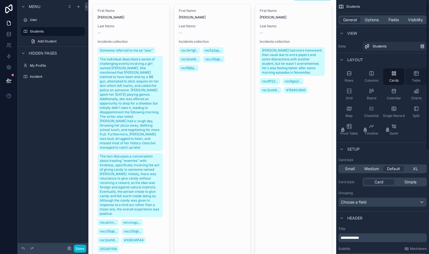
click at [414, 78] on div "Table" at bounding box center [415, 76] width 21 height 17
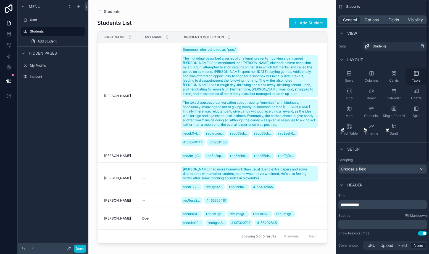
scroll to position [0, 0]
click at [397, 79] on span "Cards" at bounding box center [393, 80] width 9 height 4
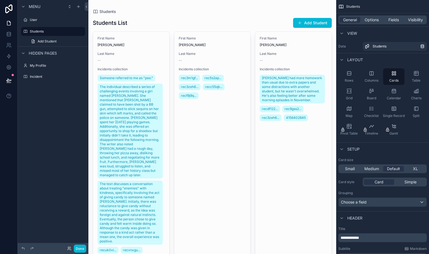
click at [156, 40] on div "scrollable content" at bounding box center [212, 208] width 248 height 416
click at [350, 77] on div "Rows" at bounding box center [348, 76] width 21 height 17
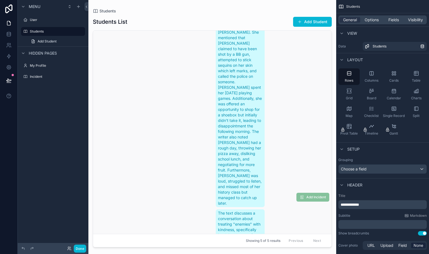
scroll to position [77, 0]
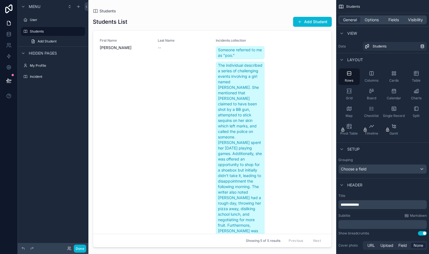
click at [371, 23] on div "General Options Fields Visibility" at bounding box center [382, 19] width 88 height 9
click at [372, 20] on span "Options" at bounding box center [371, 20] width 14 height 6
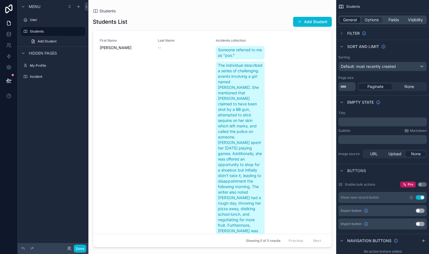
click at [352, 20] on span "General" at bounding box center [350, 20] width 14 height 6
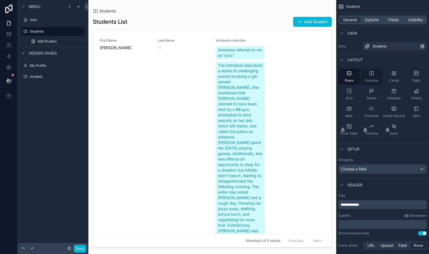
click at [370, 76] on icon "scrollable content" at bounding box center [371, 74] width 6 height 6
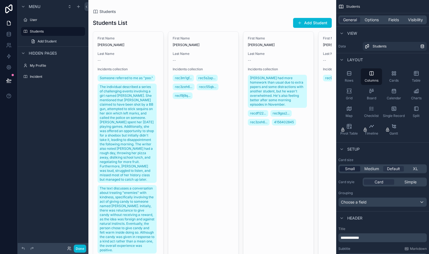
click at [353, 168] on span "Small" at bounding box center [350, 169] width 10 height 6
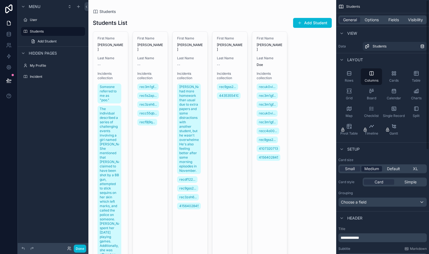
click at [373, 168] on span "Medium" at bounding box center [371, 169] width 15 height 6
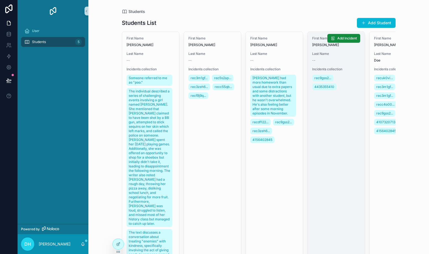
click at [333, 211] on div "First Name Jane Last Name -- Incidents collection rec9gss2... 4435355410" at bounding box center [335, 201] width 57 height 338
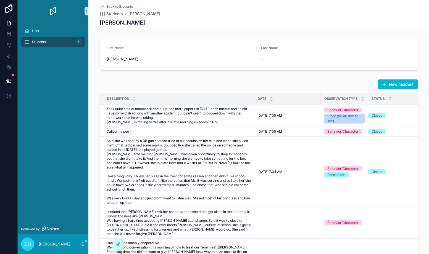
click at [44, 41] on span "Students" at bounding box center [39, 42] width 14 height 4
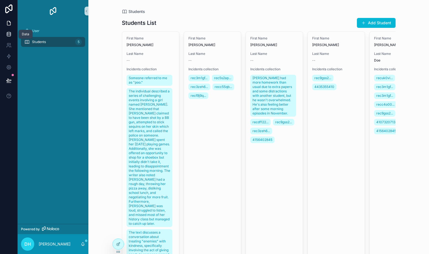
click at [10, 34] on icon at bounding box center [9, 34] width 4 height 2
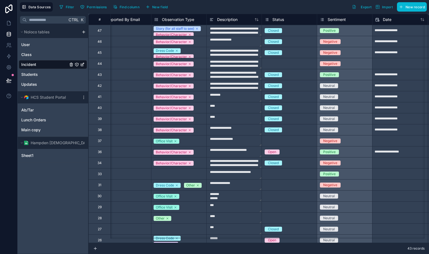
scroll to position [0, 72]
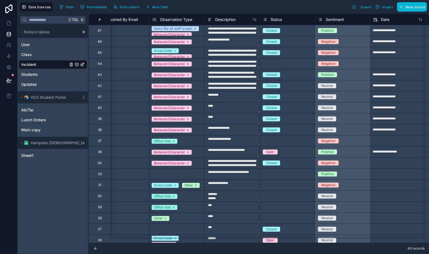
click at [193, 19] on div "Observation Type" at bounding box center [176, 19] width 49 height 7
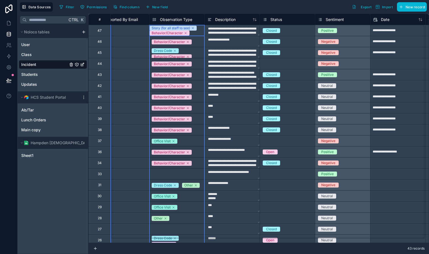
click at [188, 19] on span "Observation Type" at bounding box center [176, 20] width 32 height 6
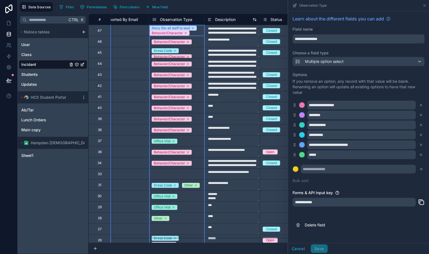
click at [239, 21] on div "Description" at bounding box center [231, 19] width 49 height 7
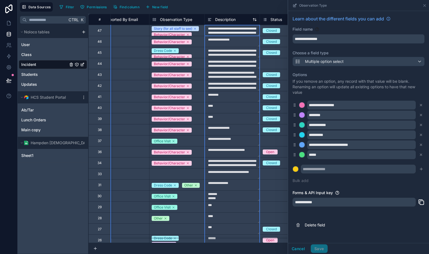
click at [234, 18] on span "Description" at bounding box center [225, 20] width 20 height 6
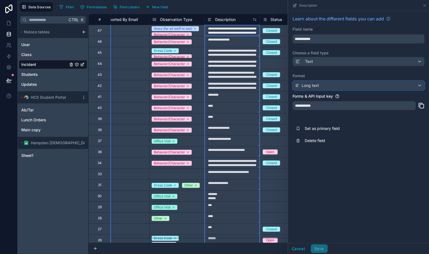
click at [320, 86] on div "Long text" at bounding box center [358, 85] width 131 height 9
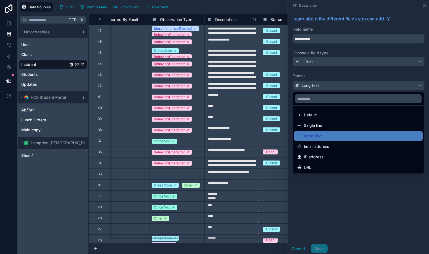
click at [335, 192] on div at bounding box center [358, 127] width 141 height 254
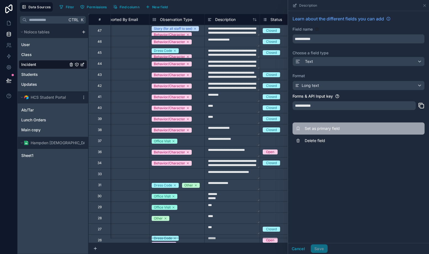
click at [317, 129] on span "Set as primary field" at bounding box center [343, 129] width 79 height 6
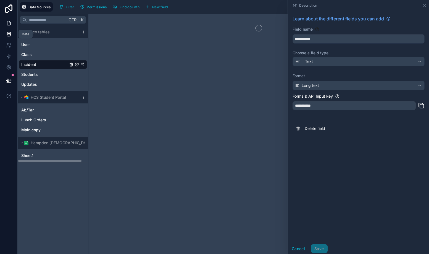
click at [10, 24] on icon at bounding box center [8, 23] width 3 height 4
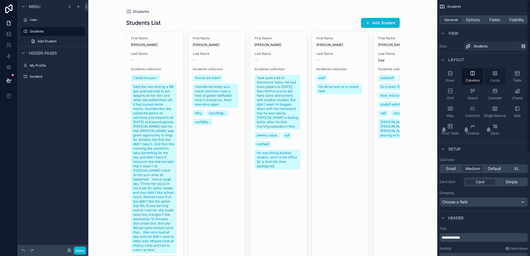
click at [428, 73] on icon "scrollable content" at bounding box center [493, 71] width 1 height 1
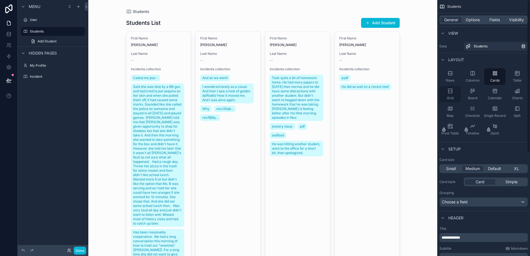
click at [428, 93] on icon "scrollable content" at bounding box center [450, 91] width 6 height 6
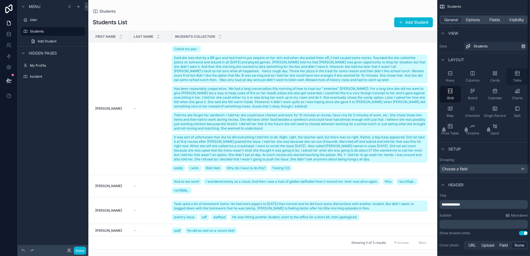
click at [428, 76] on icon "scrollable content" at bounding box center [517, 74] width 6 height 6
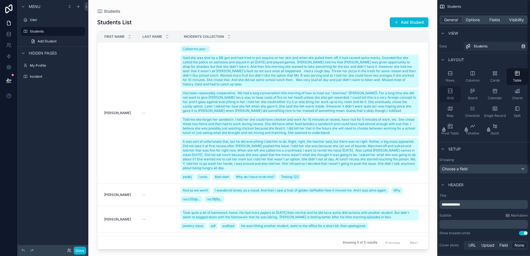
click at [428, 98] on div "Grid" at bounding box center [449, 94] width 21 height 17
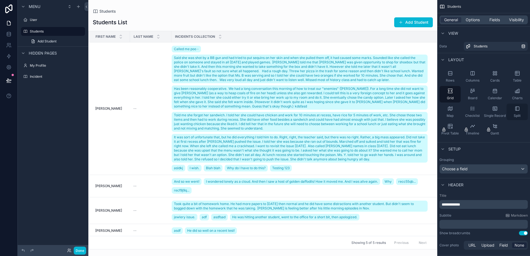
click at [428, 114] on span "Split" at bounding box center [517, 116] width 7 height 4
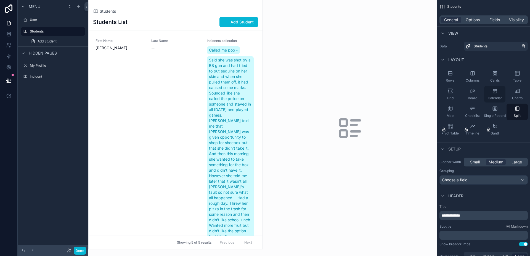
click at [428, 98] on span "Calendar" at bounding box center [495, 98] width 14 height 4
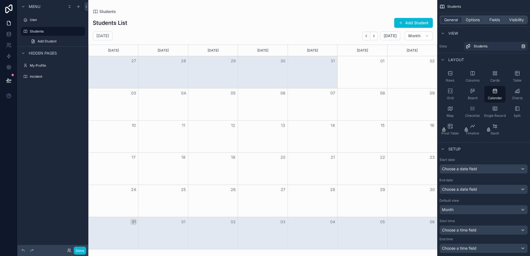
click at [388, 37] on div "scrollable content" at bounding box center [262, 128] width 349 height 256
click at [368, 36] on icon "Back" at bounding box center [366, 36] width 4 height 4
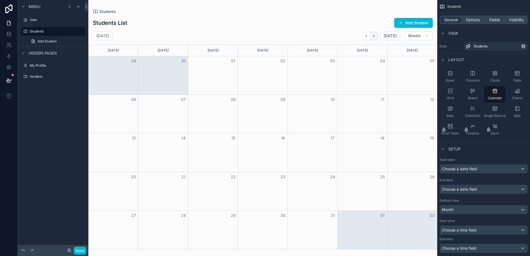
click at [375, 36] on icon "Next" at bounding box center [374, 36] width 4 height 4
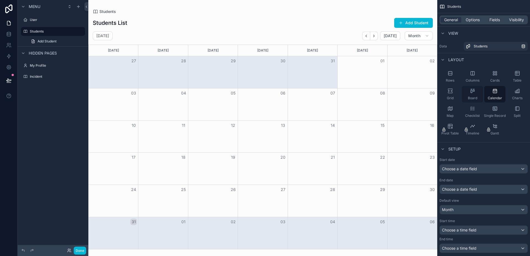
click at [428, 94] on div "Board" at bounding box center [472, 94] width 21 height 17
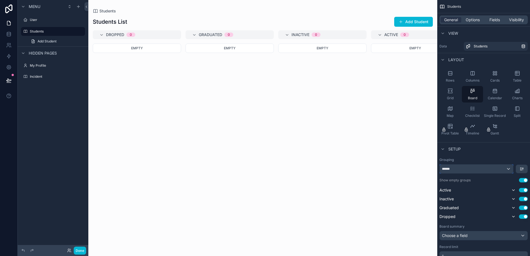
click at [428, 171] on div "******" at bounding box center [476, 169] width 73 height 9
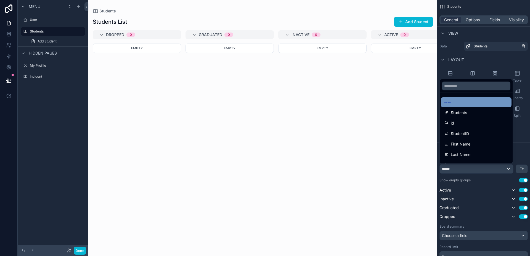
click at [428, 98] on ul "---- Students id StudentID First Name Last Name Date Of Birth Email Phone Numbe…" at bounding box center [476, 128] width 73 height 71
click at [428, 101] on div "----" at bounding box center [476, 102] width 64 height 7
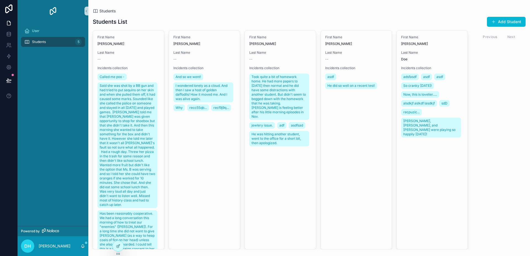
click at [428, 182] on div "First Name Angelo Last Name -- Incidents collection Called me poo - Said she wa…" at bounding box center [309, 139] width 442 height 219
click at [428, 36] on div "Previous Next" at bounding box center [499, 37] width 40 height 9
click at [428, 23] on button "Add Student" at bounding box center [506, 22] width 39 height 10
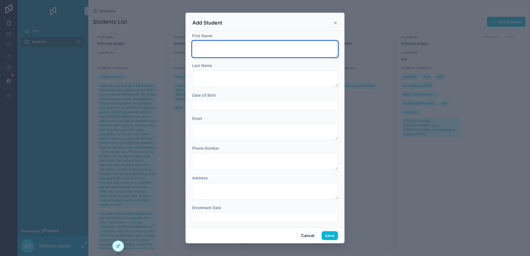
click at [284, 49] on textarea "scrollable content" at bounding box center [265, 49] width 146 height 17
type textarea "****"
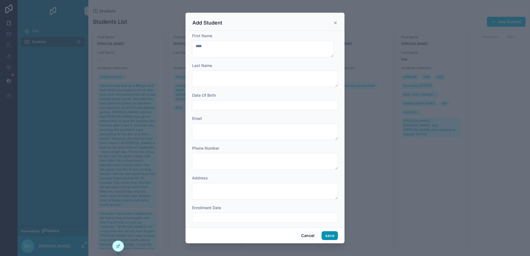
click at [332, 237] on button "save" at bounding box center [329, 236] width 16 height 9
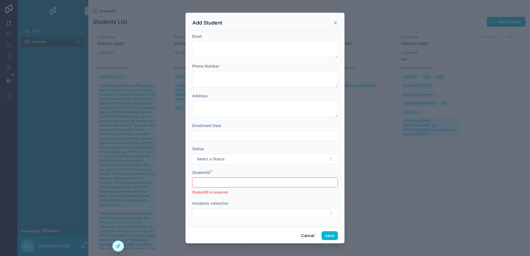
click at [238, 185] on input "scrollable content" at bounding box center [264, 183] width 145 height 8
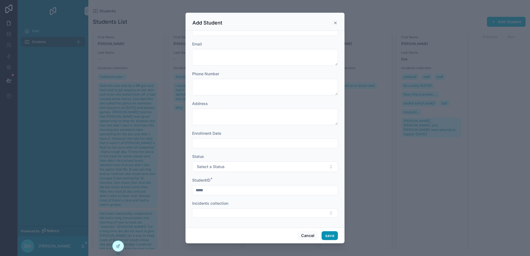
type input "*****"
click at [331, 236] on button "save" at bounding box center [329, 236] width 16 height 9
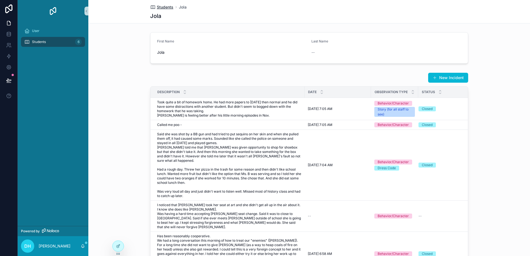
click at [158, 7] on span "Students" at bounding box center [165, 7] width 17 height 6
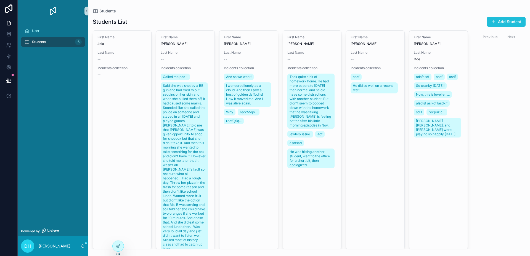
click at [428, 22] on span "scrollable content" at bounding box center [493, 22] width 4 height 4
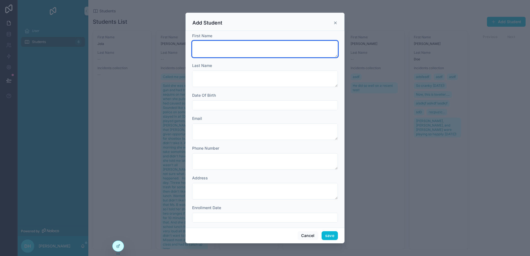
click at [291, 51] on textarea "scrollable content" at bounding box center [265, 49] width 146 height 17
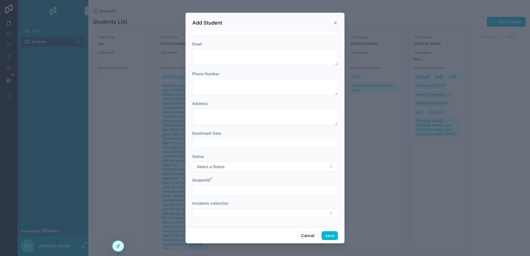
type textarea "*****"
click at [240, 190] on input "scrollable content" at bounding box center [264, 191] width 145 height 8
type input "****"
click at [331, 237] on button "save" at bounding box center [329, 236] width 16 height 9
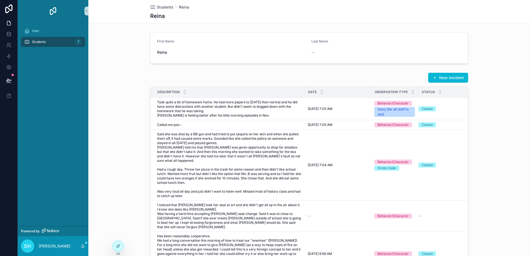
click at [40, 42] on span "Students" at bounding box center [39, 42] width 14 height 4
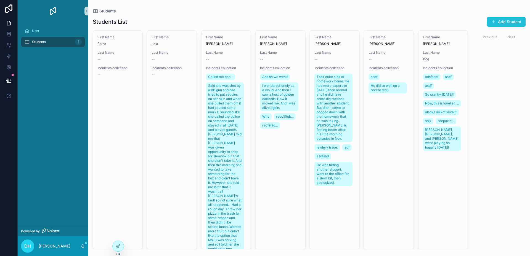
click at [428, 21] on button "Add Student" at bounding box center [506, 22] width 39 height 10
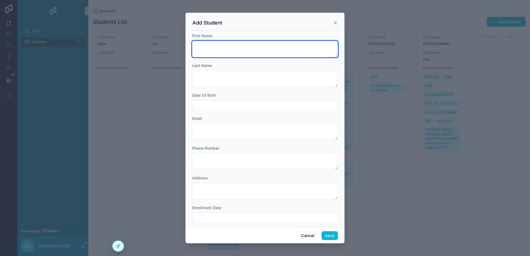
click at [261, 45] on textarea "scrollable content" at bounding box center [265, 49] width 146 height 17
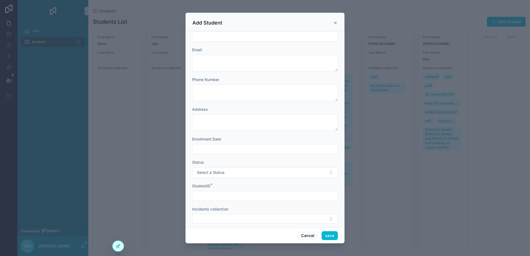
scroll to position [75, 0]
type textarea "******"
click at [219, 190] on input "scrollable content" at bounding box center [264, 191] width 145 height 8
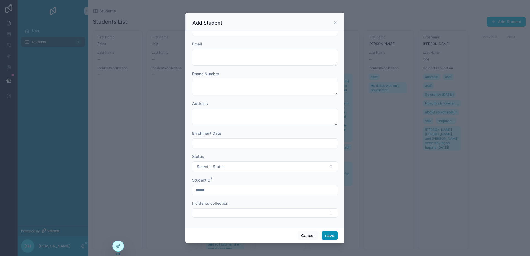
type input "******"
click at [327, 236] on button "save" at bounding box center [329, 236] width 16 height 9
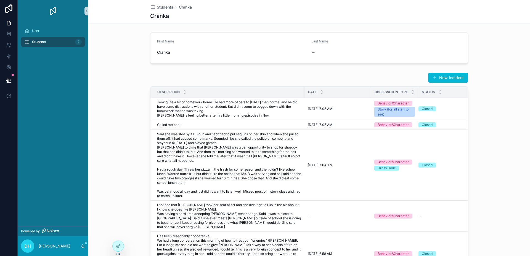
click at [56, 42] on div "Students 7" at bounding box center [52, 42] width 57 height 9
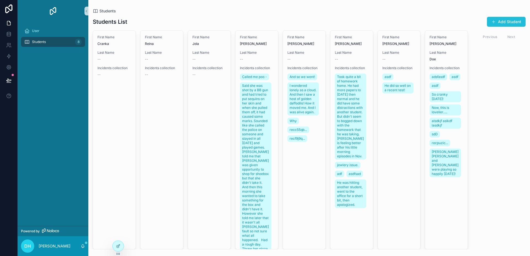
click at [428, 25] on button "Add Student" at bounding box center [506, 22] width 39 height 10
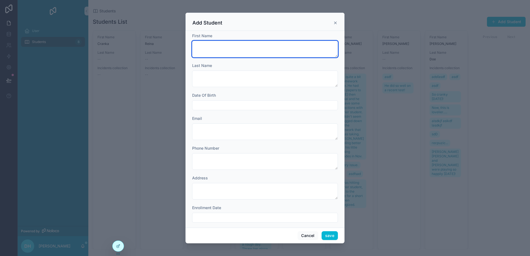
click at [268, 50] on textarea "scrollable content" at bounding box center [265, 49] width 146 height 17
click at [223, 57] on textarea "*******" at bounding box center [263, 49] width 142 height 17
click at [223, 46] on textarea "*******" at bounding box center [263, 49] width 142 height 17
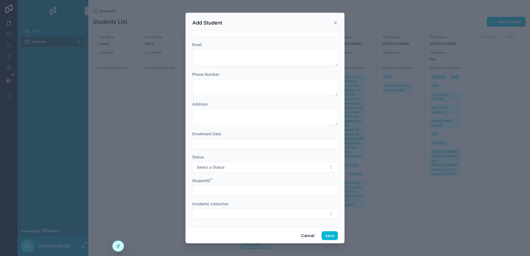
scroll to position [75, 0]
type textarea "****"
click at [234, 192] on input "scrollable content" at bounding box center [264, 191] width 145 height 8
type input "***"
click at [331, 236] on button "save" at bounding box center [329, 236] width 16 height 9
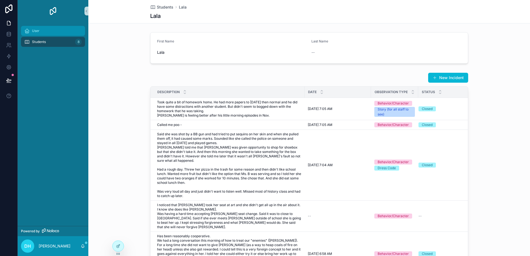
click at [49, 33] on div "User" at bounding box center [52, 30] width 57 height 9
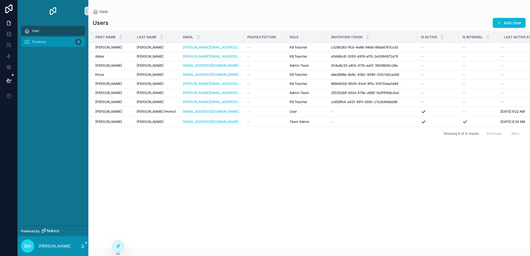
click at [42, 44] on div "Students 8" at bounding box center [52, 42] width 57 height 9
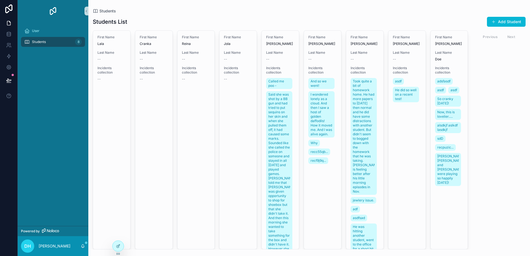
click at [428, 36] on div "Previous Next" at bounding box center [499, 37] width 40 height 9
click at [428, 39] on div "Previous Next" at bounding box center [498, 36] width 53 height 13
click at [86, 11] on icon "scrollable content" at bounding box center [86, 11] width 4 height 4
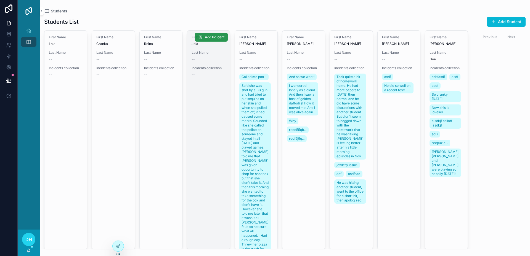
click at [215, 37] on span "Add Incident" at bounding box center [215, 37] width 20 height 4
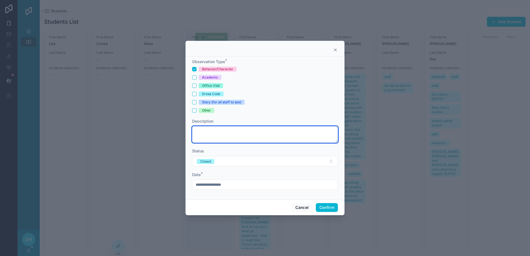
click at [227, 138] on textarea at bounding box center [265, 134] width 146 height 17
type textarea "*****"
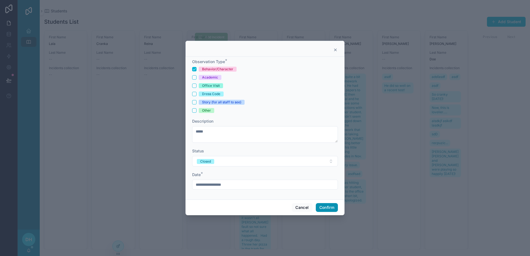
click at [333, 209] on button "Confirm" at bounding box center [327, 207] width 22 height 9
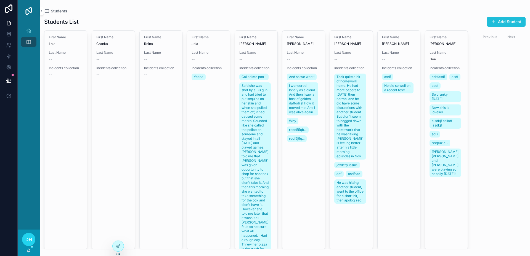
click at [428, 23] on button "Add Student" at bounding box center [506, 22] width 39 height 10
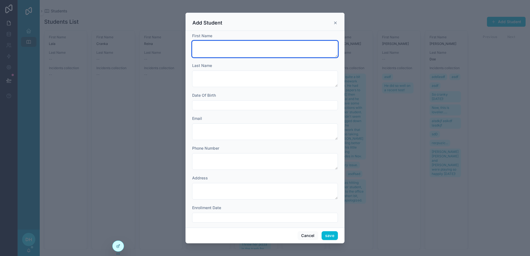
click at [269, 47] on textarea "scrollable content" at bounding box center [265, 49] width 146 height 17
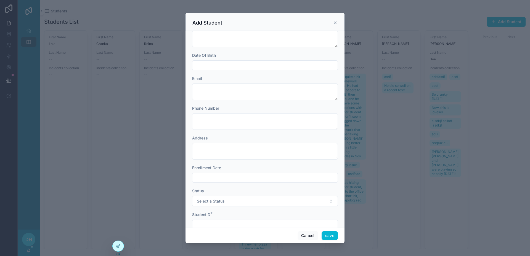
scroll to position [75, 0]
type textarea "******"
click at [220, 190] on input "scrollable content" at bounding box center [264, 191] width 145 height 8
type input "*****"
click at [332, 235] on button "save" at bounding box center [329, 236] width 16 height 9
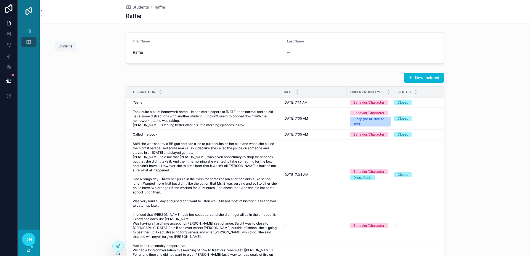
click at [29, 39] on icon "scrollable content" at bounding box center [29, 42] width 6 height 6
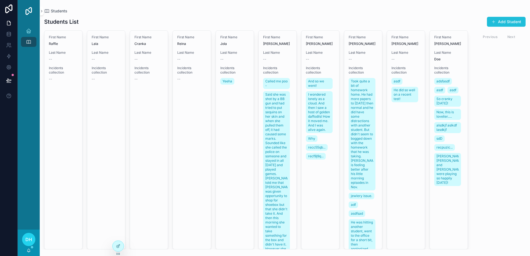
click at [428, 22] on button "Add Student" at bounding box center [506, 22] width 39 height 10
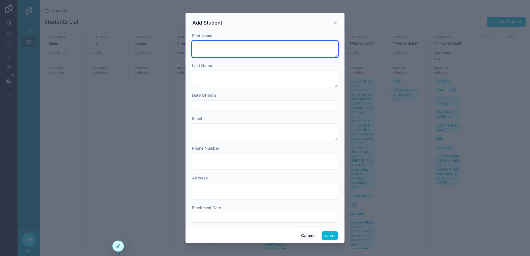
click at [257, 44] on textarea "scrollable content" at bounding box center [265, 49] width 146 height 17
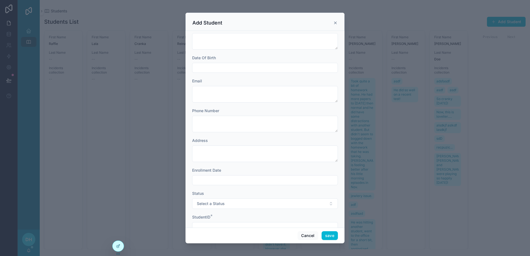
scroll to position [75, 0]
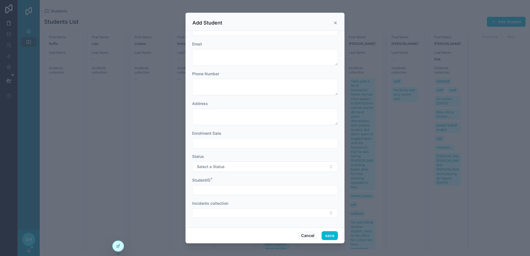
type textarea "*******"
click at [219, 190] on input "scrollable content" at bounding box center [264, 191] width 145 height 8
type input "*******"
click at [329, 235] on button "save" at bounding box center [329, 236] width 16 height 9
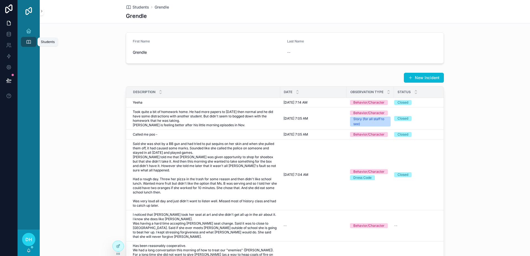
click at [32, 42] on div "Students 10" at bounding box center [28, 42] width 9 height 9
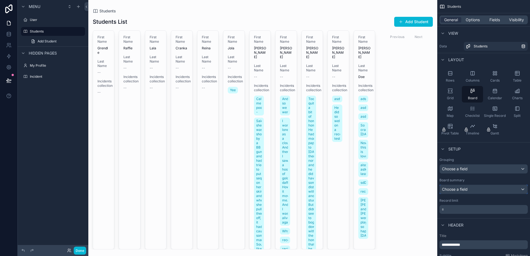
click at [428, 190] on div "Choose a field" at bounding box center [484, 189] width 88 height 9
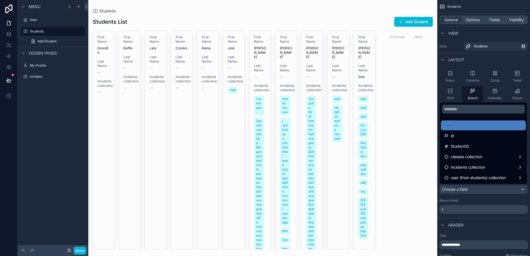
click at [428, 190] on div "scrollable content" at bounding box center [265, 128] width 530 height 256
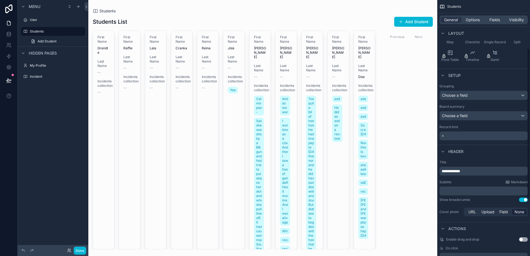
scroll to position [83, 0]
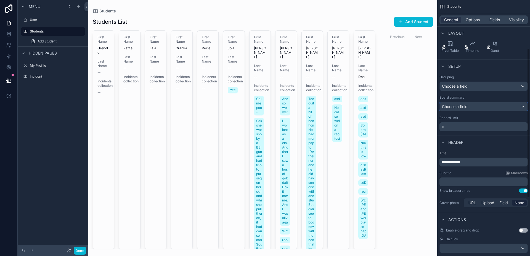
click at [428, 110] on div "Choose a field" at bounding box center [484, 106] width 88 height 9
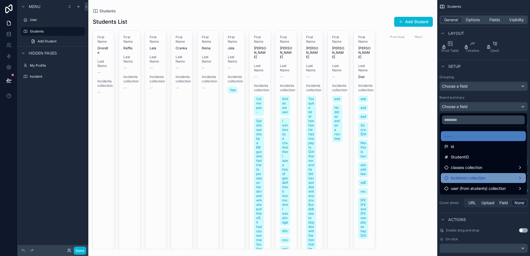
click at [428, 176] on span "incidents collection" at bounding box center [468, 178] width 34 height 7
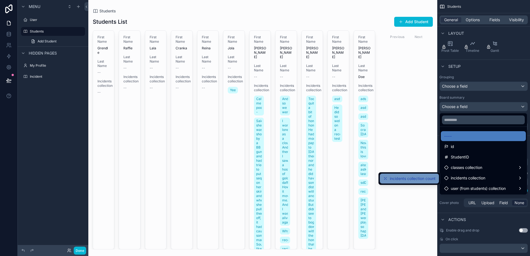
click at [424, 179] on span "incidents collection count" at bounding box center [413, 179] width 46 height 7
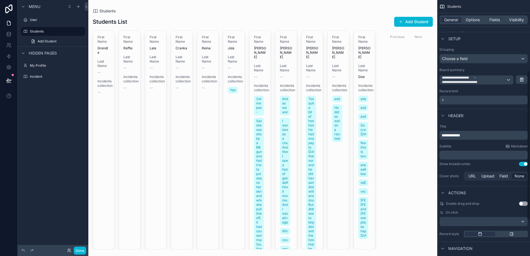
scroll to position [138, 0]
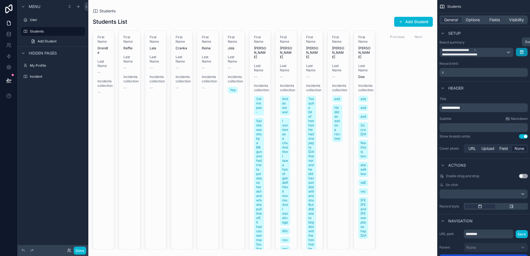
click at [428, 55] on button "scrollable content" at bounding box center [522, 52] width 12 height 8
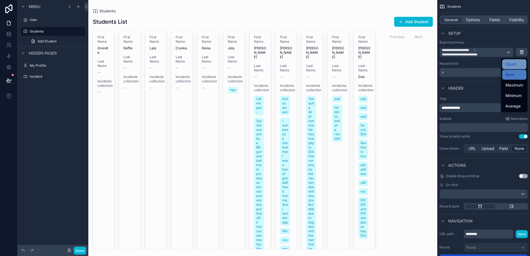
click at [428, 66] on div "Count" at bounding box center [514, 64] width 18 height 7
click at [428, 86] on div "Header" at bounding box center [483, 87] width 93 height 13
click at [428, 92] on div "Header" at bounding box center [483, 87] width 93 height 13
click at [428, 73] on p "* ﻿" at bounding box center [484, 73] width 85 height 6
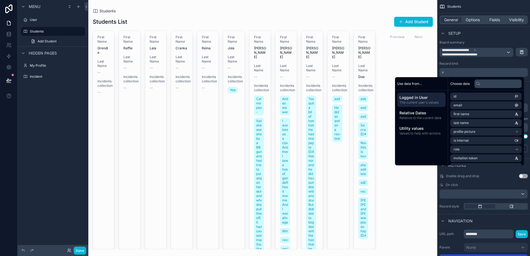
click at [428, 73] on p "* ﻿" at bounding box center [484, 73] width 85 height 6
click at [428, 63] on div "Record limit" at bounding box center [483, 64] width 88 height 4
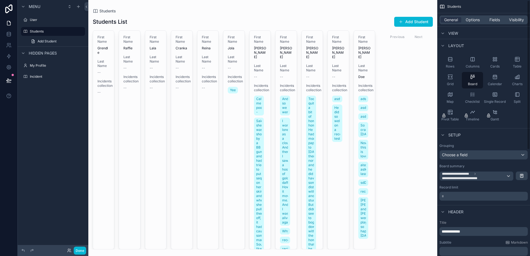
scroll to position [0, 0]
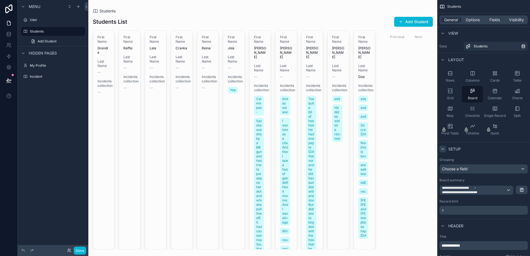
click at [428, 149] on icon "scrollable content" at bounding box center [442, 149] width 4 height 4
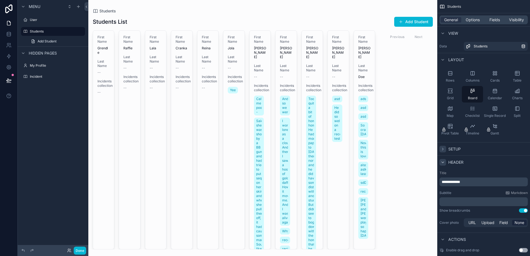
click at [428, 165] on div "scrollable content" at bounding box center [442, 162] width 7 height 7
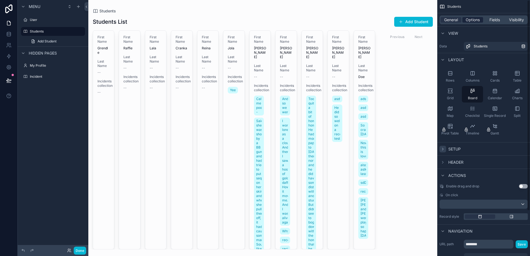
click at [428, 22] on span "Options" at bounding box center [473, 20] width 14 height 6
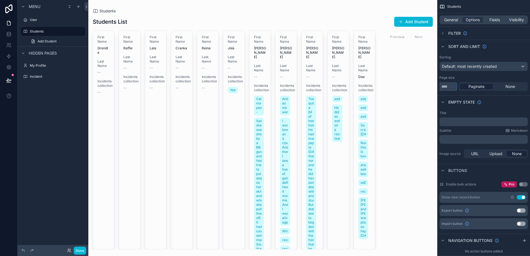
click at [428, 88] on input "**" at bounding box center [447, 86] width 17 height 9
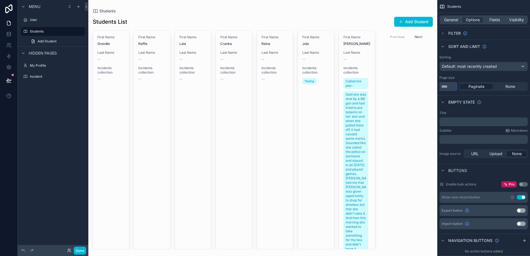
drag, startPoint x: 446, startPoint y: 86, endPoint x: 433, endPoint y: 86, distance: 13.5
click at [428, 86] on div "User Students 11 My Profile Incident Powered by DH Darrell Hershberger Students…" at bounding box center [309, 128] width 442 height 256
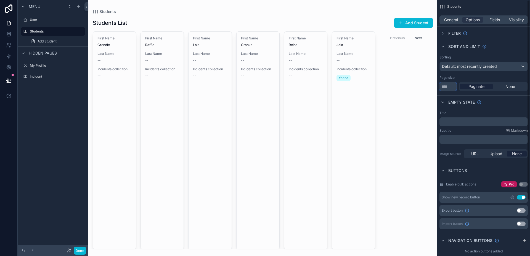
type input "*"
click at [428, 198] on button "Use setting" at bounding box center [521, 197] width 9 height 4
click at [428, 197] on button "Use setting" at bounding box center [521, 197] width 9 height 4
click at [426, 126] on div "scrollable content" at bounding box center [262, 128] width 349 height 256
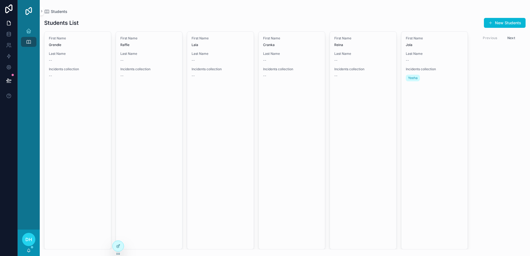
click at [428, 134] on div "First Name Grendle Last Name -- Incidents collection -- Add Incident First Name…" at bounding box center [285, 140] width 490 height 218
click at [428, 37] on button "Next" at bounding box center [510, 38] width 15 height 9
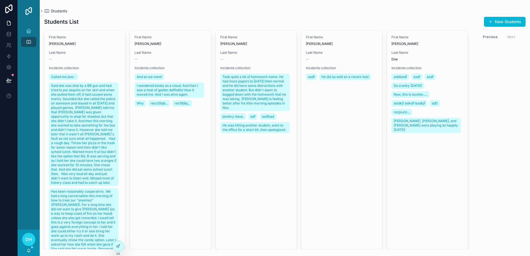
click at [428, 37] on button "Previous" at bounding box center [490, 37] width 22 height 9
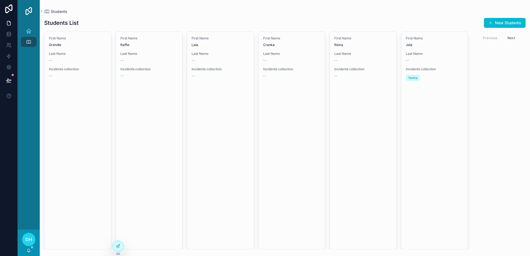
click at [428, 36] on button "Next" at bounding box center [510, 38] width 15 height 9
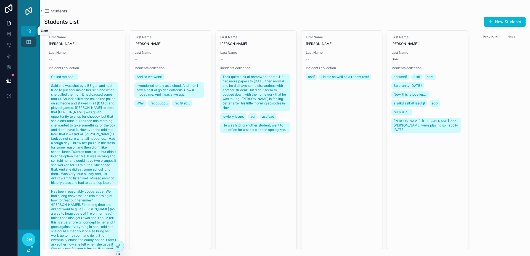
click at [28, 32] on icon "scrollable content" at bounding box center [29, 31] width 6 height 6
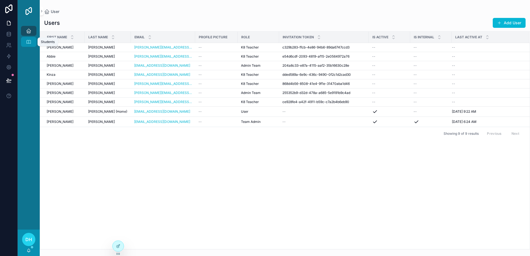
click at [30, 43] on icon "scrollable content" at bounding box center [29, 42] width 6 height 6
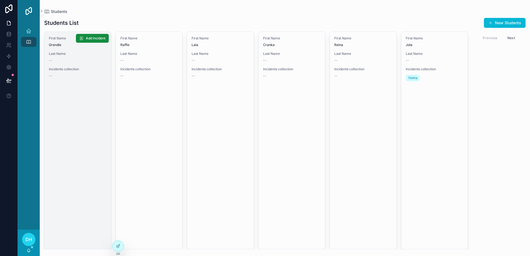
click at [78, 105] on link "First Name Grendle Last Name -- Incidents collection -- Add Incident" at bounding box center [77, 140] width 67 height 218
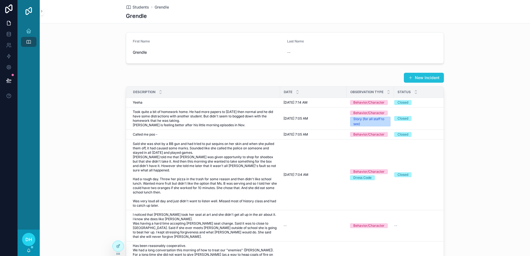
click at [419, 79] on button "New Incident" at bounding box center [424, 78] width 40 height 10
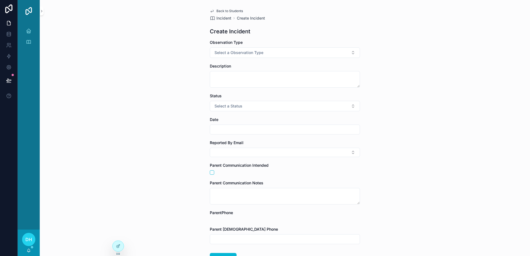
click at [232, 11] on span "Back to Students" at bounding box center [229, 11] width 26 height 4
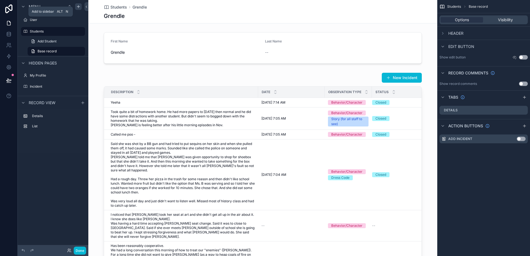
click at [78, 7] on icon "scrollable content" at bounding box center [78, 6] width 4 height 4
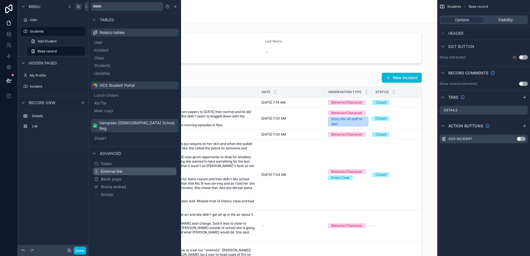
click at [124, 168] on button "External link" at bounding box center [134, 172] width 83 height 8
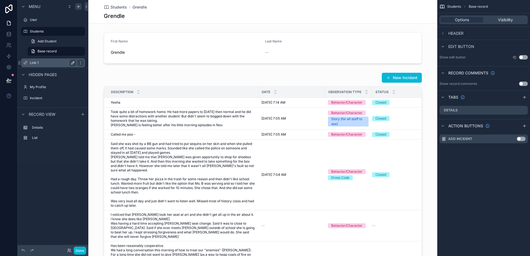
click at [72, 62] on icon "scrollable content" at bounding box center [73, 63] width 4 height 4
click at [60, 65] on input "******" at bounding box center [49, 63] width 38 height 7
click at [82, 64] on icon "scrollable content" at bounding box center [80, 63] width 4 height 4
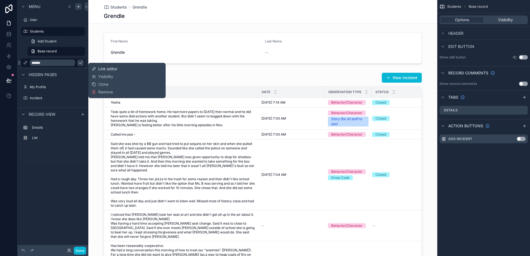
click at [102, 69] on span "Link editor" at bounding box center [107, 69] width 19 height 6
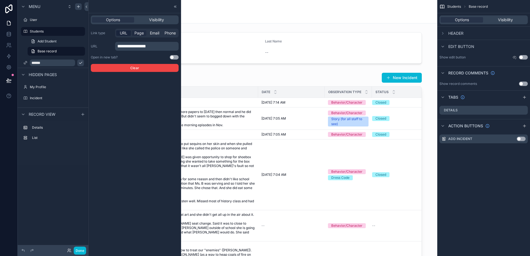
click at [139, 33] on span "Page" at bounding box center [138, 33] width 9 height 6
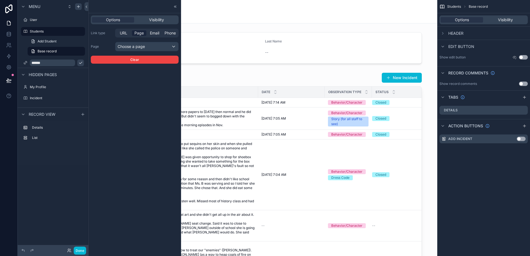
click at [140, 51] on div "Link type URL Page Email Phone Page Choose a page Clear" at bounding box center [135, 46] width 88 height 35
click at [141, 49] on div "Choose a page" at bounding box center [146, 46] width 63 height 9
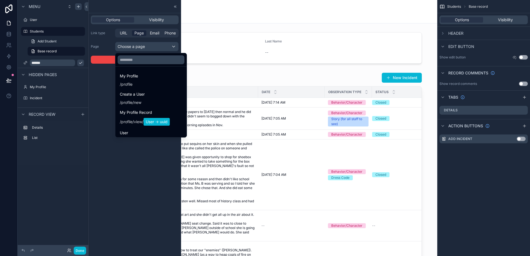
click at [141, 49] on div at bounding box center [135, 128] width 92 height 256
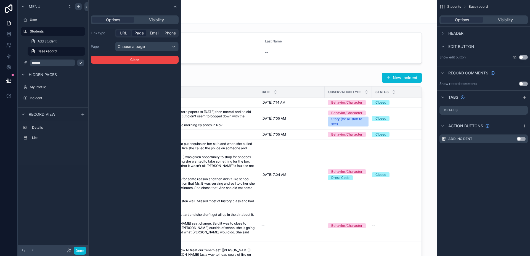
click at [126, 33] on span "URL" at bounding box center [123, 33] width 7 height 6
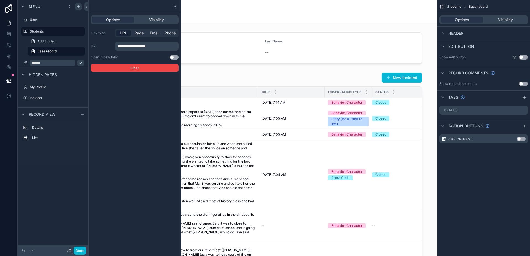
click at [119, 85] on div "**********" at bounding box center [135, 128] width 92 height 256
click at [129, 71] on button "Clear" at bounding box center [135, 68] width 88 height 8
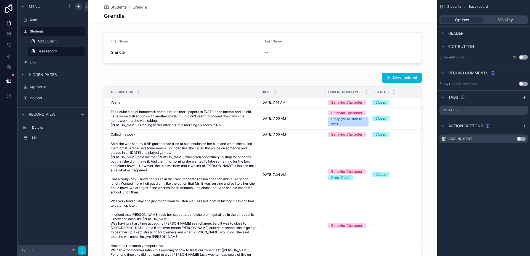
click at [78, 62] on label "Link 1" at bounding box center [57, 63] width 54 height 4
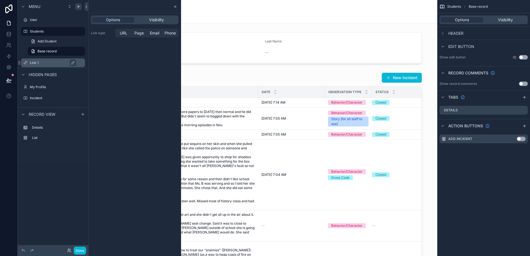
click at [53, 63] on label "Link 1" at bounding box center [56, 63] width 52 height 4
click at [74, 63] on icon "scrollable content" at bounding box center [73, 63] width 4 height 4
click at [80, 62] on icon "scrollable content" at bounding box center [80, 63] width 4 height 4
click at [25, 62] on icon "scrollable content" at bounding box center [25, 63] width 4 height 4
click at [19, 64] on icon "scrollable content" at bounding box center [19, 63] width 4 height 4
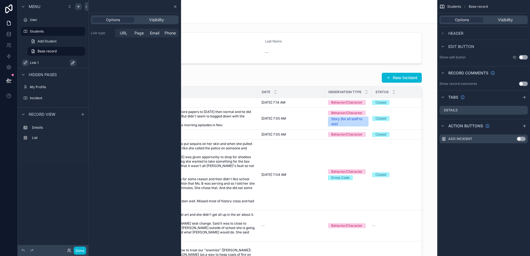
drag, startPoint x: 30, startPoint y: 63, endPoint x: 61, endPoint y: 61, distance: 30.7
click at [61, 61] on label "Link 1" at bounding box center [56, 63] width 52 height 4
click at [155, 20] on span "Visibility" at bounding box center [156, 20] width 15 height 6
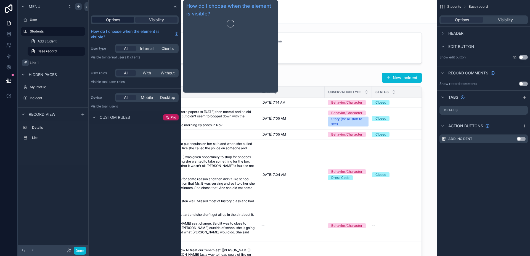
click at [107, 21] on span "Options" at bounding box center [113, 20] width 14 height 6
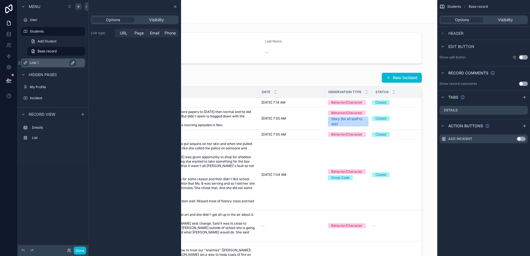
click at [58, 64] on label "Link 1" at bounding box center [56, 63] width 52 height 4
click at [82, 62] on div "Link 1" at bounding box center [57, 63] width 54 height 7
click at [81, 62] on label "Link 1" at bounding box center [56, 63] width 52 height 4
click at [69, 7] on icon "scrollable content" at bounding box center [69, 6] width 4 height 4
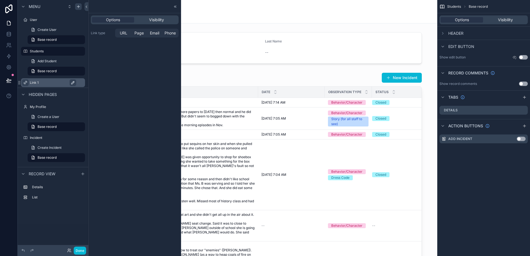
click at [32, 81] on label "Link 1" at bounding box center [56, 83] width 52 height 4
click at [26, 82] on icon "scrollable content" at bounding box center [25, 83] width 4 height 4
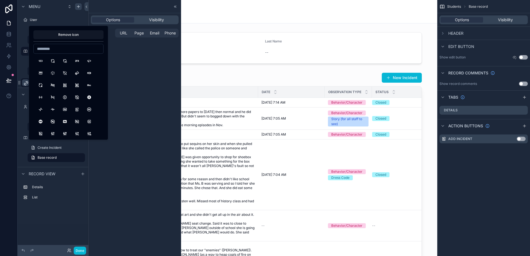
click at [26, 82] on icon "scrollable content" at bounding box center [26, 84] width 6 height 6
click at [19, 83] on icon "scrollable content" at bounding box center [19, 83] width 4 height 4
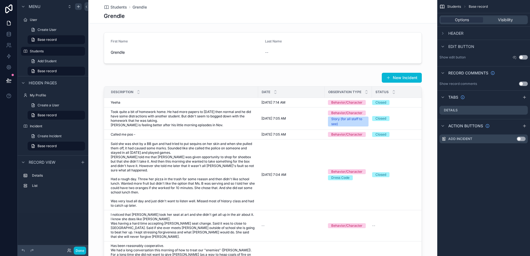
click at [65, 215] on div "Menu User Create User Base record Students Add Student Base record Hidden pages…" at bounding box center [53, 108] width 71 height 217
click at [78, 9] on div "scrollable content" at bounding box center [78, 6] width 7 height 7
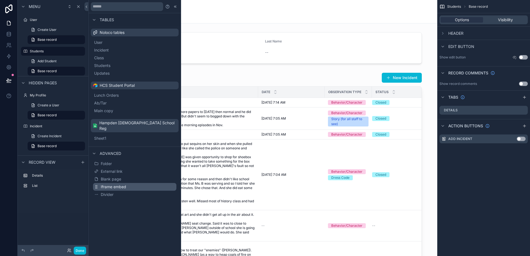
click at [120, 184] on span "Iframe embed" at bounding box center [113, 187] width 25 height 6
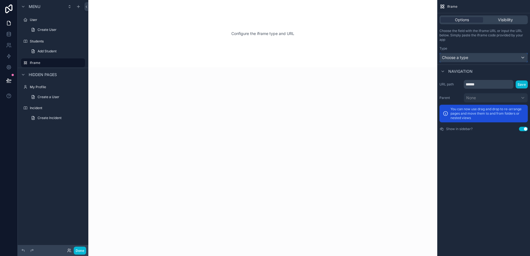
click at [428, 57] on span "Choose a type" at bounding box center [455, 57] width 26 height 5
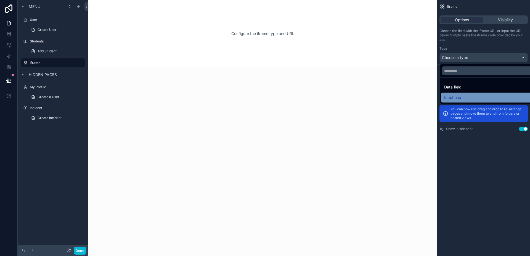
click at [428, 95] on span "Input a url" at bounding box center [453, 97] width 18 height 7
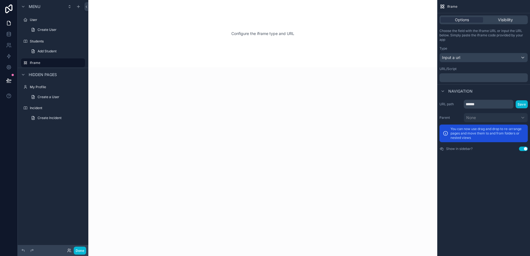
click at [428, 78] on p "﻿" at bounding box center [484, 78] width 85 height 4
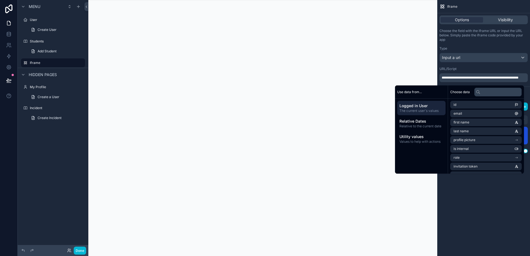
click at [428, 218] on div "**********" at bounding box center [483, 128] width 93 height 256
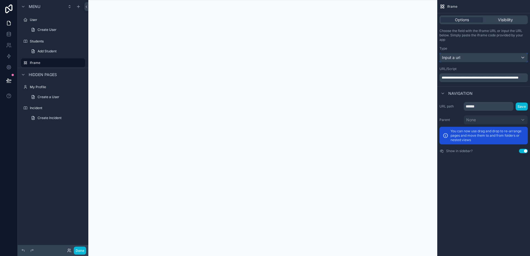
click at [428, 58] on div "Input a url" at bounding box center [484, 57] width 88 height 9
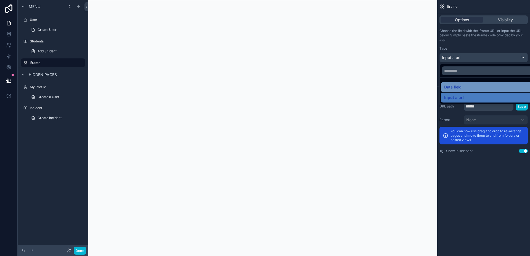
click at [428, 90] on div "Data field" at bounding box center [490, 87] width 92 height 7
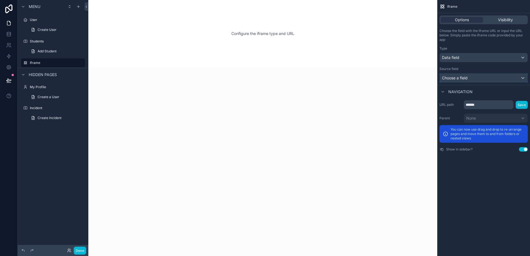
click at [428, 78] on div "Choose a field" at bounding box center [484, 78] width 88 height 9
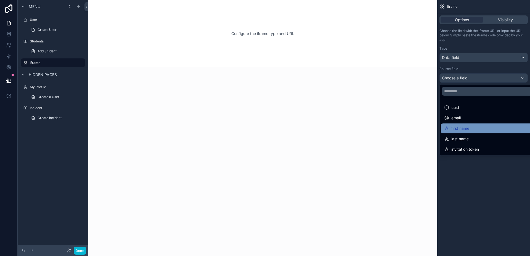
click at [428, 127] on div "first name" at bounding box center [456, 128] width 25 height 7
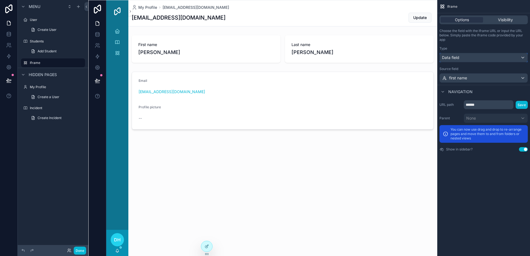
click at [428, 59] on div "Data field" at bounding box center [484, 57] width 88 height 9
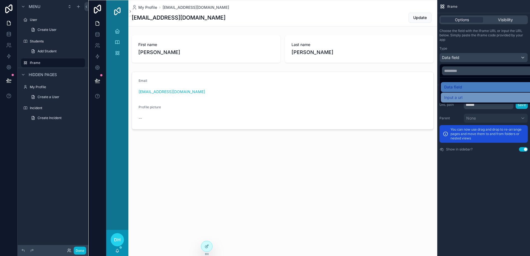
click at [428, 95] on span "Input a url" at bounding box center [453, 97] width 18 height 7
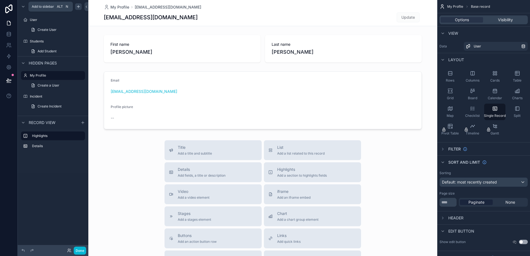
click at [80, 6] on icon "scrollable content" at bounding box center [78, 6] width 4 height 4
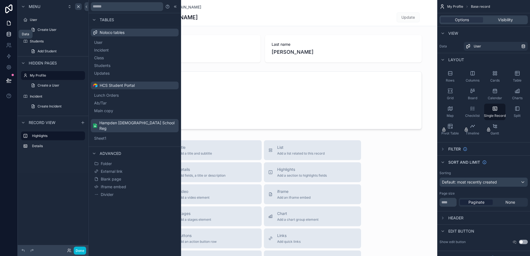
click at [10, 34] on icon at bounding box center [9, 34] width 6 height 6
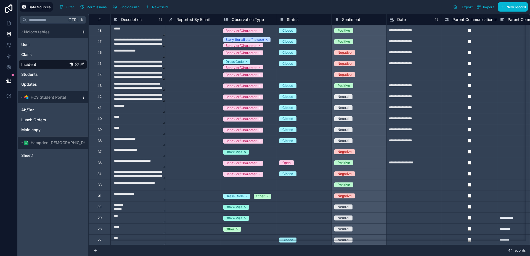
click at [83, 97] on icon "scrollable content" at bounding box center [83, 97] width 4 height 4
click at [96, 136] on span "Enable tables" at bounding box center [118, 136] width 53 height 4
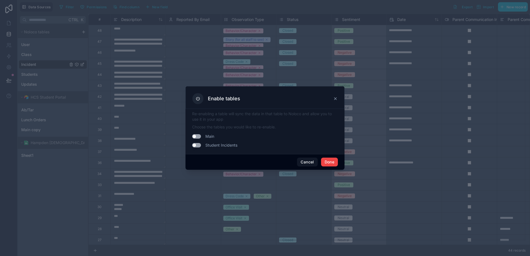
click at [335, 98] on icon at bounding box center [335, 99] width 4 height 4
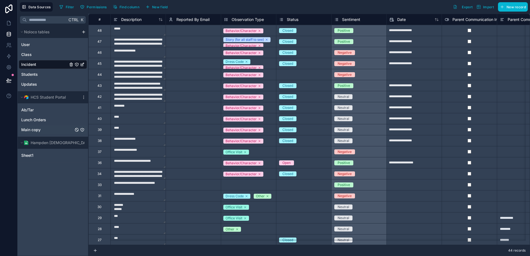
click at [45, 129] on div "Main copy" at bounding box center [53, 130] width 68 height 9
click at [37, 131] on span "Main copy" at bounding box center [30, 130] width 19 height 6
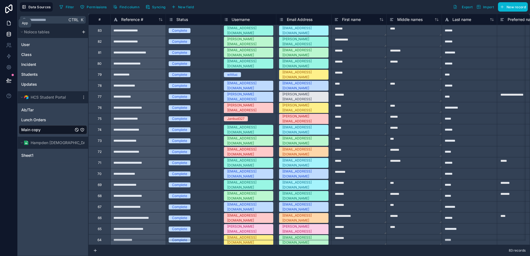
click at [8, 21] on icon at bounding box center [8, 23] width 3 height 4
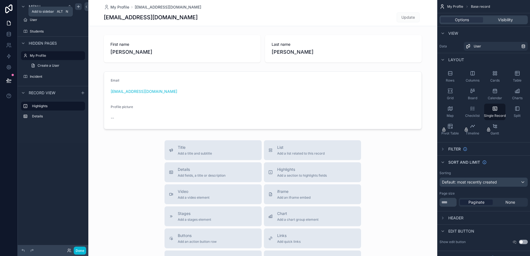
click at [76, 7] on icon "scrollable content" at bounding box center [78, 6] width 4 height 4
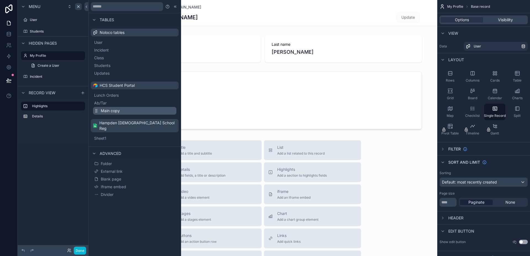
click at [114, 112] on span "Main copy" at bounding box center [110, 111] width 19 height 6
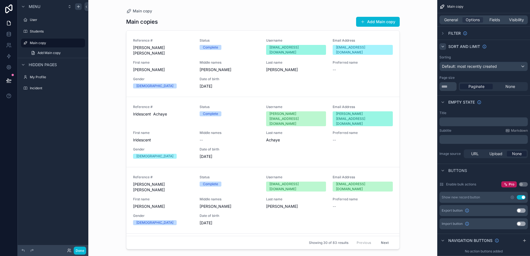
click at [428, 47] on icon "scrollable content" at bounding box center [442, 46] width 4 height 4
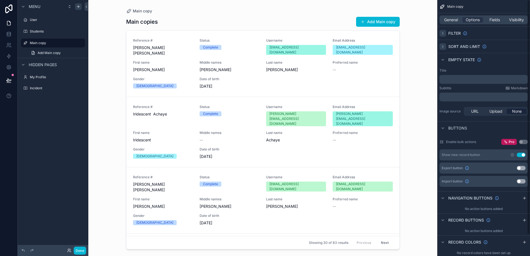
click at [428, 33] on icon "scrollable content" at bounding box center [442, 33] width 4 height 4
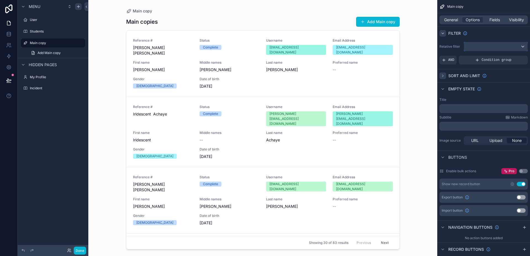
click at [428, 47] on div "scrollable content" at bounding box center [495, 46] width 63 height 9
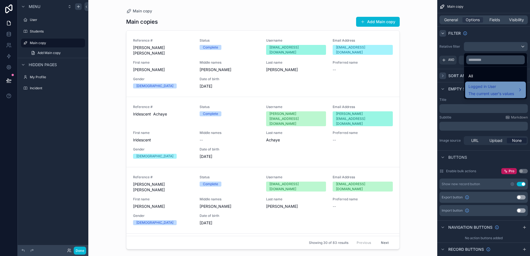
click at [428, 89] on span "Logged in User" at bounding box center [491, 86] width 46 height 7
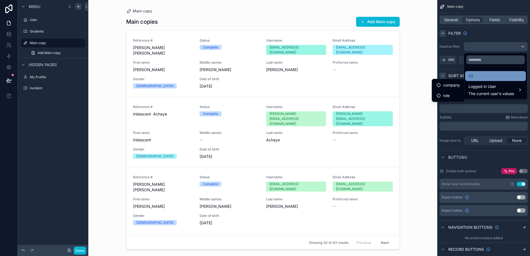
click at [428, 76] on div "All" at bounding box center [495, 76] width 54 height 7
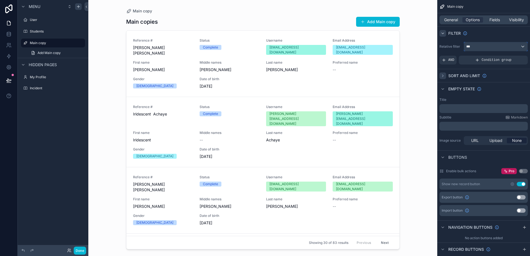
click at [428, 46] on div "***" at bounding box center [495, 46] width 63 height 9
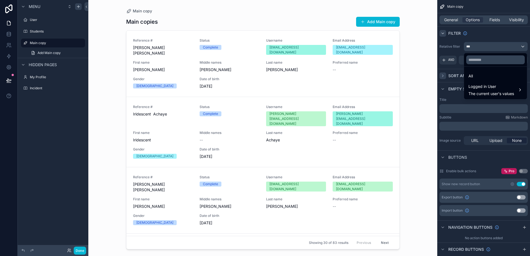
click at [428, 47] on div "scrollable content" at bounding box center [265, 128] width 530 height 256
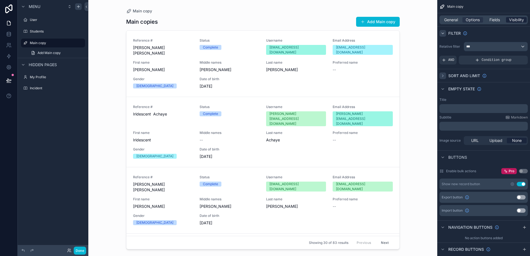
click at [428, 20] on span "Visibility" at bounding box center [516, 20] width 15 height 6
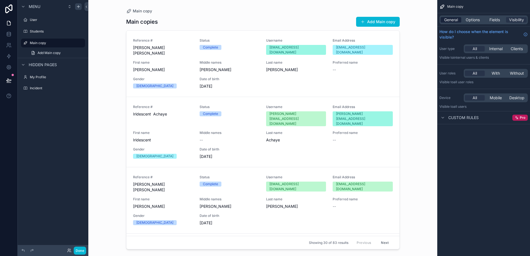
click at [428, 20] on span "General" at bounding box center [451, 20] width 14 height 6
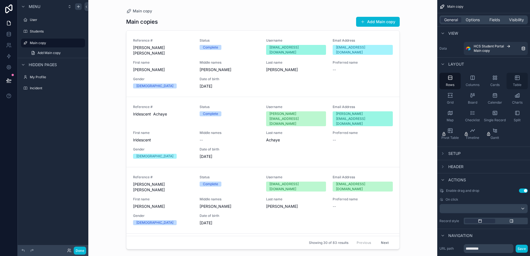
click at [428, 83] on span "Table" at bounding box center [517, 85] width 9 height 4
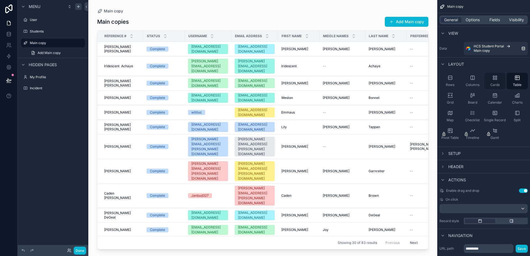
click at [428, 80] on div "Cards" at bounding box center [494, 81] width 21 height 17
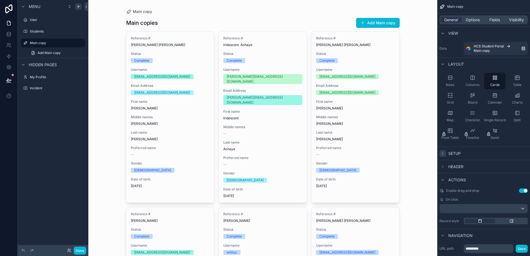
click at [428, 153] on icon "scrollable content" at bounding box center [442, 153] width 4 height 4
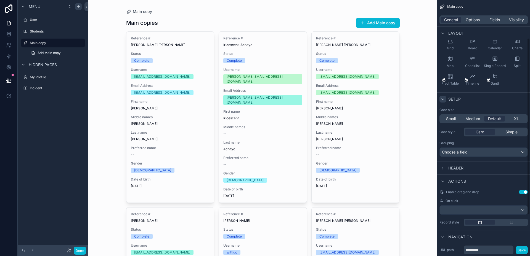
scroll to position [55, 0]
click at [428, 153] on span "Choose a field" at bounding box center [455, 151] width 26 height 5
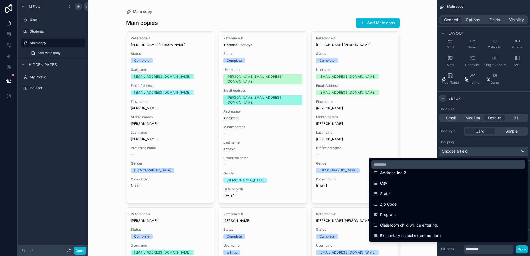
scroll to position [166, 0]
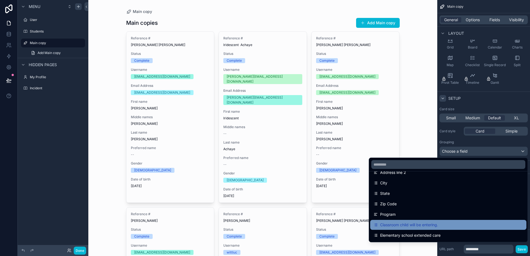
click at [428, 224] on span "Classroom child will be entering." at bounding box center [409, 225] width 58 height 7
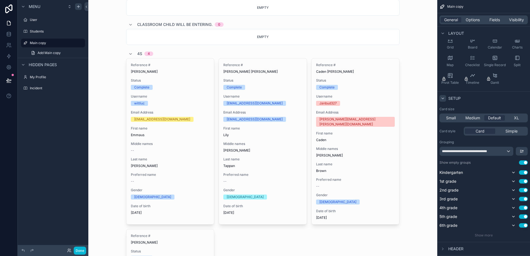
scroll to position [0, 0]
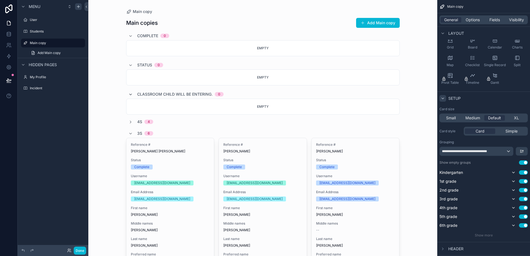
click at [129, 95] on icon "scrollable content" at bounding box center [130, 94] width 4 height 4
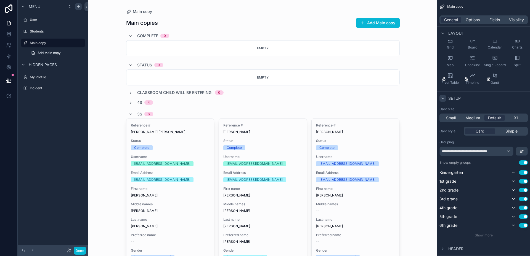
click at [128, 64] on icon "scrollable content" at bounding box center [130, 65] width 4 height 4
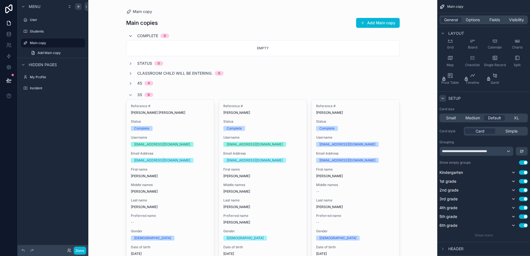
click at [128, 35] on icon "scrollable content" at bounding box center [130, 36] width 4 height 4
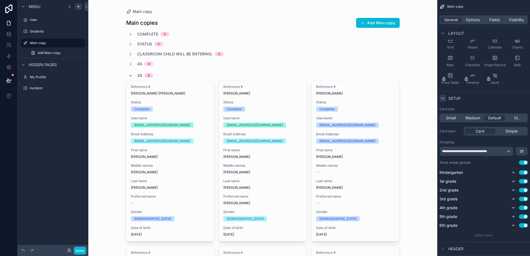
click at [128, 75] on icon "scrollable content" at bounding box center [130, 76] width 4 height 4
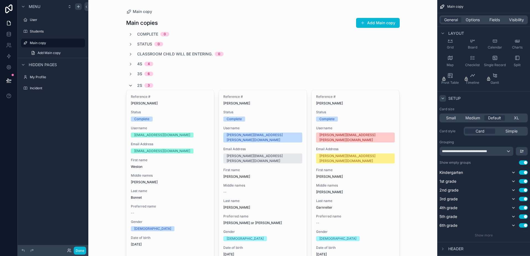
click at [129, 85] on icon "scrollable content" at bounding box center [130, 86] width 4 height 4
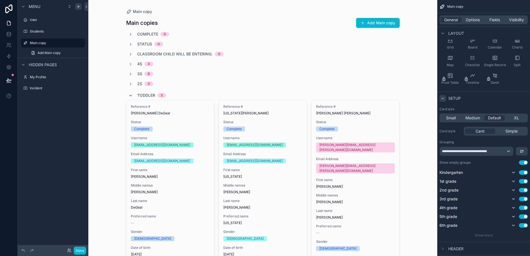
click at [129, 95] on icon "scrollable content" at bounding box center [130, 96] width 4 height 4
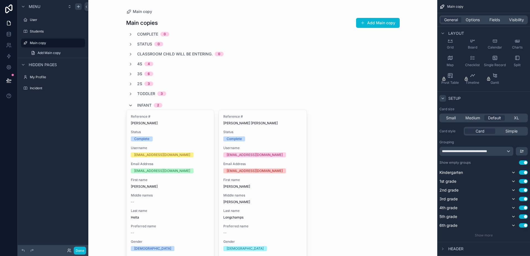
click at [130, 105] on icon "scrollable content" at bounding box center [130, 105] width 4 height 4
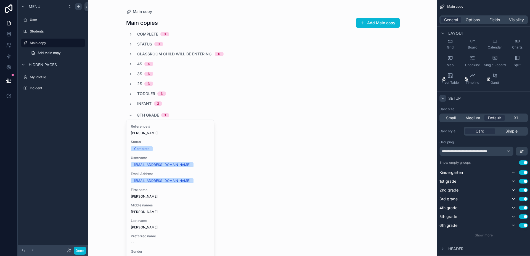
click at [128, 114] on icon "scrollable content" at bounding box center [130, 115] width 4 height 4
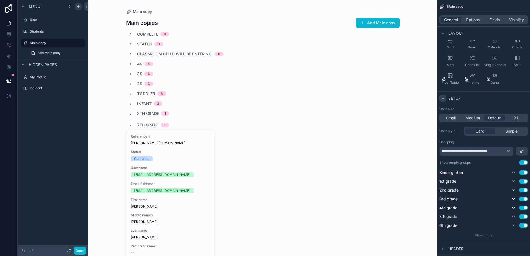
click at [129, 126] on icon "scrollable content" at bounding box center [130, 125] width 4 height 4
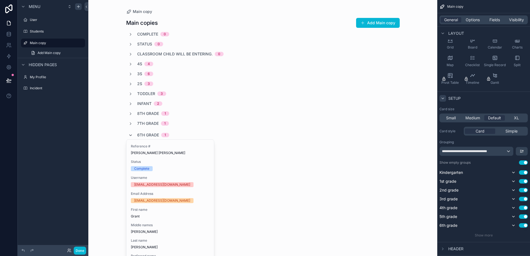
click at [130, 134] on icon "scrollable content" at bounding box center [130, 135] width 4 height 4
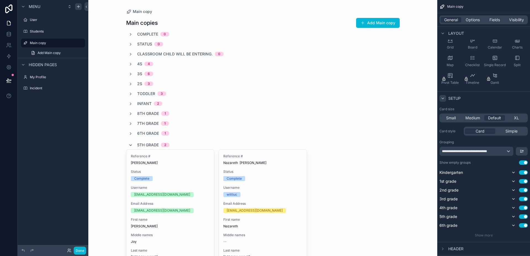
click at [128, 144] on icon "scrollable content" at bounding box center [130, 145] width 4 height 4
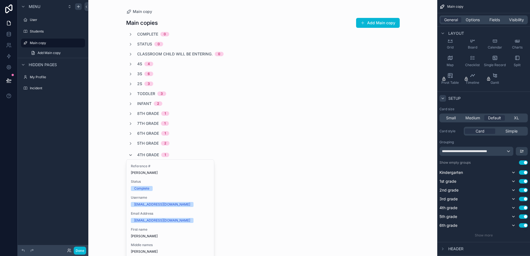
click at [129, 155] on icon "scrollable content" at bounding box center [130, 155] width 4 height 4
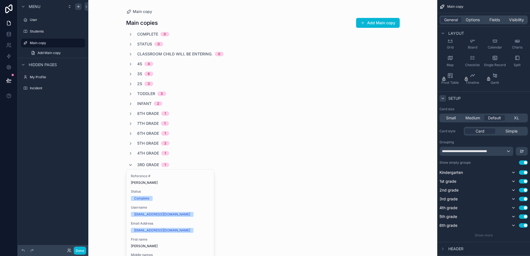
click at [129, 166] on icon "scrollable content" at bounding box center [130, 165] width 4 height 4
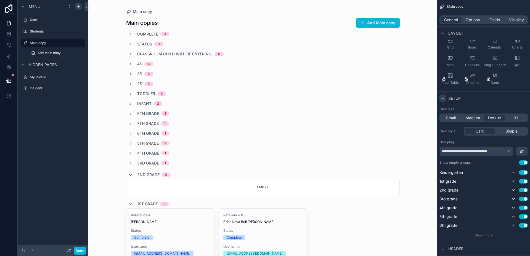
click at [130, 174] on icon "scrollable content" at bounding box center [130, 175] width 4 height 4
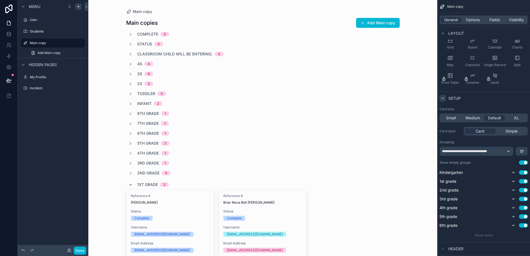
click at [130, 184] on icon "scrollable content" at bounding box center [130, 185] width 4 height 4
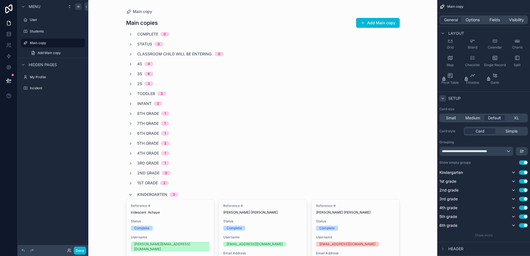
click at [130, 194] on icon "scrollable content" at bounding box center [130, 195] width 4 height 4
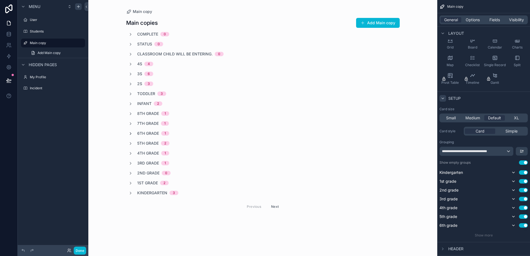
click at [129, 132] on icon "scrollable content" at bounding box center [130, 134] width 4 height 4
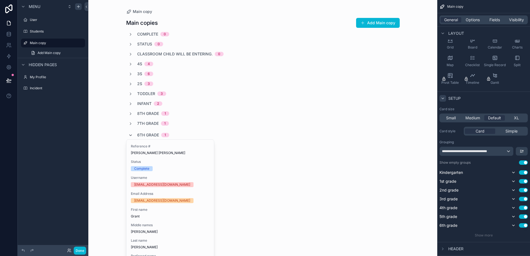
click at [129, 133] on span "scrollable content" at bounding box center [130, 135] width 4 height 4
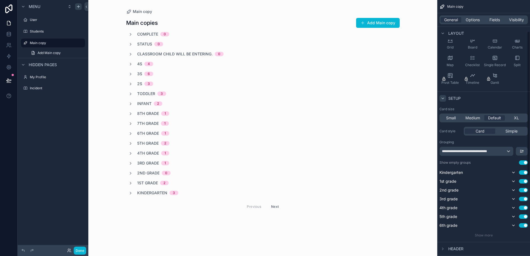
click at [428, 164] on button "Use setting" at bounding box center [523, 163] width 9 height 4
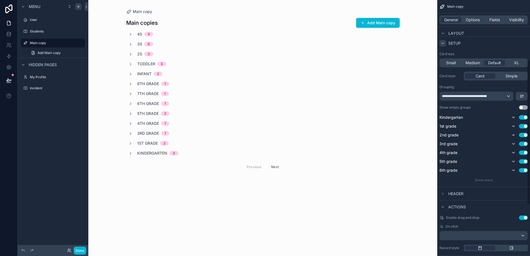
scroll to position [83, 0]
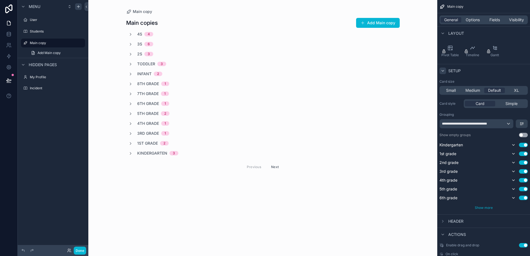
click at [428, 209] on span "Show more" at bounding box center [484, 208] width 18 height 4
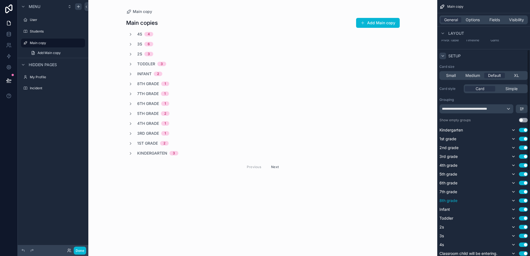
scroll to position [110, 0]
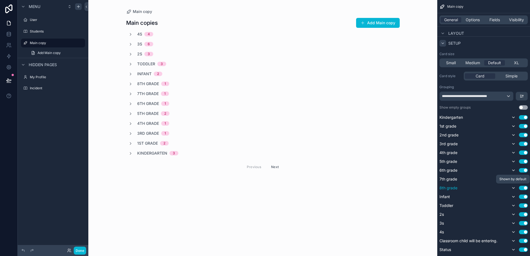
click at [428, 188] on icon "scrollable content" at bounding box center [513, 188] width 4 height 4
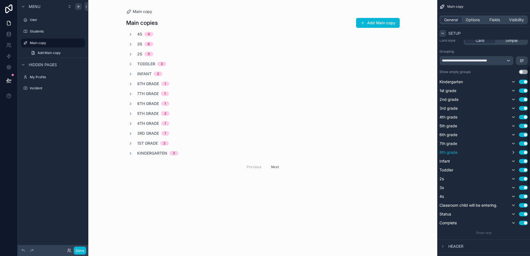
scroll to position [138, 0]
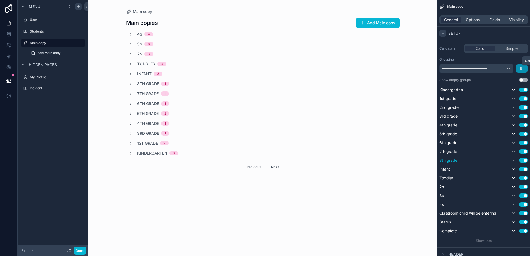
click at [428, 68] on icon "scrollable content" at bounding box center [521, 69] width 4 height 4
click at [428, 91] on span "Last -> First" at bounding box center [511, 91] width 21 height 7
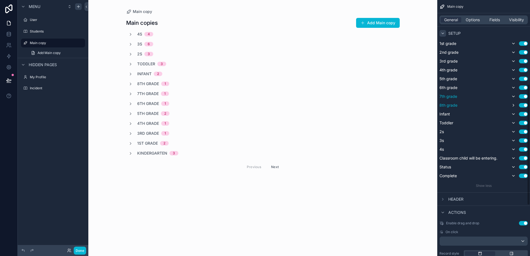
scroll to position [166, 0]
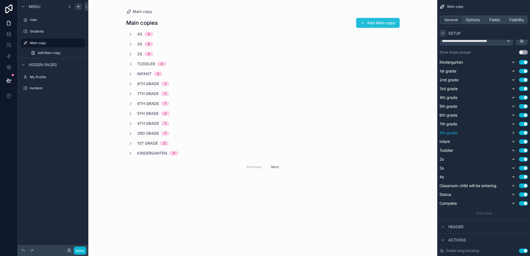
click at [373, 23] on button "Add Main copy" at bounding box center [378, 23] width 44 height 10
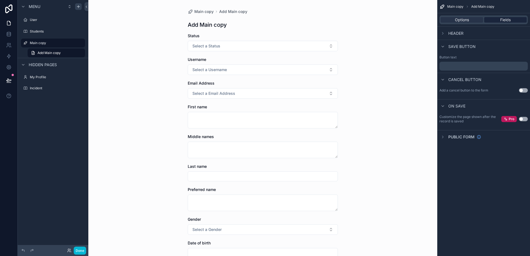
click at [428, 19] on span "Fields" at bounding box center [505, 20] width 10 height 6
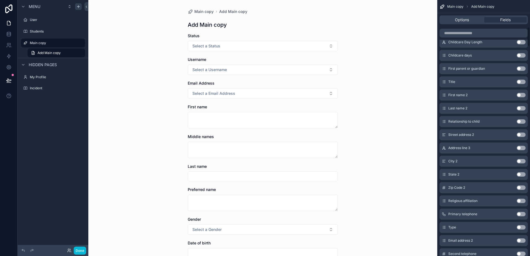
scroll to position [359, 0]
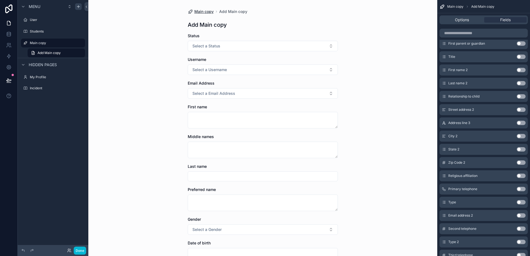
click at [198, 11] on span "Main copy" at bounding box center [203, 12] width 19 height 6
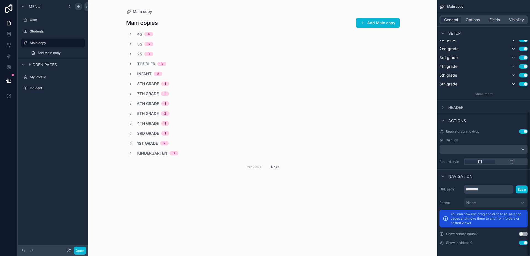
scroll to position [197, 0]
click at [131, 83] on icon "scrollable content" at bounding box center [130, 84] width 4 height 4
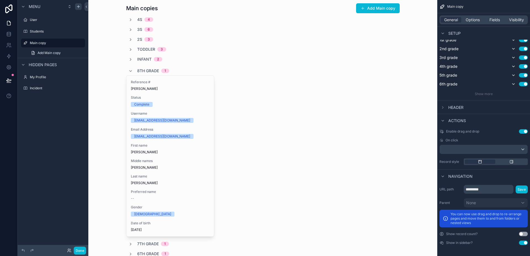
scroll to position [0, 0]
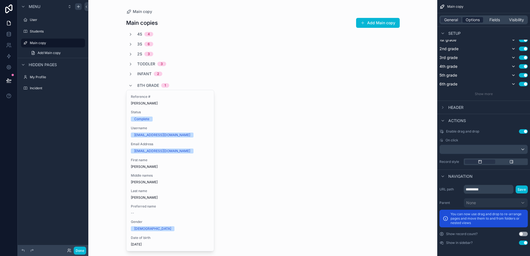
click at [428, 18] on span "Options" at bounding box center [473, 20] width 14 height 6
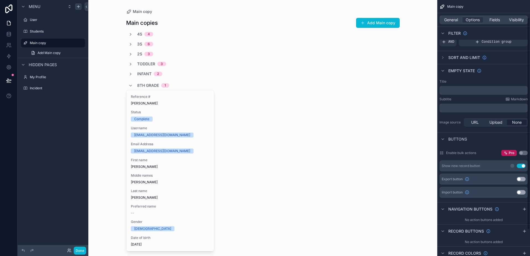
scroll to position [28, 0]
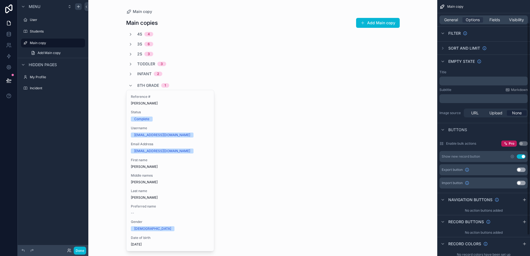
click at [428, 156] on button "Use setting" at bounding box center [521, 157] width 9 height 4
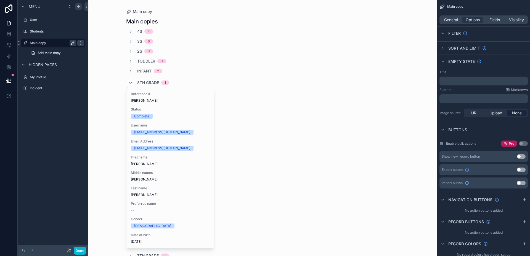
click at [72, 43] on icon "scrollable content" at bounding box center [73, 43] width 4 height 4
click at [64, 41] on input "*********" at bounding box center [49, 43] width 38 height 7
type input "*"
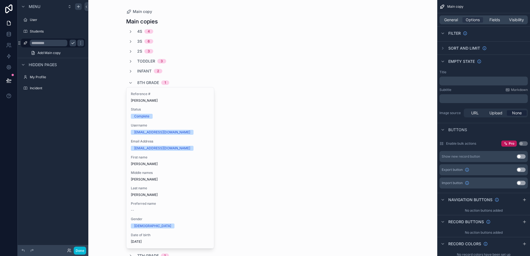
type input "*"
type input "**********"
click at [47, 113] on div "**********" at bounding box center [53, 125] width 71 height 250
click at [82, 42] on icon "scrollable content" at bounding box center [80, 43] width 4 height 4
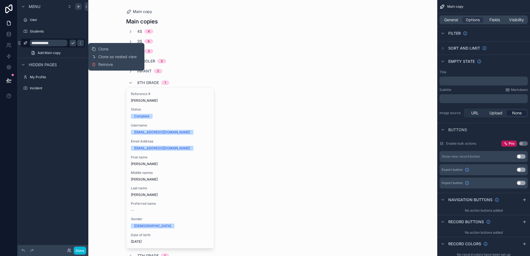
click at [75, 44] on icon "scrollable content" at bounding box center [73, 43] width 4 height 4
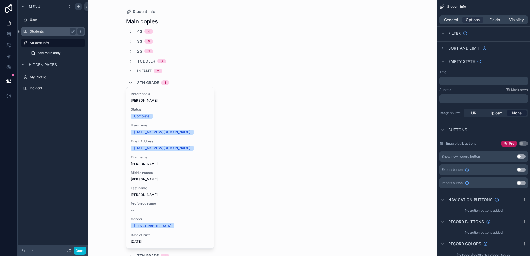
drag, startPoint x: 72, startPoint y: 31, endPoint x: 68, endPoint y: 30, distance: 3.4
click at [72, 31] on icon "scrollable content" at bounding box center [73, 31] width 4 height 4
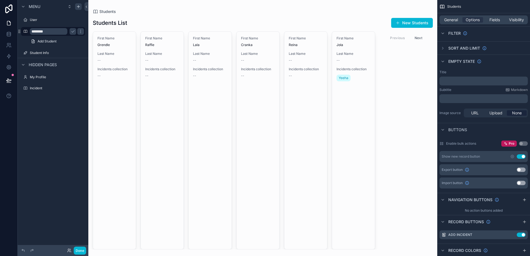
click at [60, 30] on input "********" at bounding box center [49, 31] width 38 height 7
type input "**********"
click at [74, 31] on icon "scrollable content" at bounding box center [73, 31] width 4 height 4
click at [39, 51] on label "Student Info" at bounding box center [52, 53] width 44 height 4
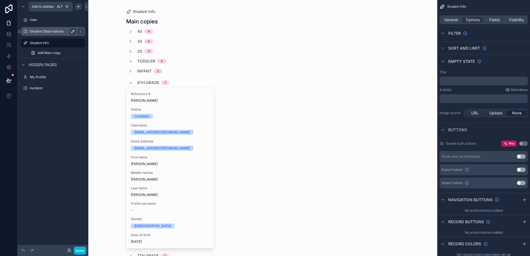
click at [79, 6] on icon "scrollable content" at bounding box center [78, 6] width 4 height 4
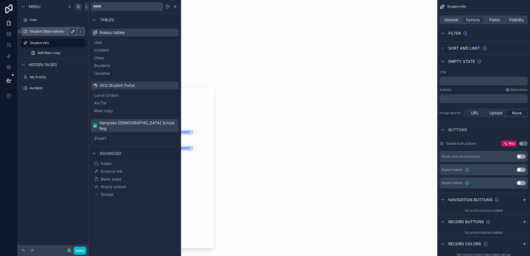
click at [45, 160] on div "Menu User Student Observations Student Info Add Main copy Hidden pages My Profi…" at bounding box center [53, 125] width 71 height 250
click at [55, 42] on label "Student Info" at bounding box center [52, 43] width 44 height 4
click at [56, 53] on span "Add Main copy" at bounding box center [49, 53] width 23 height 4
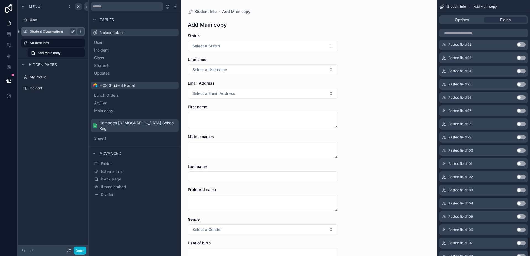
scroll to position [3107, 0]
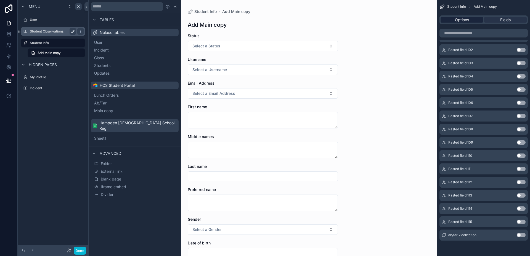
click at [428, 19] on div "Options" at bounding box center [461, 20] width 42 height 6
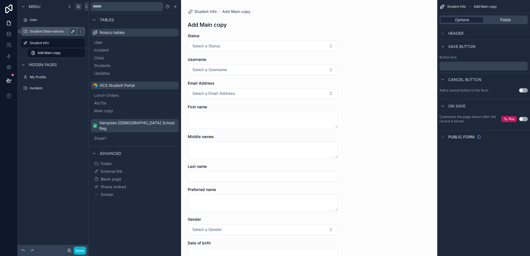
scroll to position [0, 0]
click at [428, 20] on span "Fields" at bounding box center [505, 20] width 10 height 6
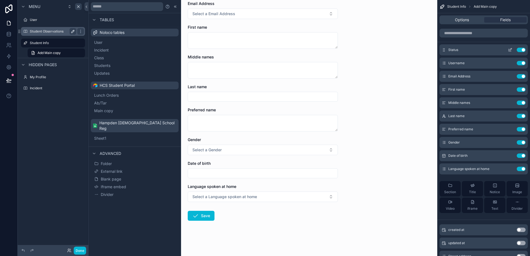
click at [428, 51] on button "Use setting" at bounding box center [521, 50] width 9 height 4
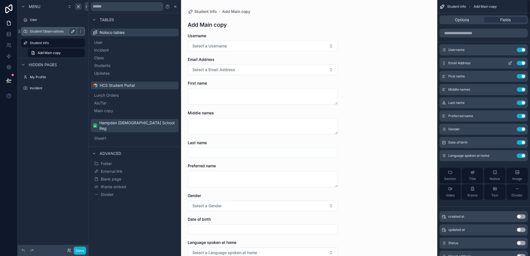
click at [428, 63] on button "Use setting" at bounding box center [521, 63] width 9 height 4
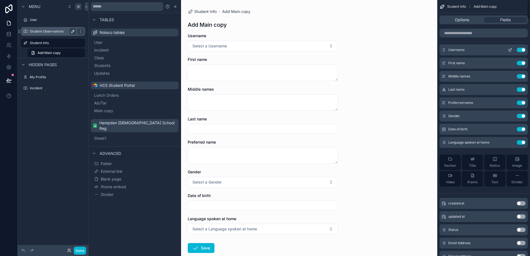
click at [428, 51] on button "Use setting" at bounding box center [521, 50] width 9 height 4
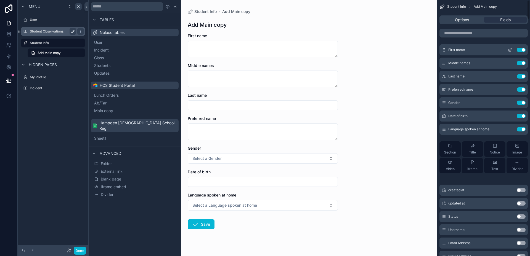
click at [428, 52] on button "Use setting" at bounding box center [521, 50] width 9 height 4
click at [428, 61] on button "Use setting" at bounding box center [521, 63] width 9 height 4
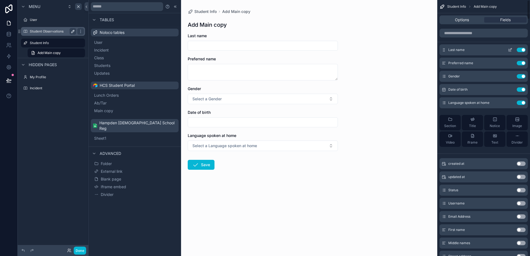
click at [428, 51] on button "Use setting" at bounding box center [521, 50] width 9 height 4
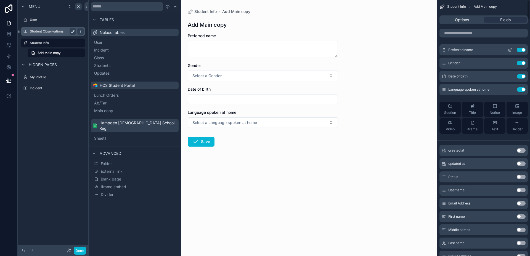
click at [428, 50] on button "Use setting" at bounding box center [521, 50] width 9 height 4
click at [428, 61] on button "Use setting" at bounding box center [521, 63] width 9 height 4
click at [428, 74] on button "Use setting" at bounding box center [521, 76] width 9 height 4
click at [428, 87] on button "Use setting" at bounding box center [521, 89] width 9 height 4
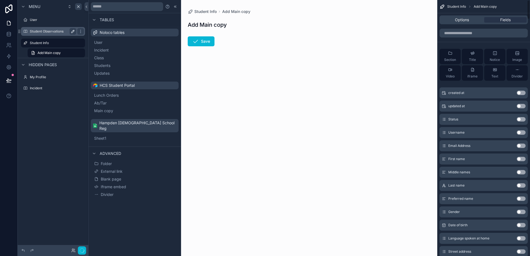
click at [428, 50] on button "Image" at bounding box center [516, 56] width 21 height 15
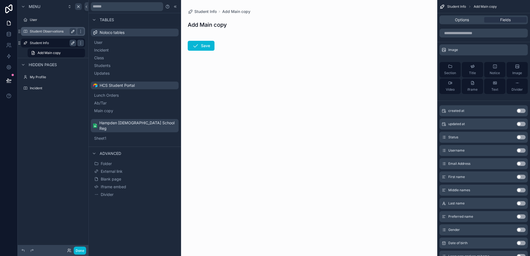
click at [41, 44] on label "Student Info" at bounding box center [52, 43] width 44 height 4
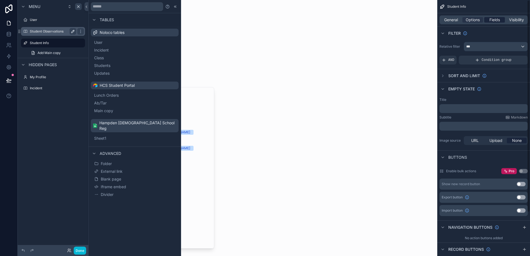
click at [428, 22] on span "Fields" at bounding box center [494, 20] width 10 height 6
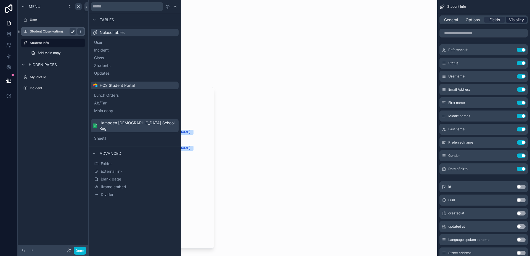
click at [428, 22] on span "Visibility" at bounding box center [516, 20] width 15 height 6
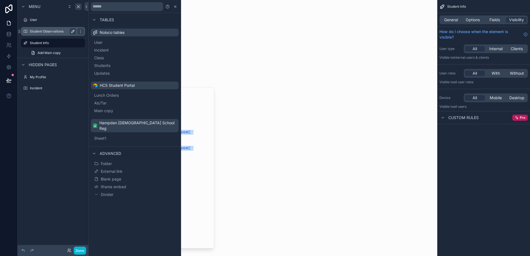
click at [428, 24] on div "General Options Fields Visibility" at bounding box center [483, 19] width 88 height 9
click at [428, 21] on span "General" at bounding box center [451, 20] width 14 height 6
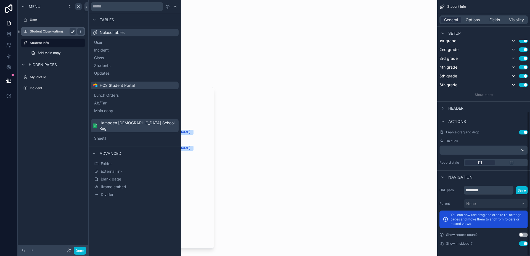
scroll to position [197, 0]
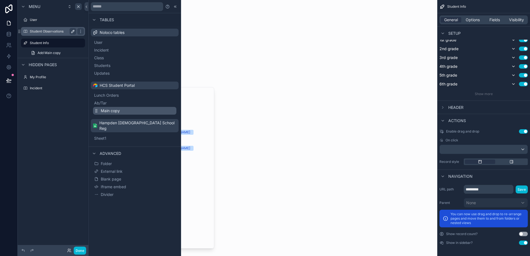
click at [121, 111] on button "Main copy" at bounding box center [134, 111] width 83 height 8
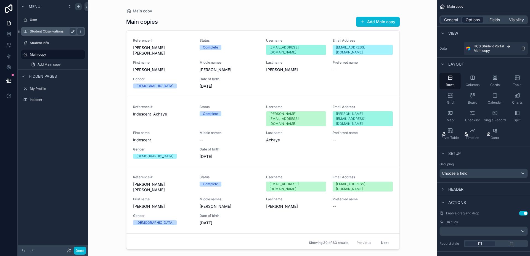
click at [428, 20] on div "Options" at bounding box center [472, 20] width 21 height 6
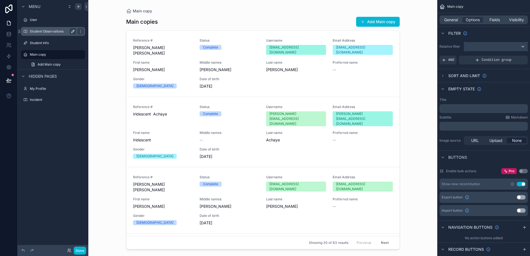
click at [428, 49] on div "scrollable content" at bounding box center [495, 46] width 63 height 9
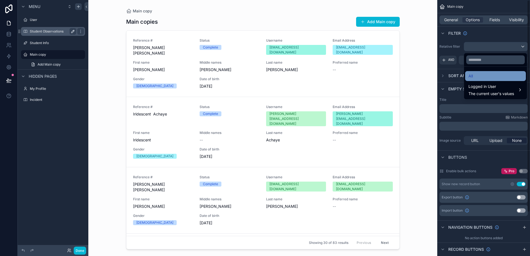
click at [428, 78] on div "All" at bounding box center [495, 76] width 54 height 7
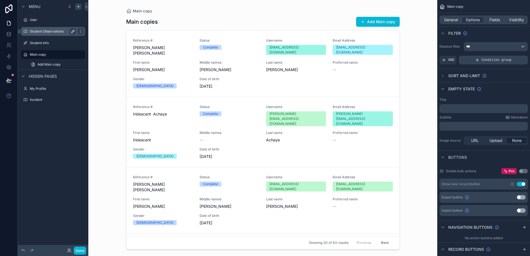
click at [428, 59] on div "Condition group" at bounding box center [493, 60] width 69 height 9
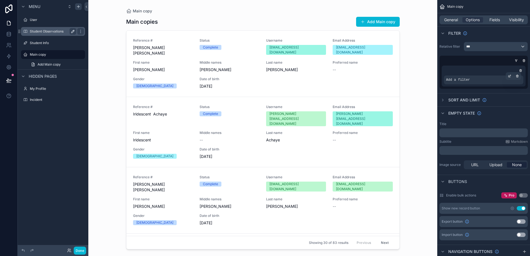
click at [428, 81] on div "Add a filter" at bounding box center [483, 80] width 79 height 9
click at [428, 76] on icon "scrollable content" at bounding box center [509, 77] width 2 height 2
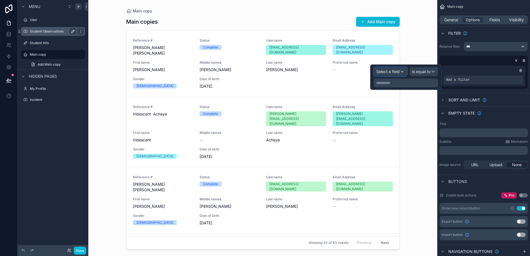
click at [396, 74] on span "Select a field" at bounding box center [387, 72] width 23 height 6
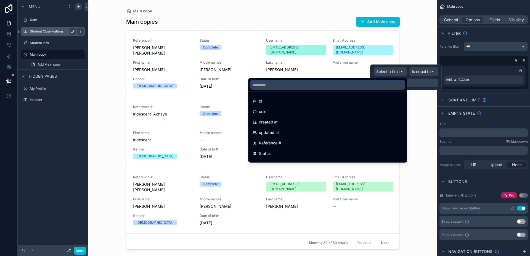
click at [307, 83] on input "text" at bounding box center [328, 85] width 154 height 9
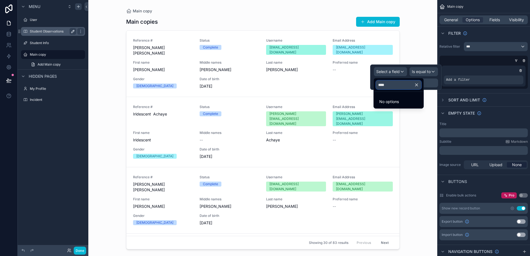
type input "*****"
click at [413, 86] on input "*****" at bounding box center [398, 85] width 45 height 9
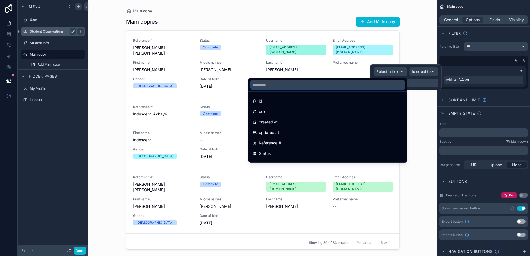
scroll to position [110, 0]
click at [297, 84] on input "*" at bounding box center [328, 85] width 154 height 9
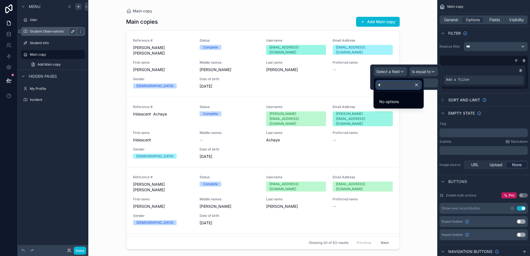
type input "**"
click at [387, 84] on input "**" at bounding box center [398, 85] width 45 height 9
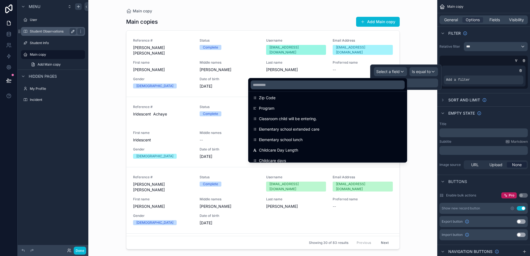
scroll to position [193, 0]
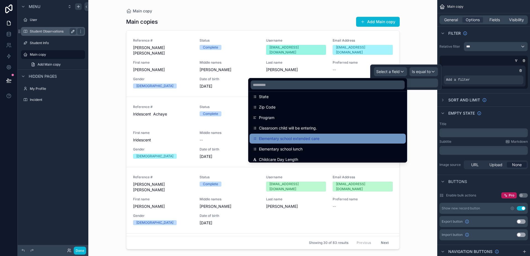
click at [339, 136] on div "Elementary school extended care" at bounding box center [328, 138] width 150 height 7
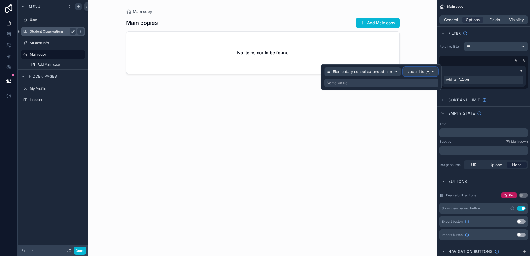
click at [428, 72] on span "Is equal to (=)" at bounding box center [417, 72] width 25 height 6
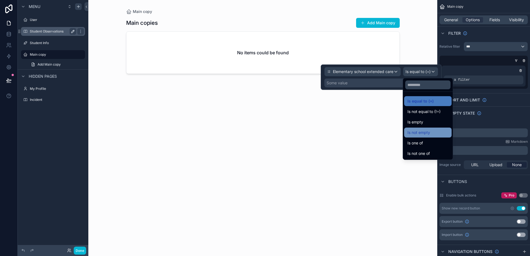
click at [419, 130] on span "Is not empty" at bounding box center [418, 132] width 23 height 7
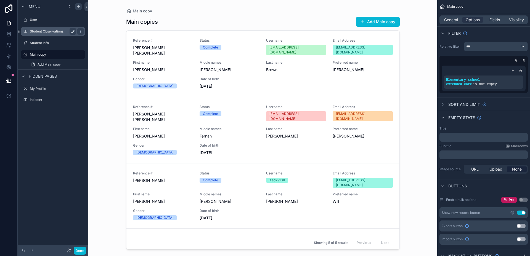
click at [418, 108] on div "Main copy Main copies Add Main copy Reference # Grayson Stewart Brown Status Co…" at bounding box center [262, 128] width 349 height 256
click at [428, 19] on div "Fields" at bounding box center [494, 20] width 21 height 6
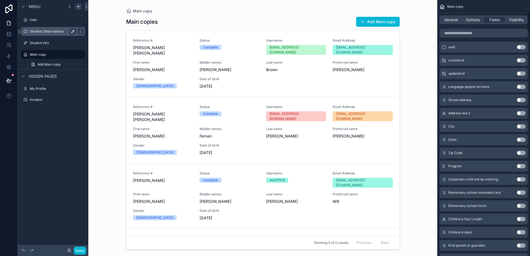
scroll to position [166, 0]
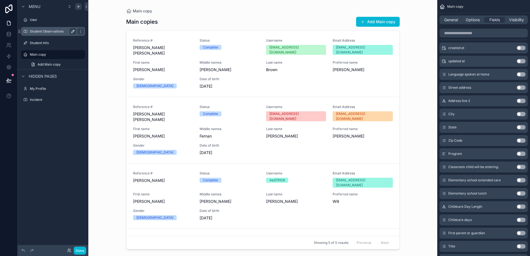
click at [428, 180] on button "Use setting" at bounding box center [521, 180] width 9 height 4
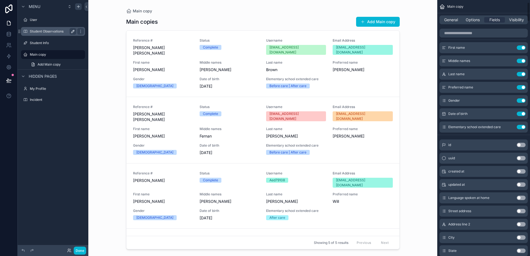
scroll to position [0, 0]
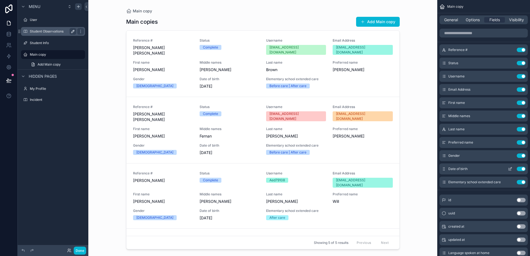
click at [428, 169] on button "Use setting" at bounding box center [521, 169] width 9 height 4
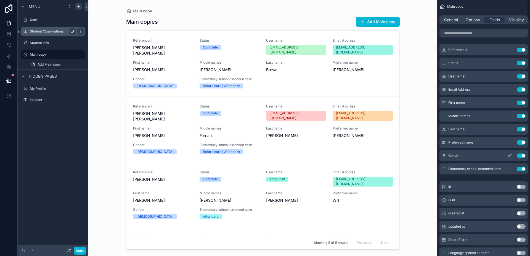
click at [428, 156] on button "Use setting" at bounding box center [521, 156] width 9 height 4
click at [428, 142] on button "Use setting" at bounding box center [521, 142] width 9 height 4
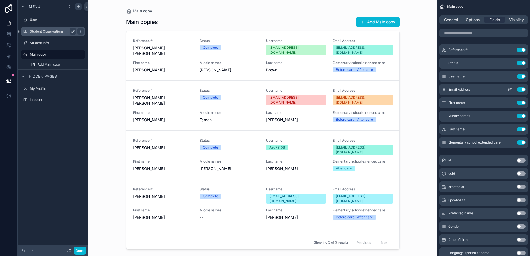
click at [428, 89] on button "Use setting" at bounding box center [521, 89] width 9 height 4
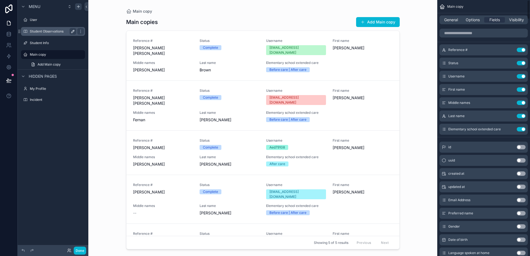
click at [428, 77] on button "Use setting" at bounding box center [521, 76] width 9 height 4
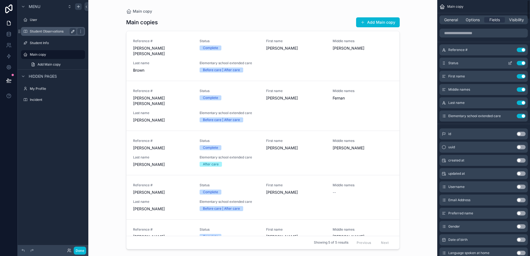
click at [428, 63] on button "Use setting" at bounding box center [521, 63] width 9 height 4
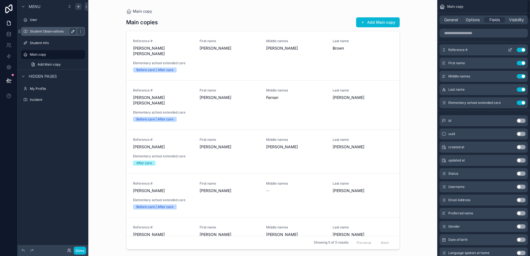
click at [428, 49] on button "Use setting" at bounding box center [521, 50] width 9 height 4
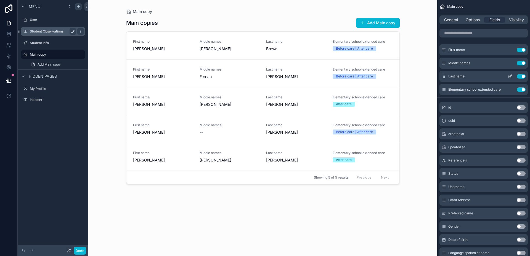
click at [428, 63] on button "Use setting" at bounding box center [521, 63] width 9 height 4
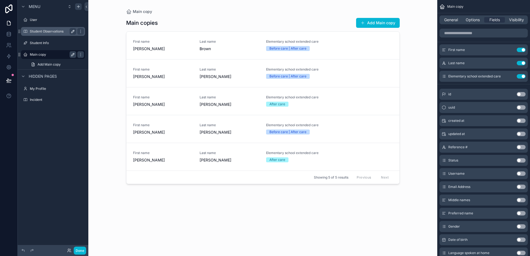
click at [72, 55] on icon "scrollable content" at bounding box center [72, 54] width 3 height 3
click at [63, 54] on input "*********" at bounding box center [49, 54] width 38 height 7
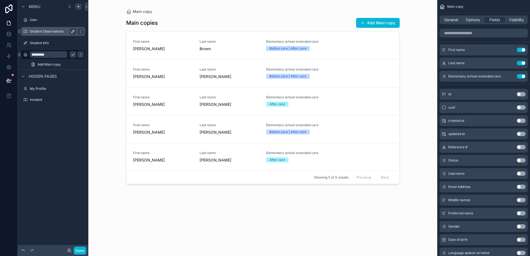
click at [63, 54] on input "*********" at bounding box center [49, 54] width 38 height 7
type input "*"
type input "**********"
click at [78, 56] on icon "scrollable content" at bounding box center [80, 54] width 4 height 4
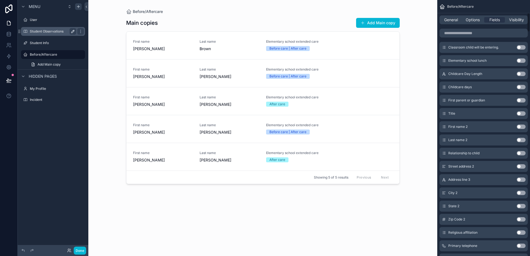
scroll to position [359, 0]
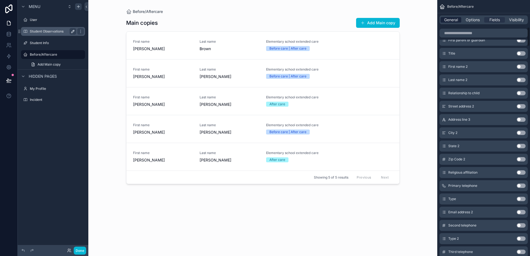
click at [428, 21] on span "General" at bounding box center [451, 20] width 14 height 6
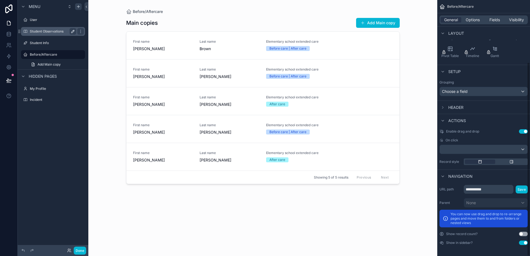
scroll to position [82, 0]
click at [78, 7] on icon "scrollable content" at bounding box center [78, 6] width 4 height 4
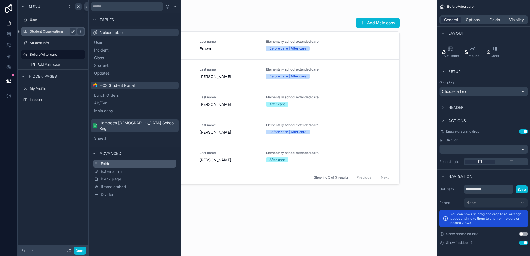
click at [117, 160] on button "Folder" at bounding box center [134, 164] width 83 height 8
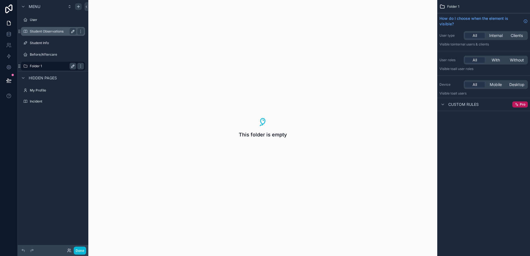
click at [73, 66] on icon "scrollable content" at bounding box center [73, 66] width 4 height 4
click at [55, 69] on input "********" at bounding box center [49, 66] width 38 height 7
type input "**********"
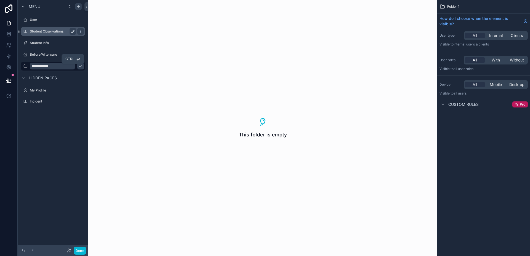
click at [78, 64] on icon "scrollable content" at bounding box center [80, 66] width 4 height 4
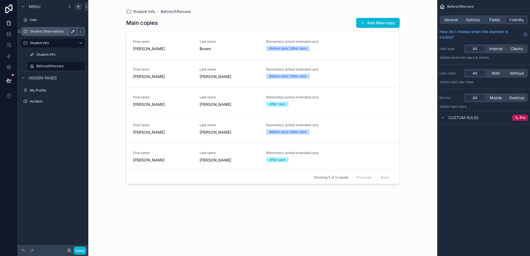
click at [59, 150] on div "Menu User Student Observations Student Info Student Info Before/Aftercare Hidde…" at bounding box center [53, 125] width 71 height 250
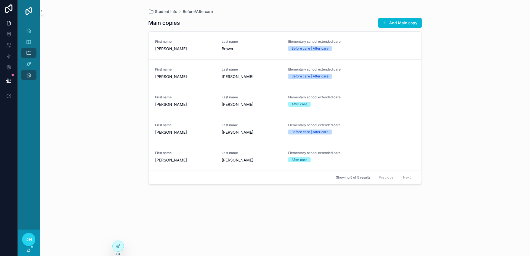
click at [94, 184] on div "Student Info Before/Aftercare Main copies Add Main copy First name Grayson Last…" at bounding box center [285, 128] width 490 height 256
click at [42, 10] on icon "scrollable content" at bounding box center [42, 11] width 4 height 4
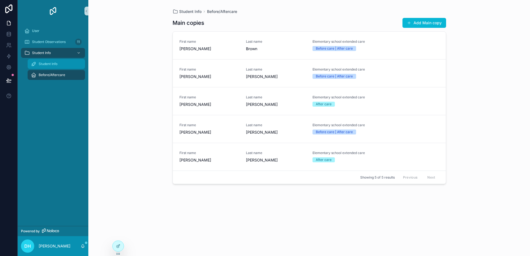
click at [53, 64] on span "Student Info" at bounding box center [48, 64] width 19 height 4
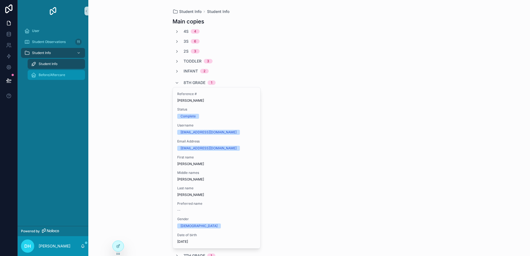
click at [53, 75] on span "Before/Aftercare" at bounding box center [52, 75] width 26 height 4
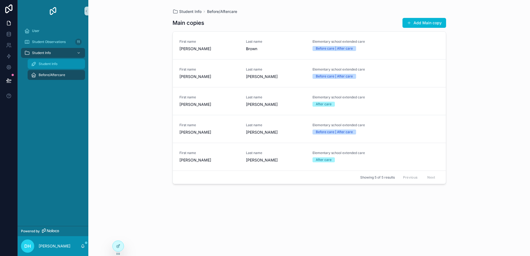
click at [56, 64] on span "Student Info" at bounding box center [48, 64] width 19 height 4
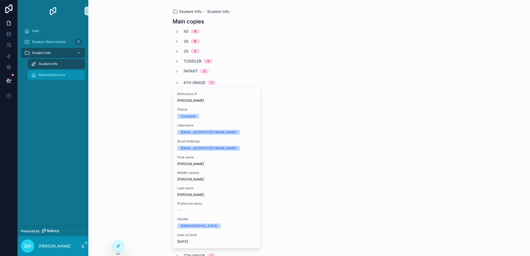
click at [58, 78] on div "Before/Aftercare" at bounding box center [56, 75] width 51 height 9
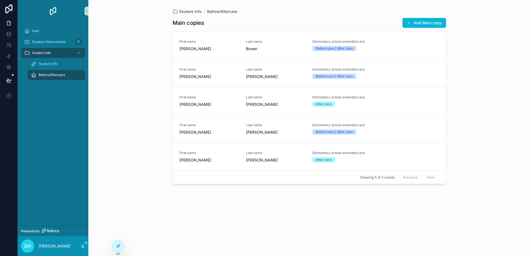
click at [54, 108] on div "User Student Observations 11 Student Info Student Info Before/Aftercare" at bounding box center [53, 124] width 71 height 204
click at [50, 65] on span "Student Info" at bounding box center [48, 64] width 19 height 4
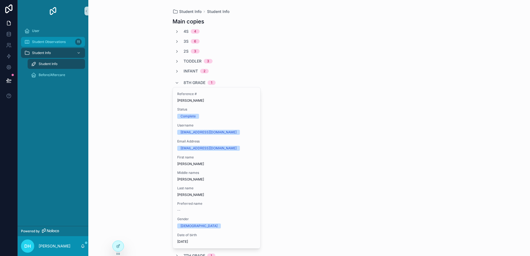
click at [51, 44] on span "Student Observations" at bounding box center [49, 42] width 34 height 4
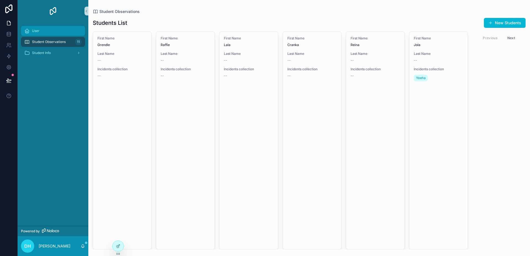
click at [50, 33] on div "User" at bounding box center [52, 30] width 57 height 9
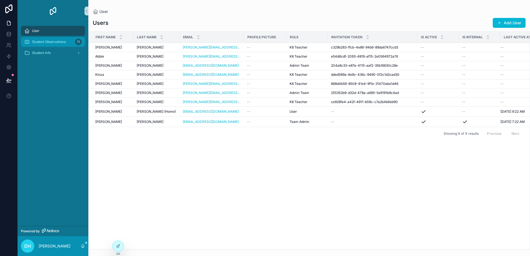
click at [50, 39] on div "Student Observations 11" at bounding box center [52, 42] width 57 height 9
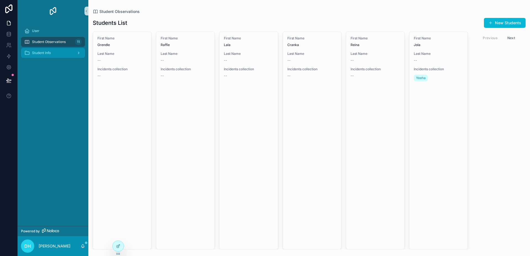
click at [51, 51] on span "Student Info" at bounding box center [41, 53] width 19 height 4
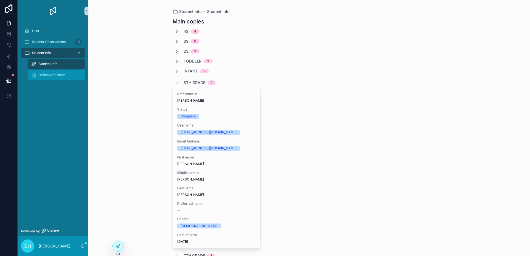
click at [51, 75] on span "Before/Aftercare" at bounding box center [52, 75] width 26 height 4
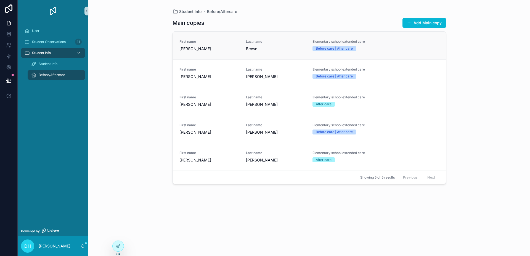
click at [202, 52] on link "First name Grayson Last name Brown Elementary school extended care Before care …" at bounding box center [309, 46] width 273 height 28
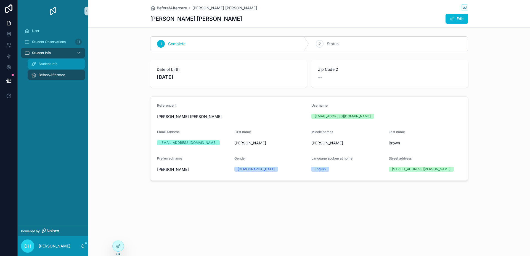
click at [49, 59] on link "Student Info" at bounding box center [56, 64] width 57 height 10
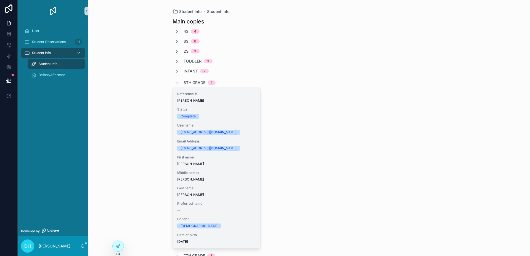
click at [240, 116] on div "Complete" at bounding box center [216, 116] width 79 height 5
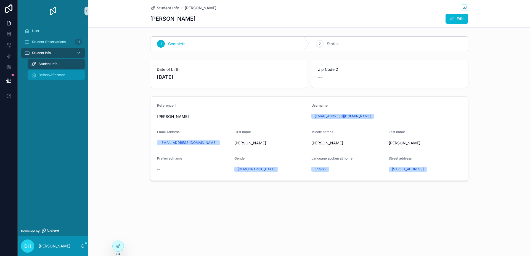
click at [61, 77] on div "Before/Aftercare" at bounding box center [56, 75] width 51 height 9
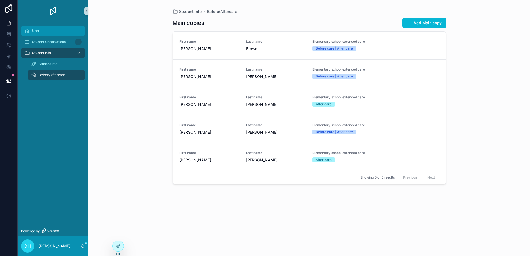
click at [38, 32] on span "User" at bounding box center [35, 31] width 7 height 4
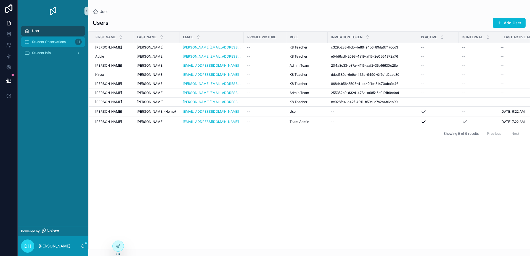
click at [42, 41] on span "Student Observations" at bounding box center [49, 42] width 34 height 4
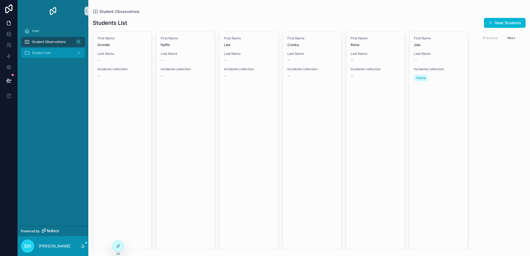
click at [47, 56] on div "Student Info" at bounding box center [52, 53] width 57 height 9
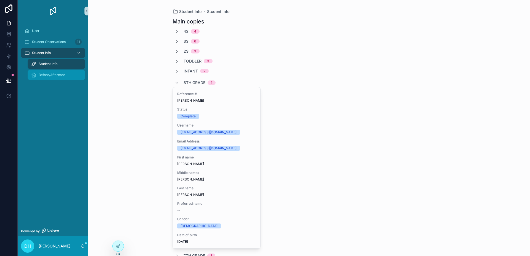
click at [48, 75] on span "Before/Aftercare" at bounding box center [52, 75] width 26 height 4
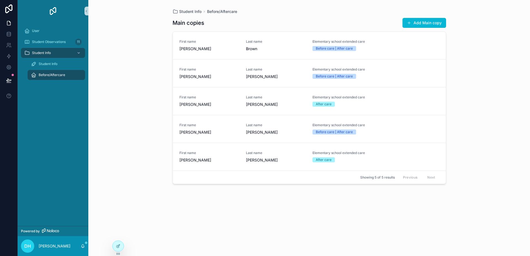
click at [57, 125] on div "User Student Observations 11 Student Info Student Info Before/Aftercare" at bounding box center [53, 124] width 71 height 204
click at [428, 244] on div "Student Info Before/Aftercare Main copies Add Main copy First name Grayson Last…" at bounding box center [309, 128] width 442 height 256
click at [53, 67] on div "Student Info" at bounding box center [56, 64] width 51 height 9
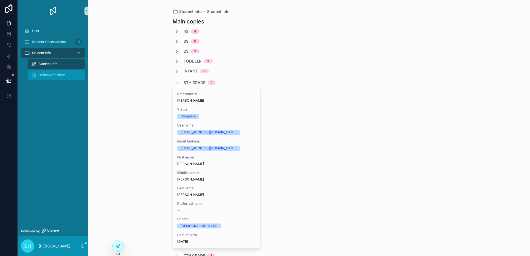
click at [57, 78] on div "Before/Aftercare" at bounding box center [56, 75] width 51 height 9
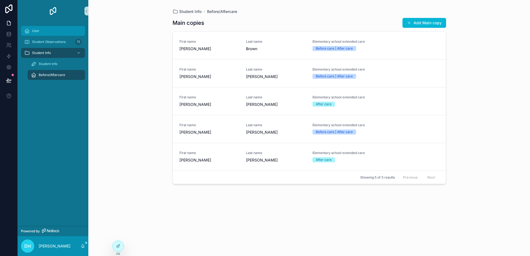
click at [40, 31] on div "User" at bounding box center [52, 30] width 57 height 9
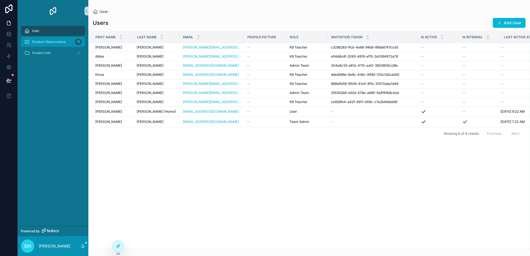
click at [46, 42] on span "Student Observations" at bounding box center [49, 42] width 34 height 4
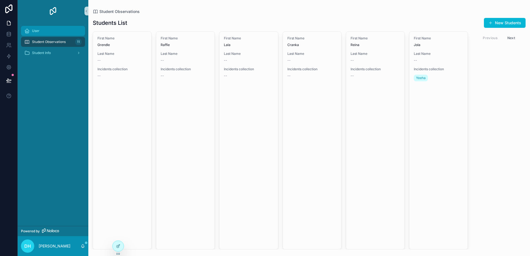
click at [47, 33] on div "User" at bounding box center [52, 30] width 57 height 9
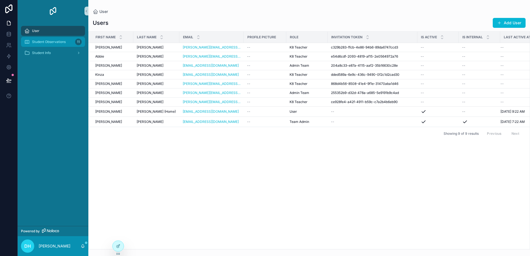
click at [48, 41] on span "Student Observations" at bounding box center [49, 42] width 34 height 4
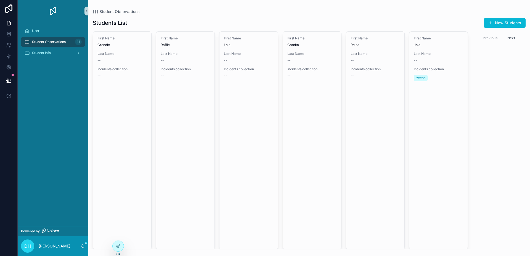
click at [428, 39] on button "Next" at bounding box center [510, 38] width 15 height 9
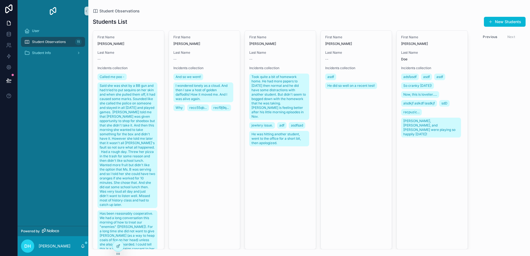
click at [428, 39] on button "Previous" at bounding box center [490, 37] width 22 height 9
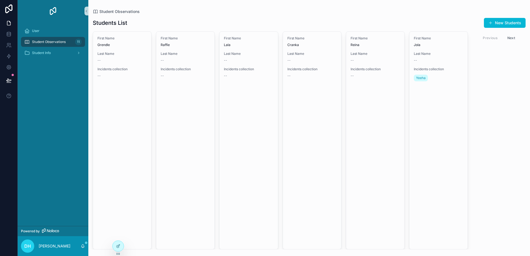
click at [428, 37] on button "Next" at bounding box center [510, 38] width 15 height 9
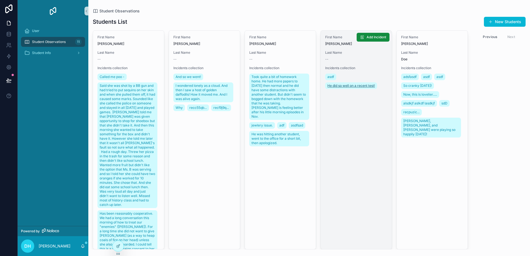
click at [353, 87] on span "He did so well on a recent test!" at bounding box center [350, 86] width 47 height 4
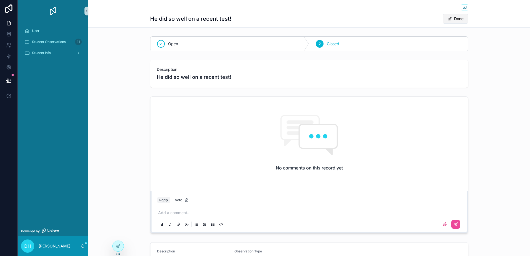
click at [428, 19] on span "scrollable content" at bounding box center [449, 19] width 4 height 4
click at [49, 42] on span "Student Observations" at bounding box center [49, 42] width 34 height 4
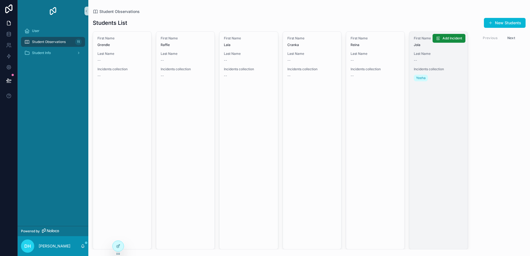
click at [426, 93] on link "First Name Jola Last Name -- Incidents collection Yeeha Add Incident" at bounding box center [438, 140] width 59 height 218
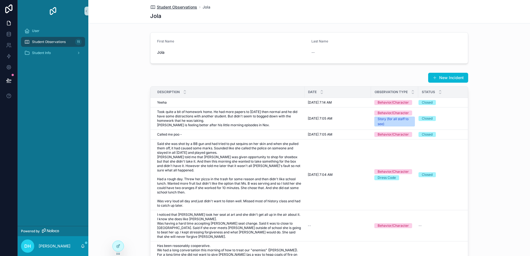
click at [177, 8] on span "Student Observations" at bounding box center [177, 7] width 40 height 6
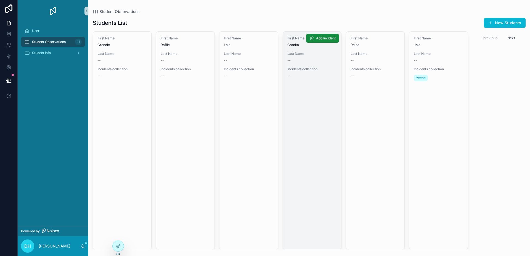
click at [317, 54] on span "Last Name" at bounding box center [311, 54] width 49 height 4
